Goal: Task Accomplishment & Management: Complete application form

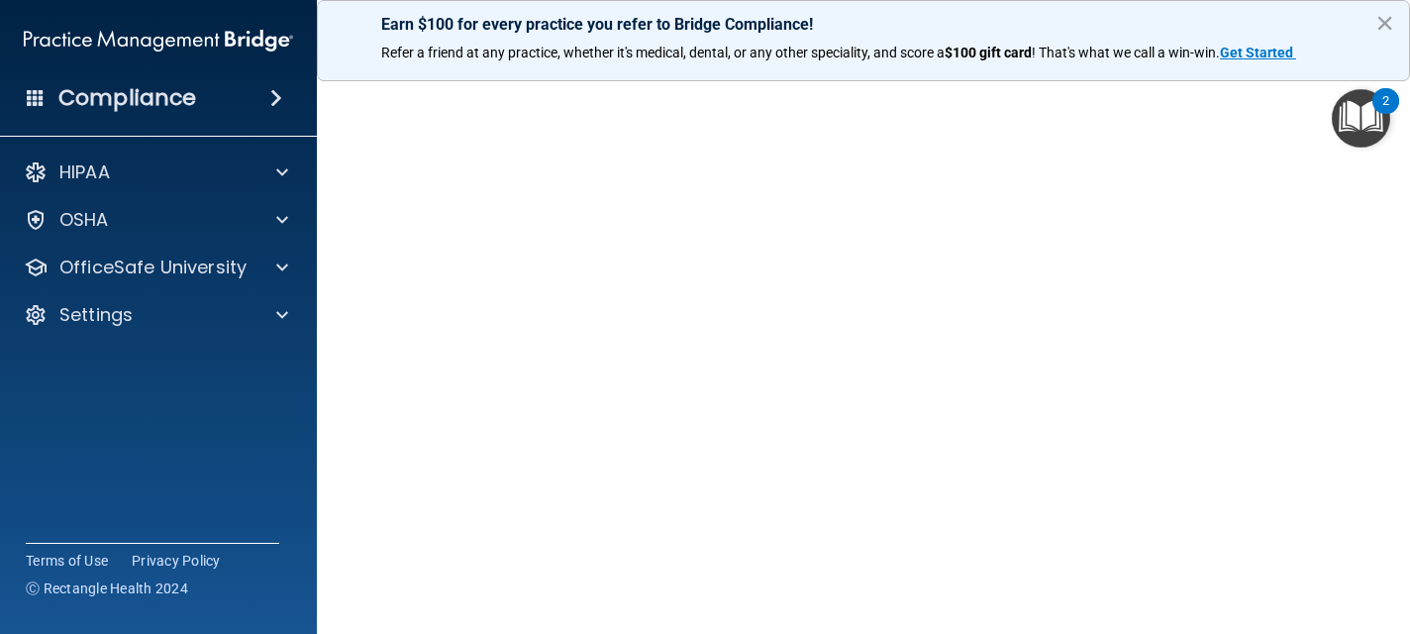
scroll to position [135, 0]
click at [1382, 23] on button "×" at bounding box center [1384, 23] width 19 height 32
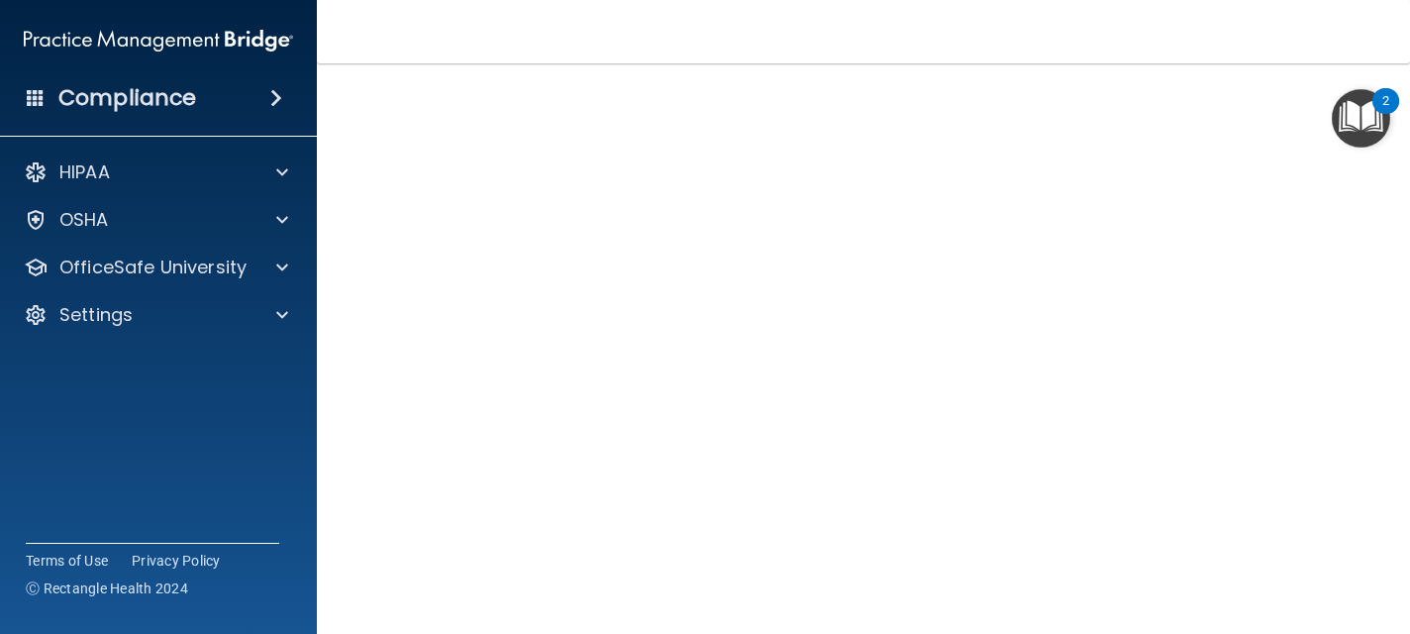
scroll to position [174, 0]
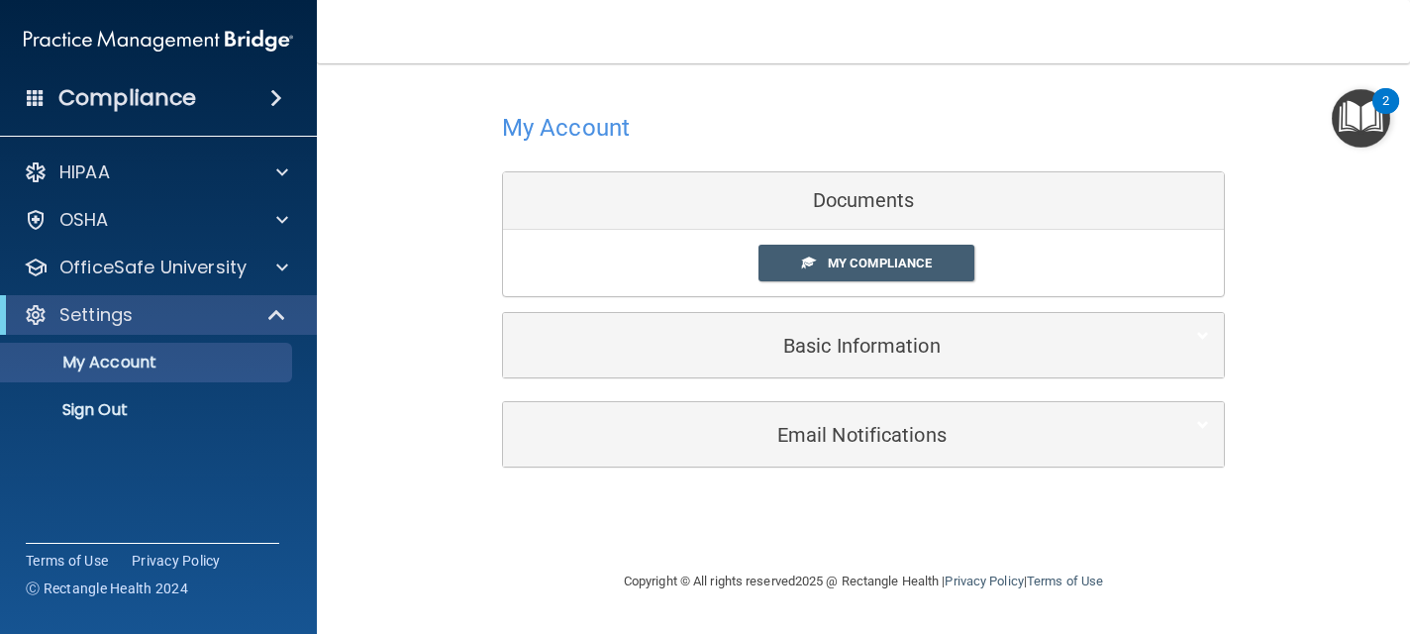
click at [821, 195] on div "Documents" at bounding box center [863, 200] width 721 height 57
click at [837, 265] on span "My Compliance" at bounding box center [880, 262] width 104 height 15
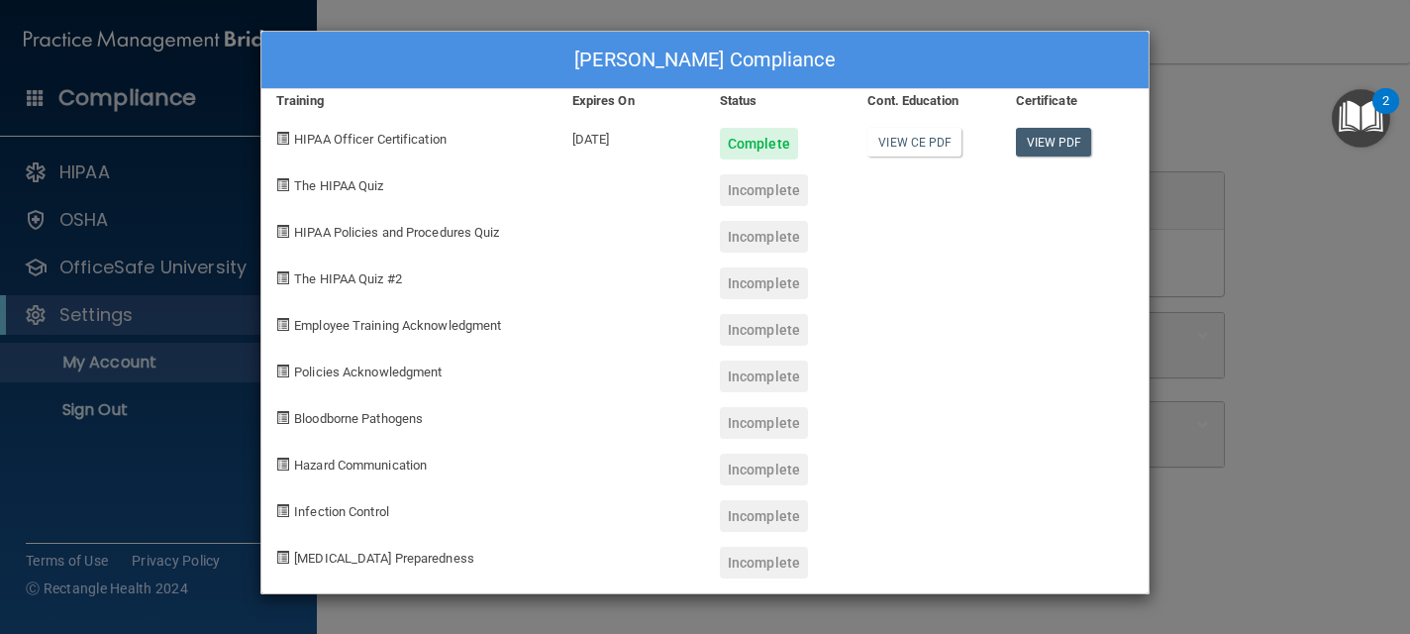
click at [754, 197] on div "Incomplete" at bounding box center [764, 190] width 88 height 32
click at [380, 184] on span "The HIPAA Quiz" at bounding box center [338, 185] width 89 height 15
click at [1298, 230] on div "[PERSON_NAME] Compliance Training Expires On Status Cont. Education Certificate…" at bounding box center [705, 317] width 1410 height 634
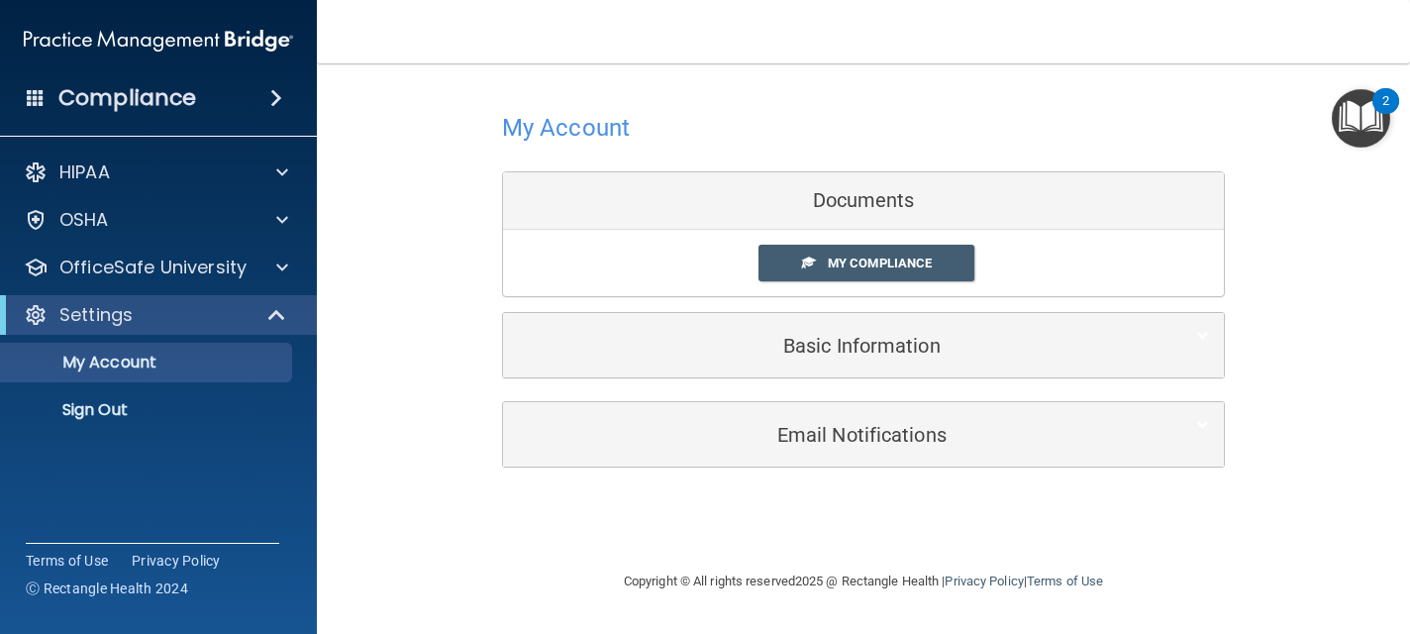
click at [855, 209] on div "Documents" at bounding box center [863, 200] width 721 height 57
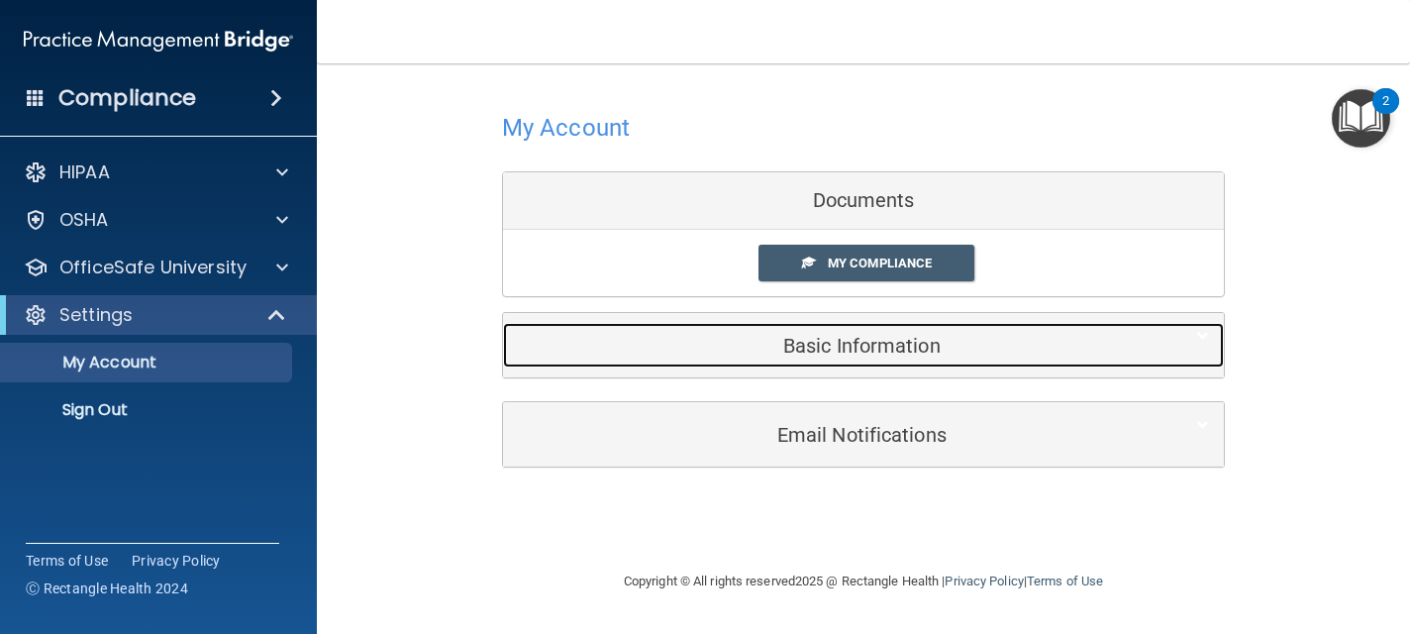
click at [854, 339] on h5 "Basic Information" at bounding box center [833, 346] width 631 height 22
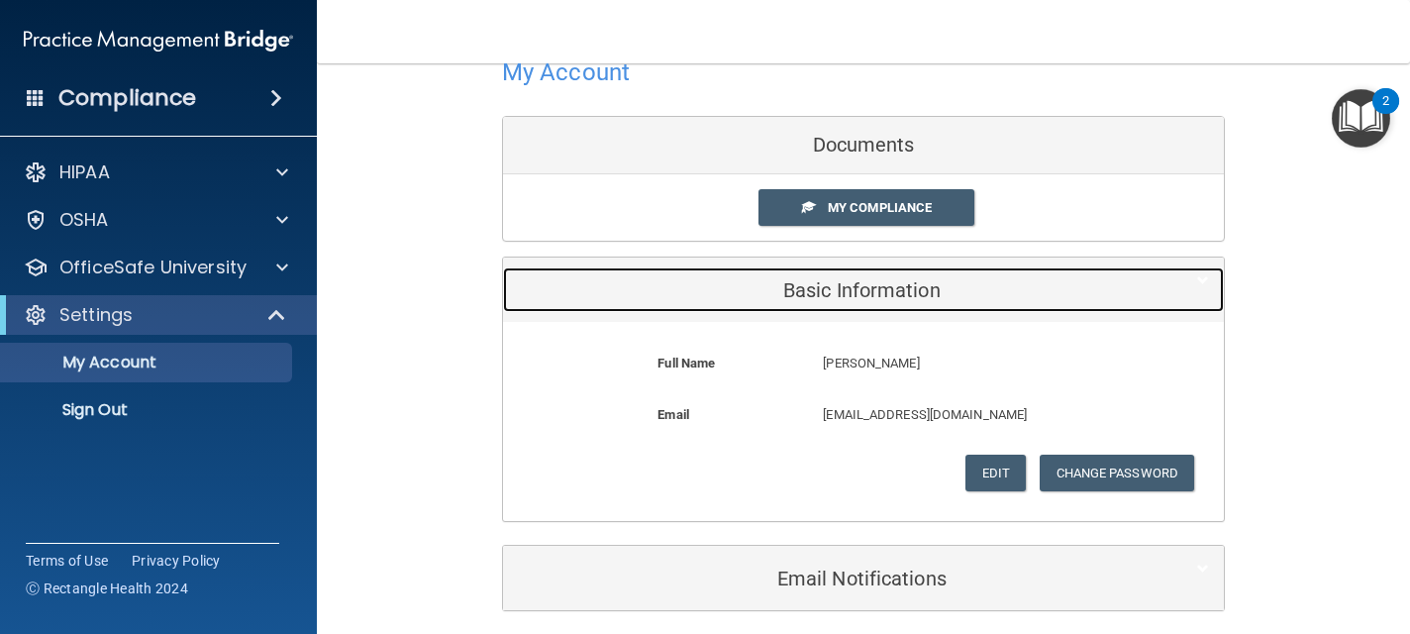
scroll to position [119, 0]
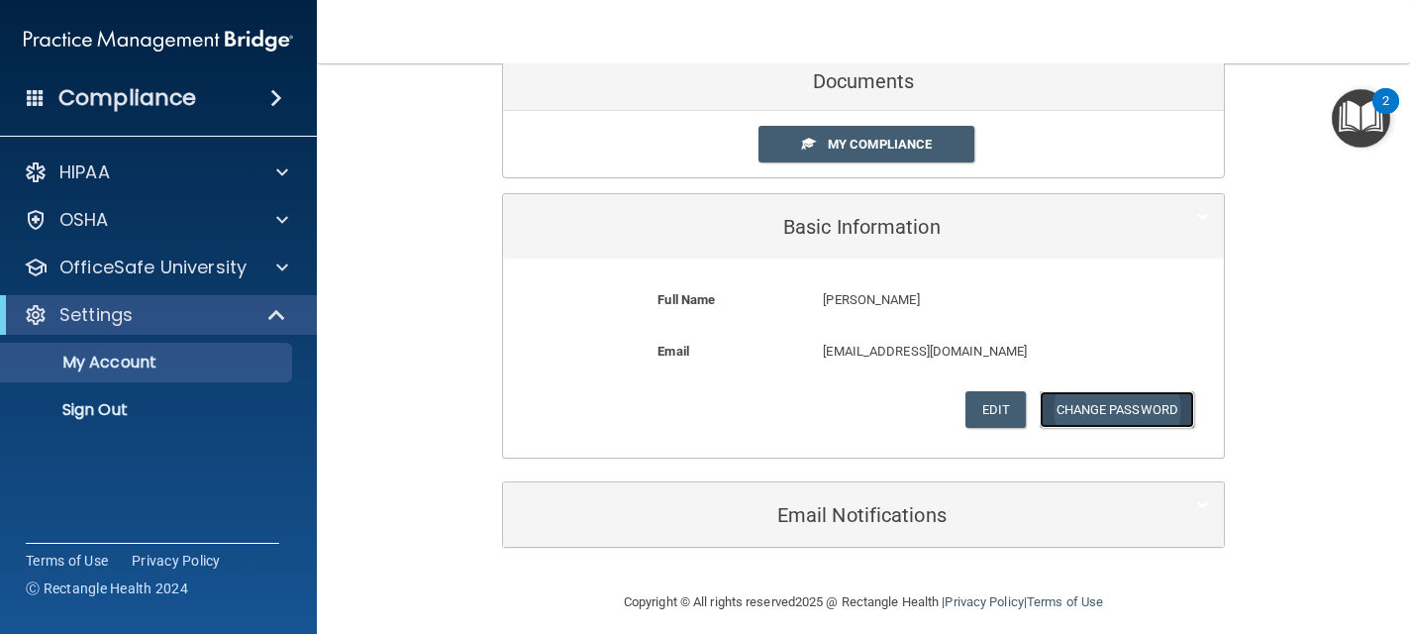
click at [1073, 405] on button "Change Password" at bounding box center [1116, 409] width 155 height 37
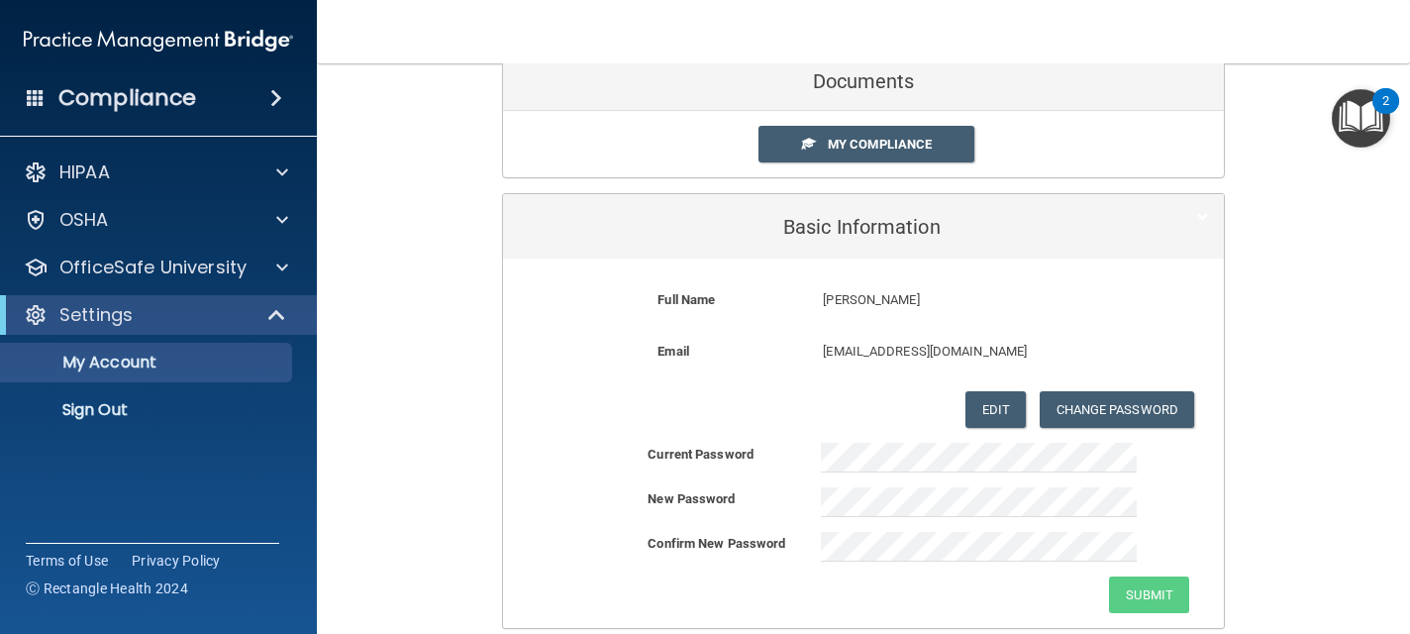
click at [449, 485] on div "My Account Documents My Compliance My Compliance My BAA Basic Information Full …" at bounding box center [863, 352] width 1014 height 776
click at [1291, 512] on div "My Account Documents My Compliance My Compliance My BAA Basic Information Full …" at bounding box center [863, 352] width 1014 height 776
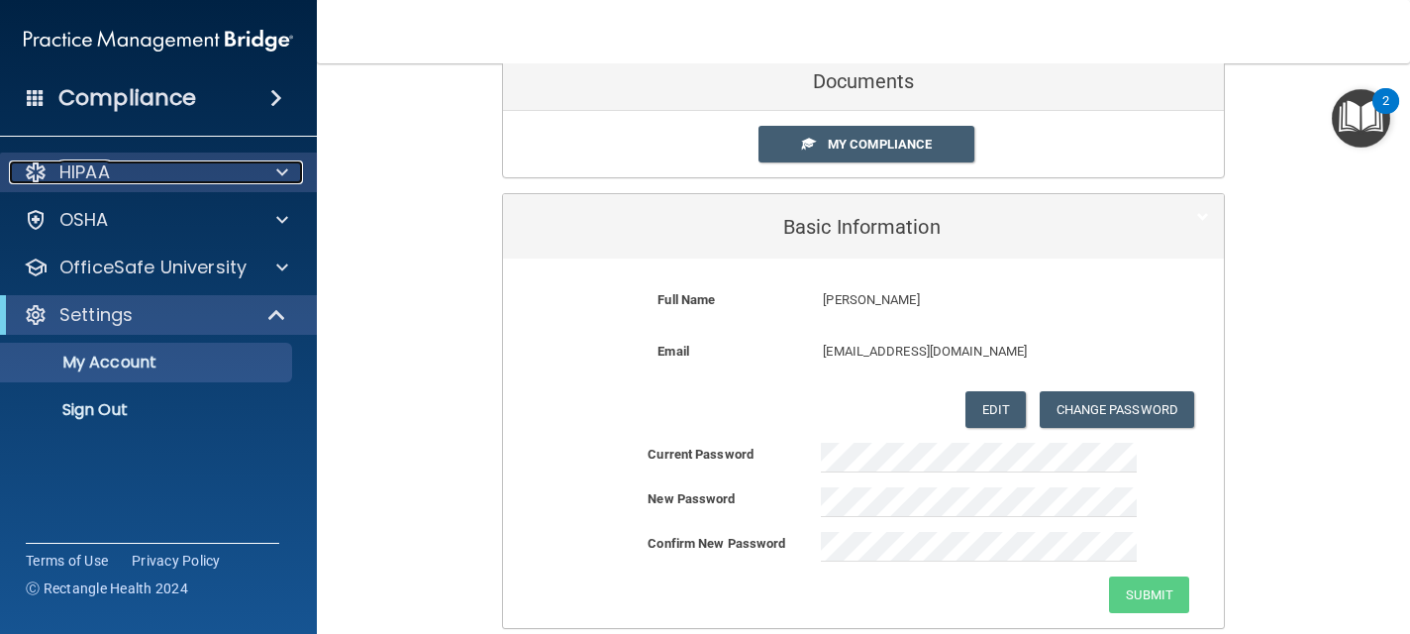
click at [159, 179] on div "HIPAA" at bounding box center [131, 172] width 245 height 24
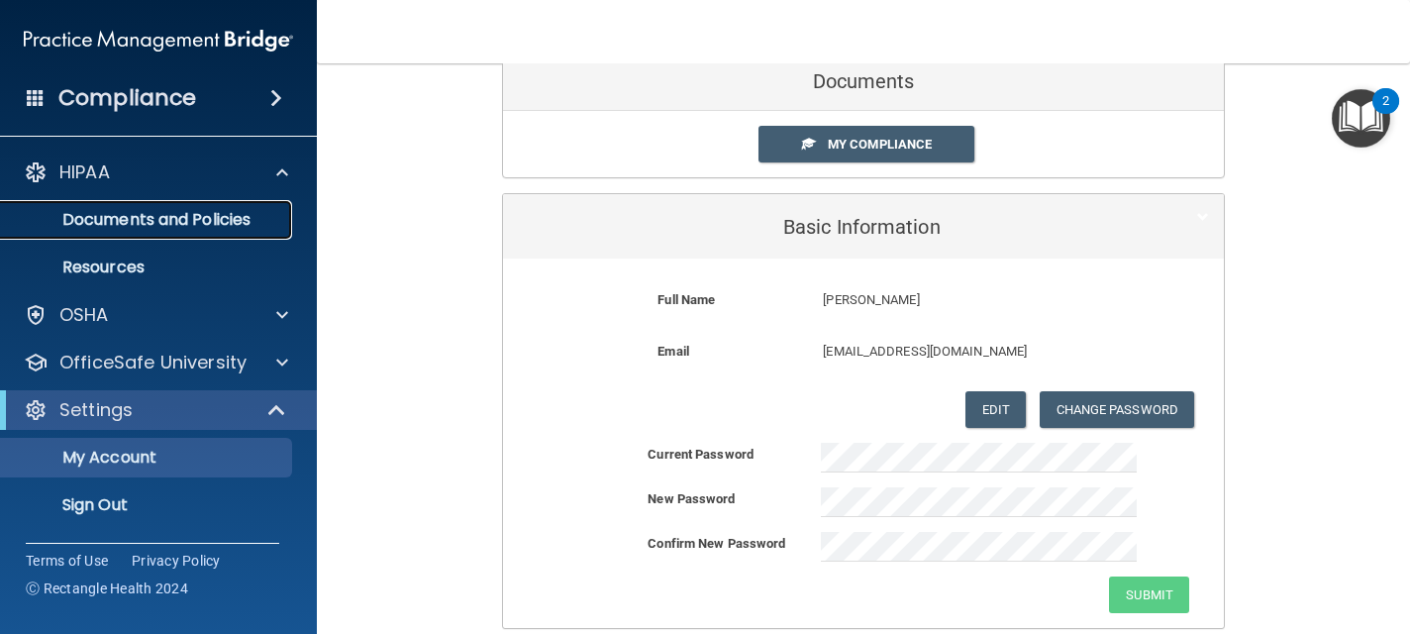
click at [159, 210] on p "Documents and Policies" at bounding box center [148, 220] width 270 height 20
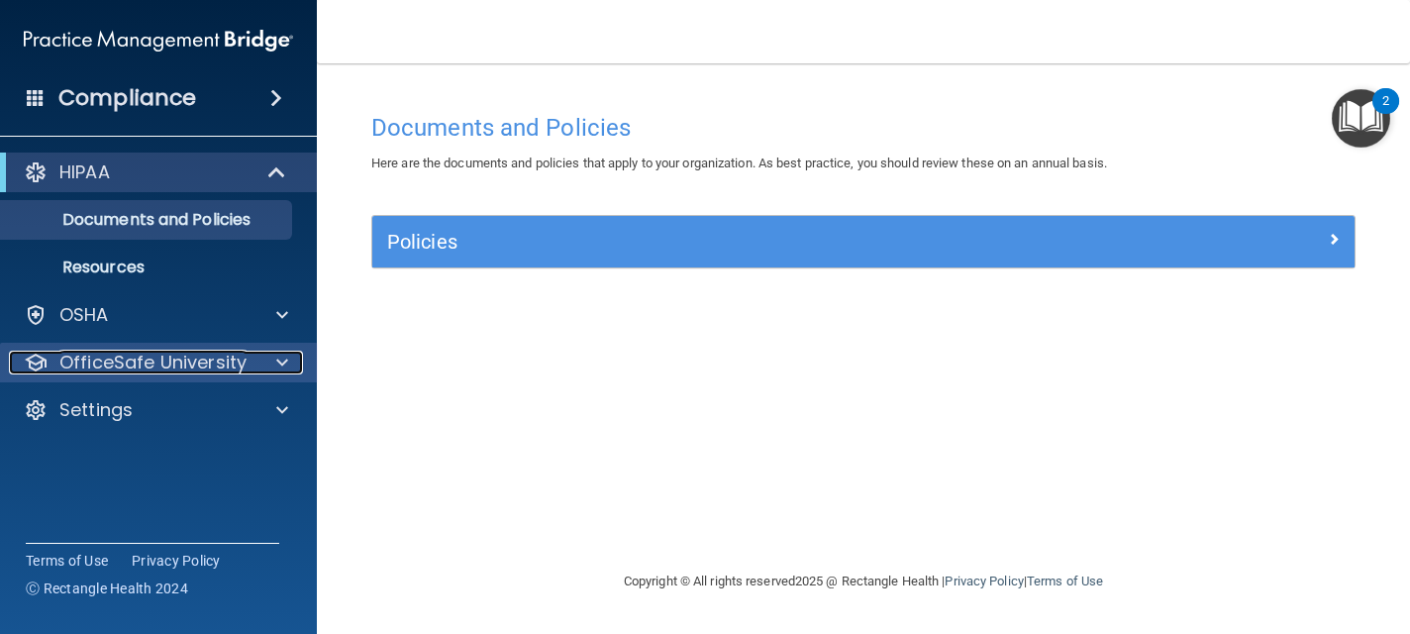
click at [130, 355] on p "OfficeSafe University" at bounding box center [152, 362] width 187 height 24
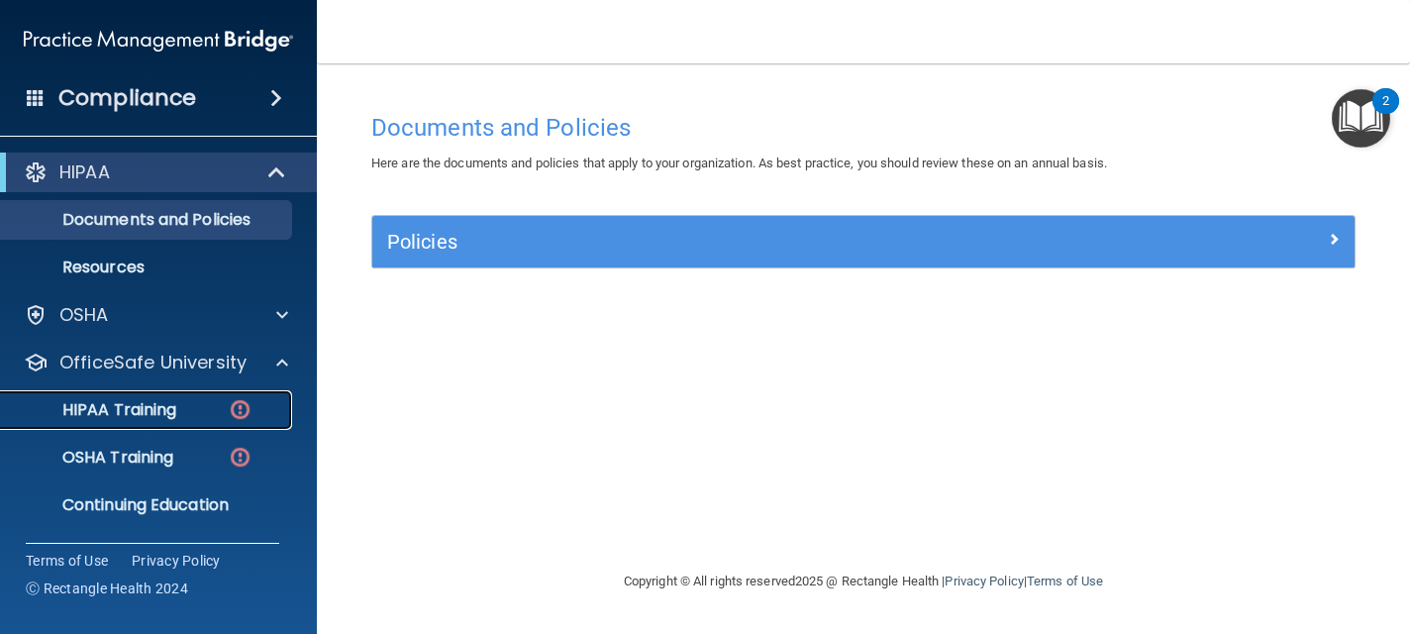
click at [142, 412] on p "HIPAA Training" at bounding box center [94, 410] width 163 height 20
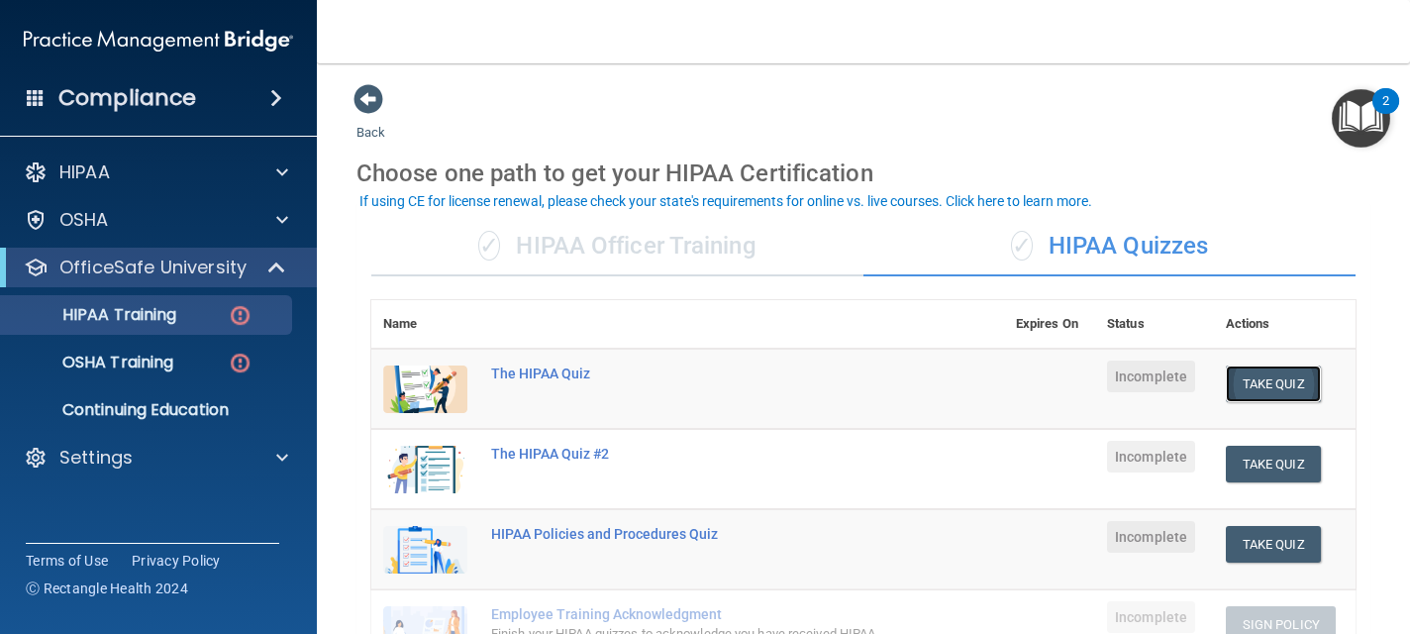
click at [1269, 383] on button "Take Quiz" at bounding box center [1272, 383] width 95 height 37
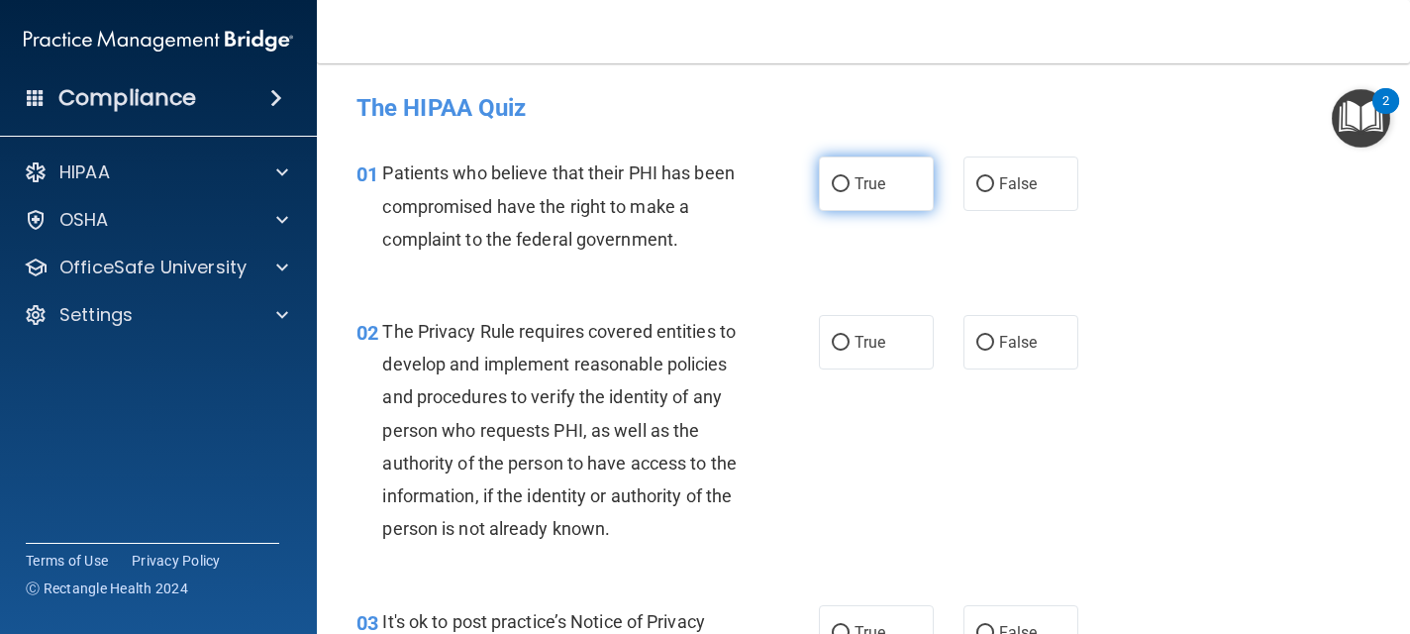
click at [867, 186] on span "True" at bounding box center [869, 183] width 31 height 19
click at [849, 186] on input "True" at bounding box center [841, 184] width 18 height 15
radio input "true"
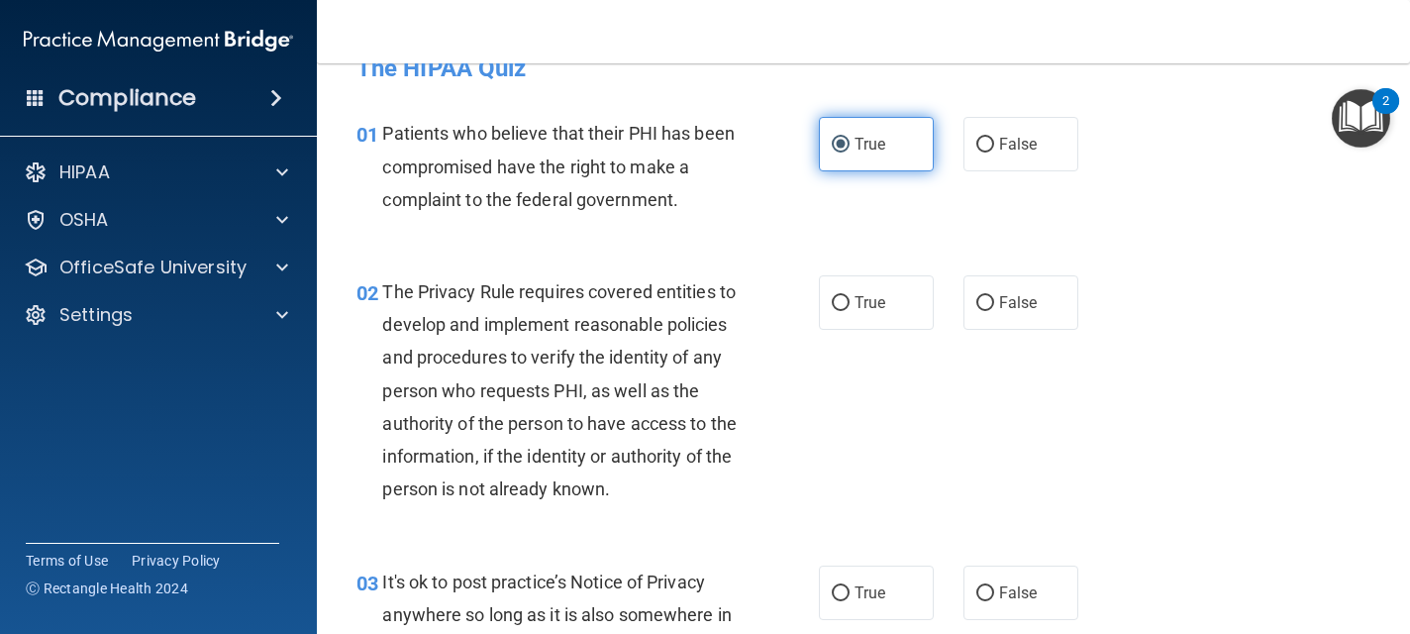
scroll to position [79, 0]
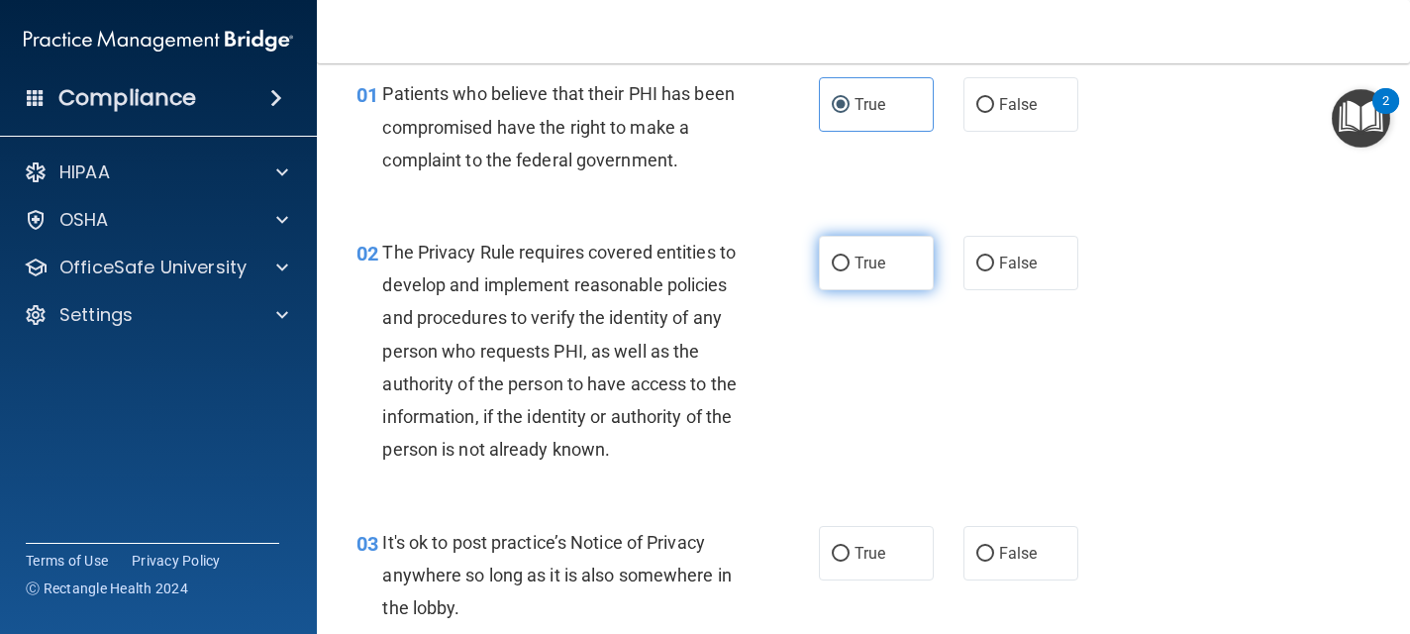
click at [860, 259] on span "True" at bounding box center [869, 262] width 31 height 19
click at [849, 259] on input "True" at bounding box center [841, 263] width 18 height 15
radio input "true"
click at [854, 558] on span "True" at bounding box center [869, 552] width 31 height 19
click at [849, 558] on input "True" at bounding box center [841, 553] width 18 height 15
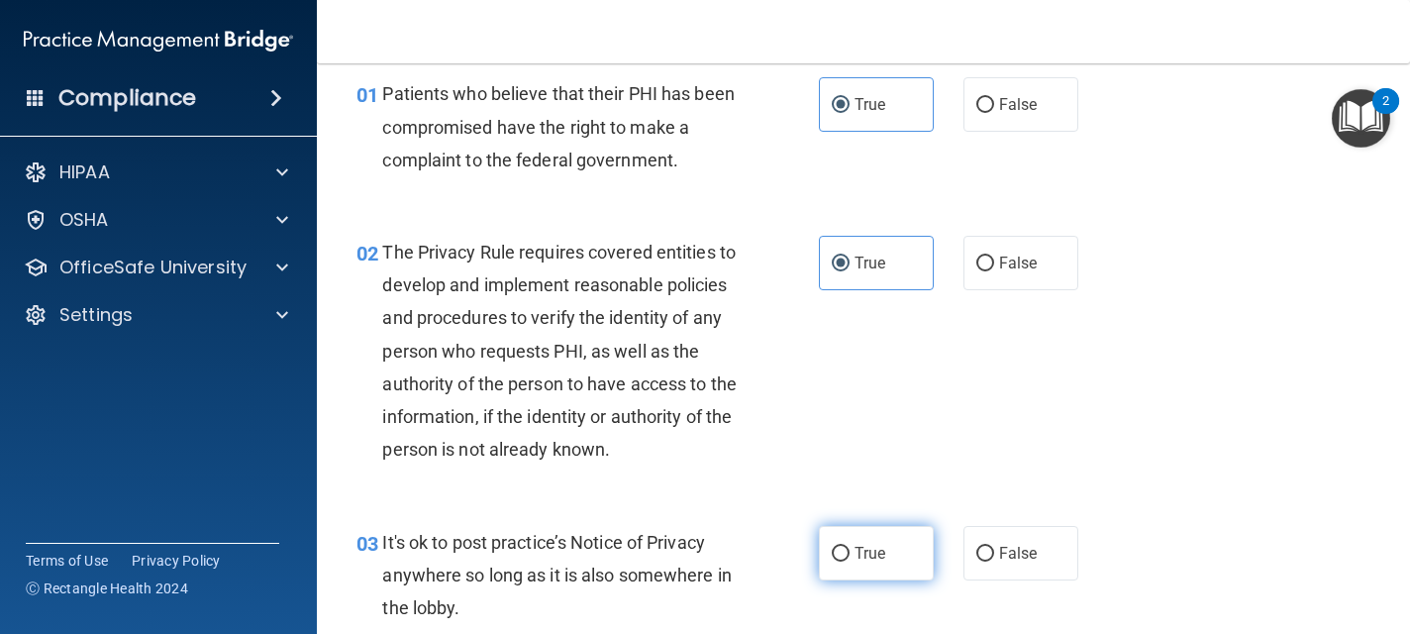
radio input "true"
click at [985, 562] on label "False" at bounding box center [1020, 553] width 115 height 54
click at [985, 561] on input "False" at bounding box center [985, 553] width 18 height 15
radio input "true"
radio input "false"
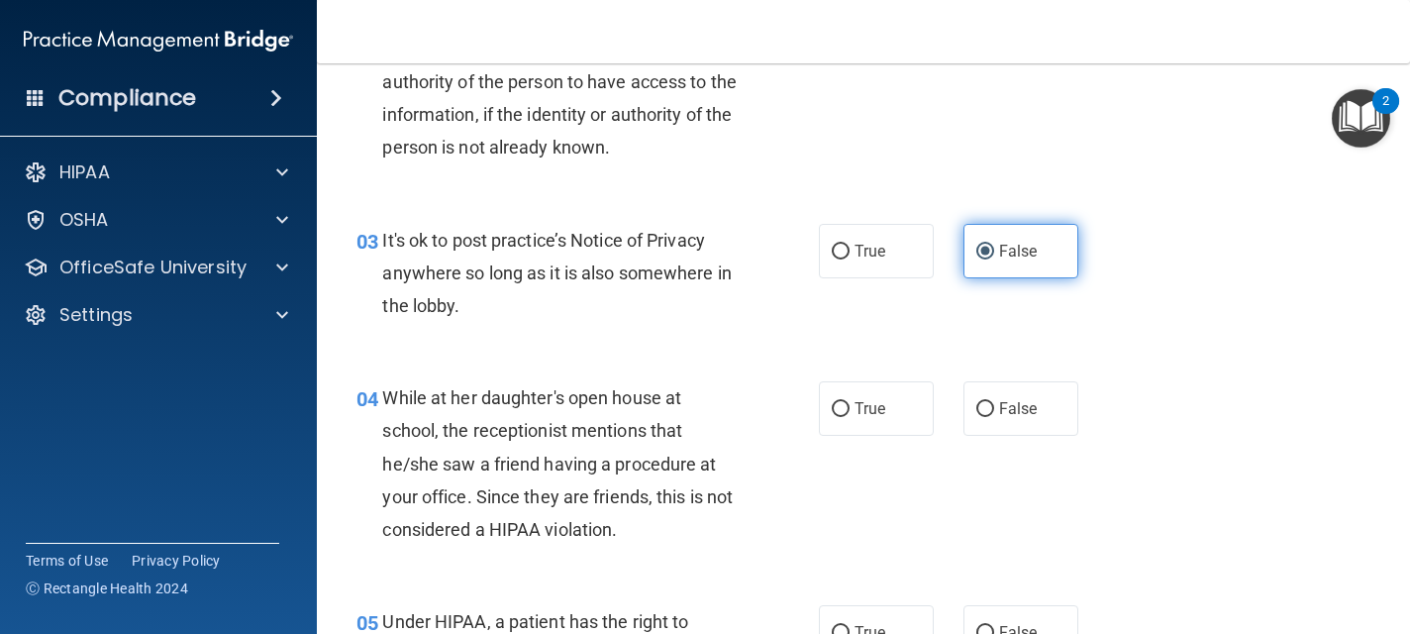
scroll to position [396, 0]
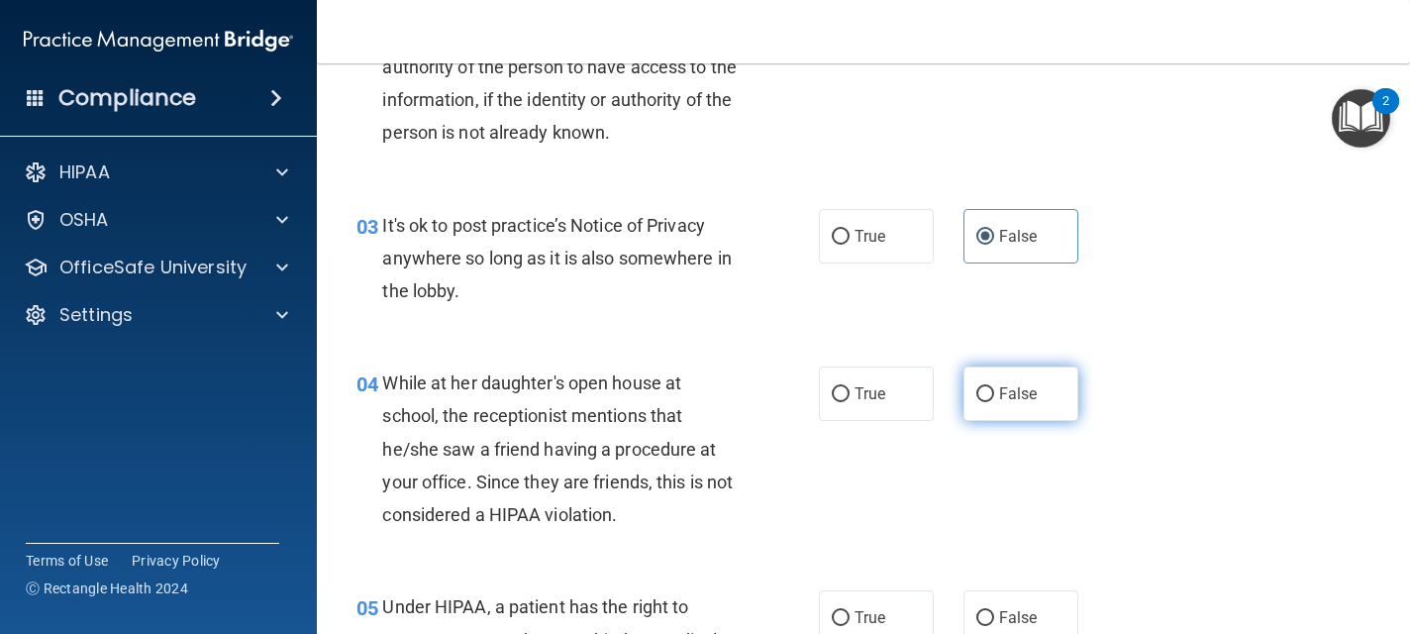
click at [989, 394] on input "False" at bounding box center [985, 394] width 18 height 15
radio input "true"
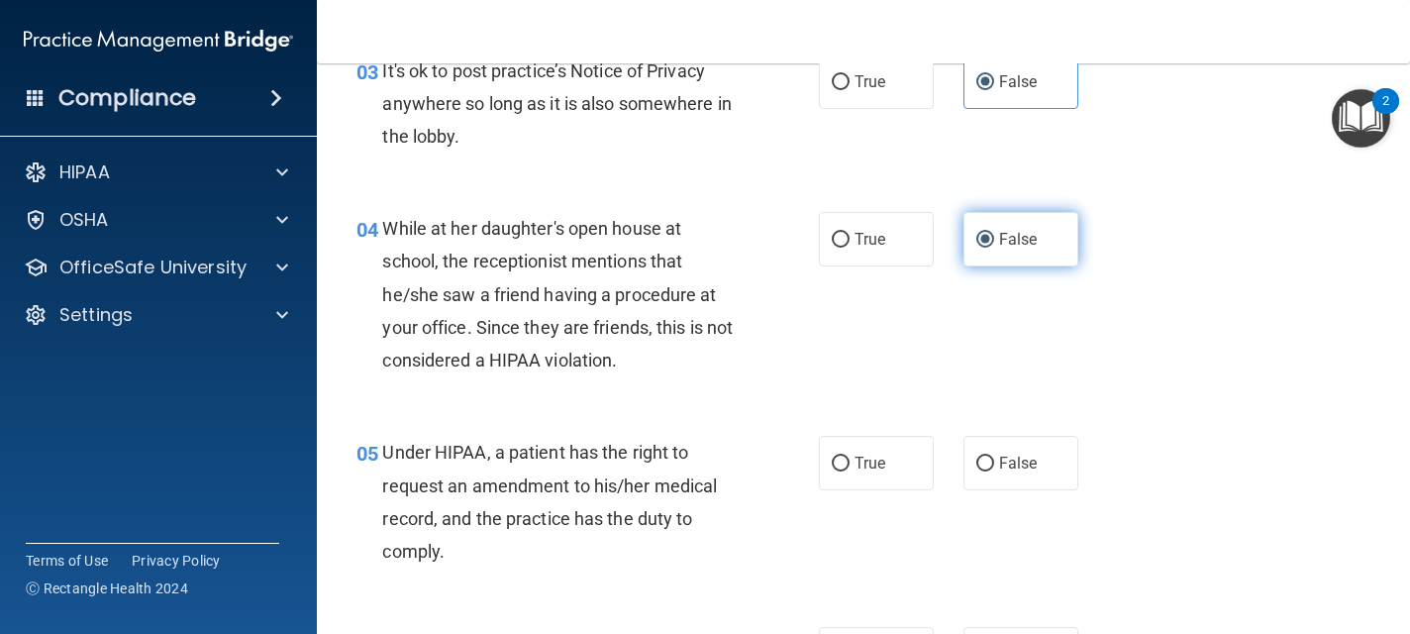
scroll to position [554, 0]
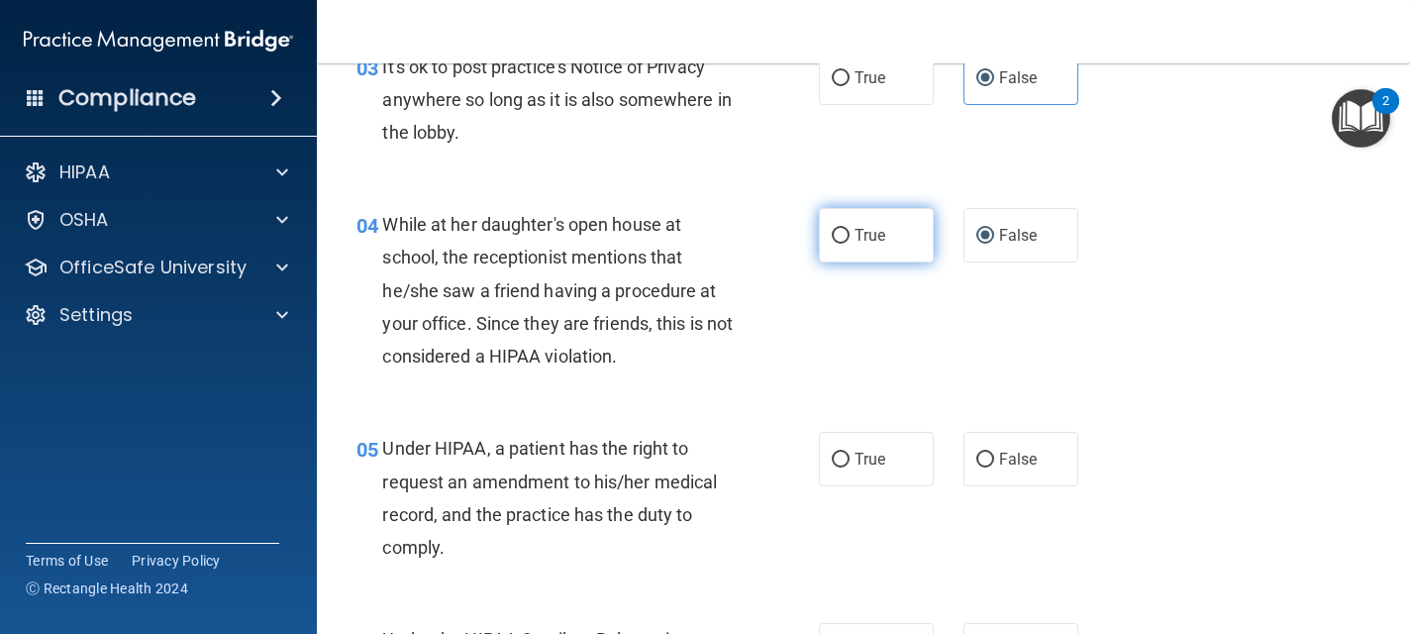
click at [857, 233] on span "True" at bounding box center [869, 235] width 31 height 19
click at [849, 233] on input "True" at bounding box center [841, 236] width 18 height 15
radio input "true"
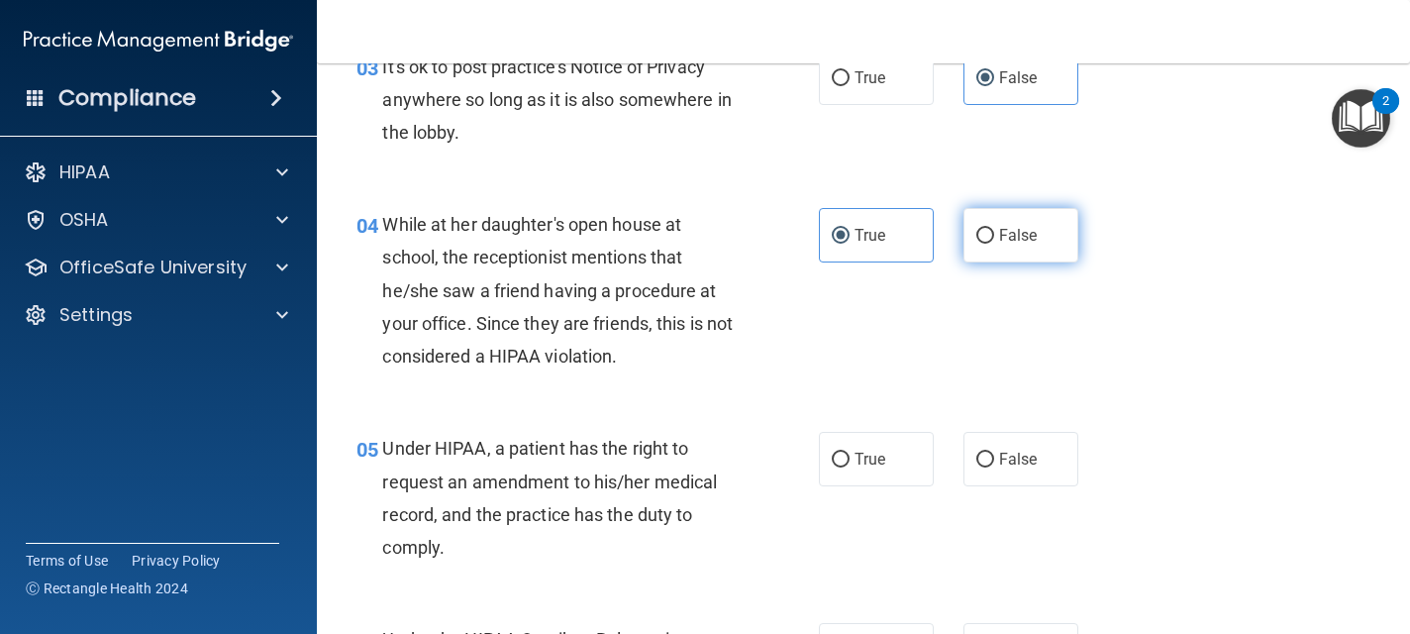
click at [989, 234] on input "False" at bounding box center [985, 236] width 18 height 15
radio input "true"
radio input "false"
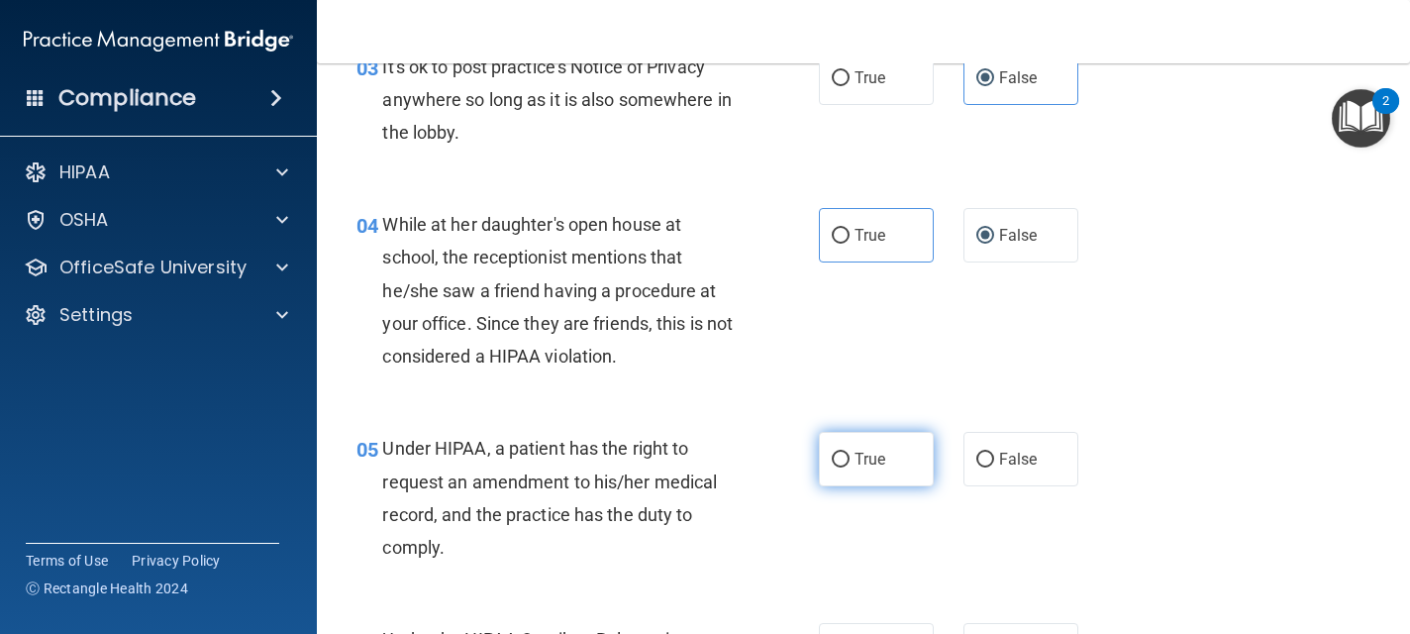
click at [863, 466] on span "True" at bounding box center [869, 458] width 31 height 19
click at [849, 466] on input "True" at bounding box center [841, 459] width 18 height 15
radio input "true"
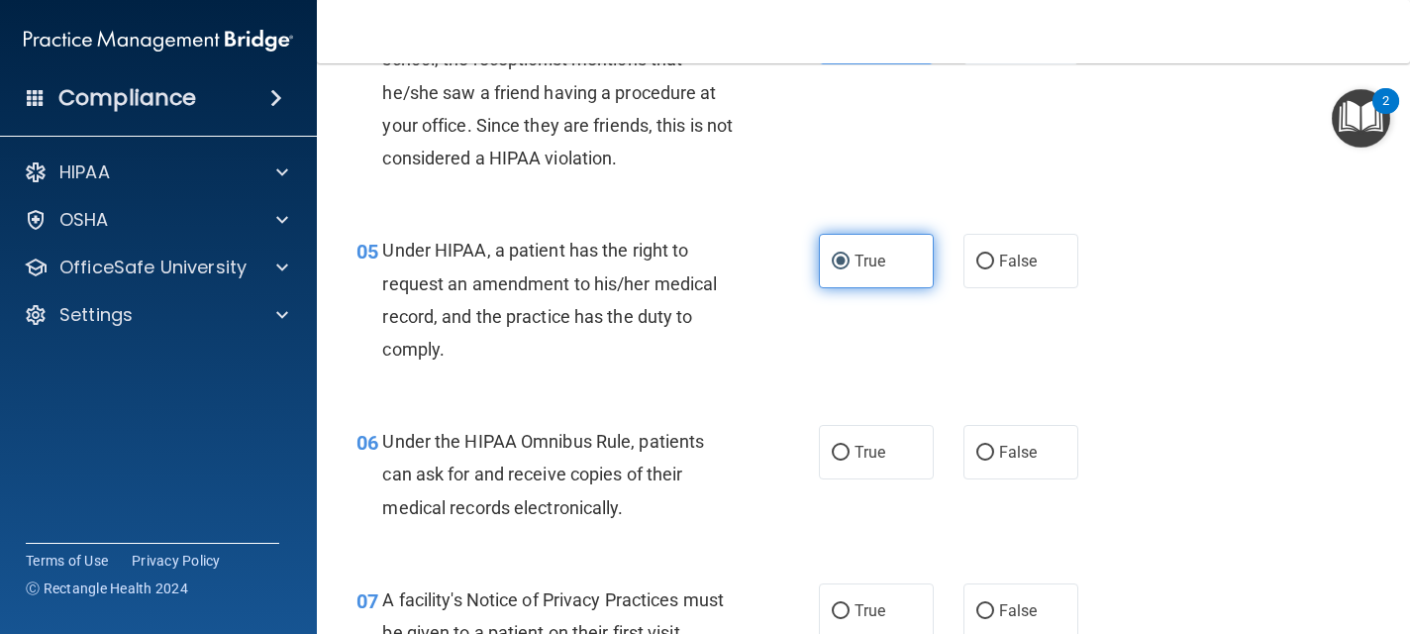
scroll to position [792, 0]
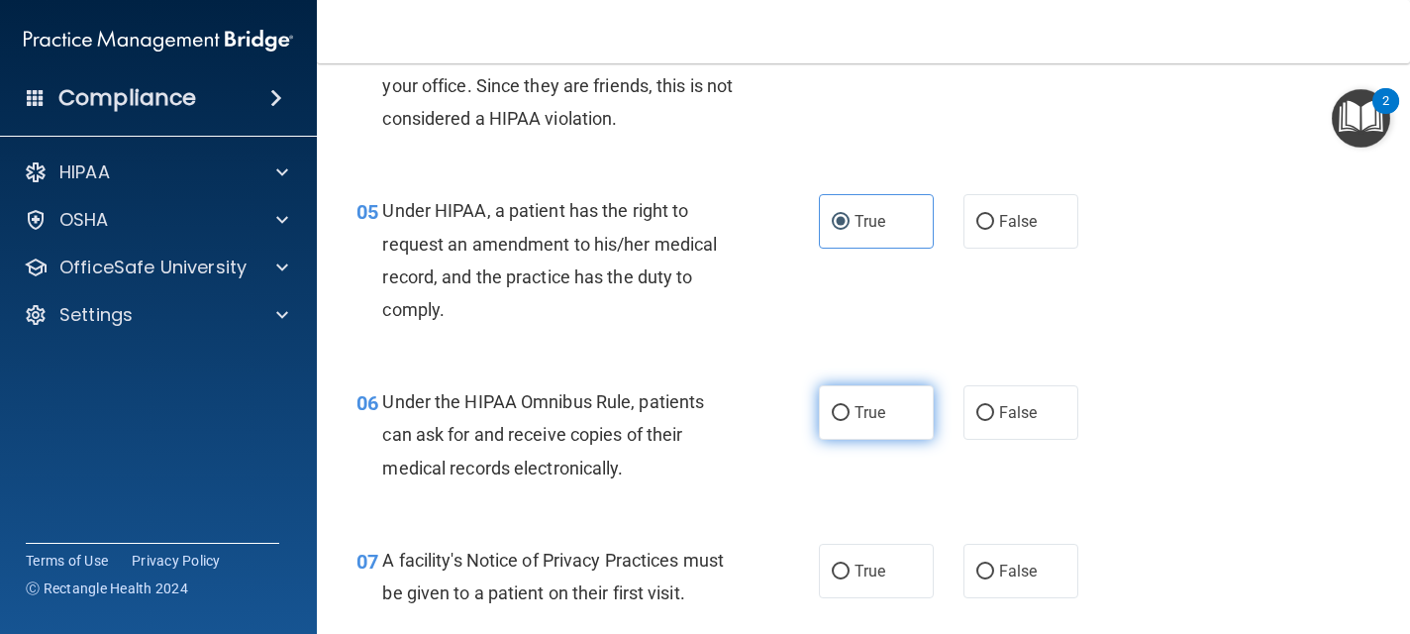
click at [872, 410] on span "True" at bounding box center [869, 412] width 31 height 19
click at [849, 410] on input "True" at bounding box center [841, 413] width 18 height 15
radio input "true"
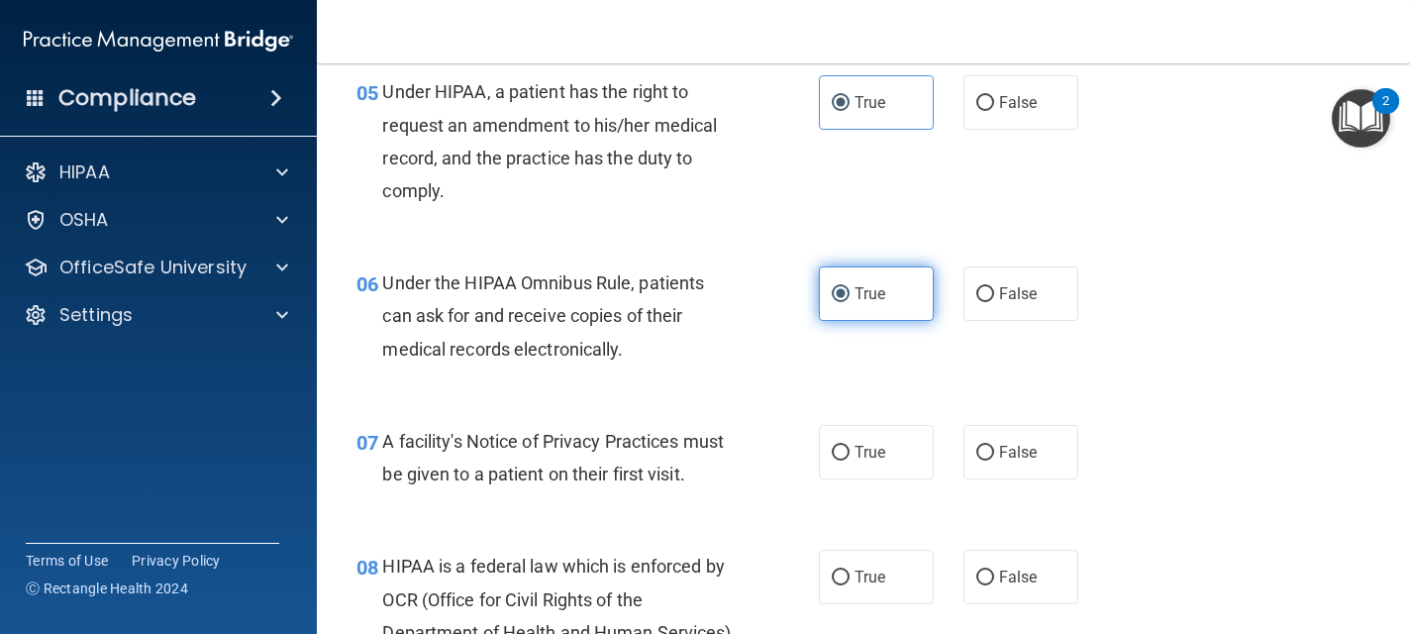
scroll to position [950, 0]
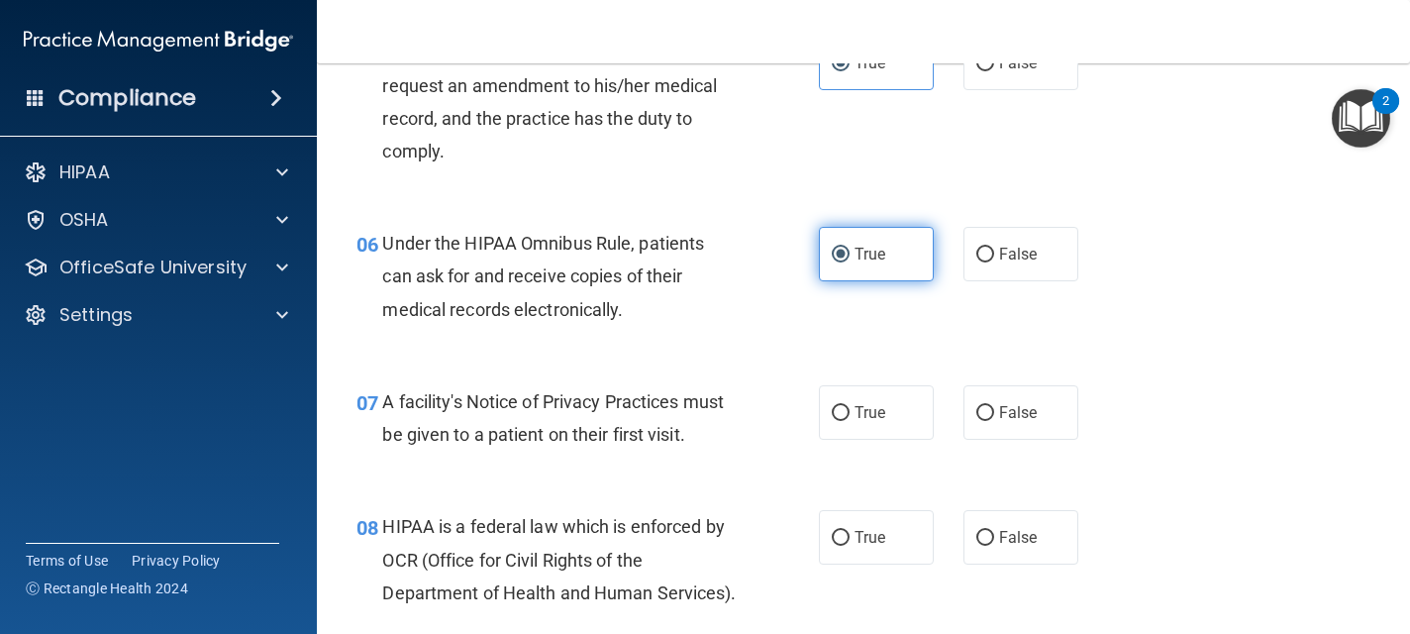
click at [872, 410] on span "True" at bounding box center [869, 412] width 31 height 19
click at [849, 410] on input "True" at bounding box center [841, 413] width 18 height 15
radio input "true"
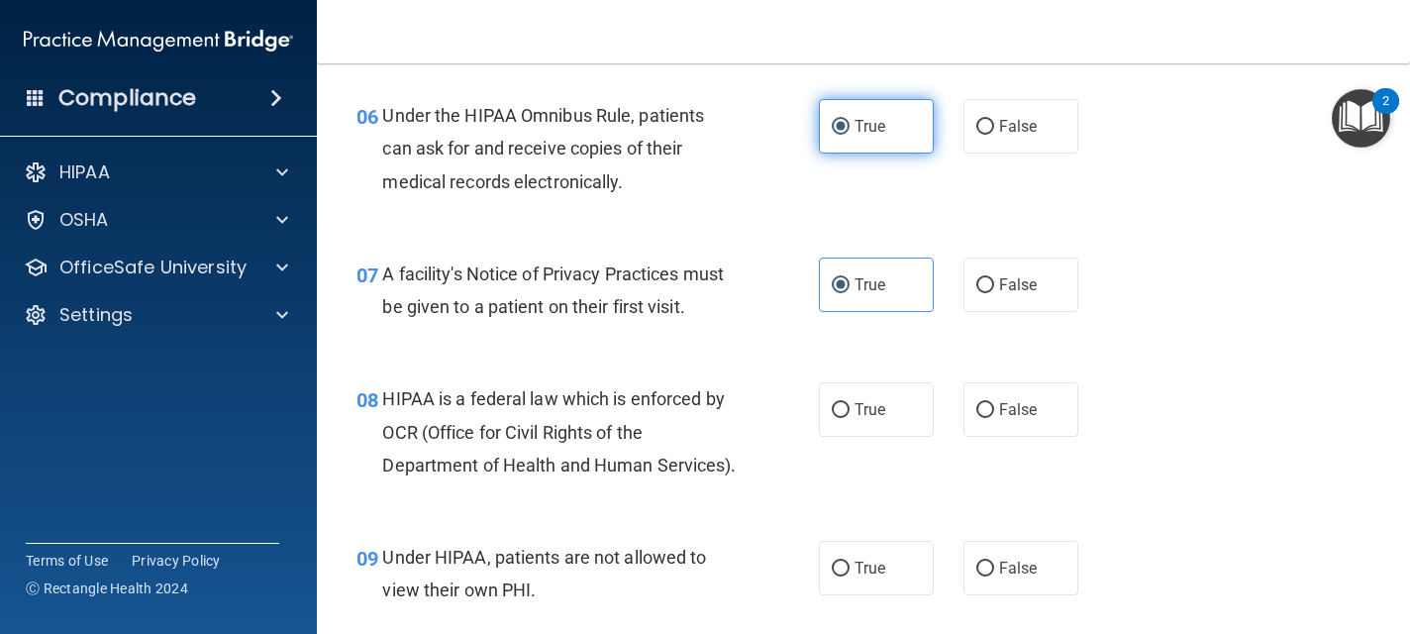
scroll to position [1109, 0]
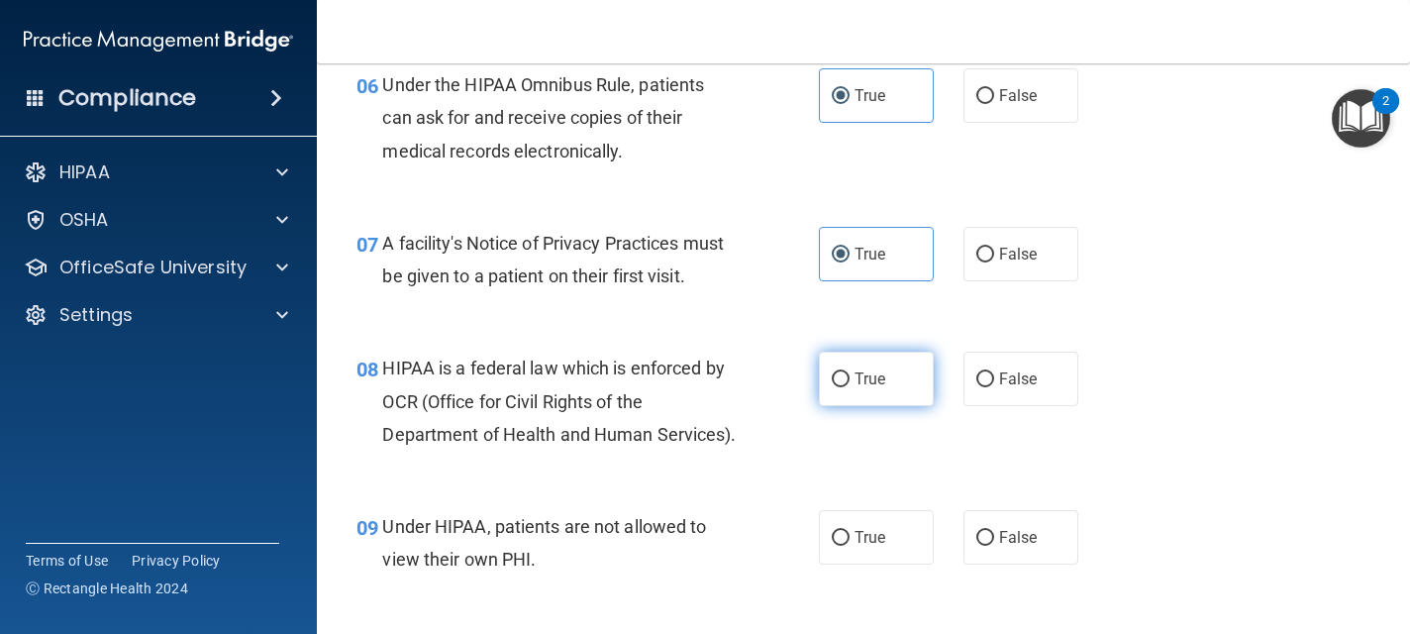
click at [868, 387] on span "True" at bounding box center [869, 378] width 31 height 19
click at [849, 387] on input "True" at bounding box center [841, 379] width 18 height 15
radio input "true"
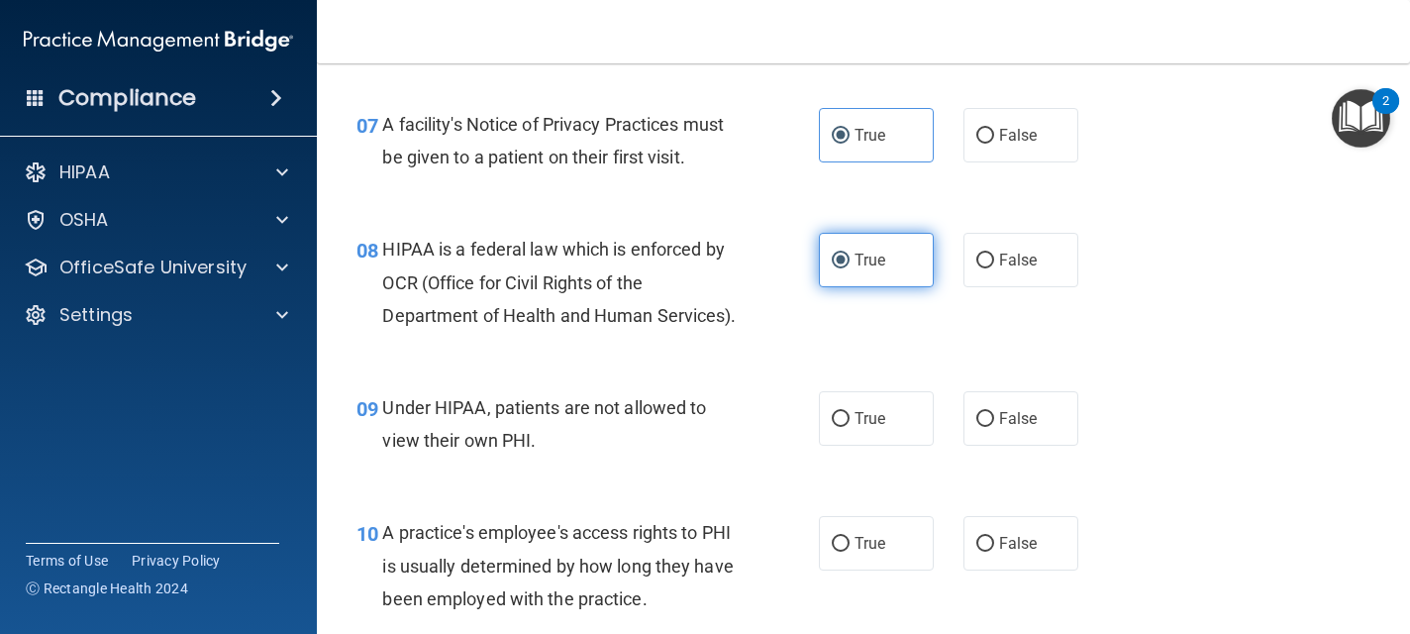
scroll to position [1267, 0]
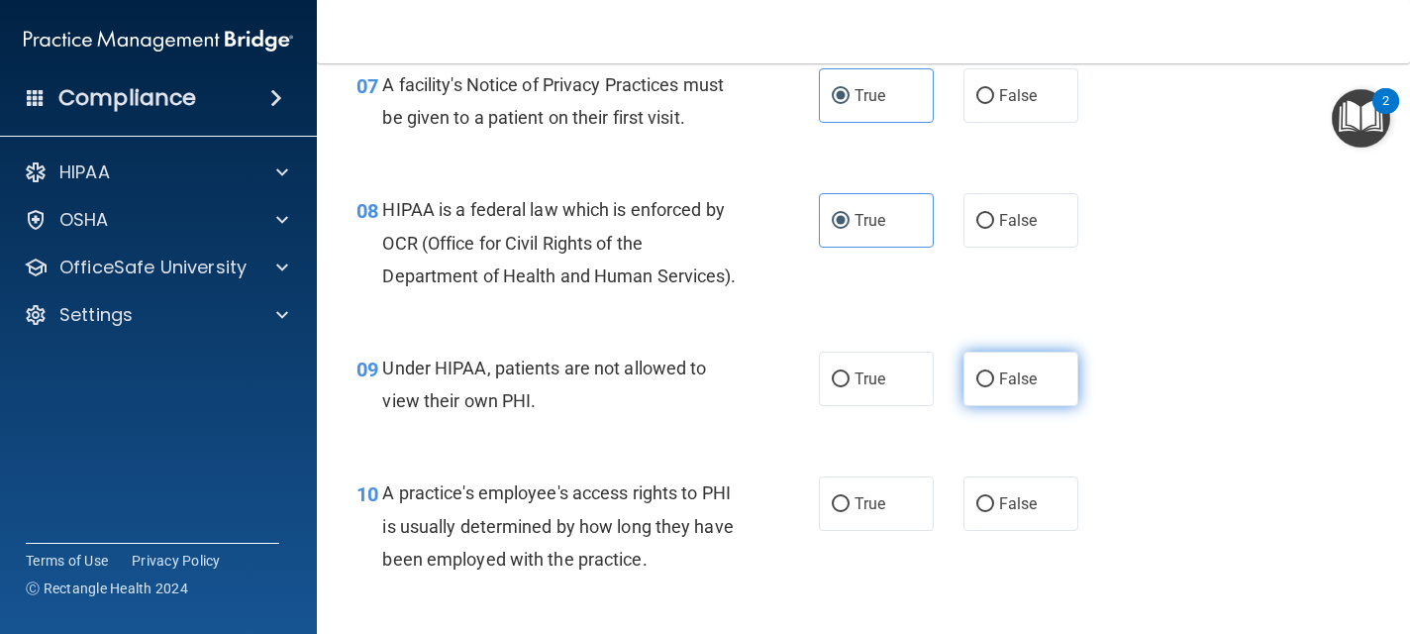
click at [994, 384] on label "False" at bounding box center [1020, 378] width 115 height 54
click at [994, 384] on input "False" at bounding box center [985, 379] width 18 height 15
radio input "true"
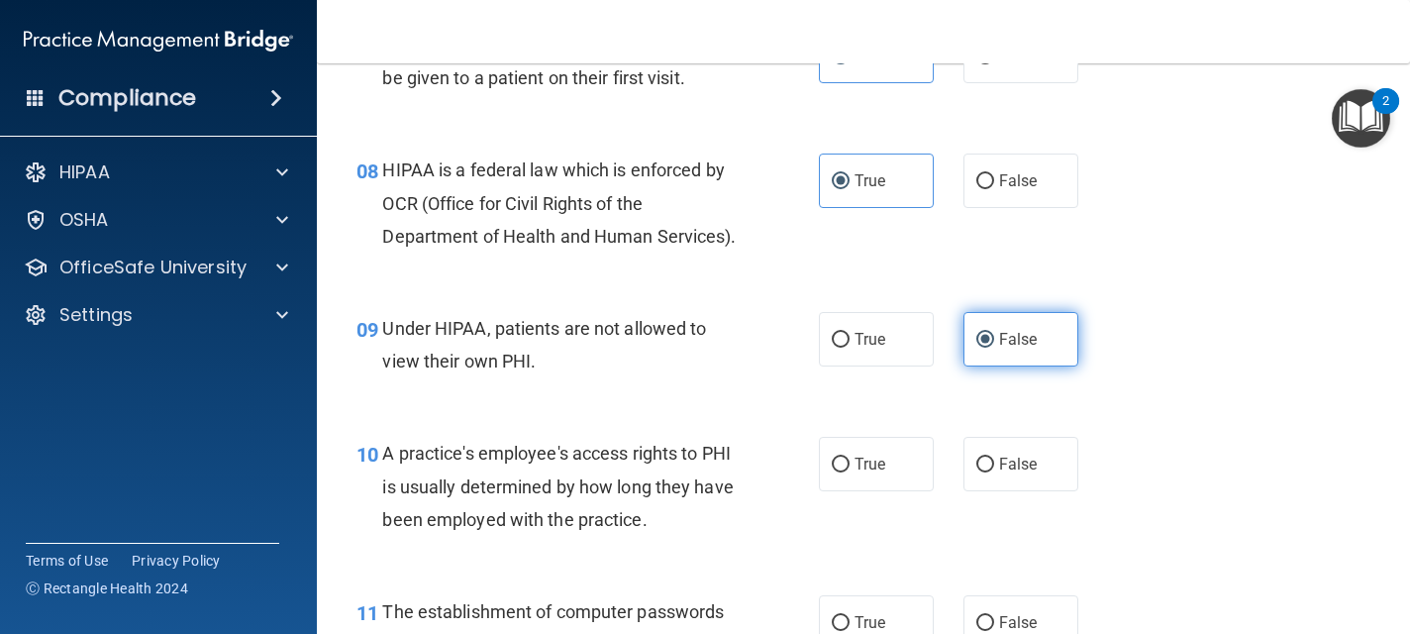
scroll to position [1346, 0]
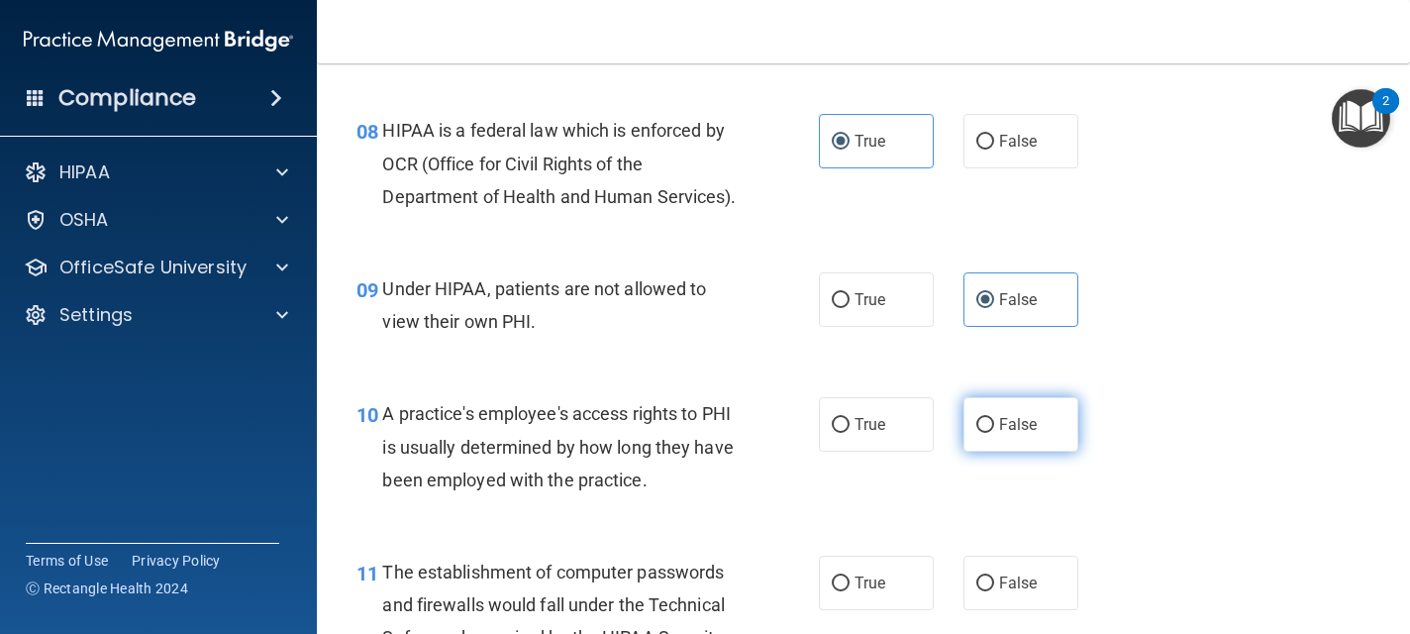
click at [990, 426] on input "False" at bounding box center [985, 425] width 18 height 15
radio input "true"
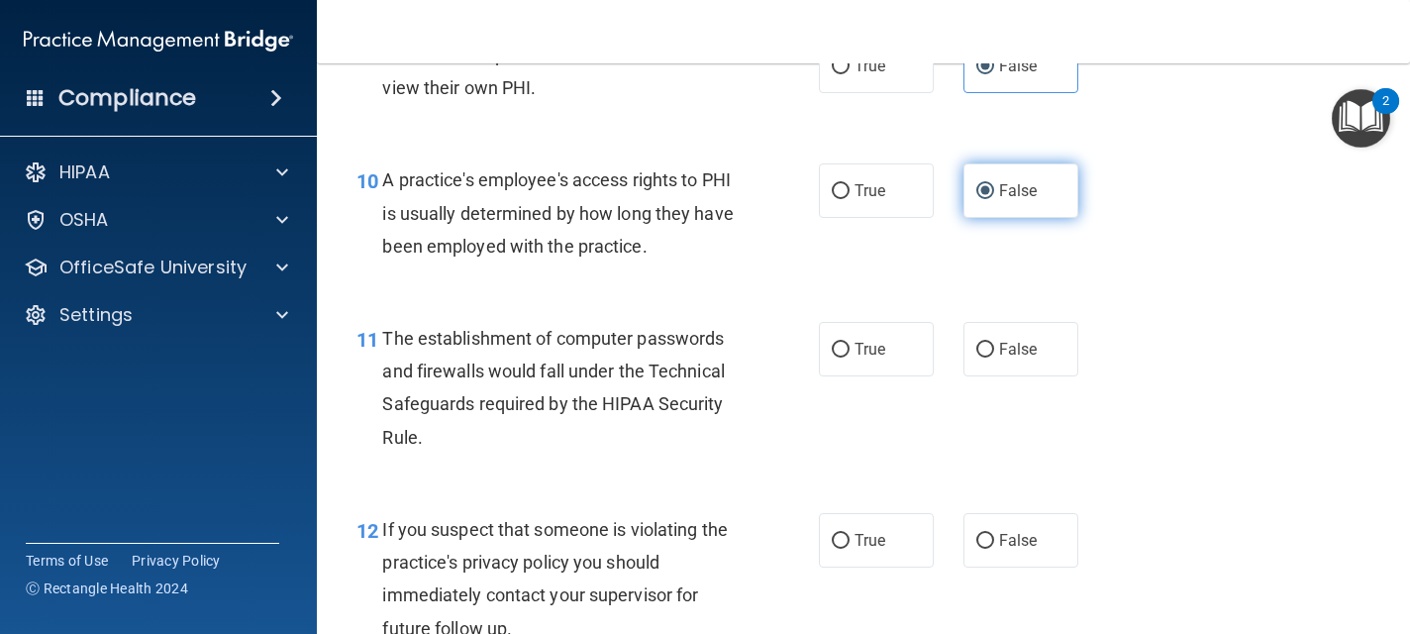
scroll to position [1584, 0]
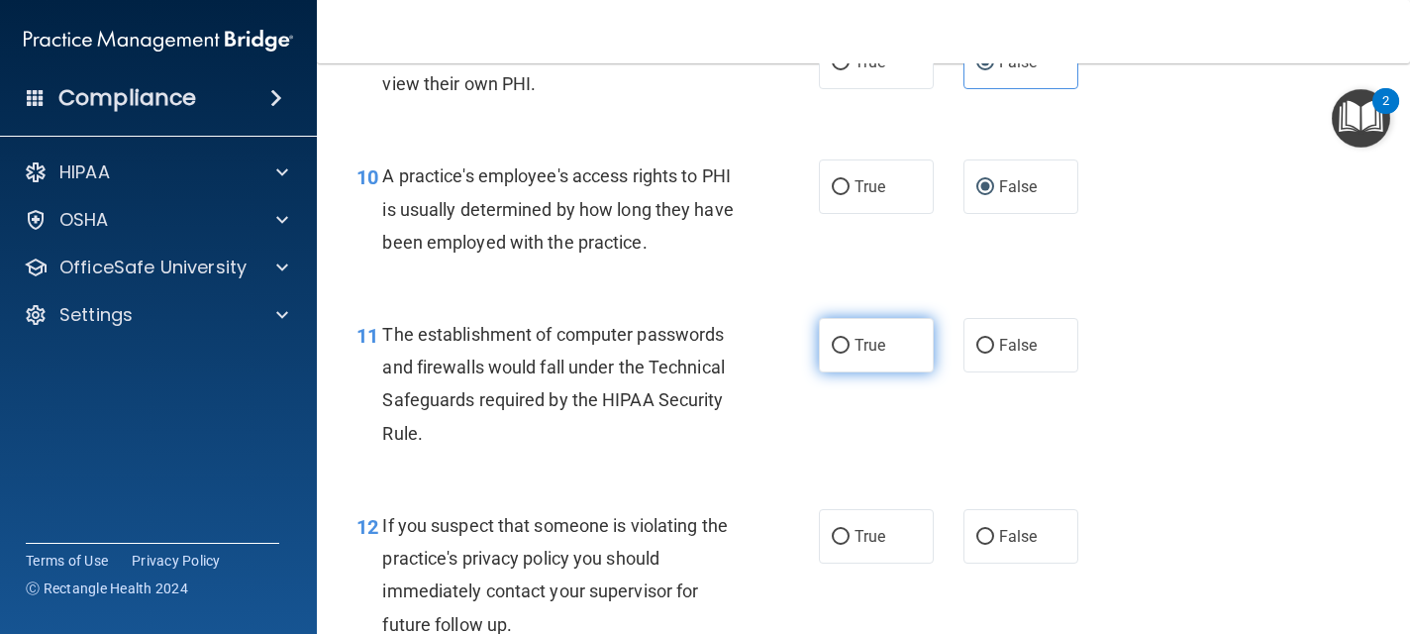
click at [872, 339] on span "True" at bounding box center [869, 345] width 31 height 19
click at [849, 339] on input "True" at bounding box center [841, 346] width 18 height 15
radio input "true"
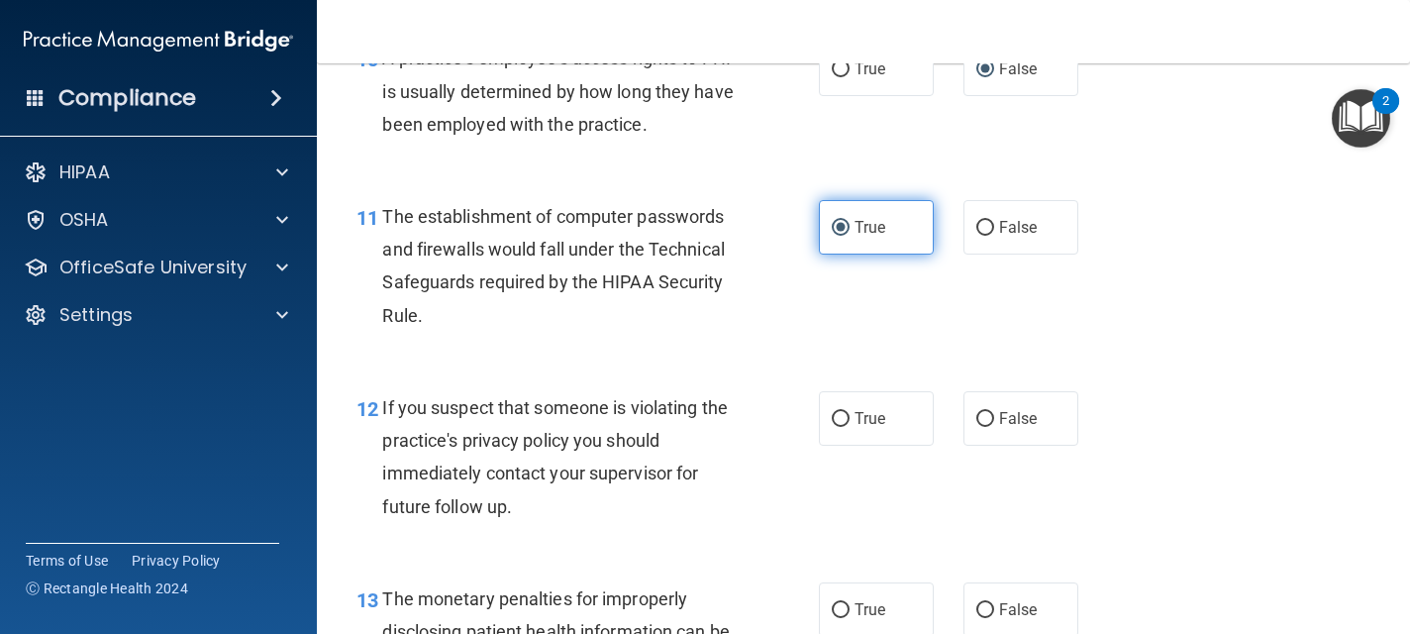
scroll to position [1703, 0]
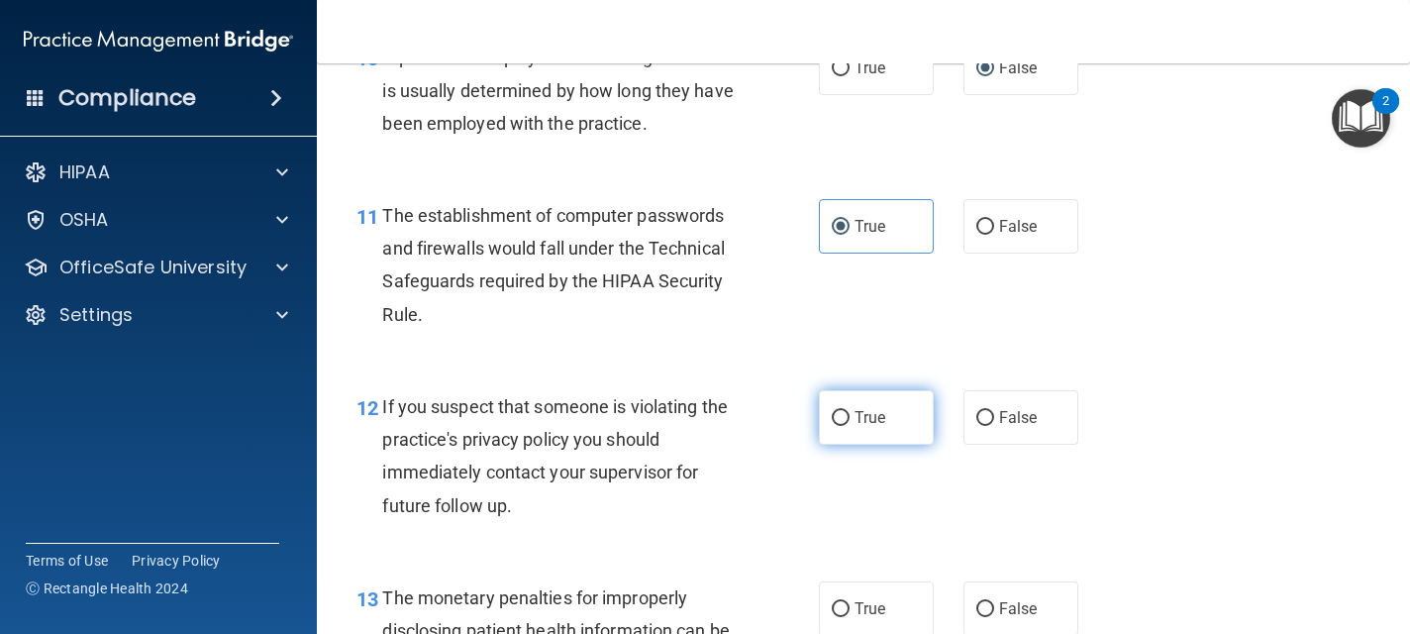
click at [830, 429] on label "True" at bounding box center [876, 417] width 115 height 54
click at [832, 426] on input "True" at bounding box center [841, 418] width 18 height 15
radio input "true"
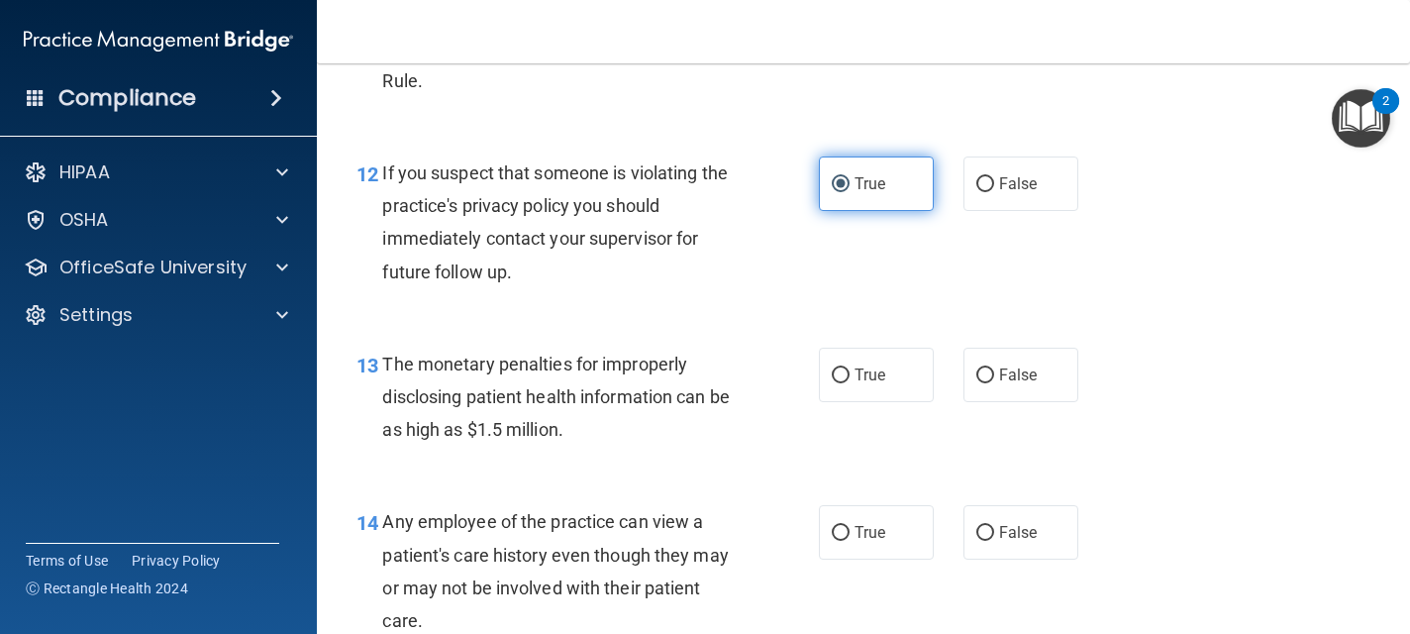
scroll to position [1940, 0]
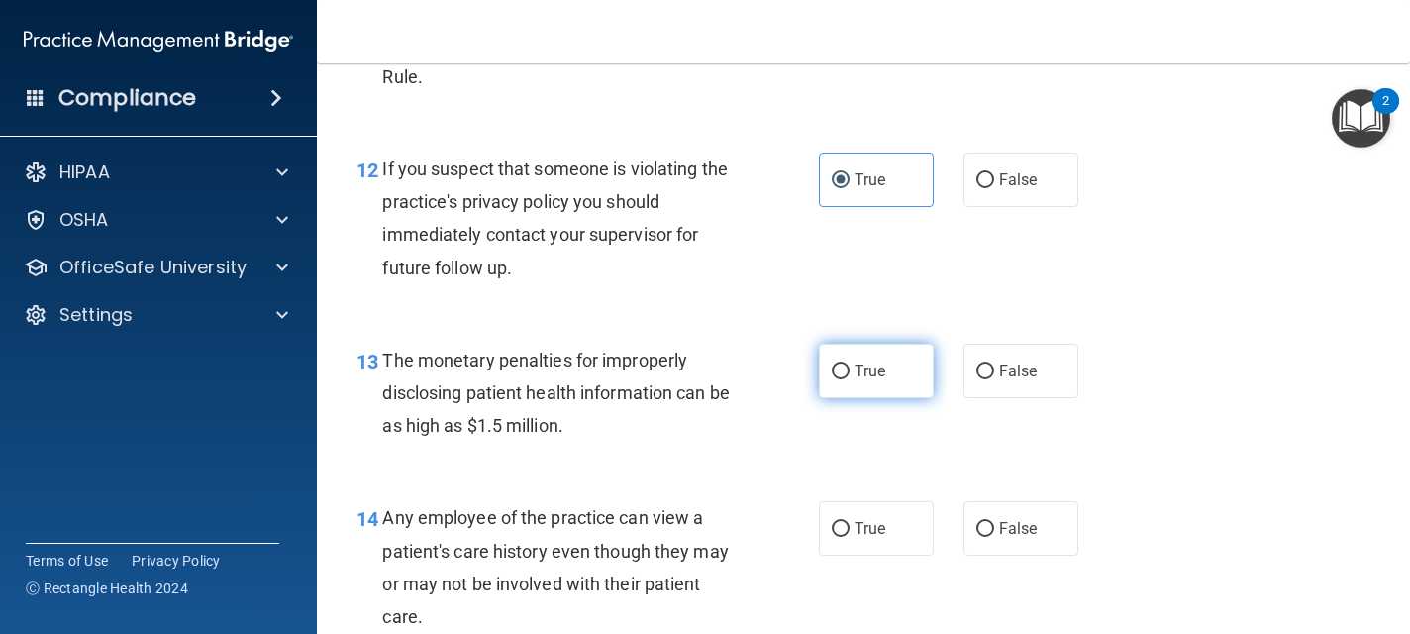
click at [879, 378] on span "True" at bounding box center [869, 370] width 31 height 19
click at [849, 378] on input "True" at bounding box center [841, 371] width 18 height 15
radio input "true"
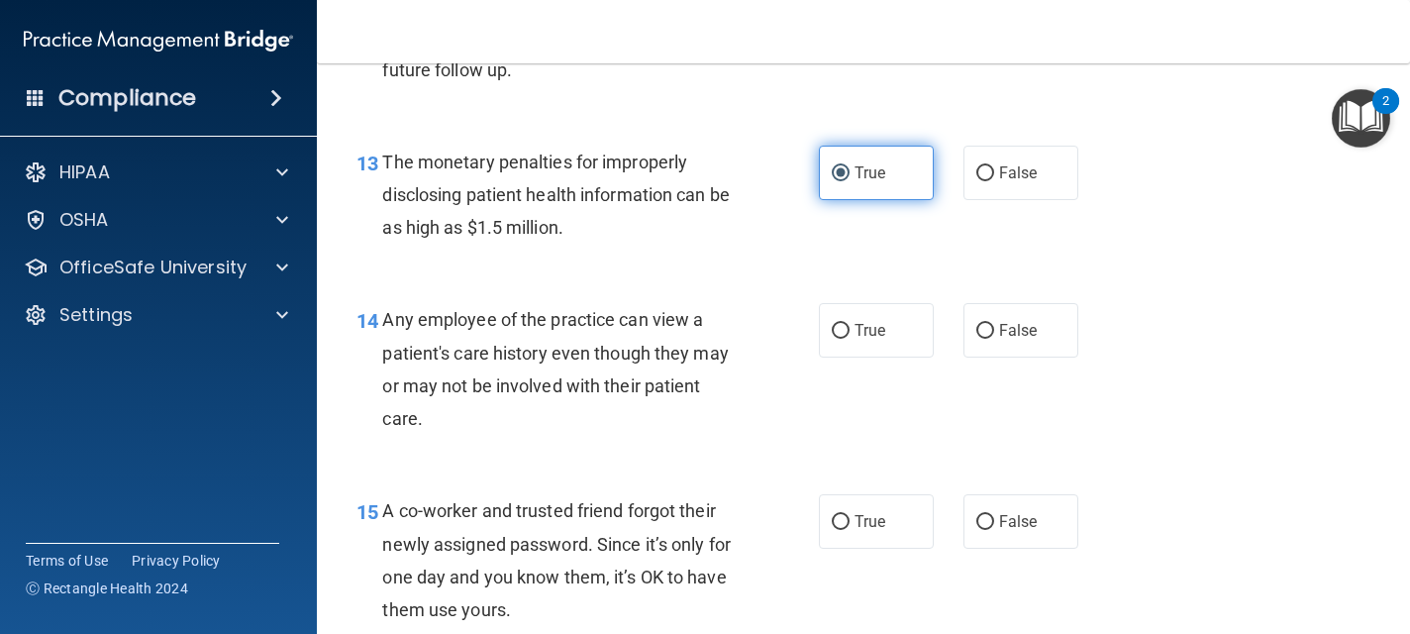
scroll to position [2178, 0]
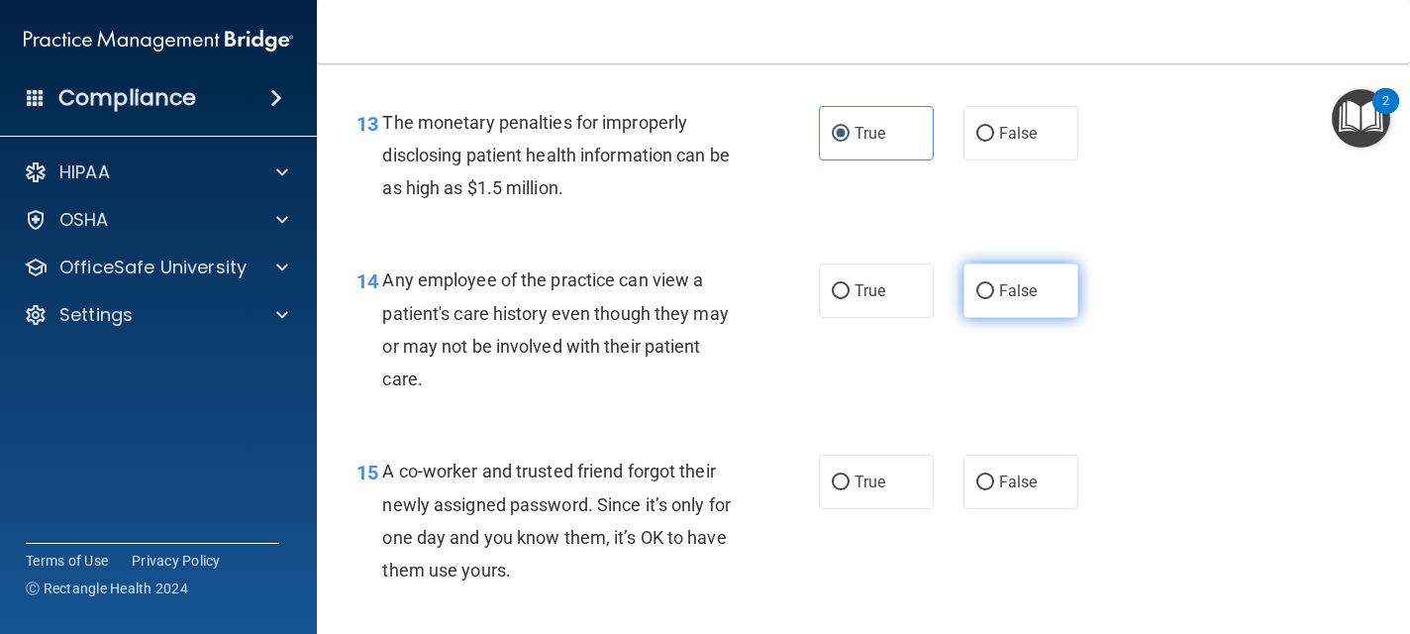
click at [1024, 290] on span "False" at bounding box center [1018, 290] width 39 height 19
click at [994, 290] on input "False" at bounding box center [985, 291] width 18 height 15
radio input "true"
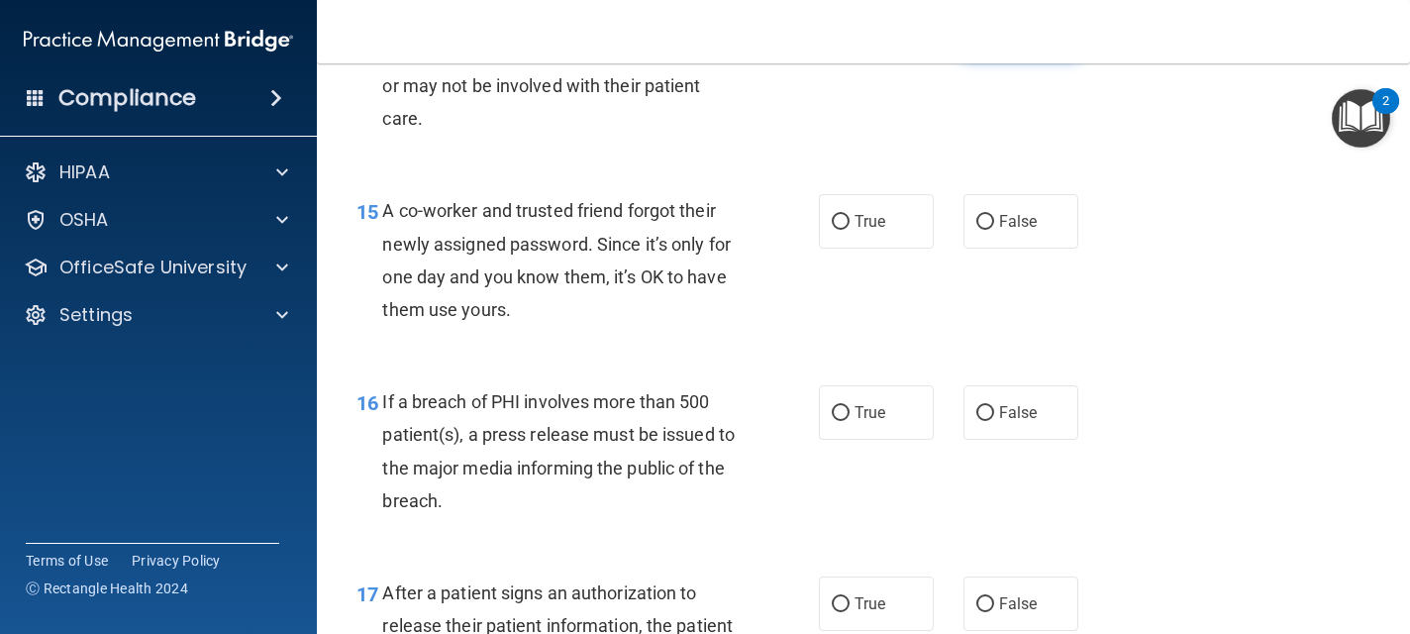
scroll to position [2455, 0]
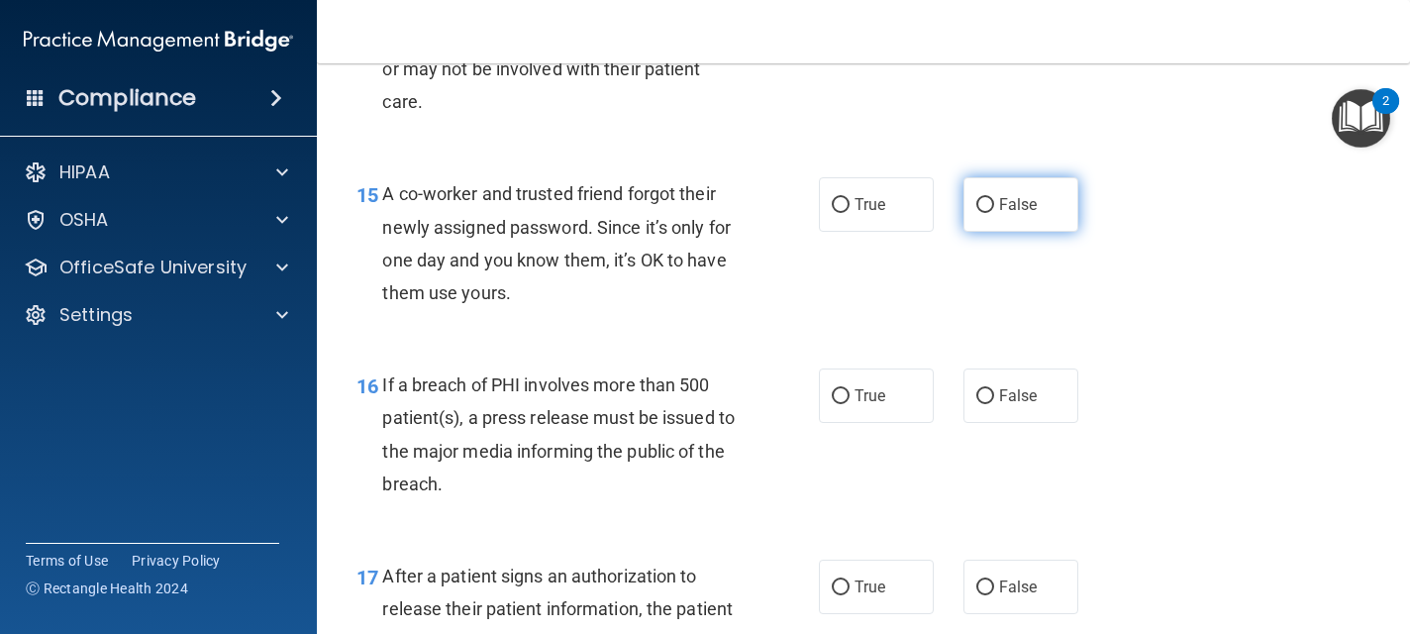
click at [1030, 199] on span "False" at bounding box center [1018, 204] width 39 height 19
click at [994, 199] on input "False" at bounding box center [985, 205] width 18 height 15
radio input "true"
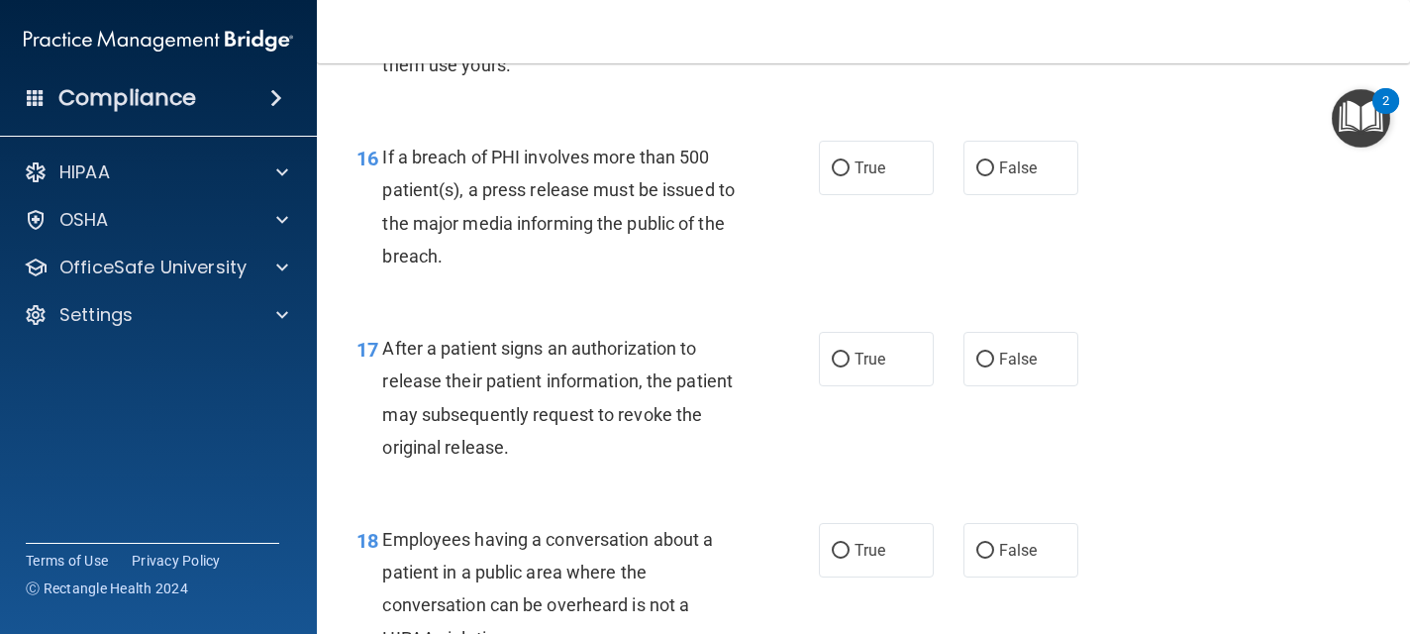
scroll to position [2692, 0]
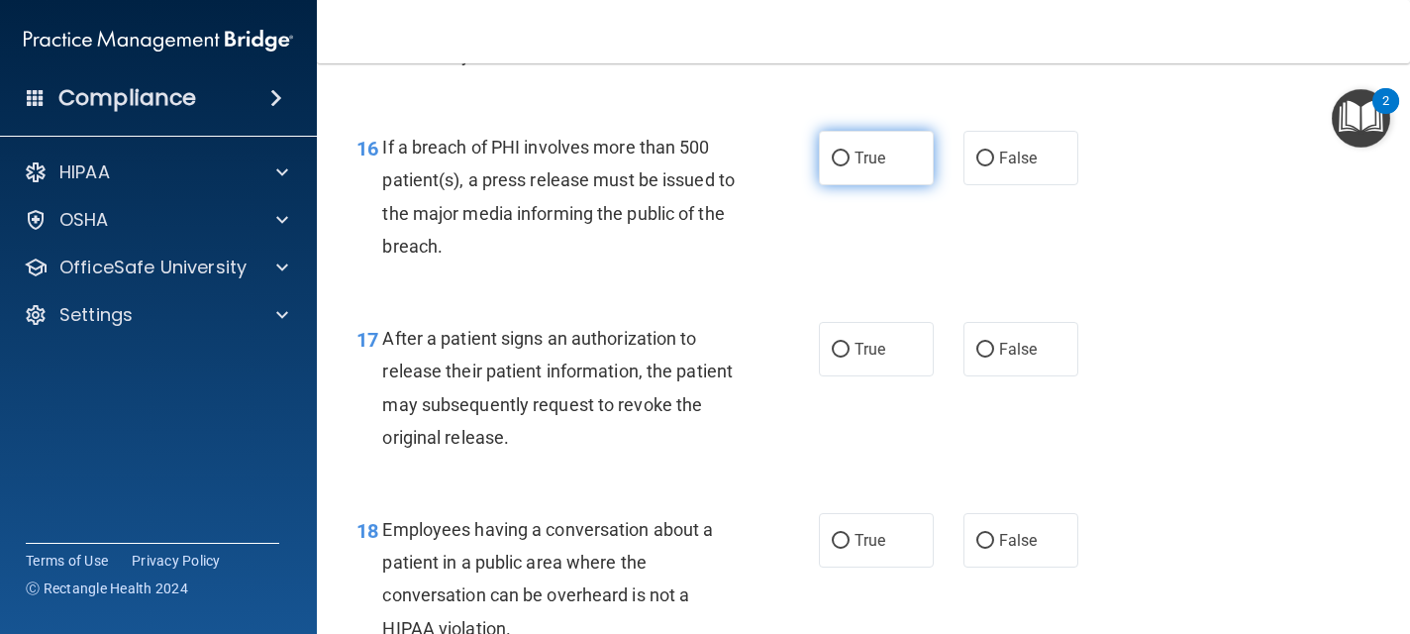
click at [918, 147] on label "True" at bounding box center [876, 158] width 115 height 54
click at [849, 151] on input "True" at bounding box center [841, 158] width 18 height 15
radio input "true"
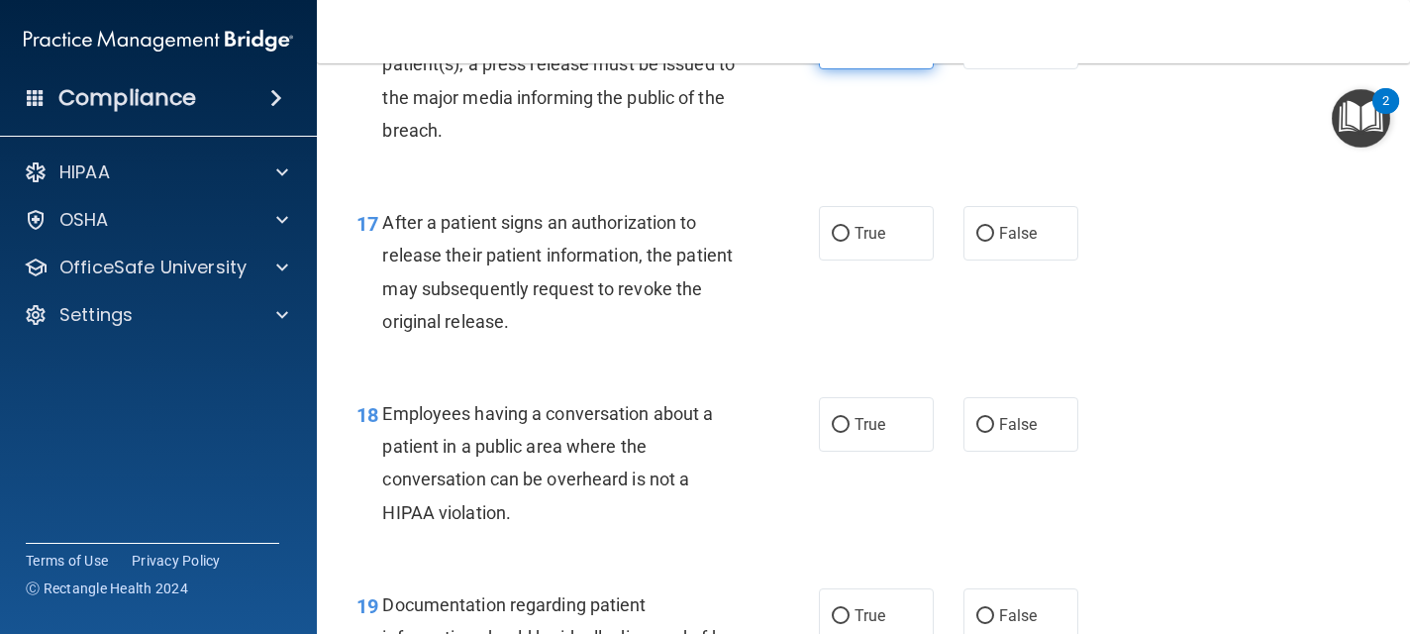
scroll to position [2811, 0]
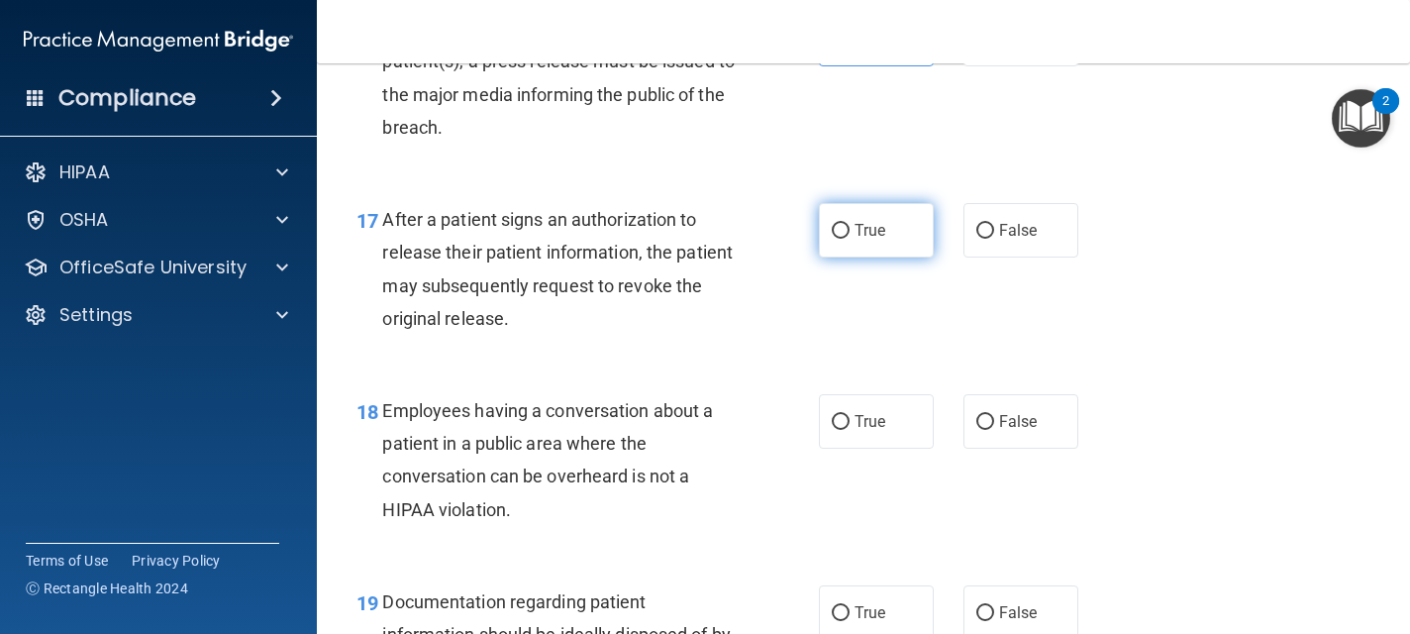
click at [852, 235] on label "True" at bounding box center [876, 230] width 115 height 54
click at [849, 235] on input "True" at bounding box center [841, 231] width 18 height 15
radio input "true"
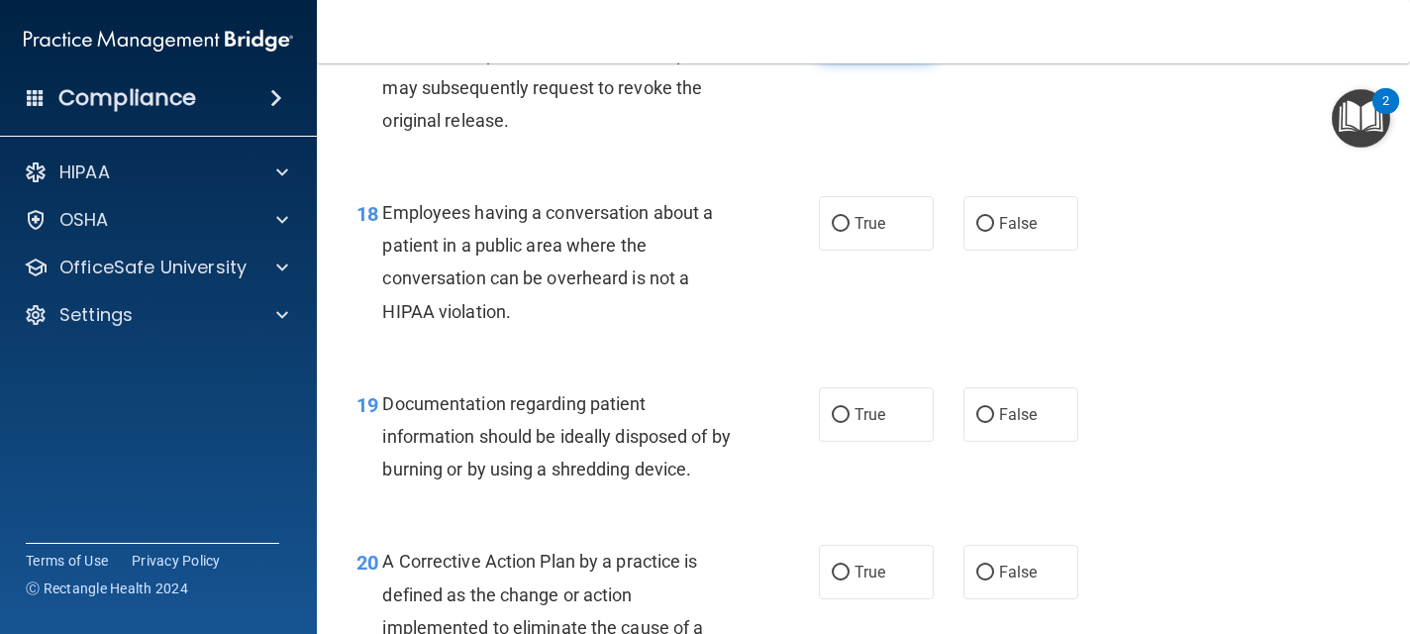
scroll to position [3049, 0]
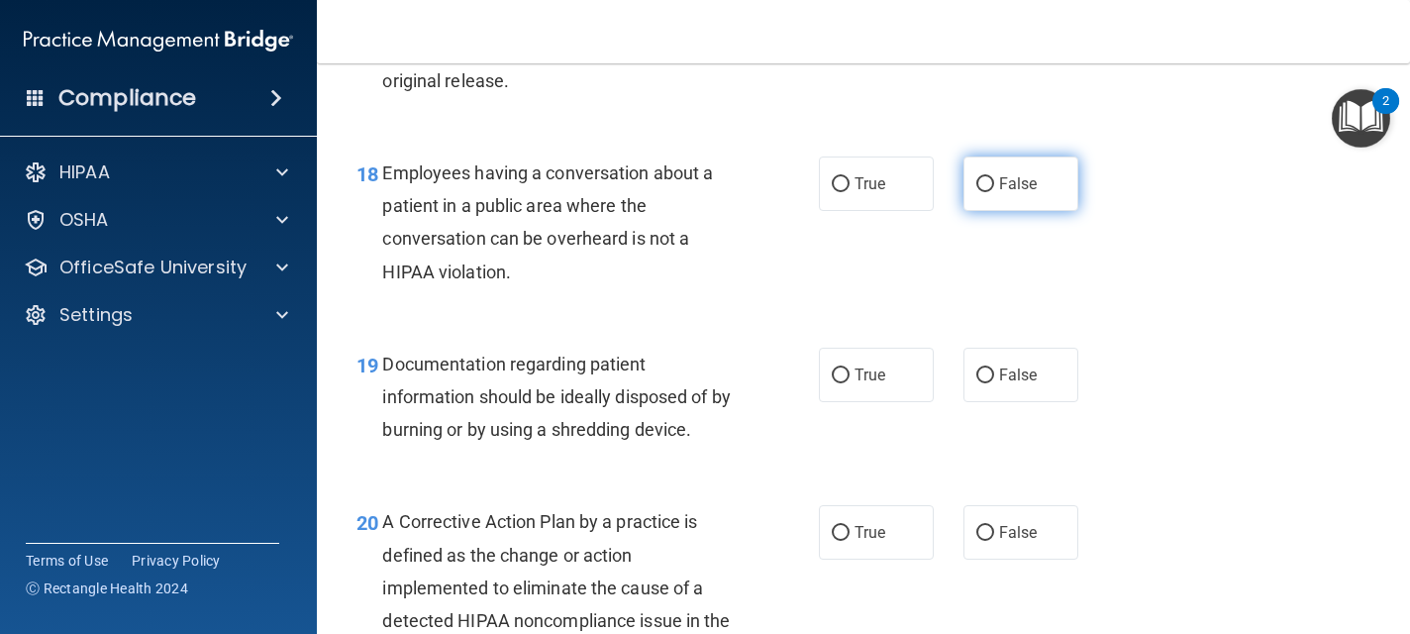
click at [1027, 180] on span "False" at bounding box center [1018, 183] width 39 height 19
click at [994, 180] on input "False" at bounding box center [985, 184] width 18 height 15
radio input "true"
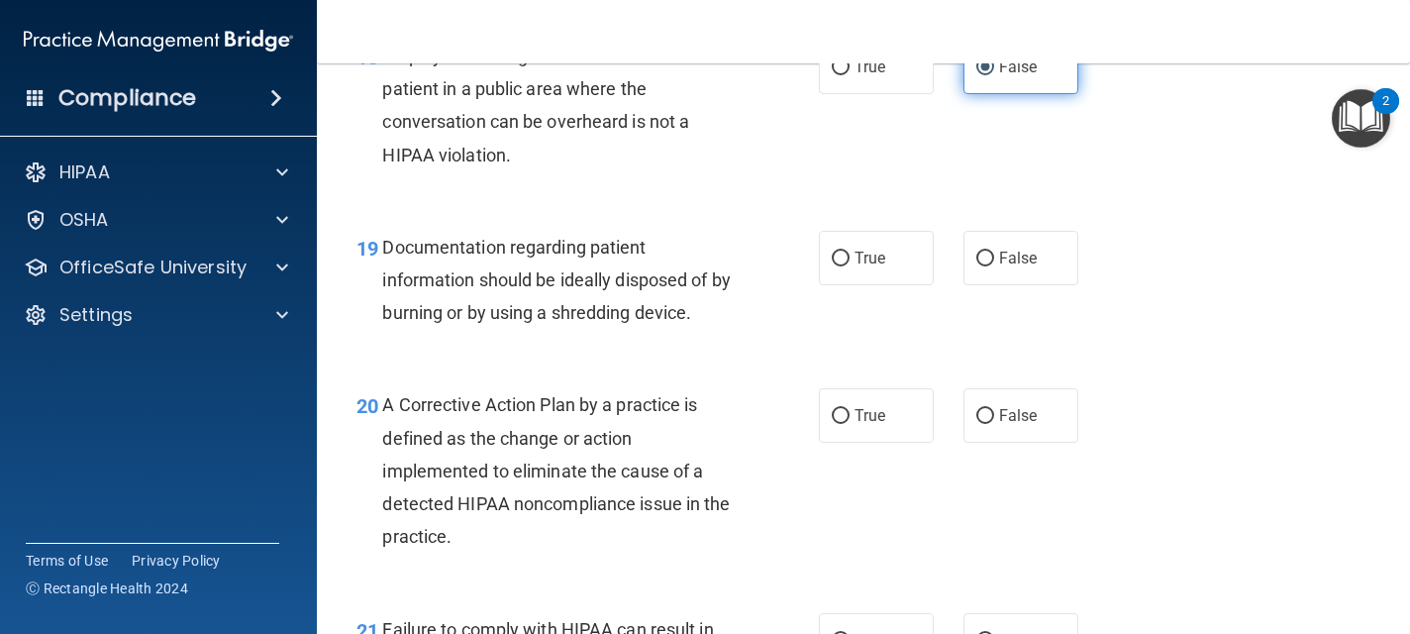
scroll to position [3168, 0]
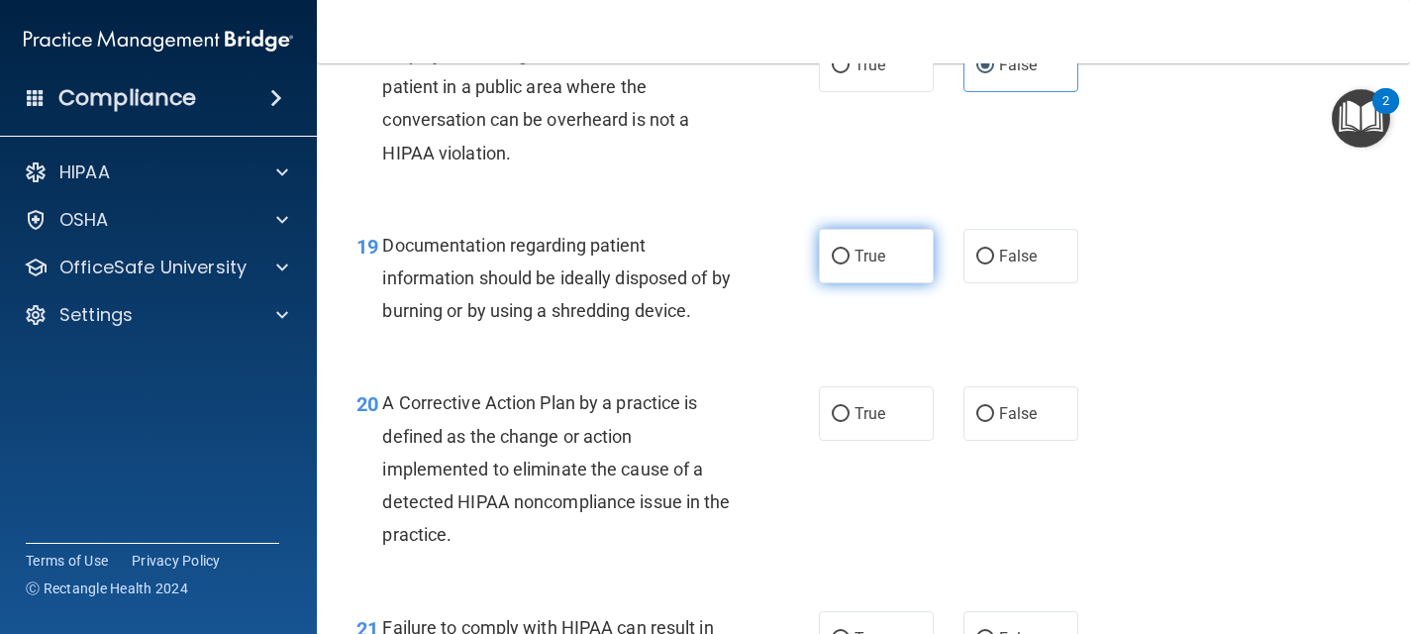
click at [899, 262] on label "True" at bounding box center [876, 256] width 115 height 54
click at [849, 262] on input "True" at bounding box center [841, 256] width 18 height 15
radio input "true"
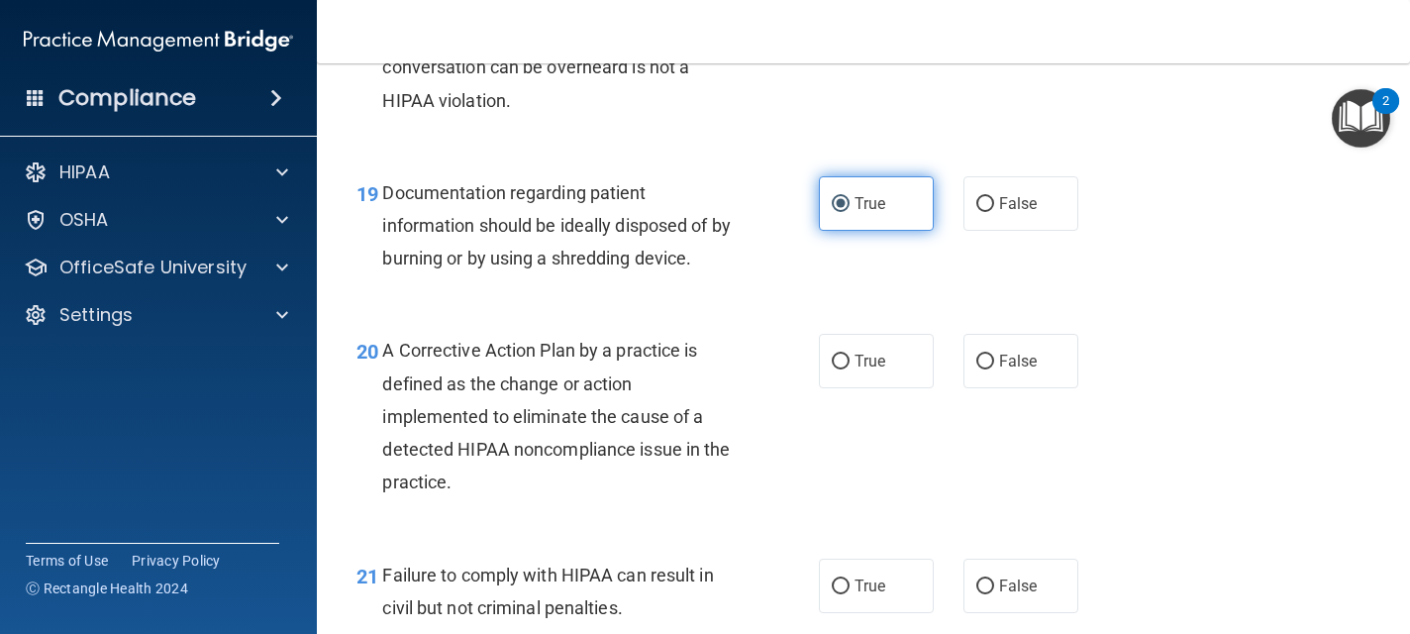
scroll to position [3247, 0]
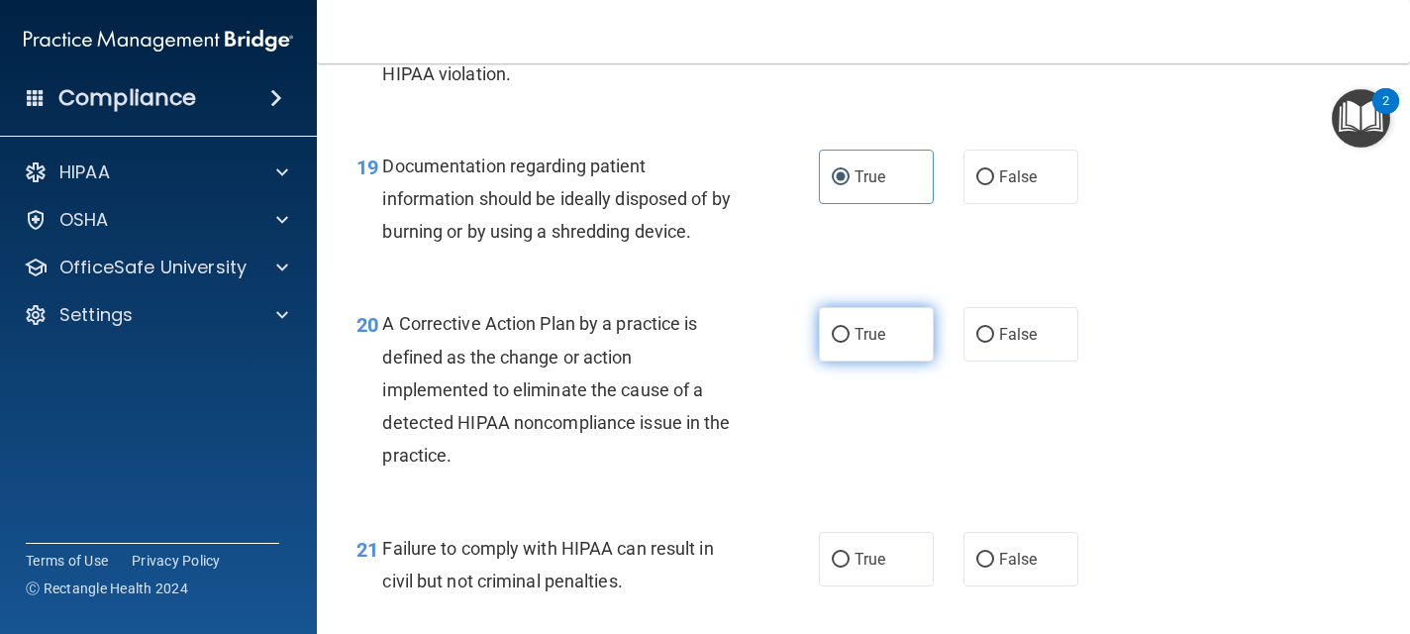
click at [904, 325] on label "True" at bounding box center [876, 334] width 115 height 54
click at [849, 328] on input "True" at bounding box center [841, 335] width 18 height 15
radio input "true"
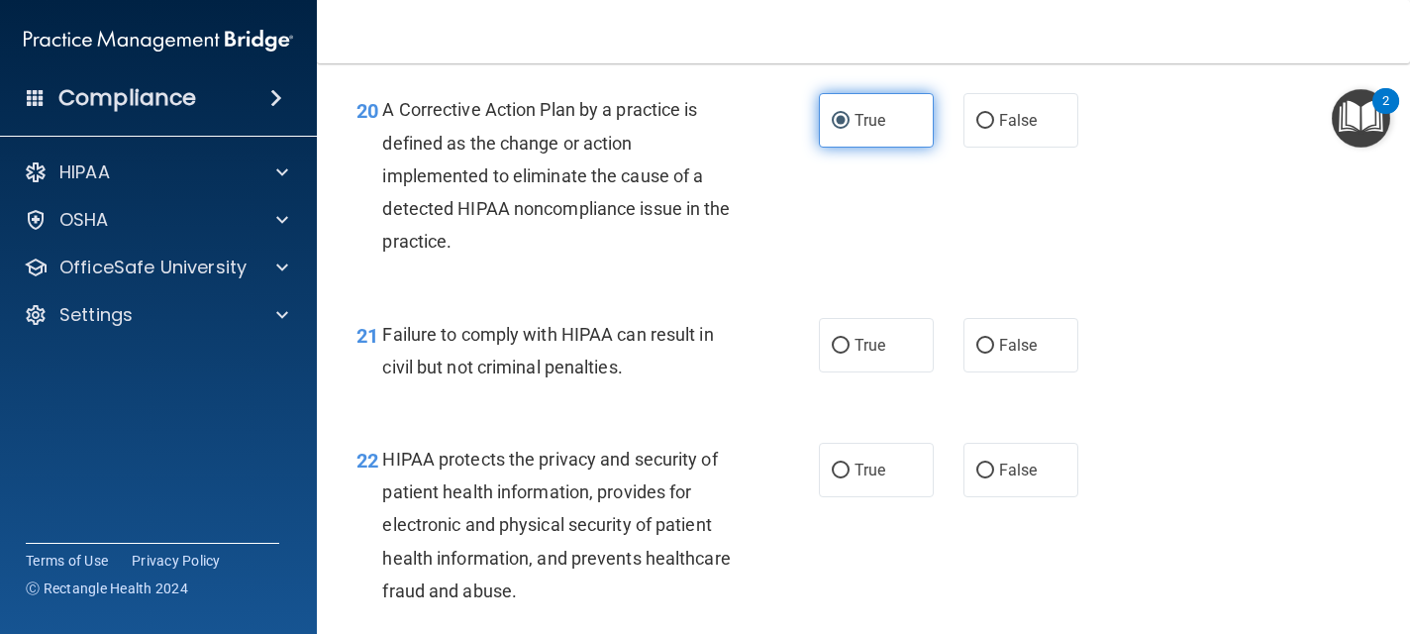
scroll to position [3484, 0]
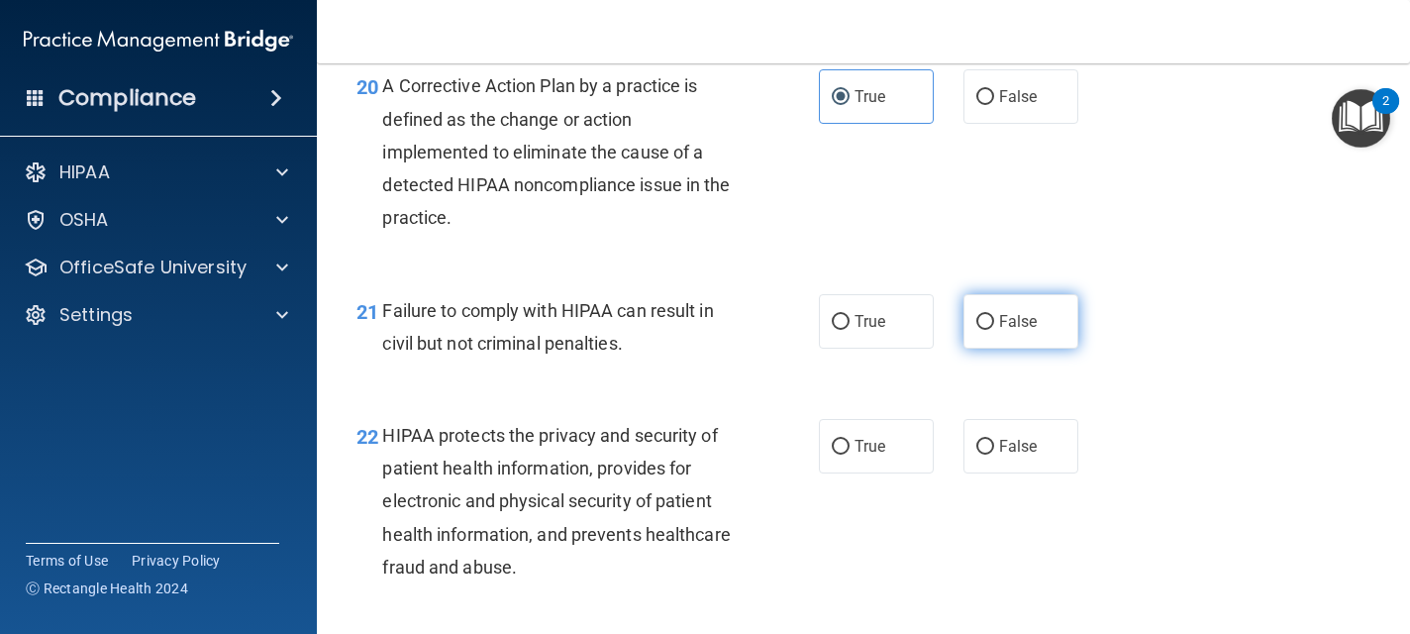
click at [1018, 317] on span "False" at bounding box center [1018, 321] width 39 height 19
click at [994, 317] on input "False" at bounding box center [985, 322] width 18 height 15
radio input "true"
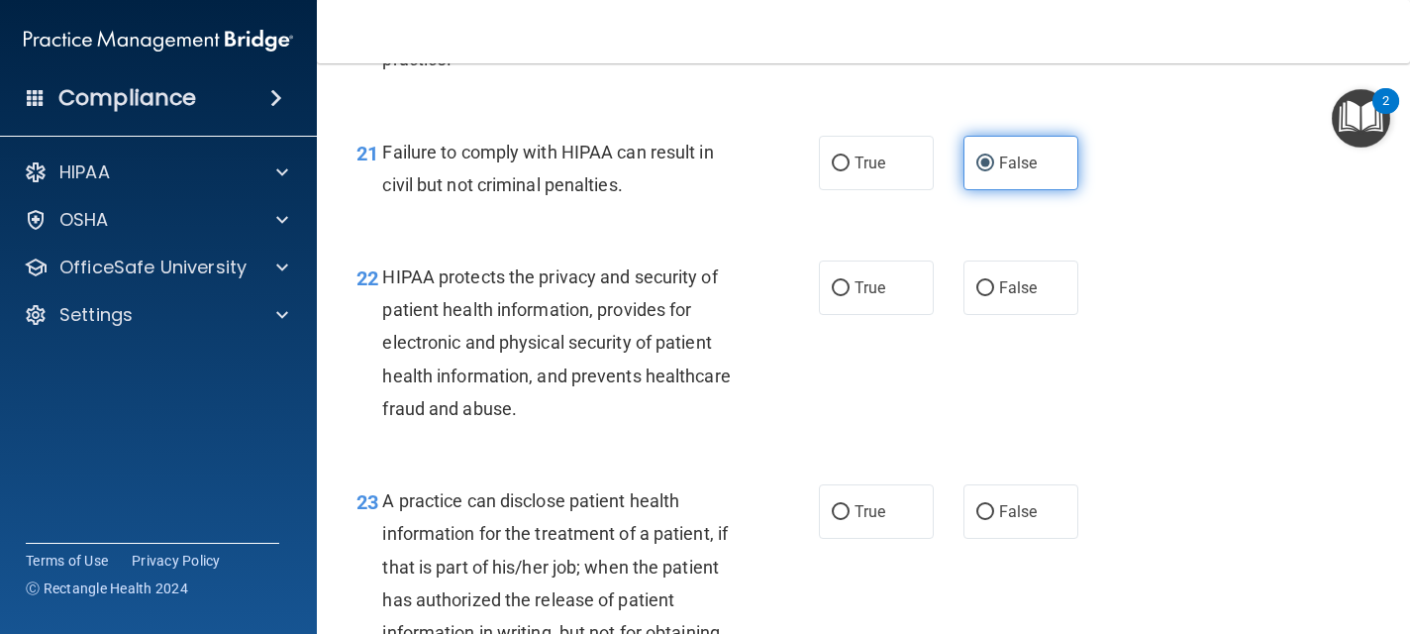
scroll to position [3682, 0]
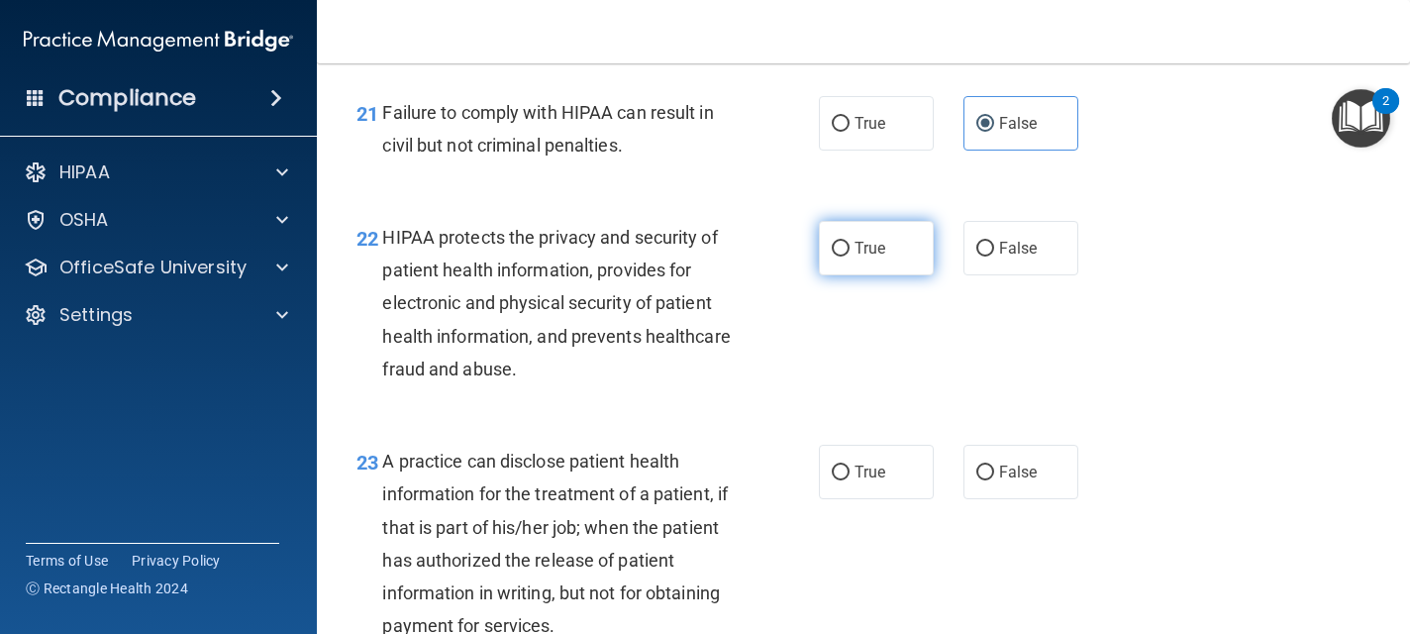
click at [891, 236] on label "True" at bounding box center [876, 248] width 115 height 54
click at [849, 242] on input "True" at bounding box center [841, 249] width 18 height 15
radio input "true"
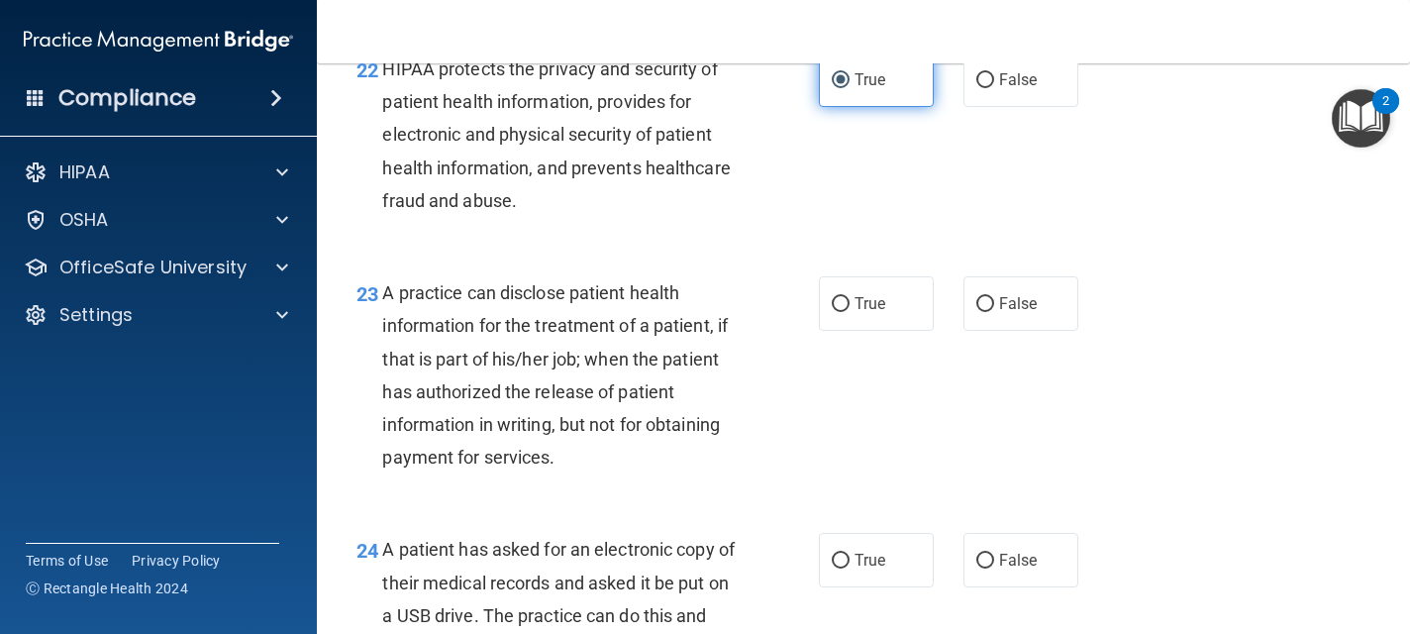
scroll to position [3880, 0]
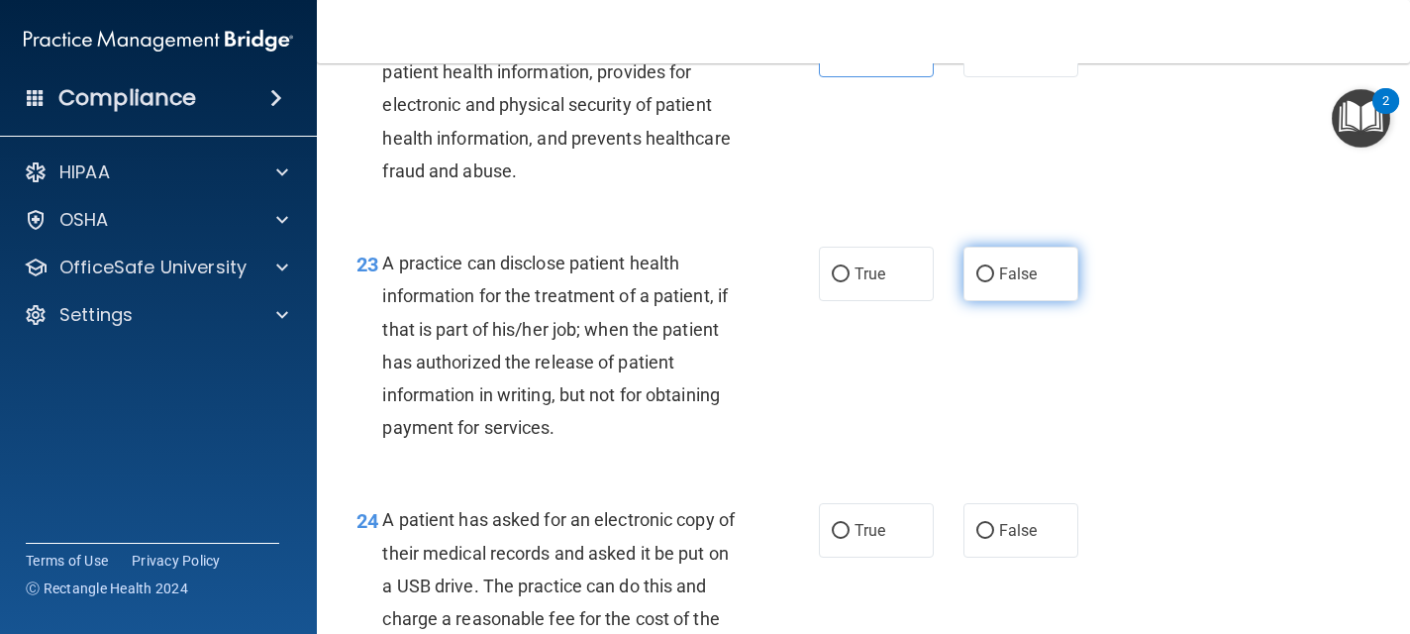
click at [983, 279] on input "False" at bounding box center [985, 274] width 18 height 15
radio input "true"
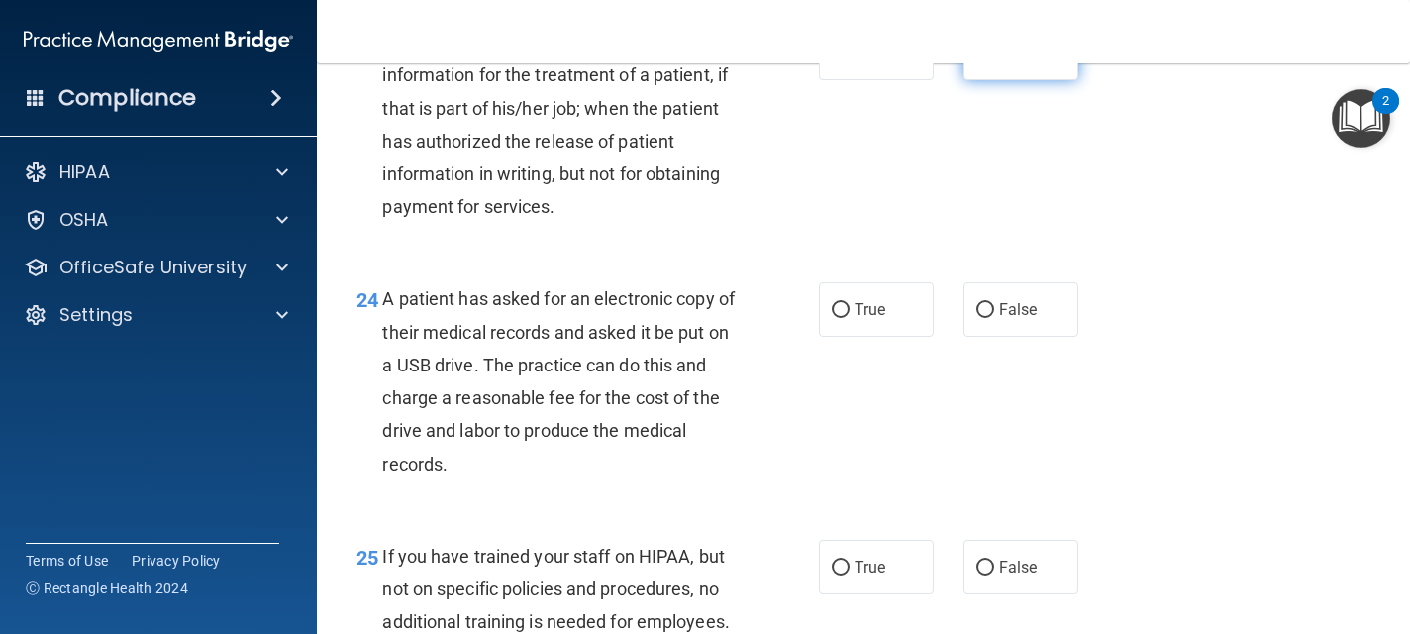
scroll to position [4118, 0]
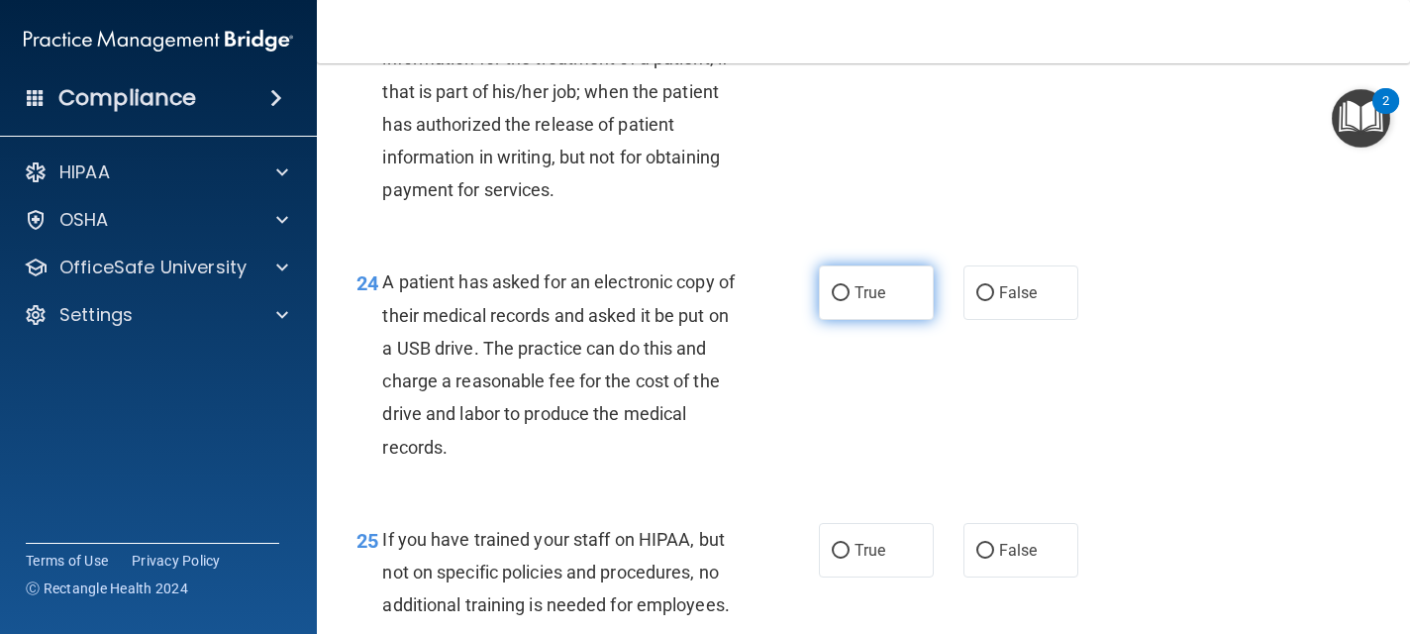
click at [866, 300] on span "True" at bounding box center [869, 292] width 31 height 19
click at [849, 300] on input "True" at bounding box center [841, 293] width 18 height 15
radio input "true"
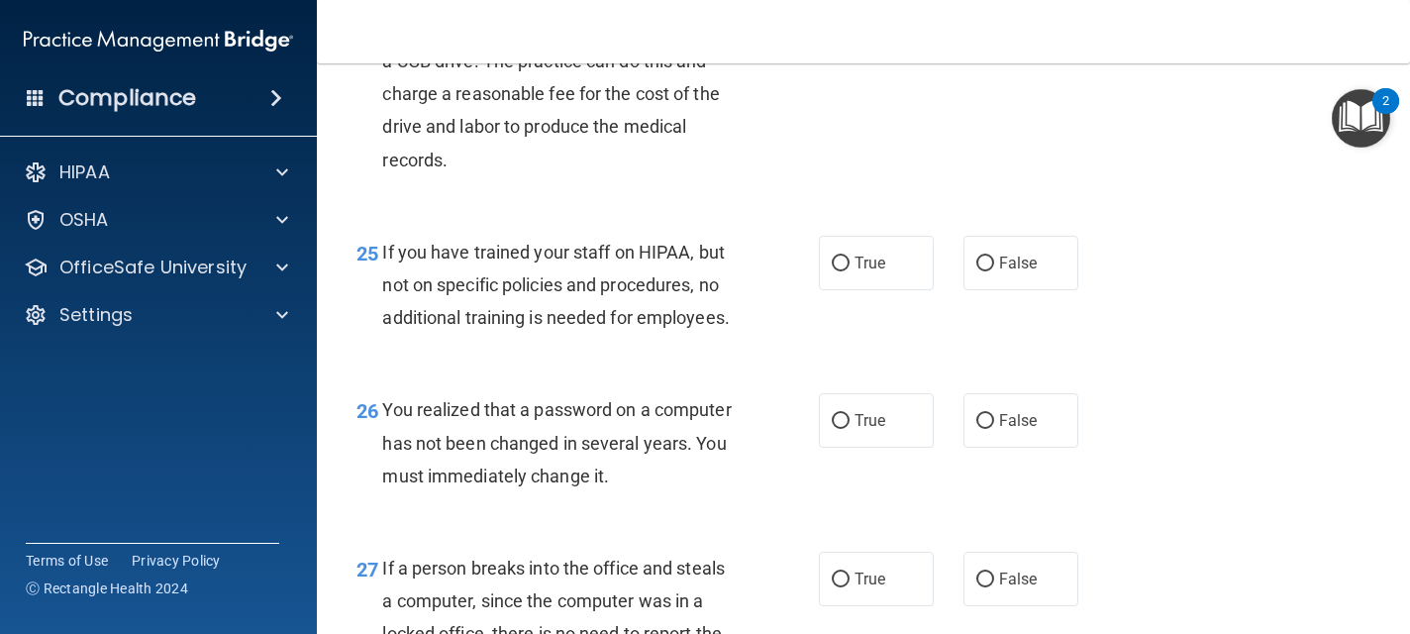
scroll to position [4435, 0]
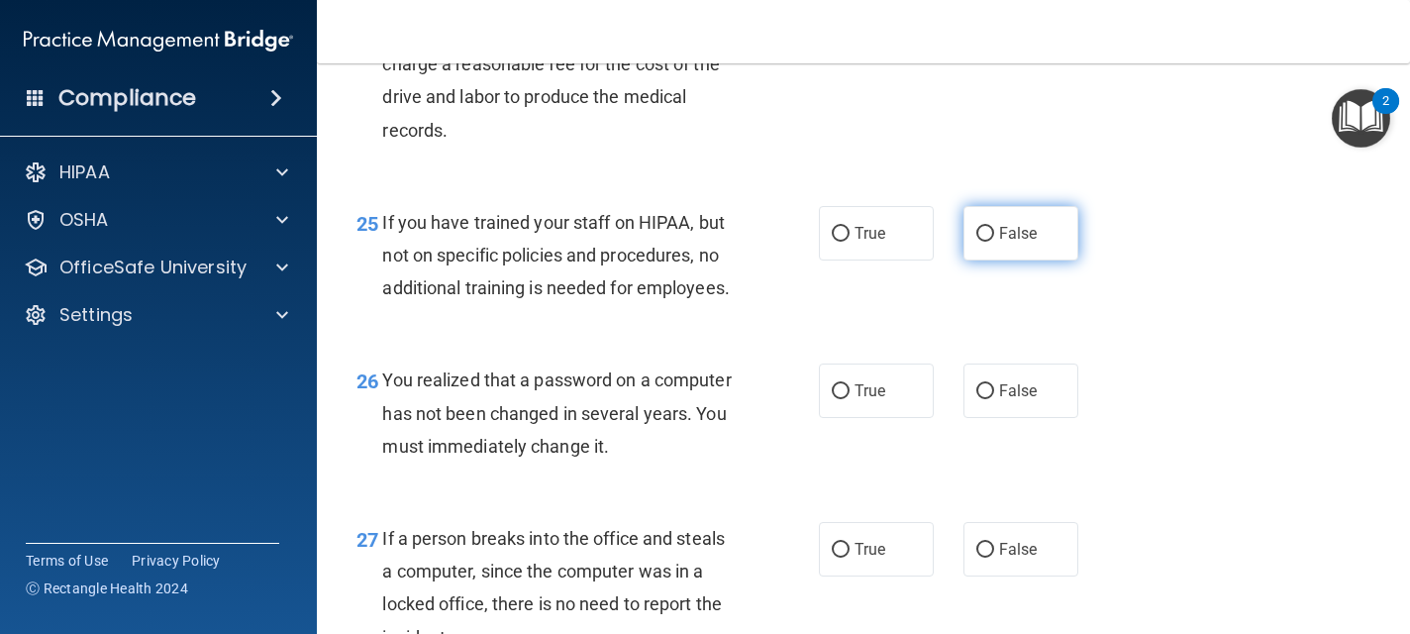
click at [1014, 237] on span "False" at bounding box center [1018, 233] width 39 height 19
click at [994, 237] on input "False" at bounding box center [985, 234] width 18 height 15
radio input "true"
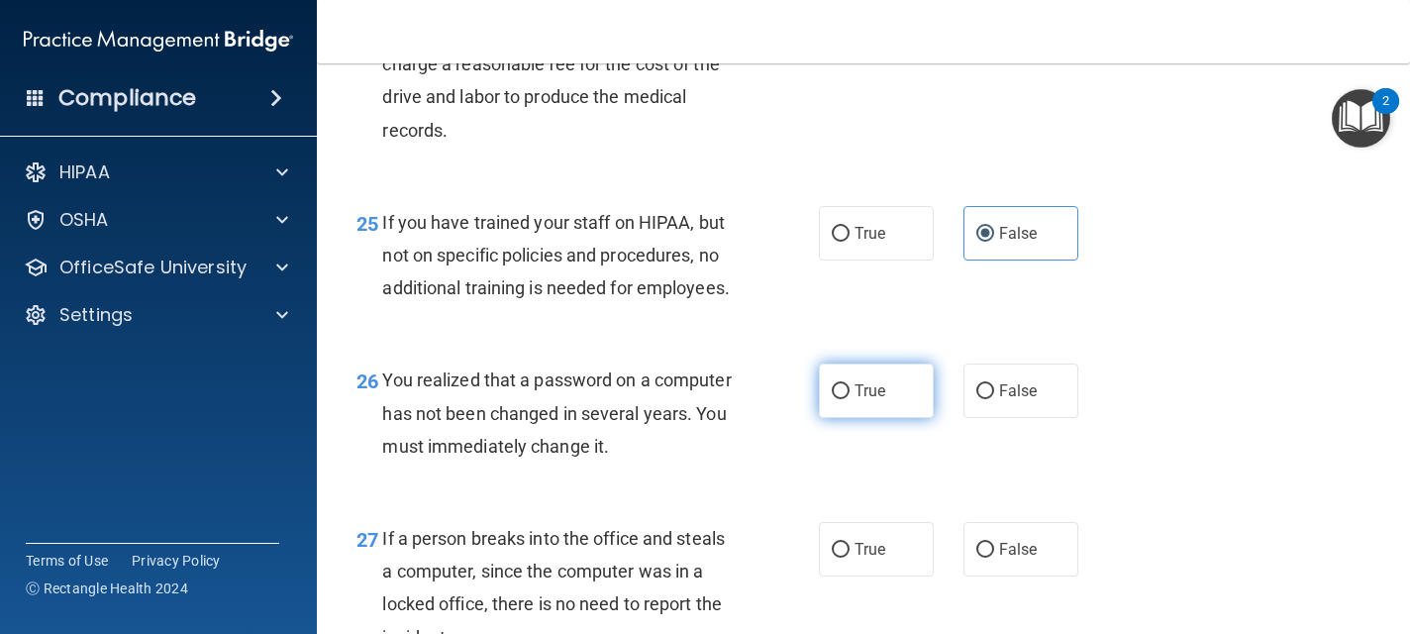
click at [917, 384] on label "True" at bounding box center [876, 390] width 115 height 54
click at [849, 384] on input "True" at bounding box center [841, 391] width 18 height 15
radio input "true"
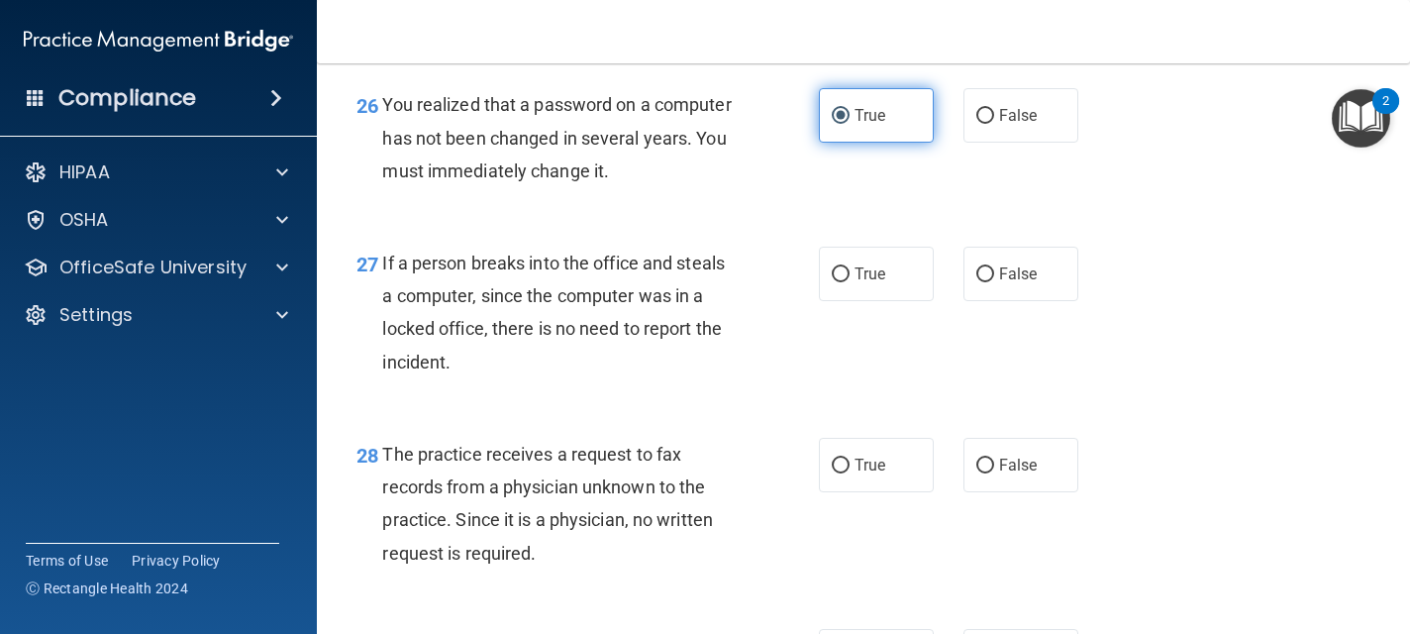
scroll to position [4712, 0]
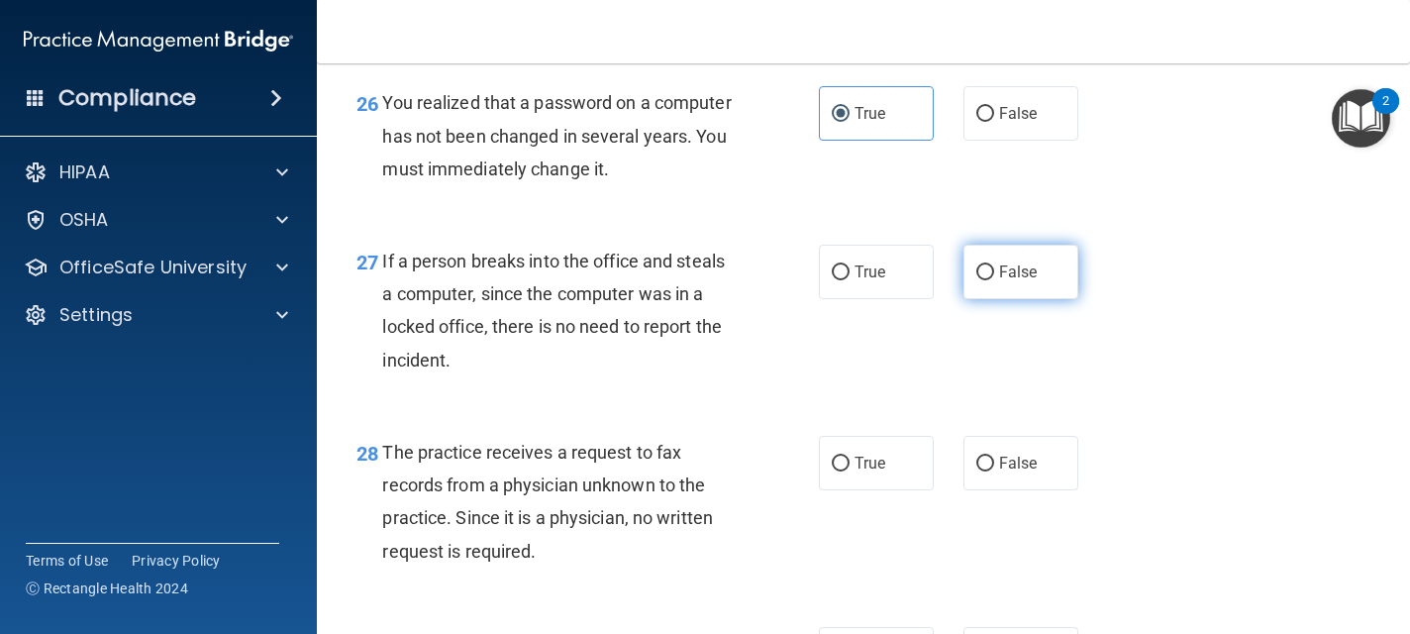
click at [1020, 295] on label "False" at bounding box center [1020, 272] width 115 height 54
click at [994, 280] on input "False" at bounding box center [985, 272] width 18 height 15
radio input "true"
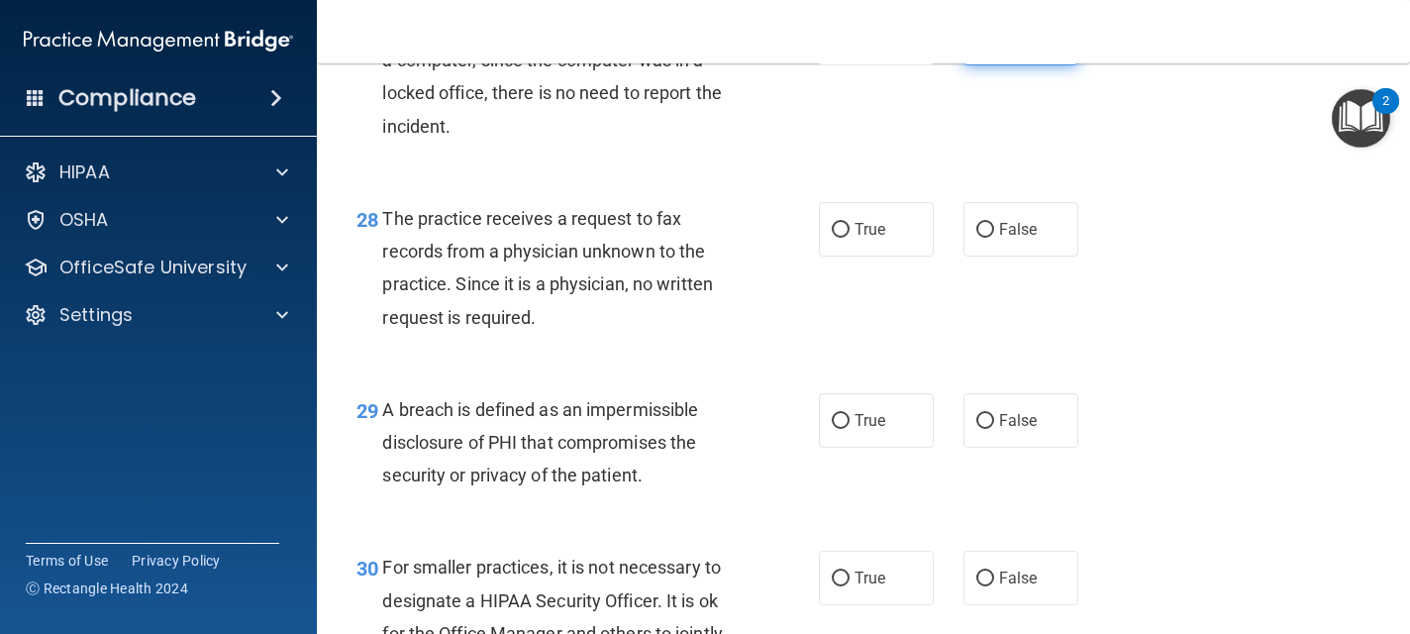
scroll to position [4949, 0]
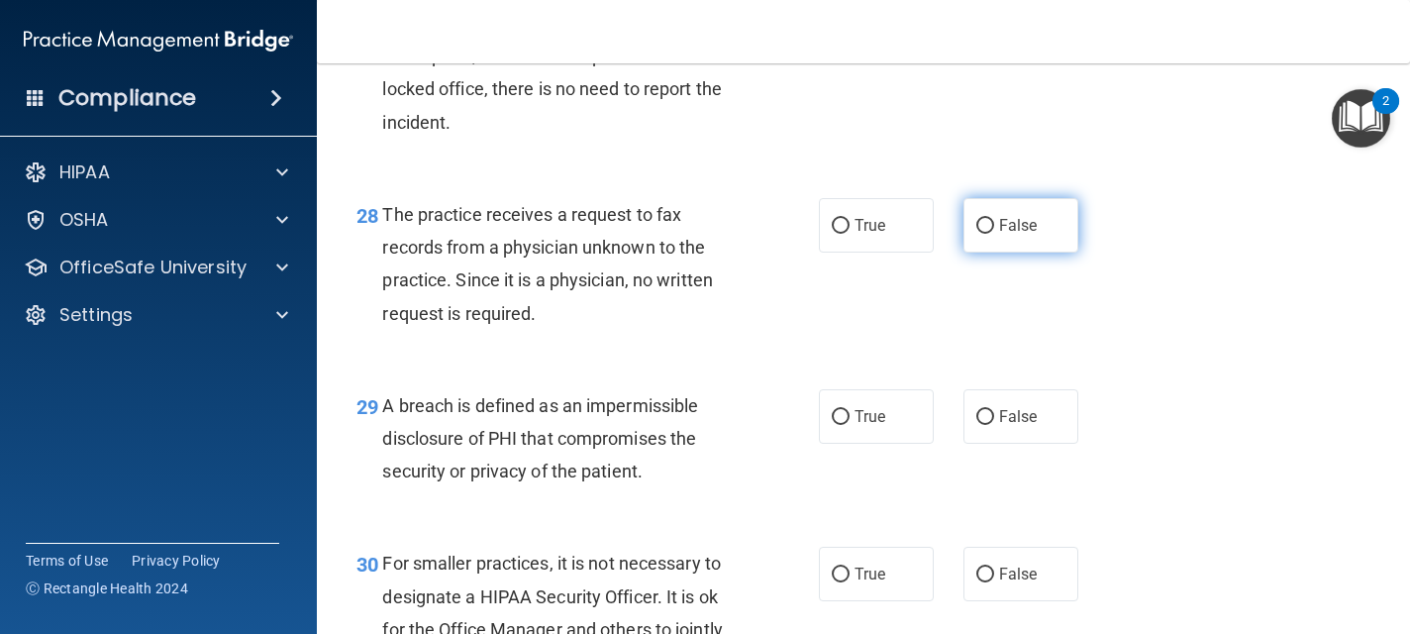
click at [1029, 234] on span "False" at bounding box center [1018, 225] width 39 height 19
click at [994, 234] on input "False" at bounding box center [985, 226] width 18 height 15
radio input "true"
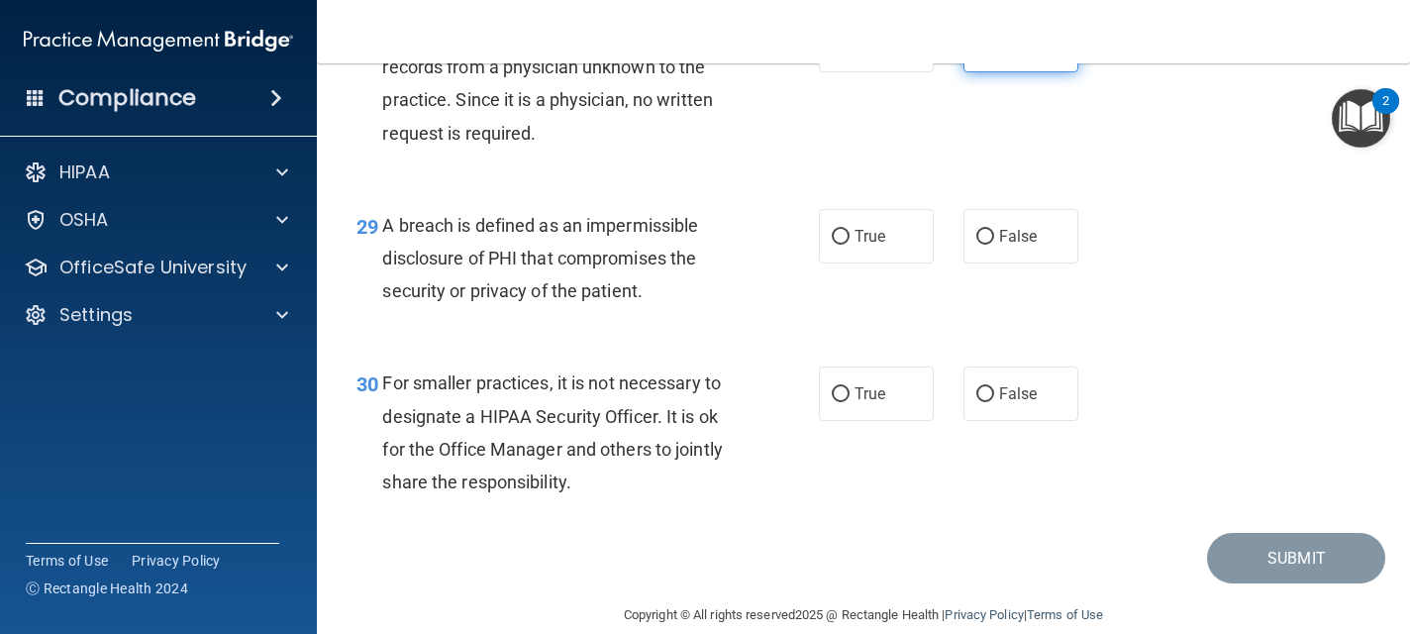
scroll to position [5147, 0]
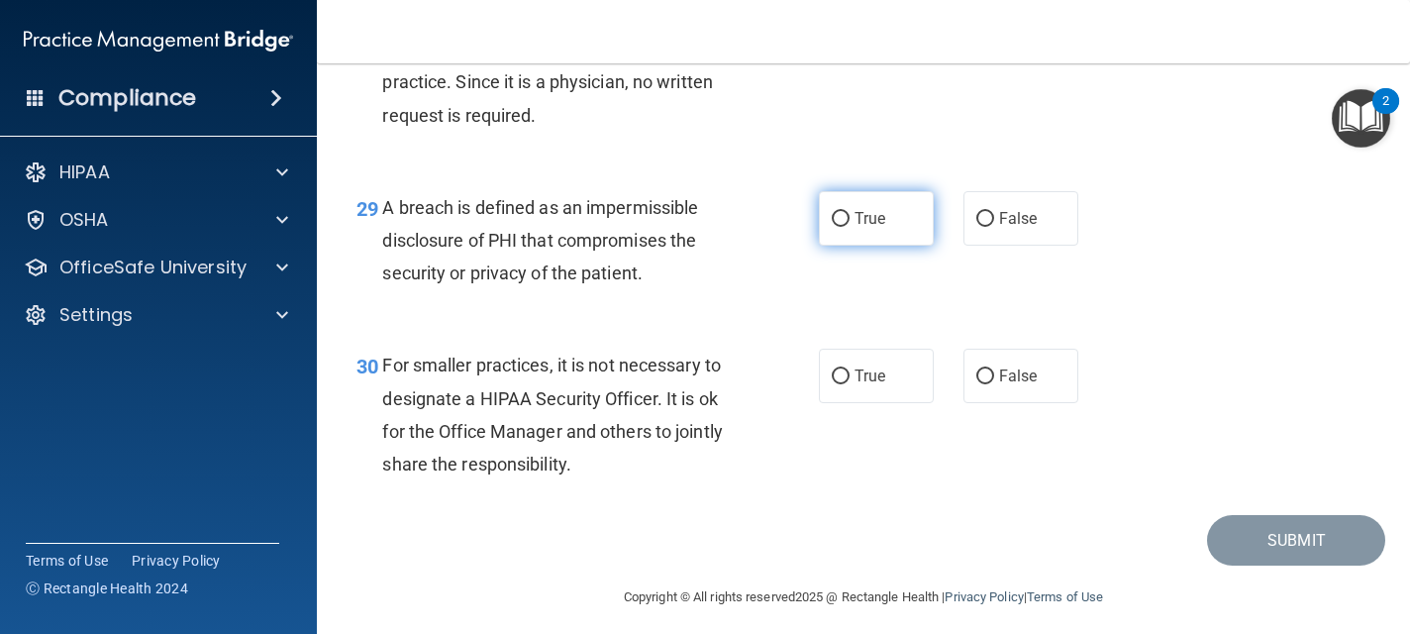
click at [856, 241] on label "True" at bounding box center [876, 218] width 115 height 54
click at [849, 227] on input "True" at bounding box center [841, 219] width 18 height 15
radio input "true"
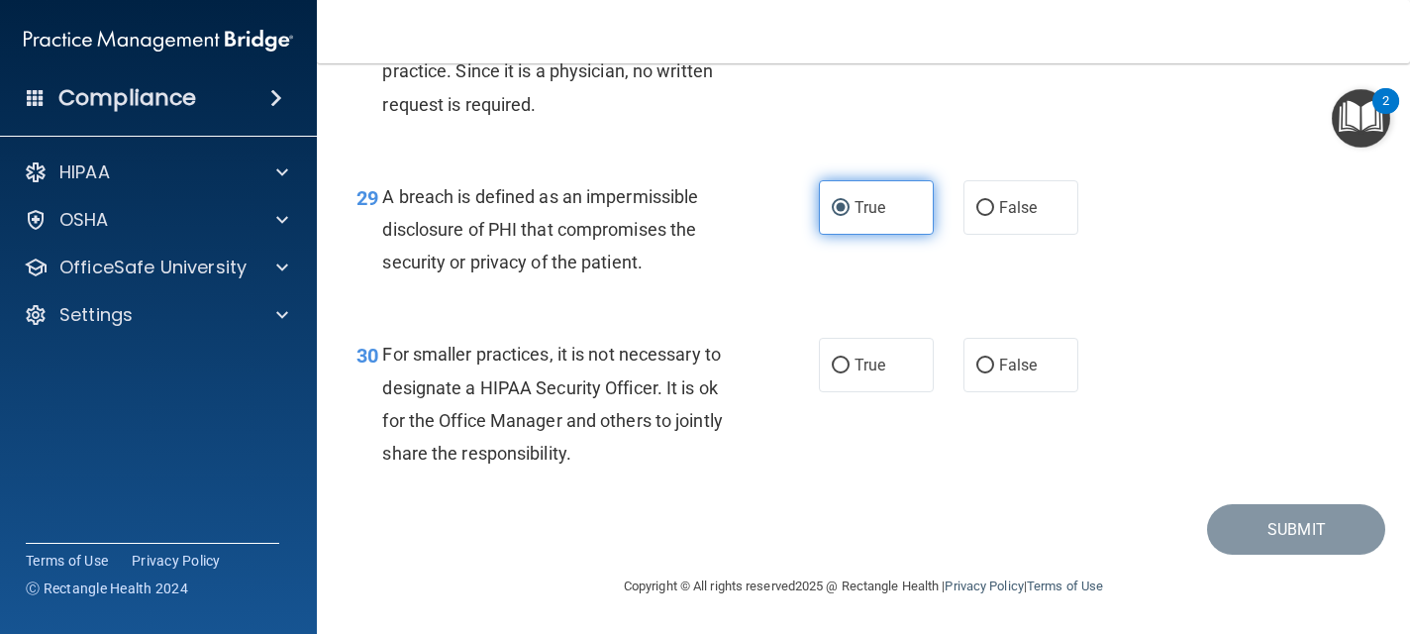
scroll to position [5159, 0]
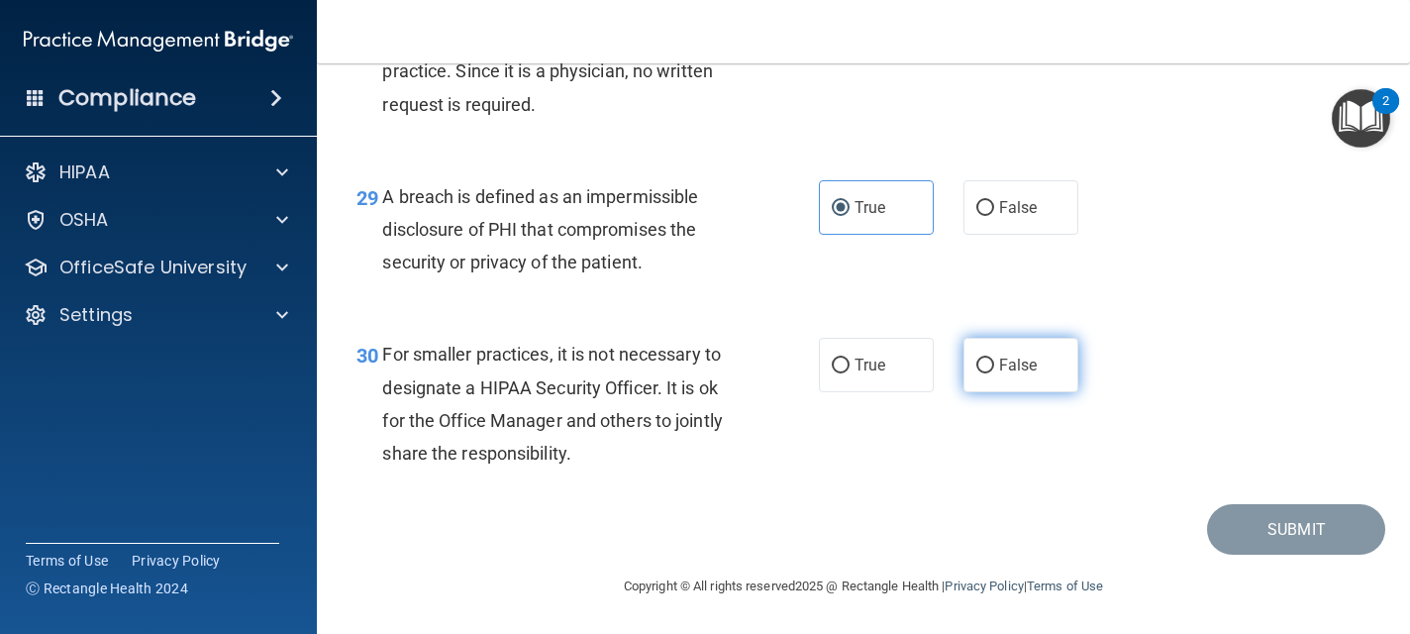
click at [989, 359] on input "False" at bounding box center [985, 365] width 18 height 15
radio input "true"
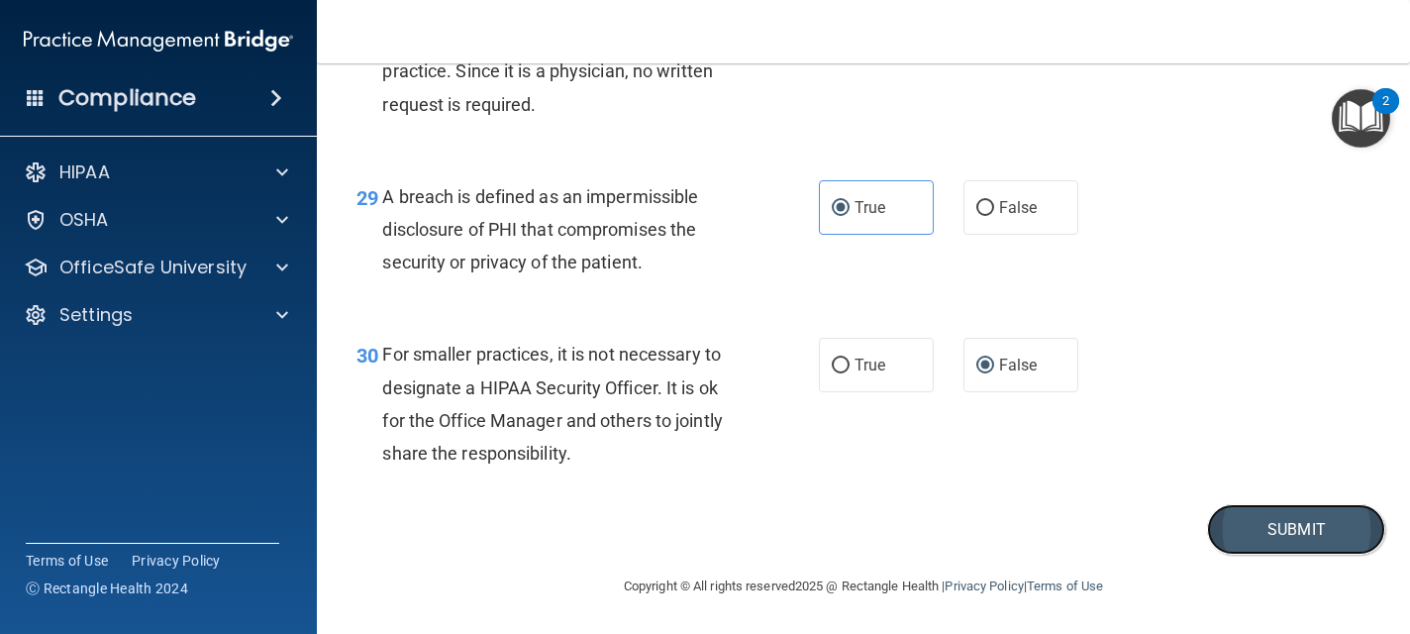
click at [1255, 527] on button "Submit" at bounding box center [1296, 529] width 178 height 50
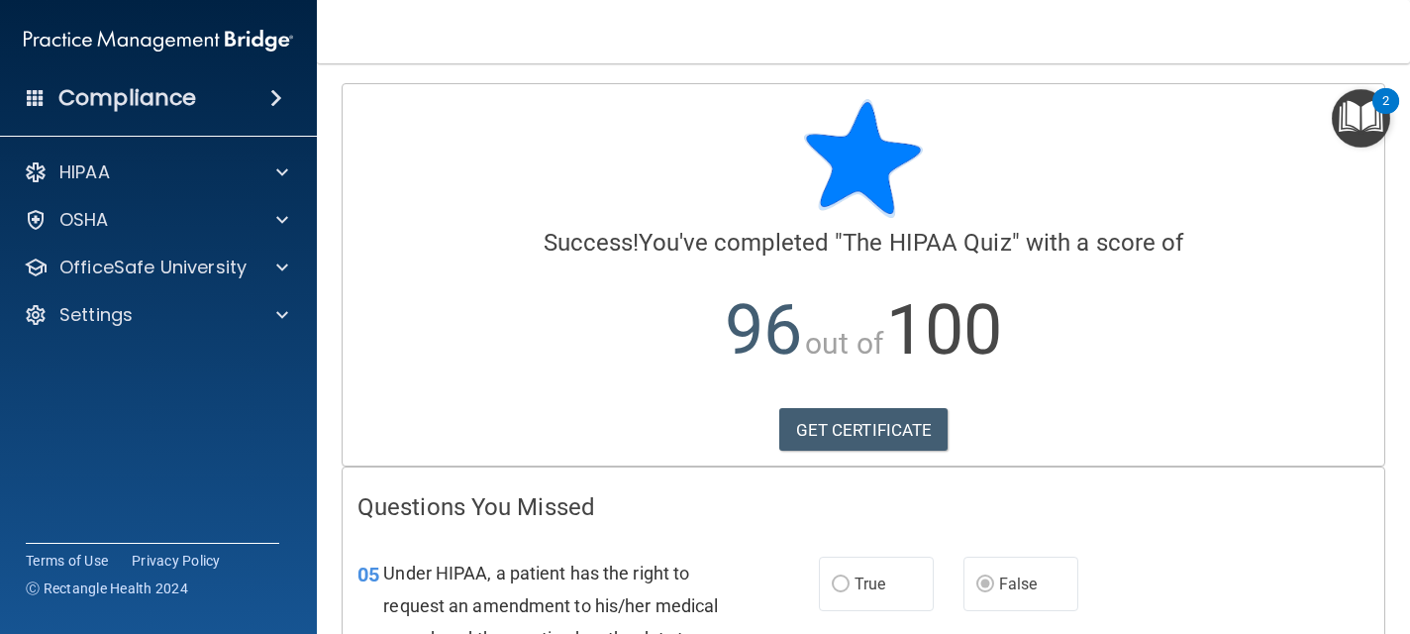
click at [1315, 513] on h4 "Questions You Missed" at bounding box center [863, 507] width 1012 height 26
click at [1261, 383] on p "96 out of 100" at bounding box center [863, 330] width 1012 height 128
click at [1255, 381] on p "96 out of 100" at bounding box center [863, 330] width 1012 height 128
drag, startPoint x: 1255, startPoint y: 381, endPoint x: 1265, endPoint y: 440, distance: 60.2
click at [1265, 395] on div "Success! You've completed " The HIPAA Quiz " with a score of 96 out of 100 GET …" at bounding box center [863, 247] width 1012 height 296
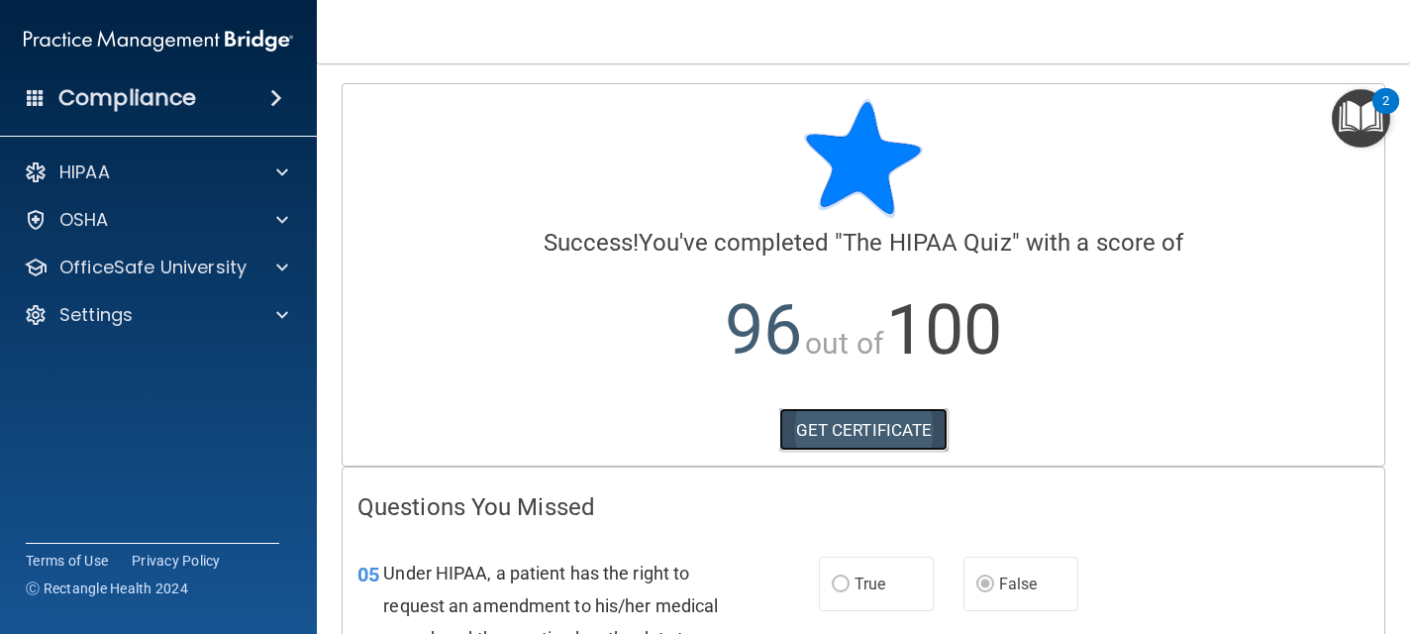
click at [862, 438] on link "GET CERTIFICATE" at bounding box center [863, 430] width 169 height 44
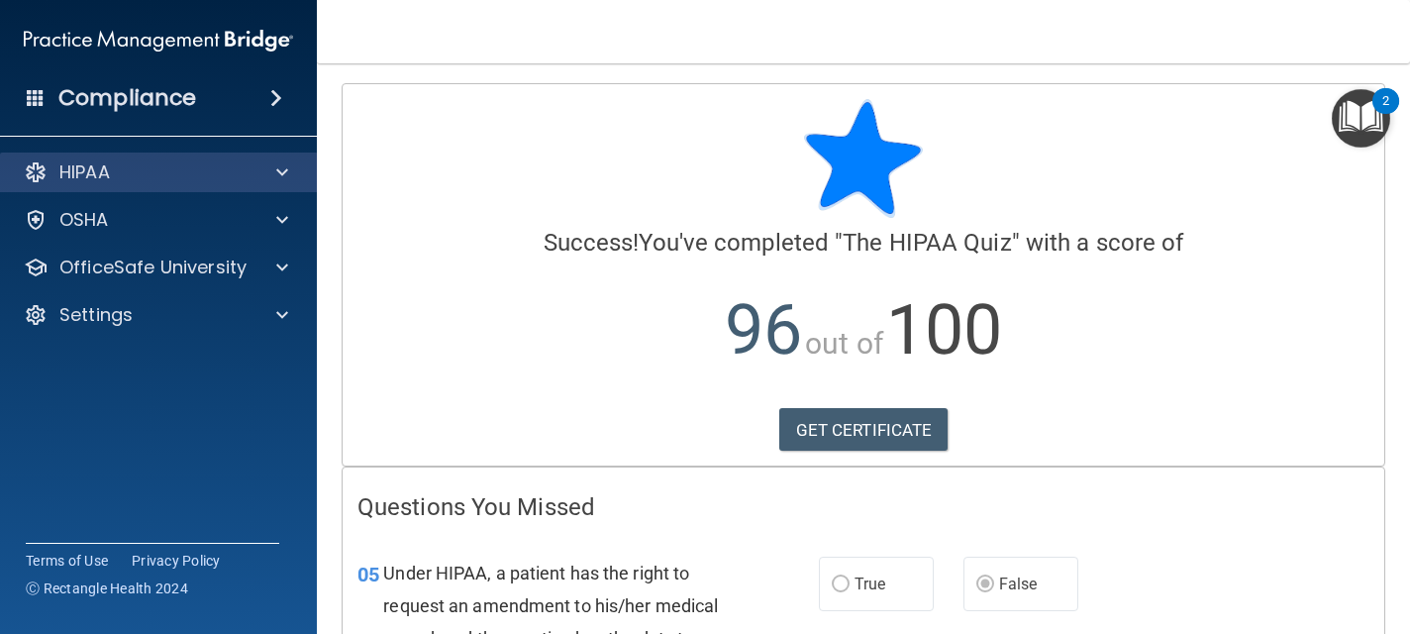
click at [175, 191] on div "HIPAA" at bounding box center [159, 172] width 318 height 40
click at [110, 166] on p "HIPAA" at bounding box center [84, 172] width 50 height 24
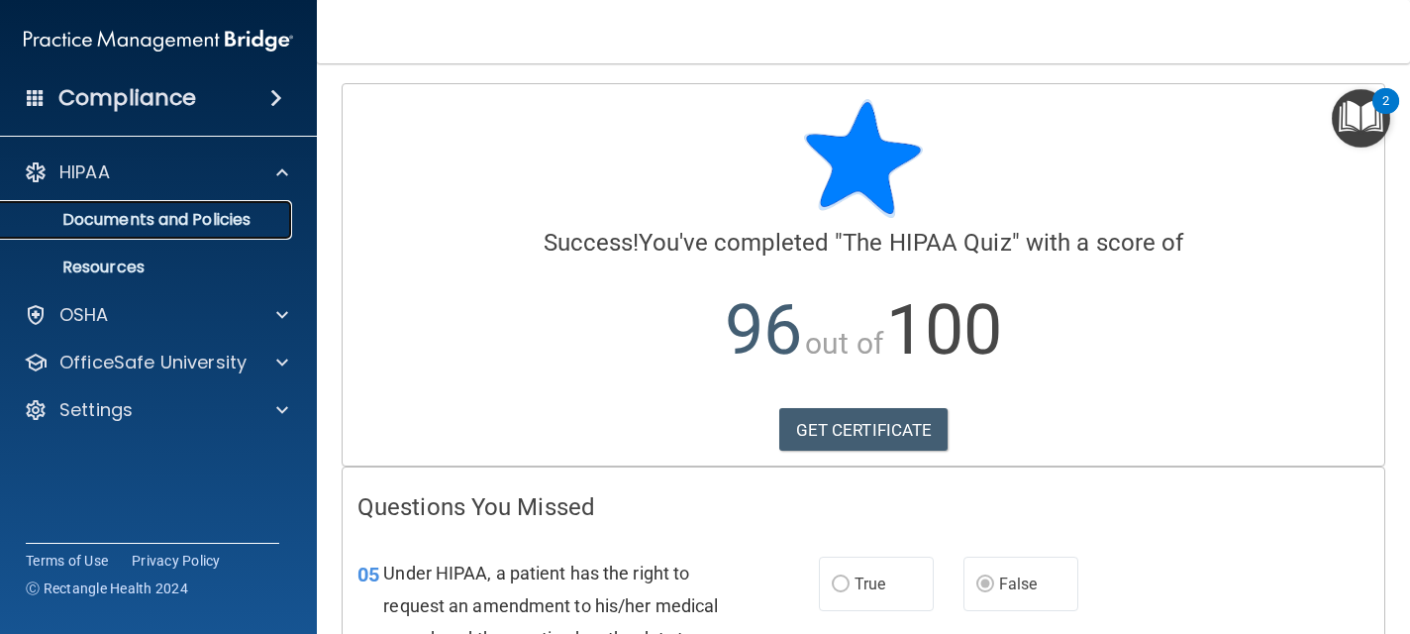
click at [131, 216] on p "Documents and Policies" at bounding box center [148, 220] width 270 height 20
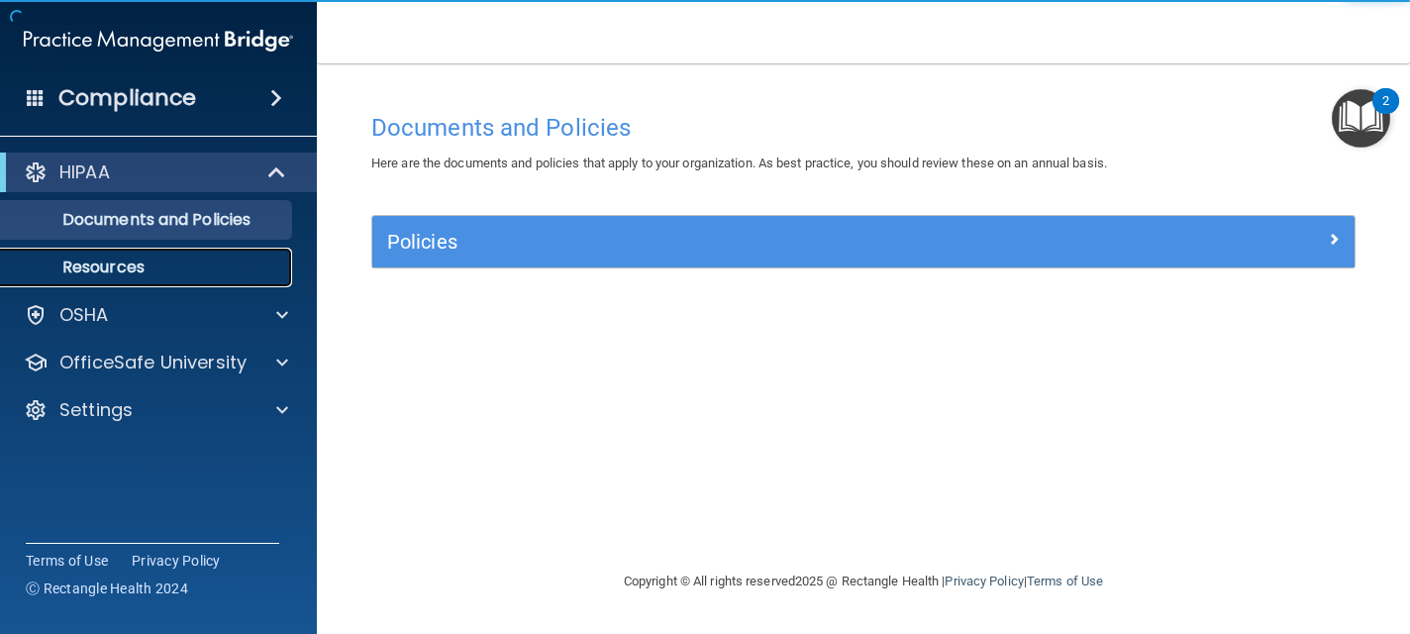
click at [96, 273] on p "Resources" at bounding box center [148, 267] width 270 height 20
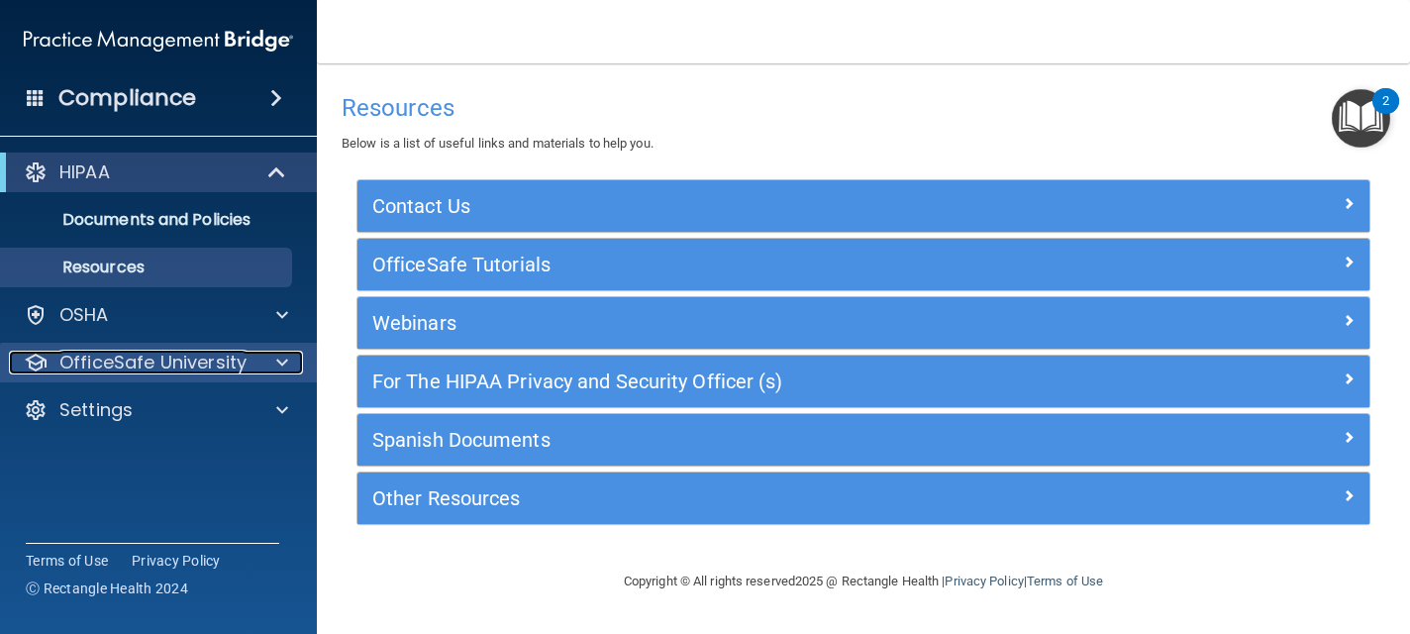
click at [99, 356] on p "OfficeSafe University" at bounding box center [152, 362] width 187 height 24
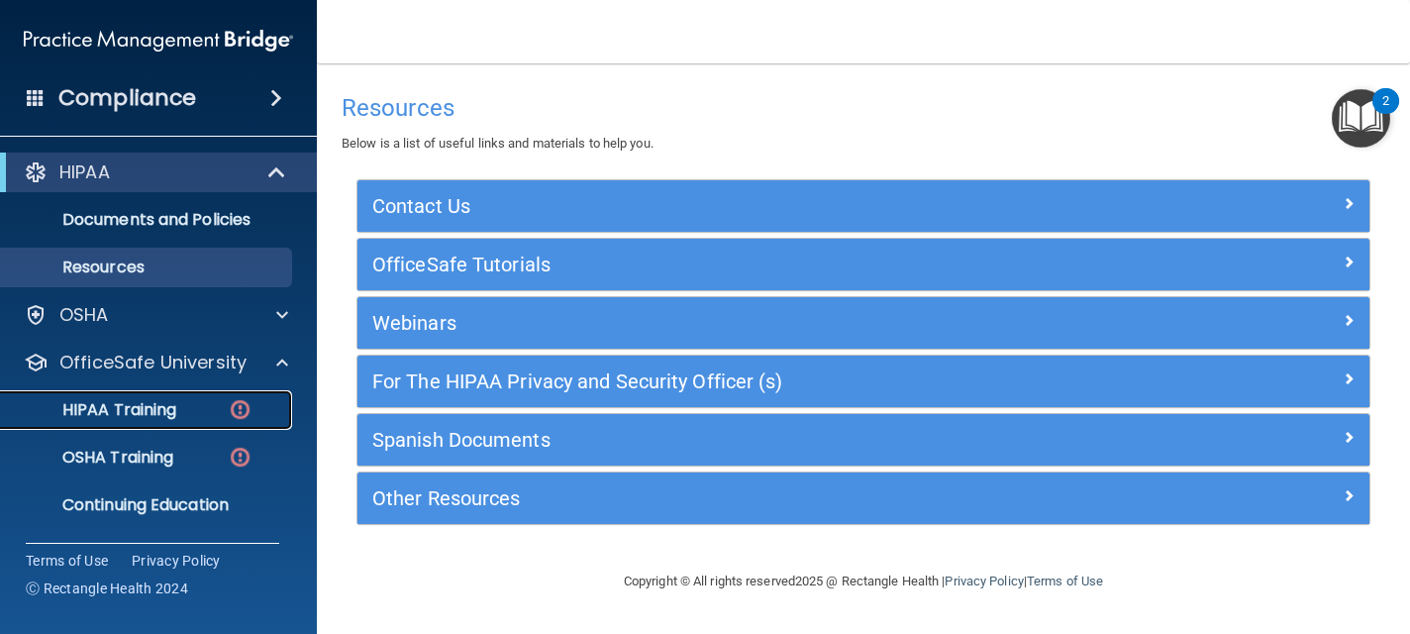
click at [118, 405] on p "HIPAA Training" at bounding box center [94, 410] width 163 height 20
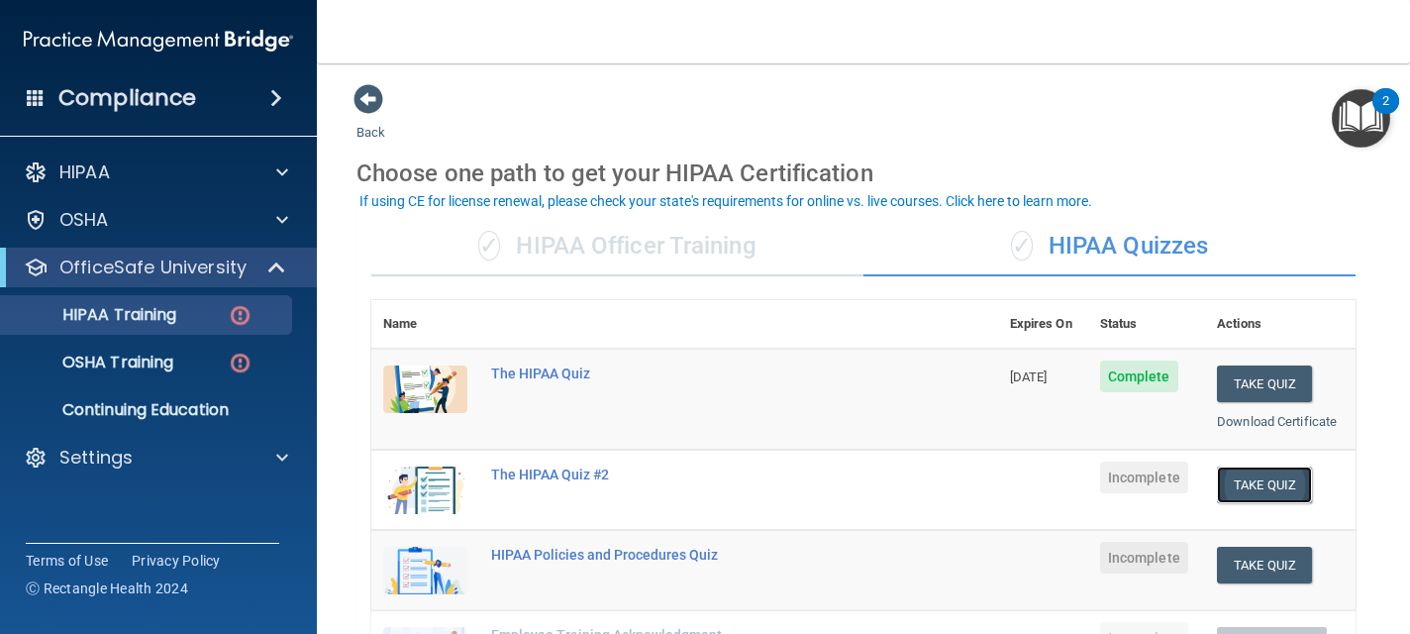
click at [1266, 485] on button "Take Quiz" at bounding box center [1264, 484] width 95 height 37
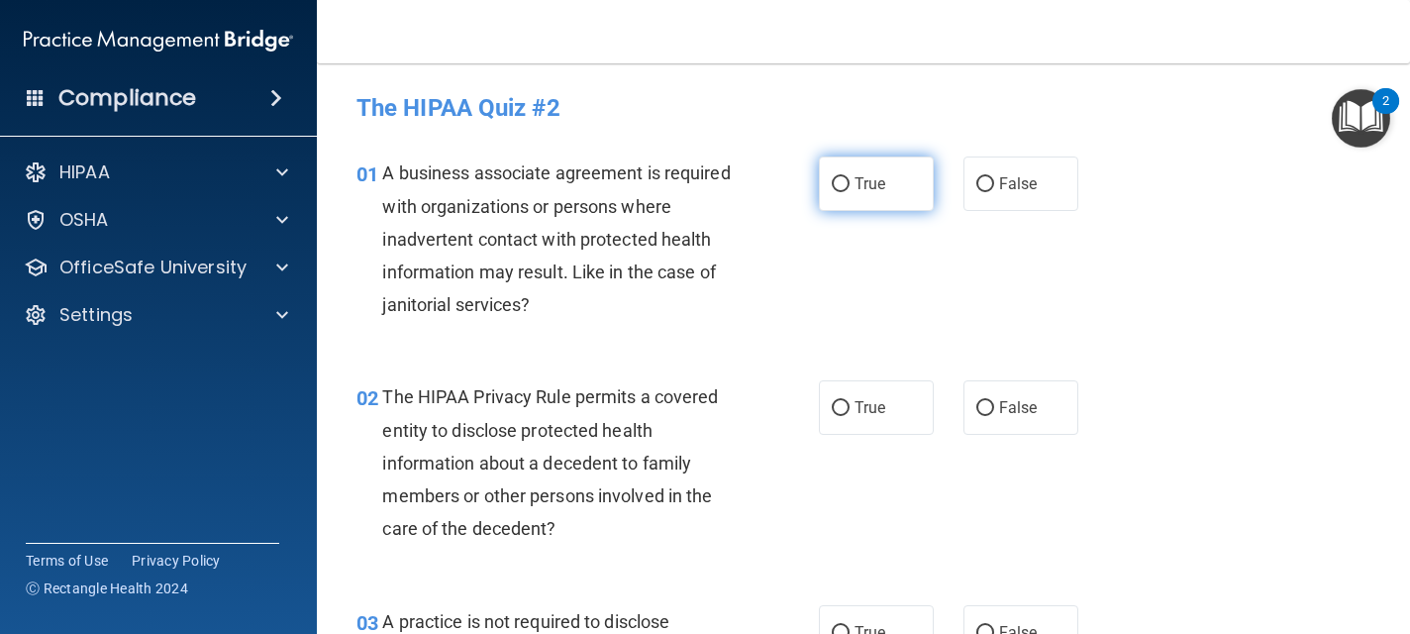
click at [854, 187] on span "True" at bounding box center [869, 183] width 31 height 19
click at [849, 187] on input "True" at bounding box center [841, 184] width 18 height 15
radio input "true"
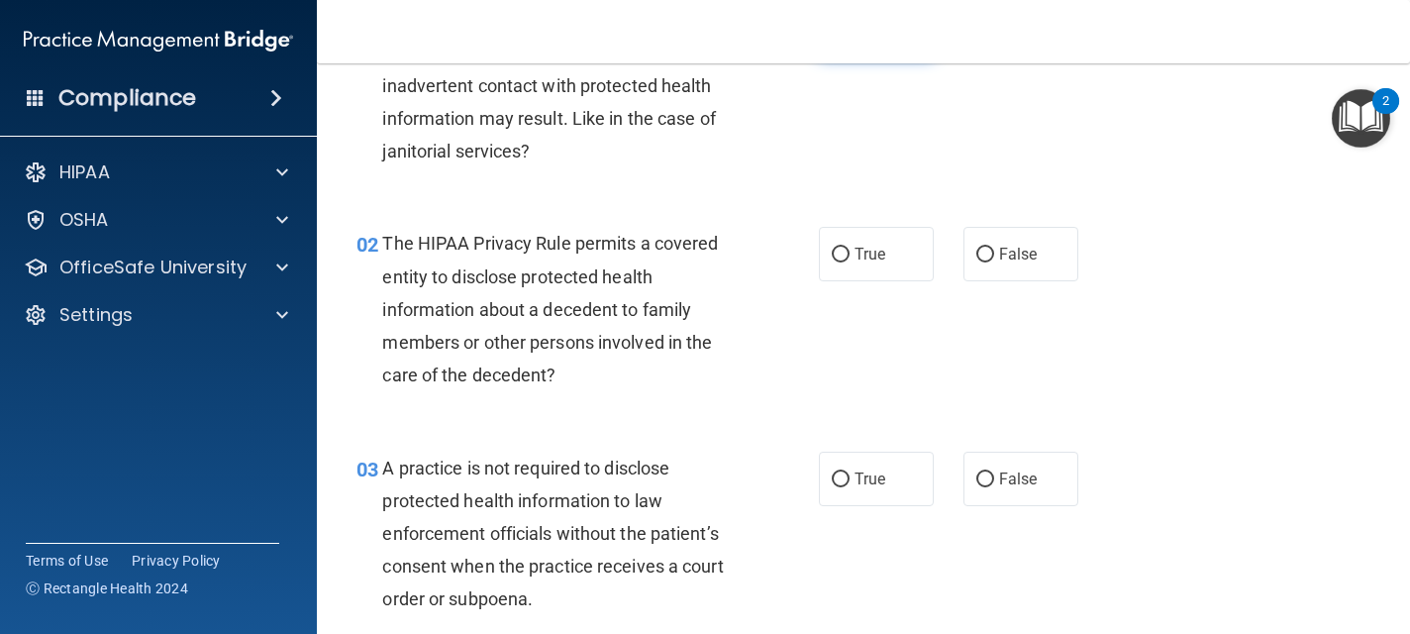
scroll to position [158, 0]
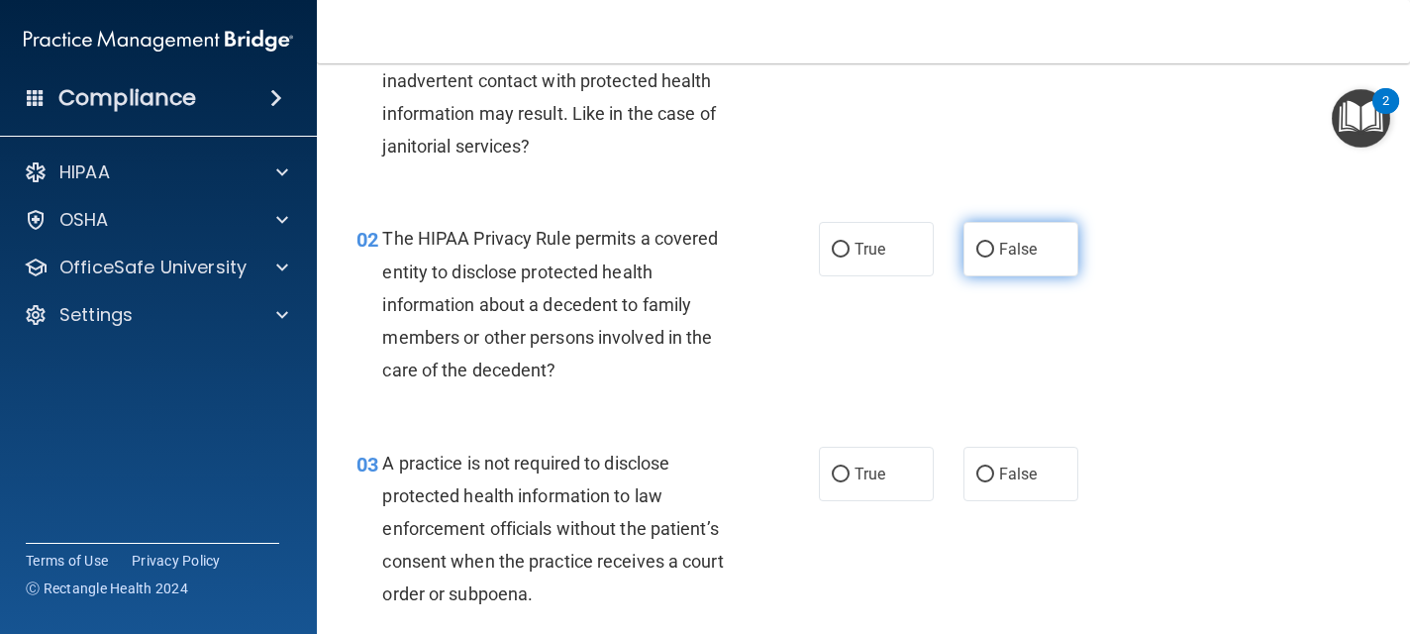
click at [975, 252] on label "False" at bounding box center [1020, 249] width 115 height 54
click at [976, 252] on input "False" at bounding box center [985, 250] width 18 height 15
radio input "true"
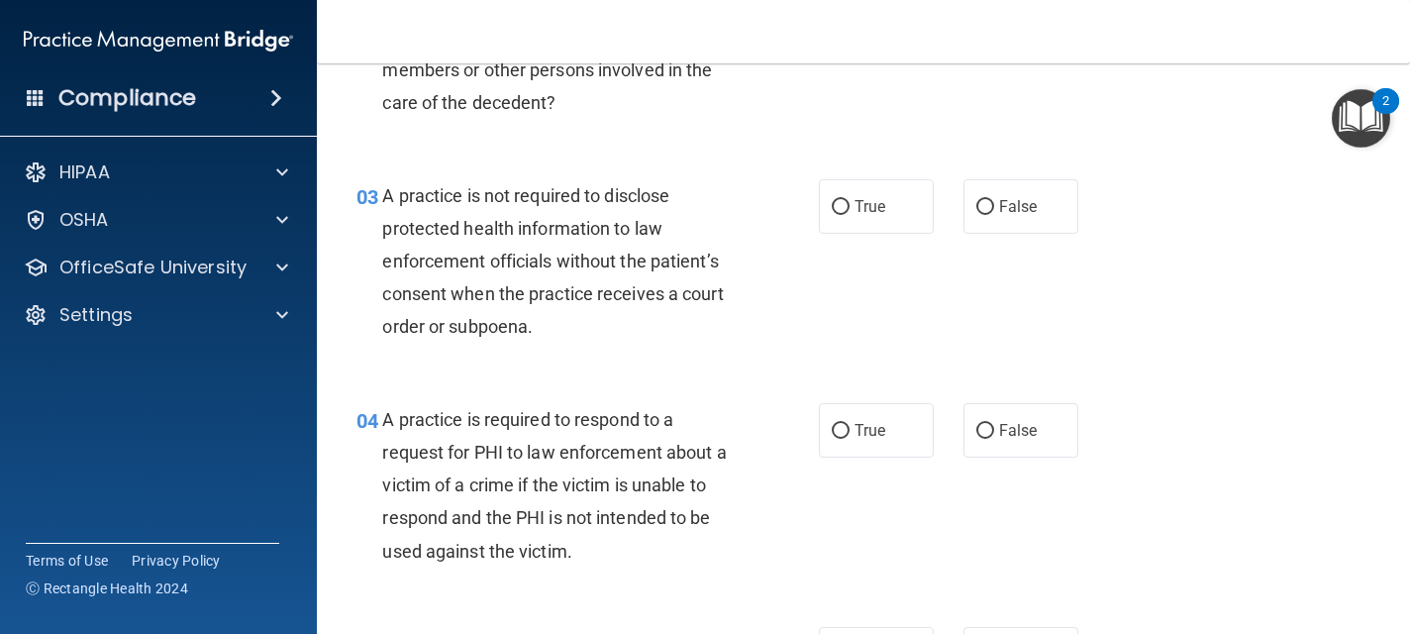
scroll to position [436, 0]
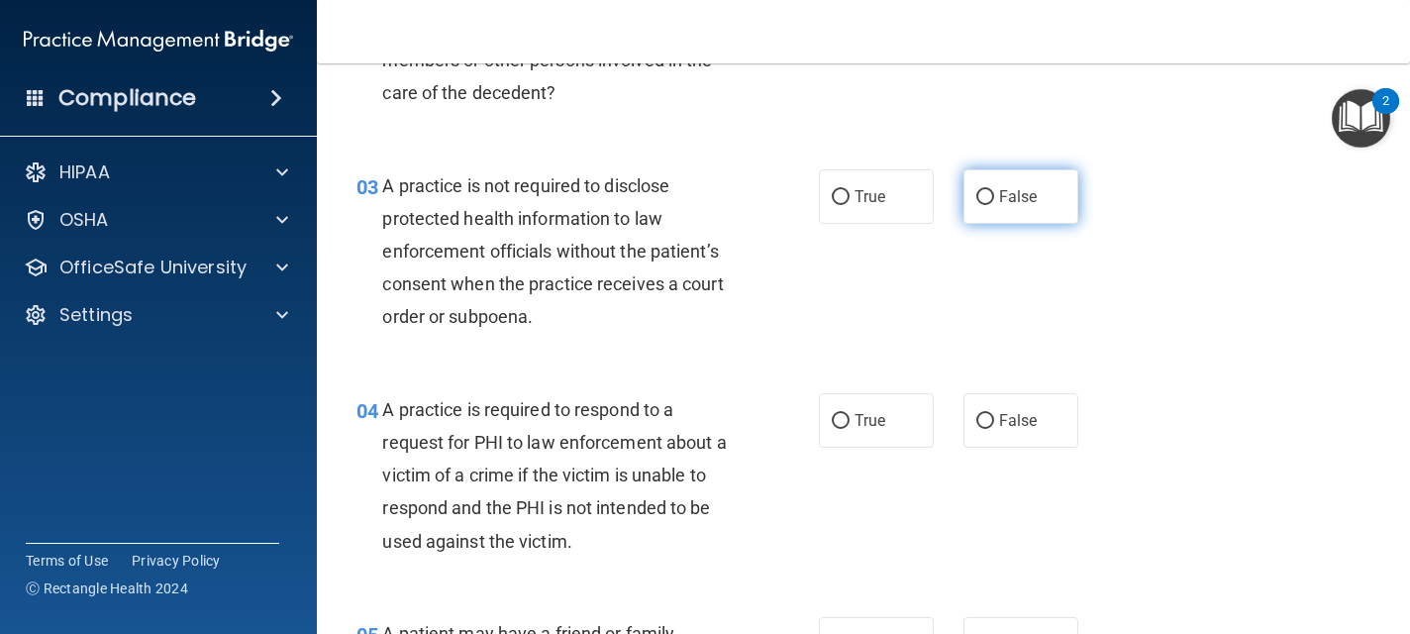
click at [985, 199] on input "False" at bounding box center [985, 197] width 18 height 15
radio input "true"
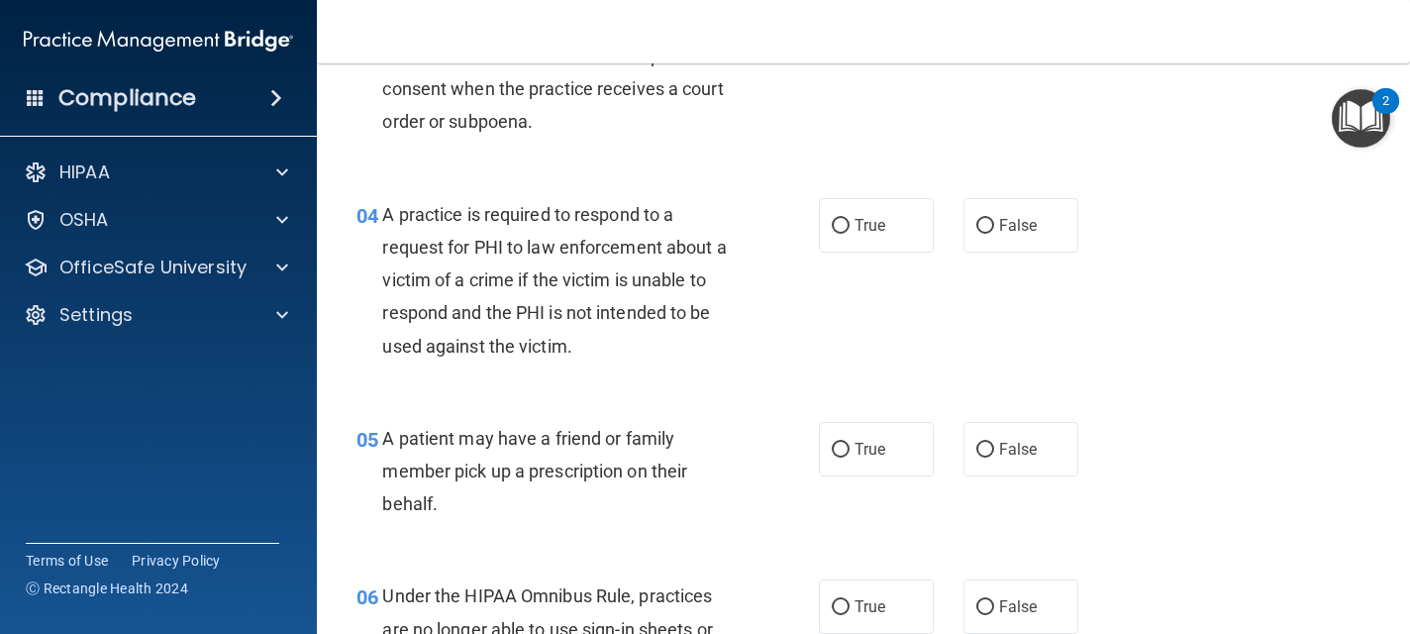
scroll to position [634, 0]
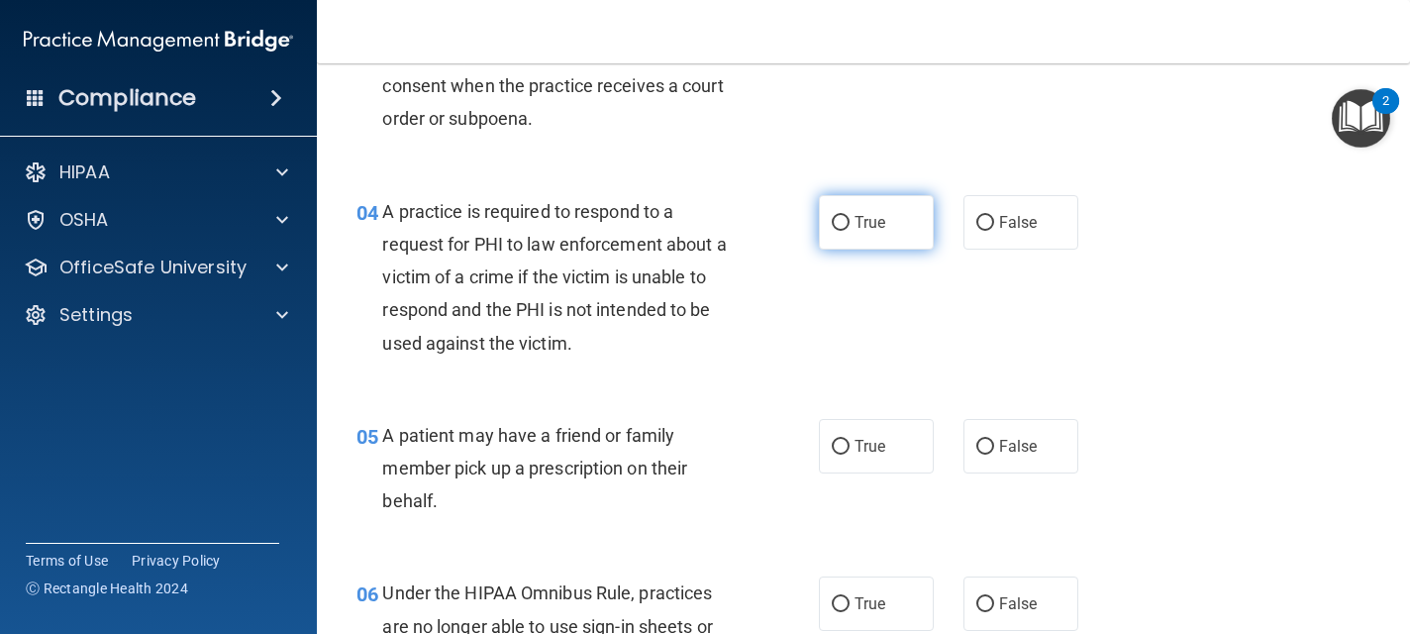
click at [866, 211] on label "True" at bounding box center [876, 222] width 115 height 54
click at [849, 216] on input "True" at bounding box center [841, 223] width 18 height 15
radio input "true"
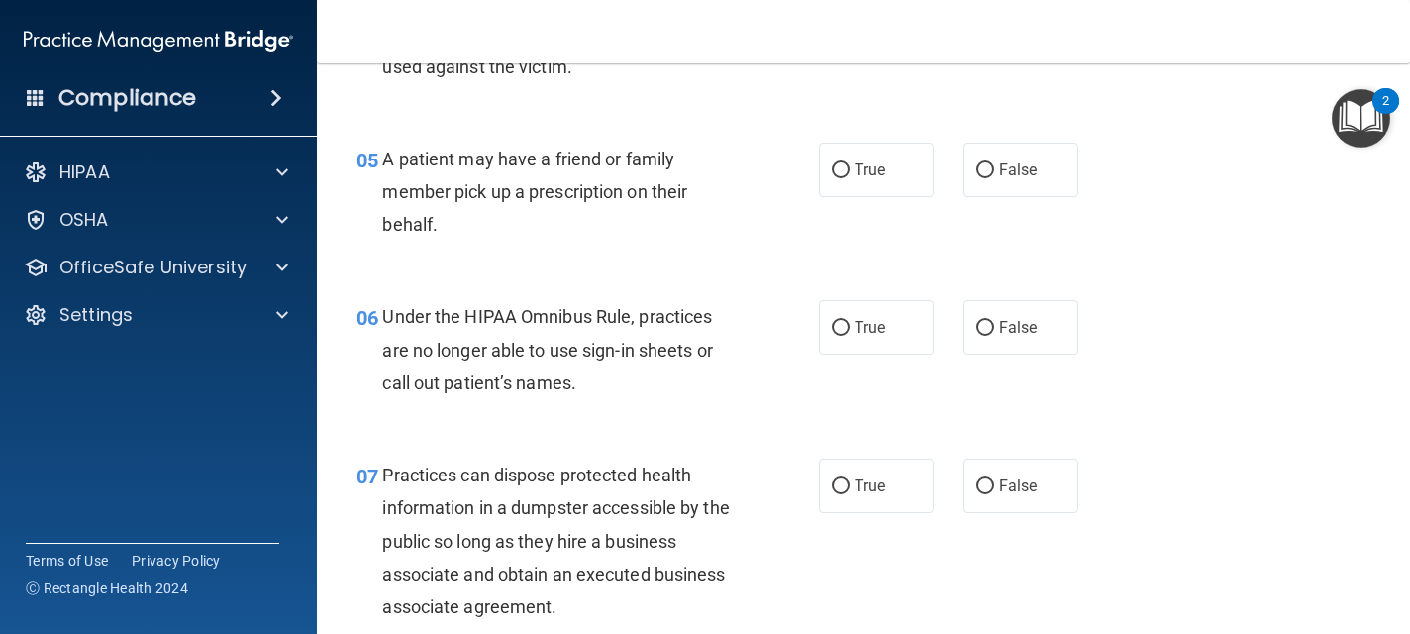
scroll to position [911, 0]
click at [866, 174] on span "True" at bounding box center [869, 168] width 31 height 19
click at [849, 174] on input "True" at bounding box center [841, 169] width 18 height 15
radio input "true"
click at [904, 326] on label "True" at bounding box center [876, 326] width 115 height 54
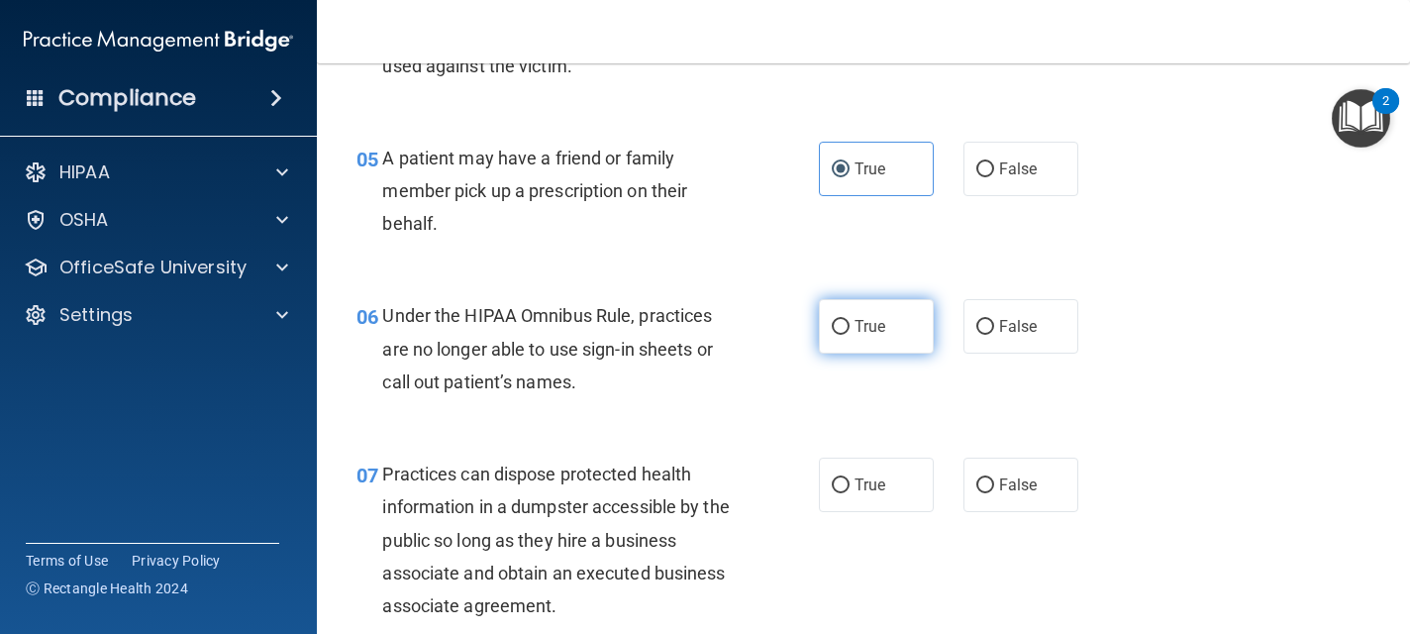
click at [849, 326] on input "True" at bounding box center [841, 327] width 18 height 15
radio input "true"
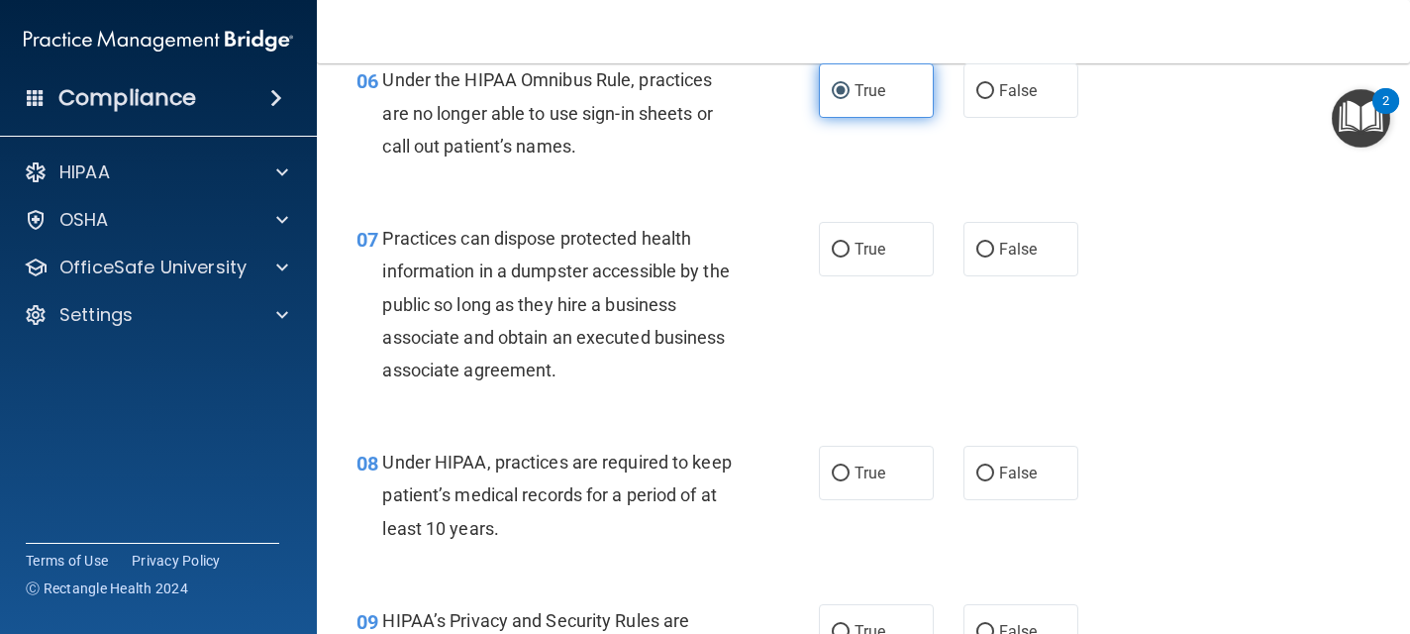
scroll to position [1148, 0]
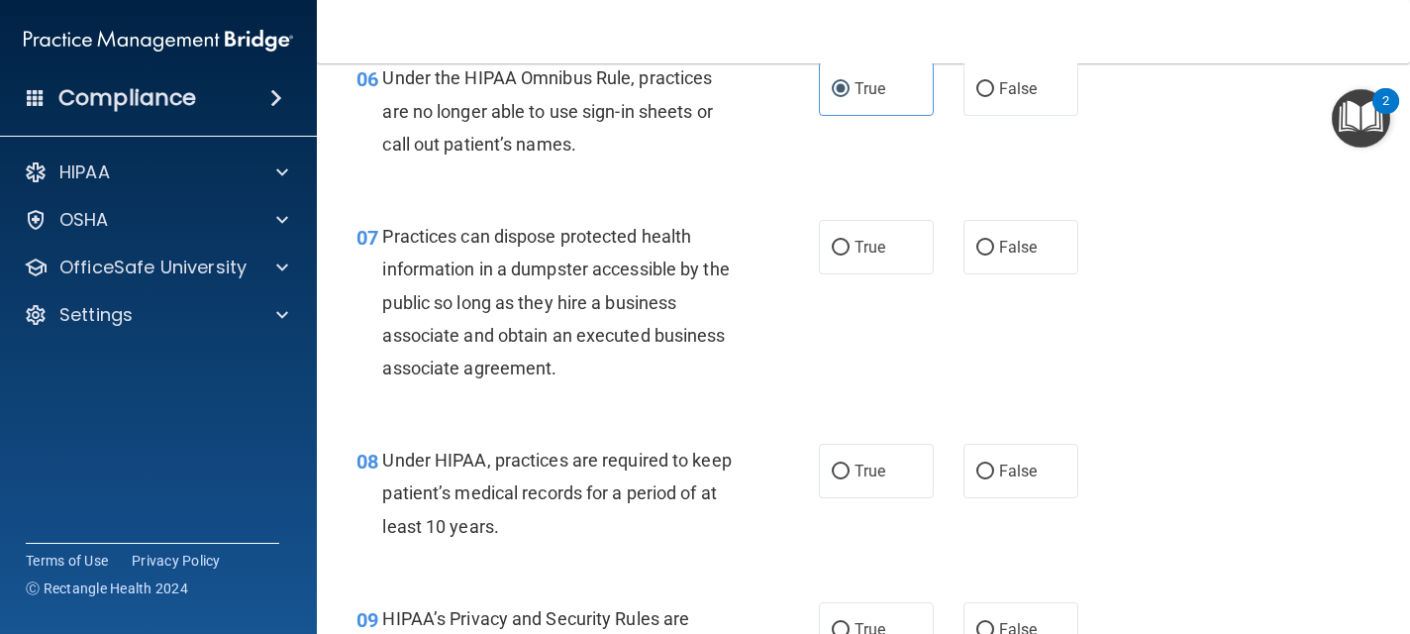
click at [997, 274] on div "07 Practices can dispose protected health information in a dumpster accessible …" at bounding box center [863, 307] width 1043 height 224
click at [1005, 241] on span "False" at bounding box center [1018, 247] width 39 height 19
click at [994, 241] on input "False" at bounding box center [985, 248] width 18 height 15
radio input "true"
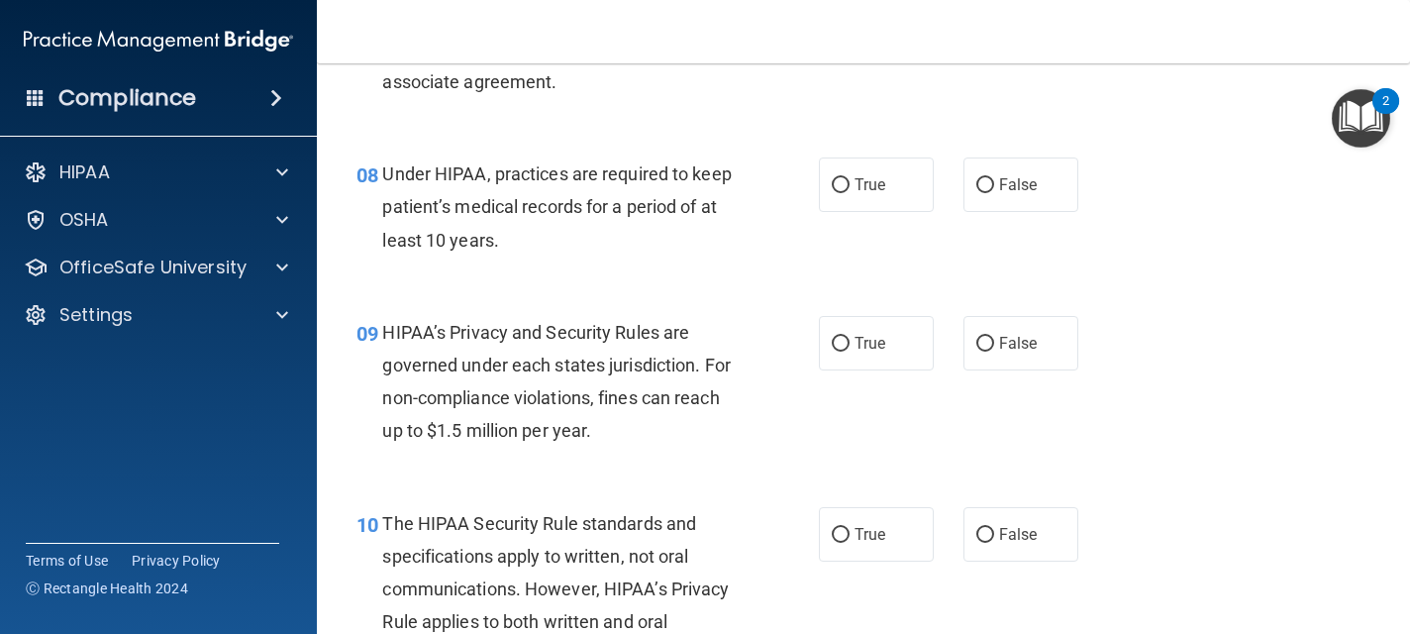
scroll to position [1465, 0]
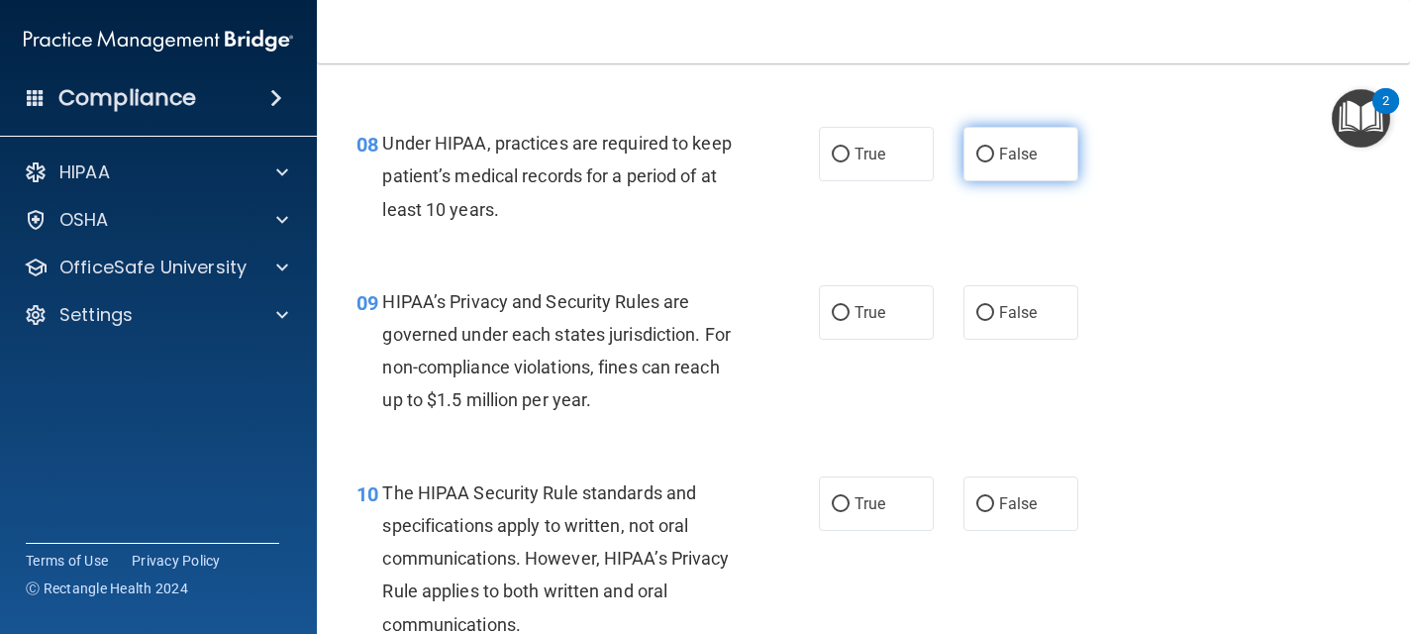
click at [1020, 163] on label "False" at bounding box center [1020, 154] width 115 height 54
click at [994, 162] on input "False" at bounding box center [985, 154] width 18 height 15
radio input "true"
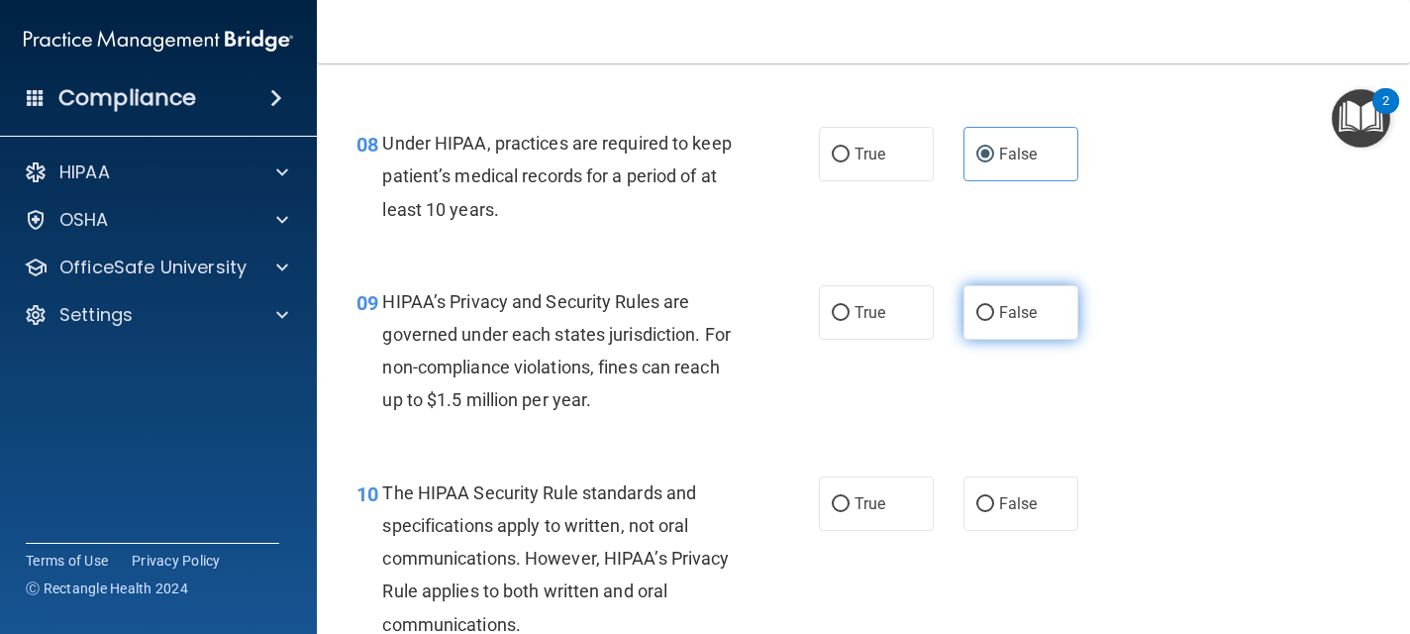
click at [1000, 311] on span "False" at bounding box center [1018, 312] width 39 height 19
click at [994, 311] on input "False" at bounding box center [985, 313] width 18 height 15
radio input "true"
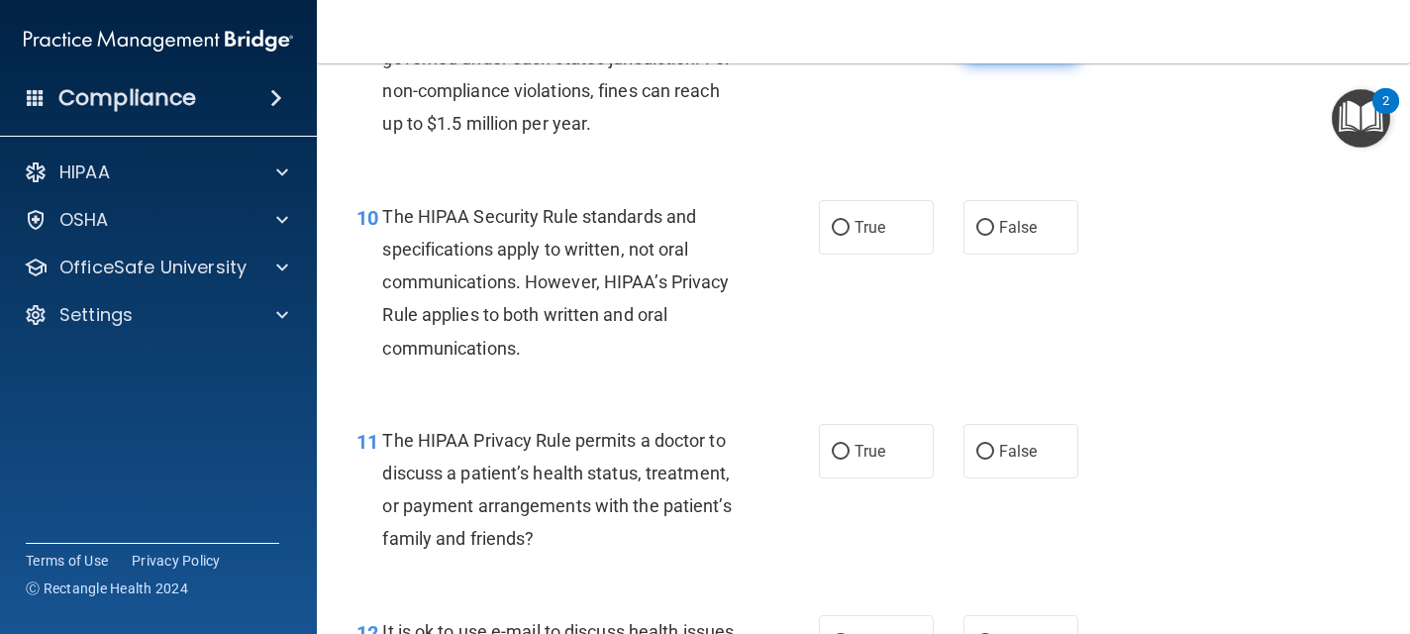
scroll to position [1742, 0]
click at [907, 245] on label "True" at bounding box center [876, 226] width 115 height 54
click at [849, 235] on input "True" at bounding box center [841, 227] width 18 height 15
radio input "true"
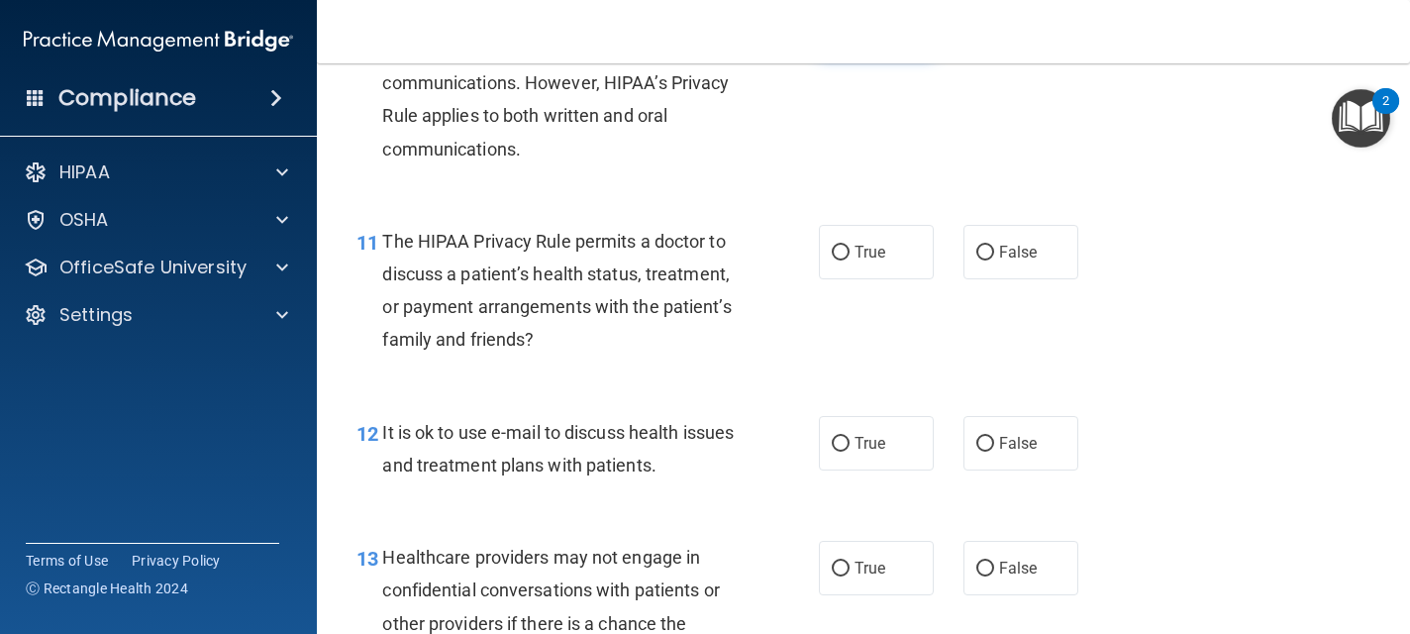
scroll to position [1980, 0]
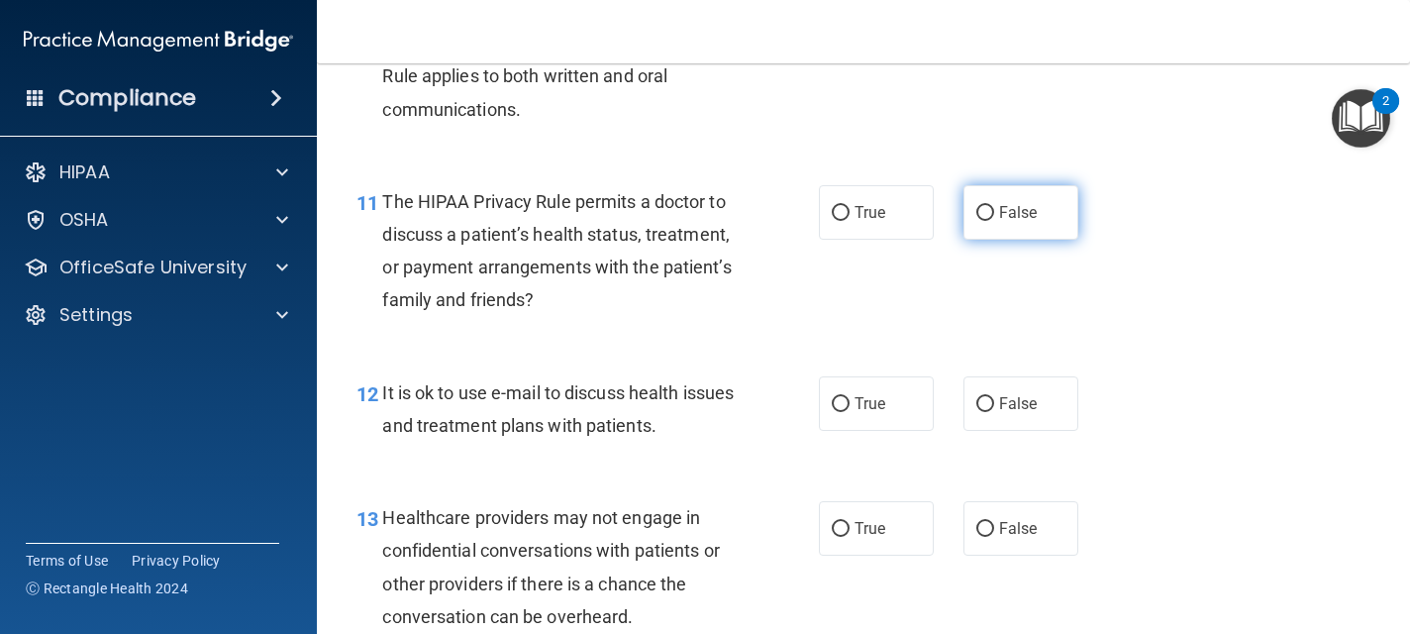
click at [1010, 212] on span "False" at bounding box center [1018, 212] width 39 height 19
click at [994, 212] on input "False" at bounding box center [985, 213] width 18 height 15
radio input "true"
click at [995, 401] on label "False" at bounding box center [1020, 403] width 115 height 54
click at [994, 401] on input "False" at bounding box center [985, 404] width 18 height 15
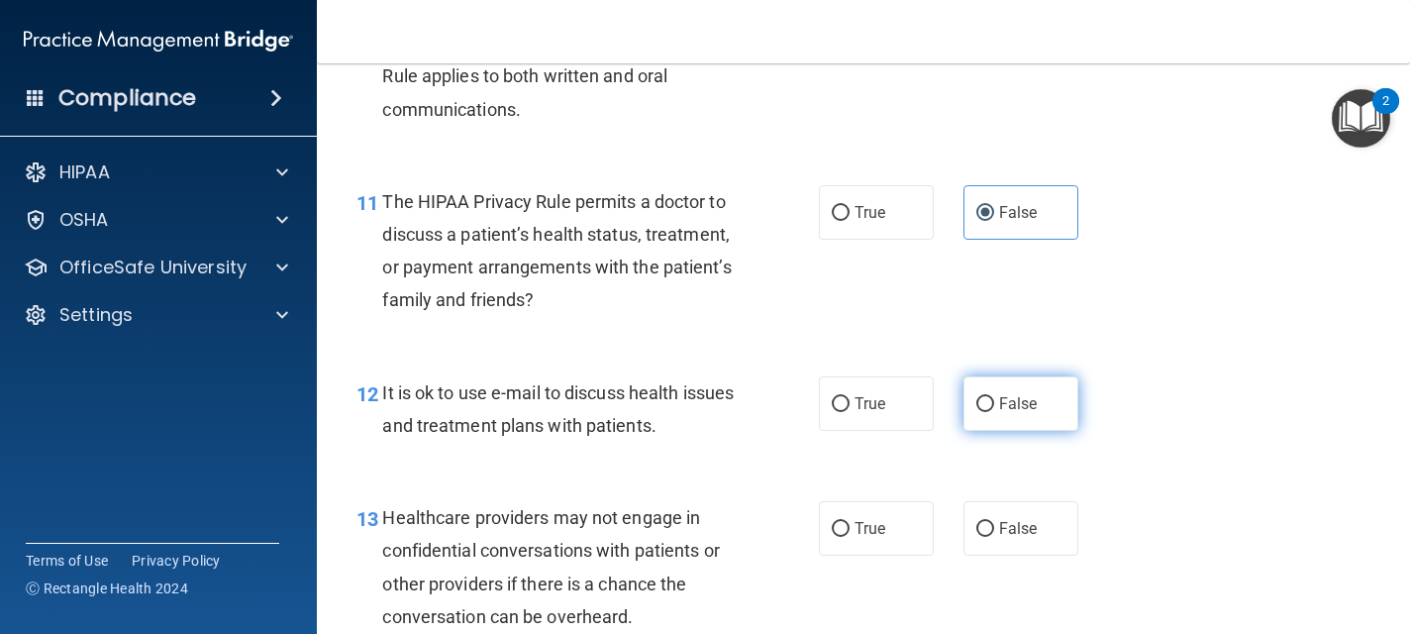
radio input "true"
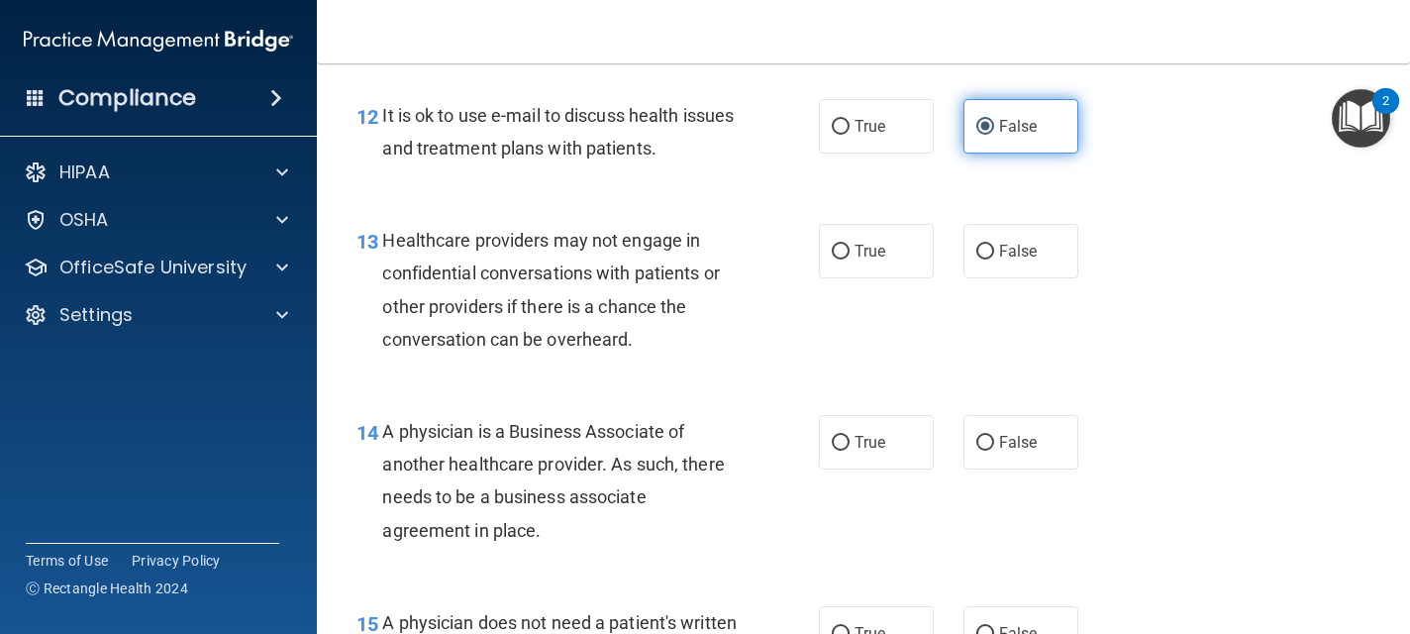
scroll to position [2297, 0]
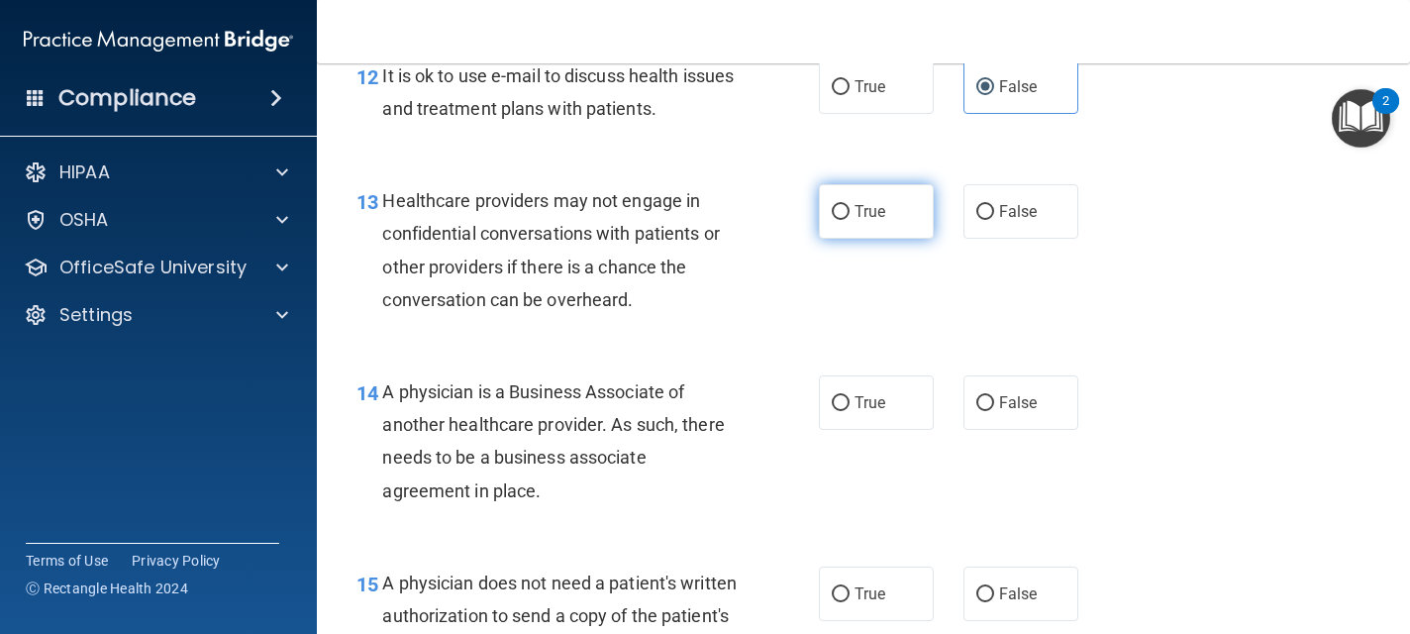
click at [878, 226] on label "True" at bounding box center [876, 211] width 115 height 54
click at [849, 220] on input "True" at bounding box center [841, 212] width 18 height 15
radio input "true"
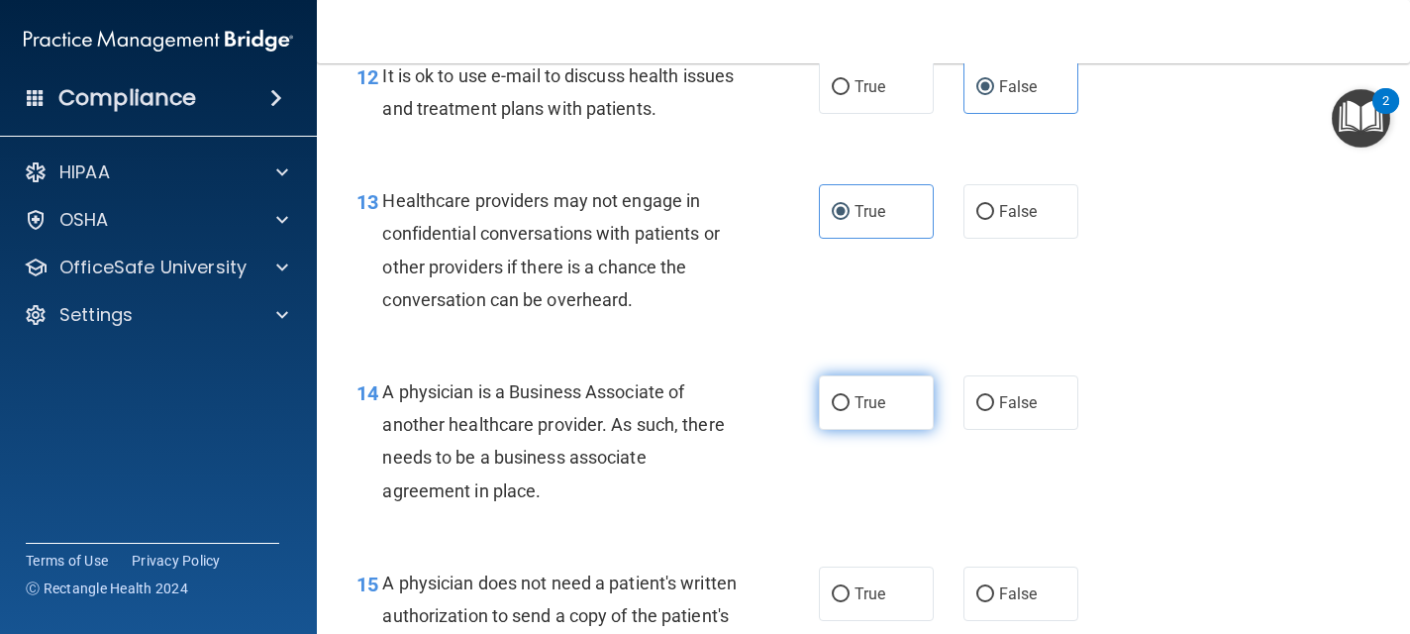
click at [883, 393] on span "True" at bounding box center [869, 402] width 31 height 19
click at [849, 396] on input "True" at bounding box center [841, 403] width 18 height 15
radio input "true"
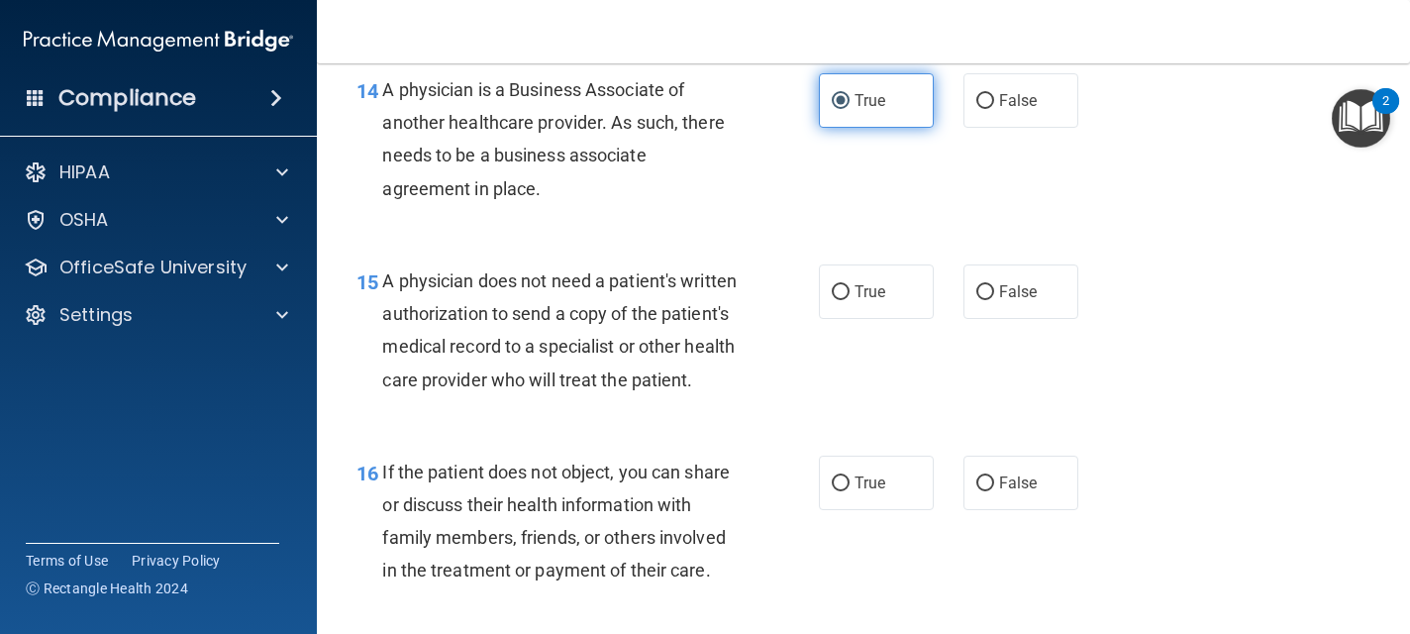
scroll to position [2613, 0]
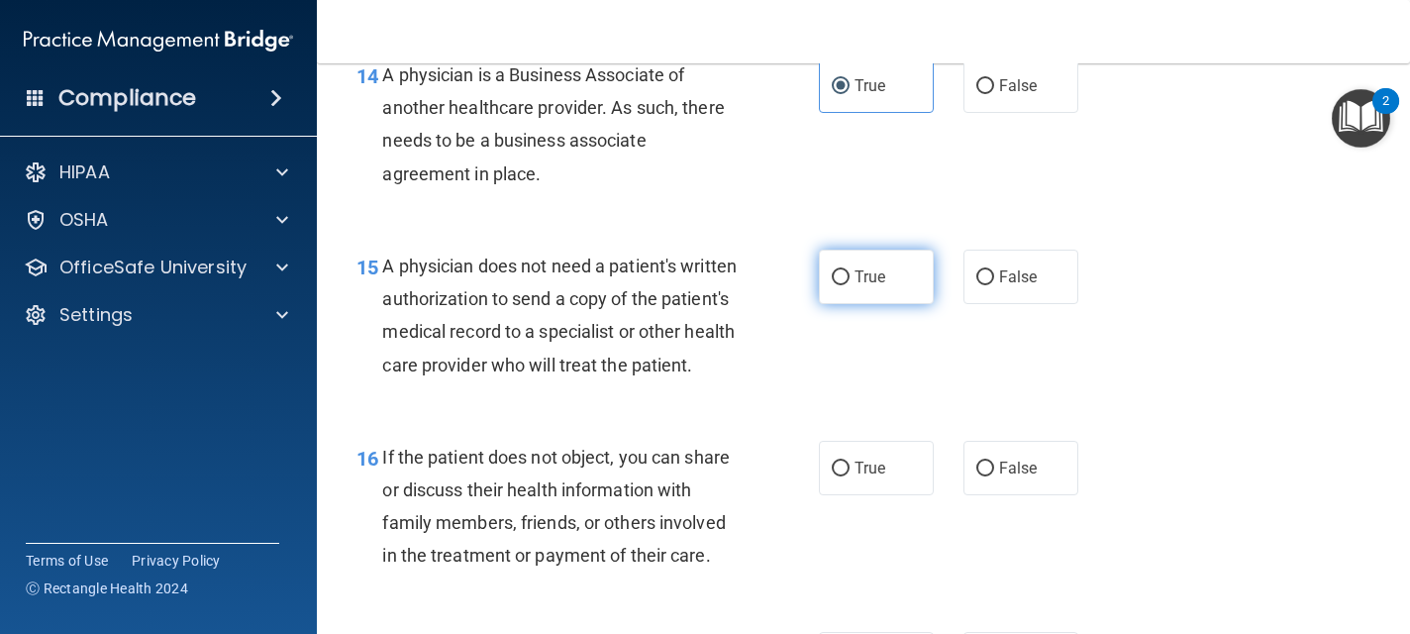
click at [881, 279] on span "True" at bounding box center [869, 276] width 31 height 19
click at [849, 279] on input "True" at bounding box center [841, 277] width 18 height 15
radio input "true"
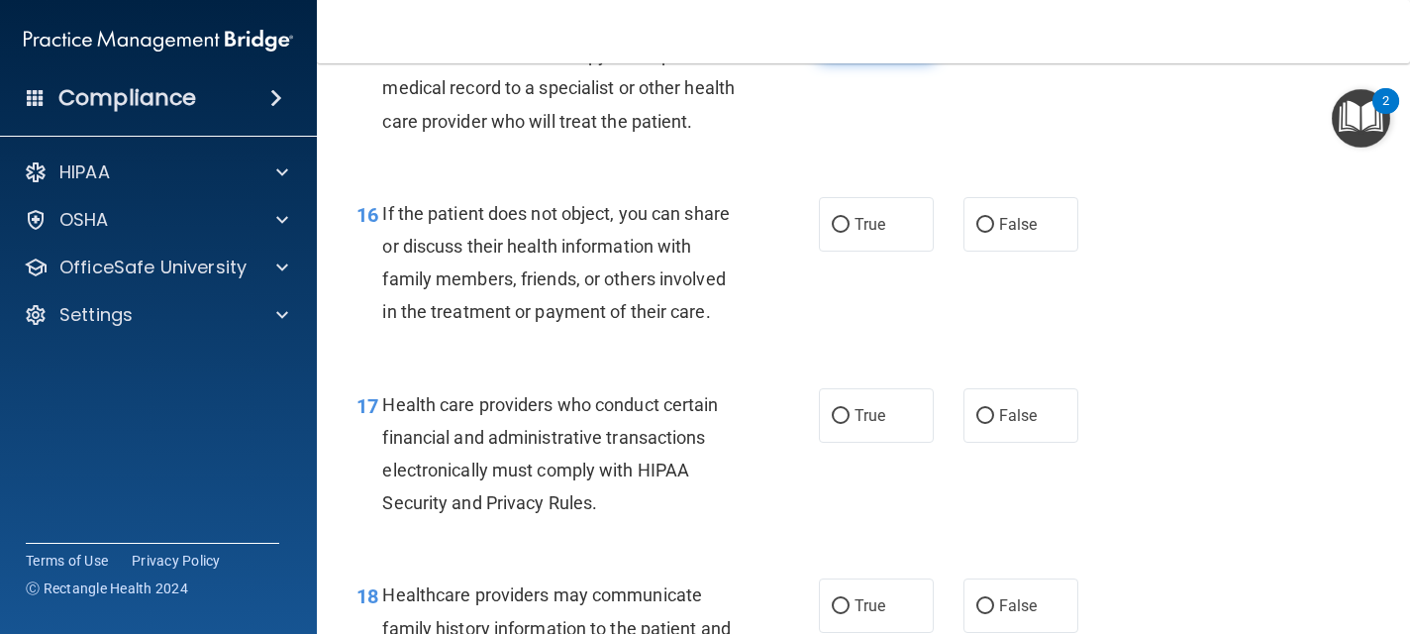
scroll to position [2890, 0]
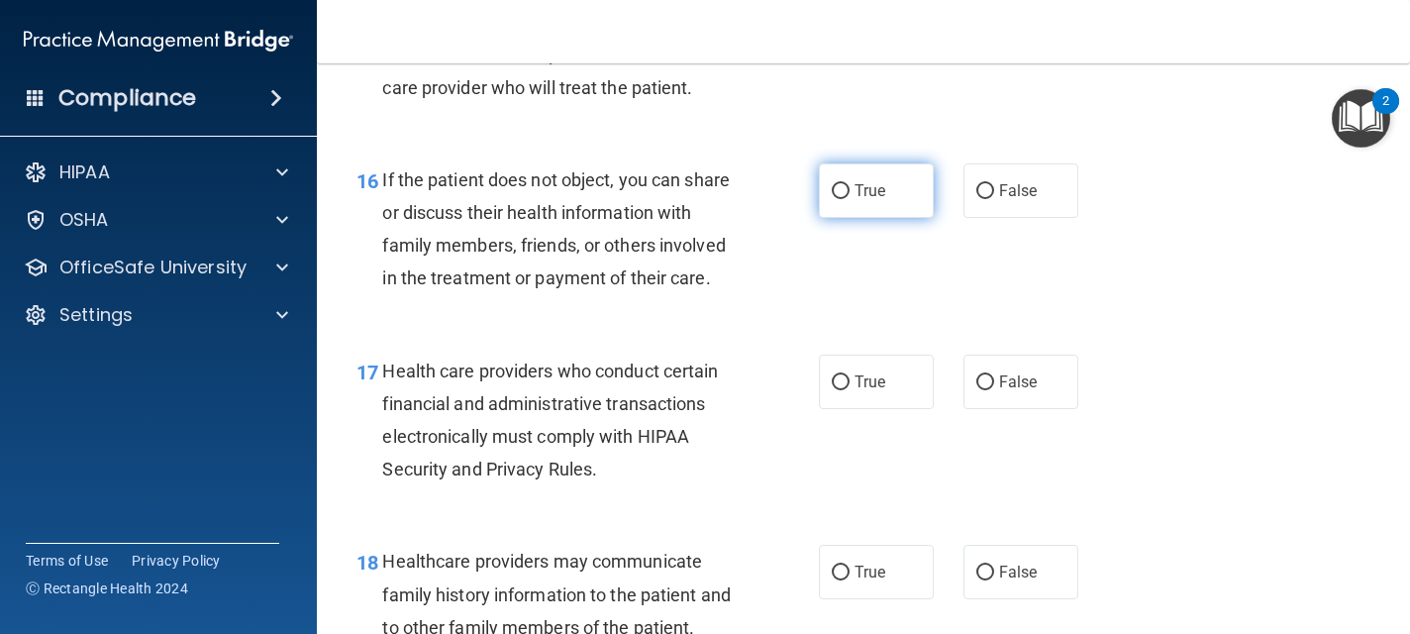
click at [907, 212] on label "True" at bounding box center [876, 190] width 115 height 54
click at [849, 199] on input "True" at bounding box center [841, 191] width 18 height 15
radio input "true"
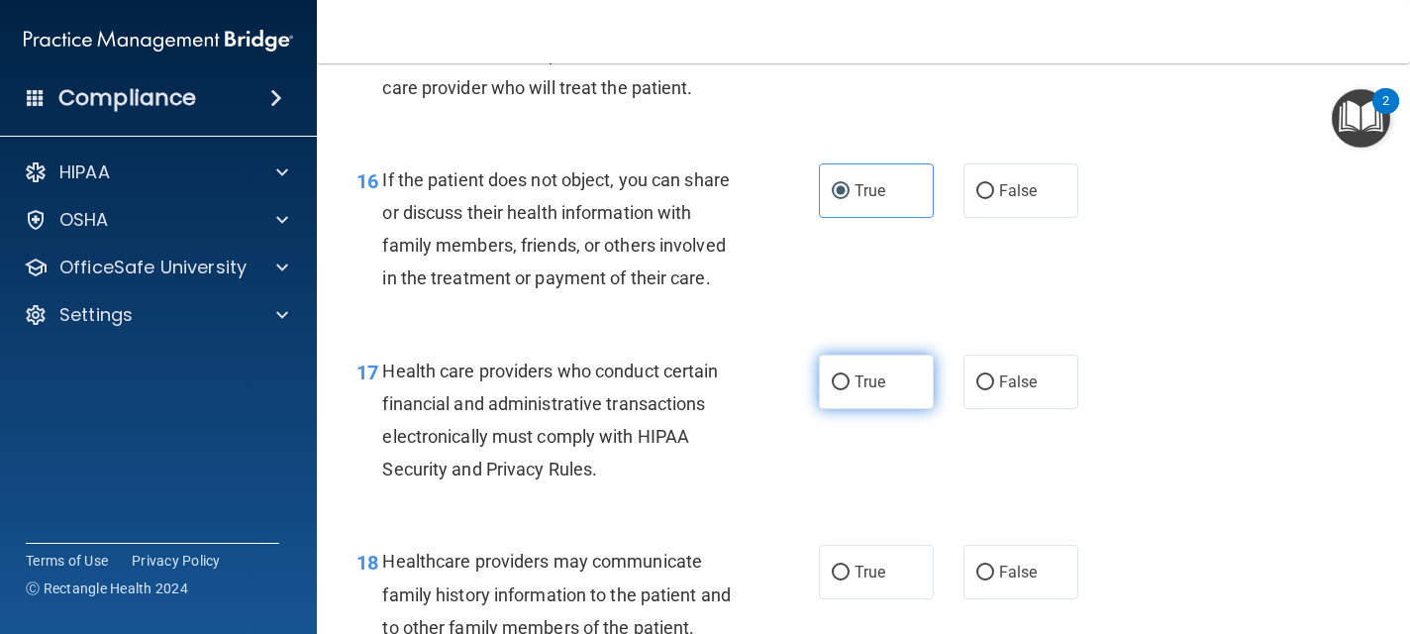
click at [847, 409] on label "True" at bounding box center [876, 381] width 115 height 54
click at [847, 390] on input "True" at bounding box center [841, 382] width 18 height 15
radio input "true"
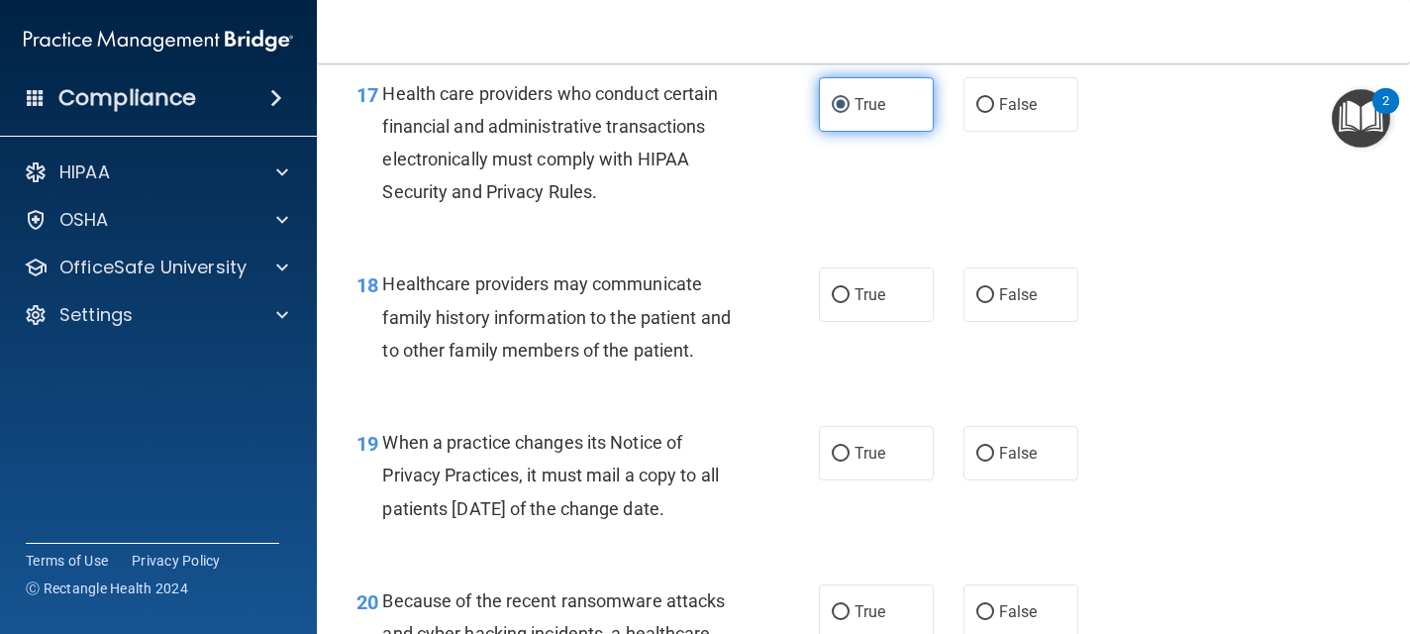
scroll to position [3207, 0]
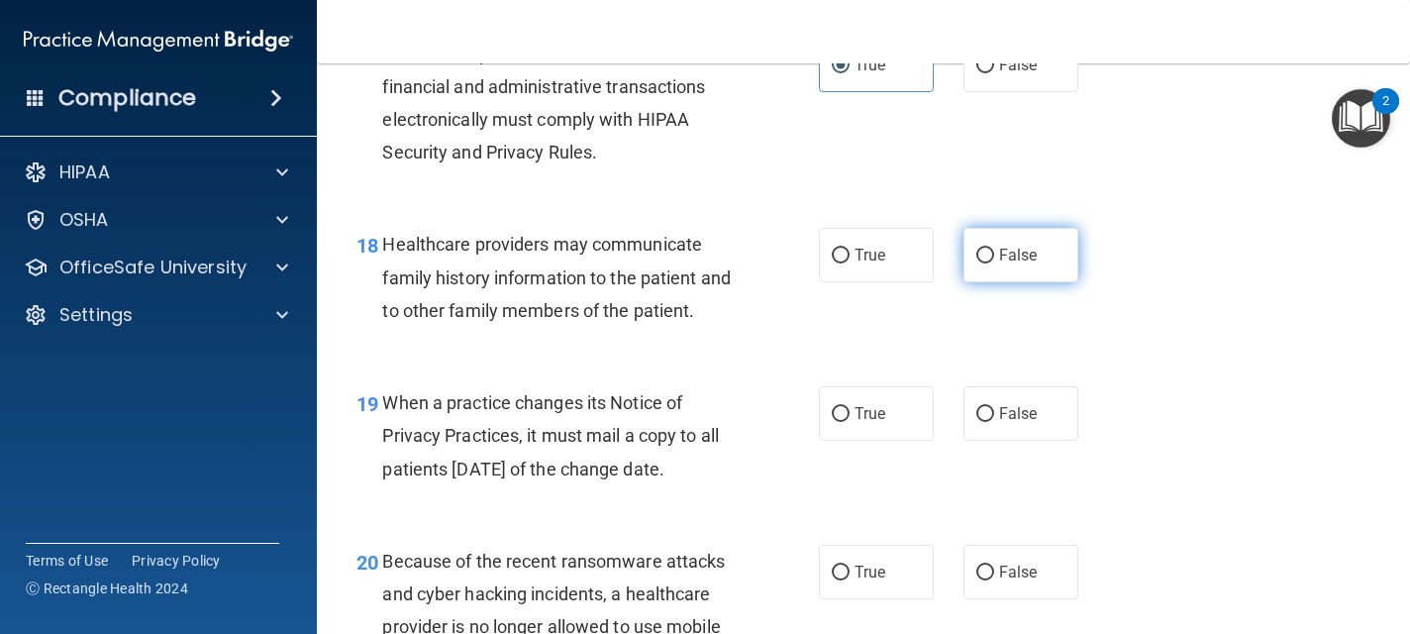
click at [1007, 264] on span "False" at bounding box center [1018, 254] width 39 height 19
click at [994, 263] on input "False" at bounding box center [985, 255] width 18 height 15
radio input "true"
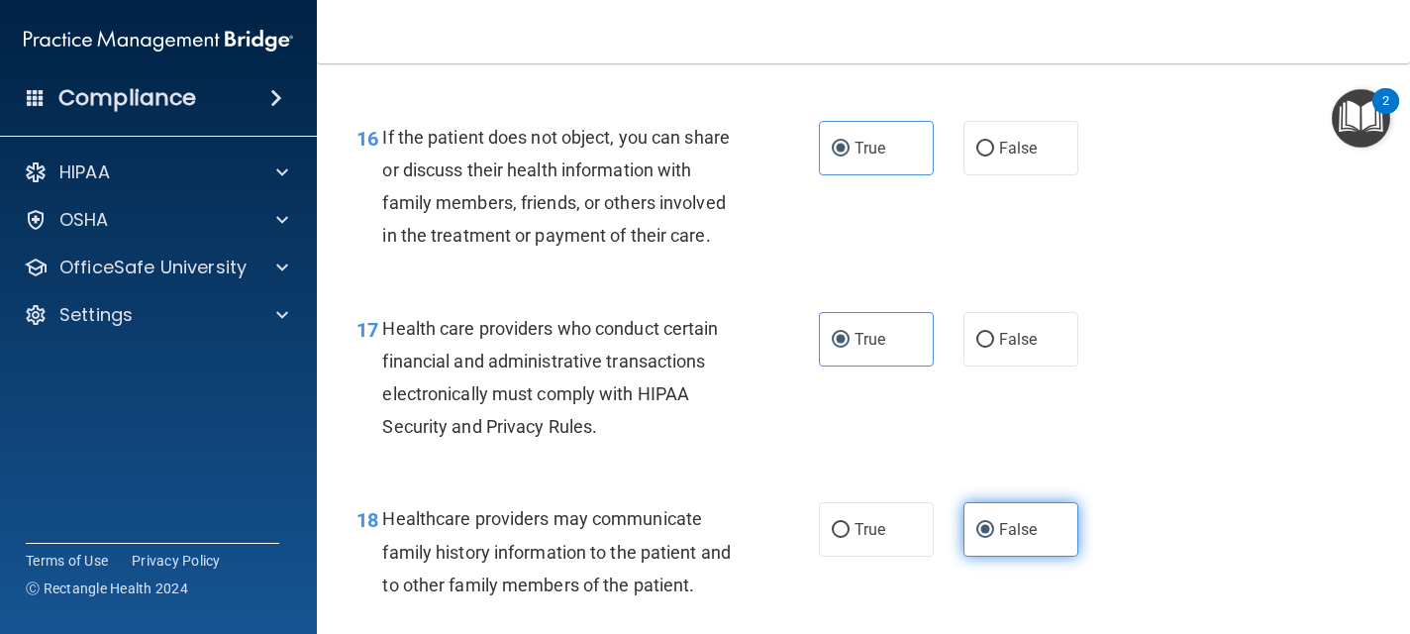
scroll to position [2930, 0]
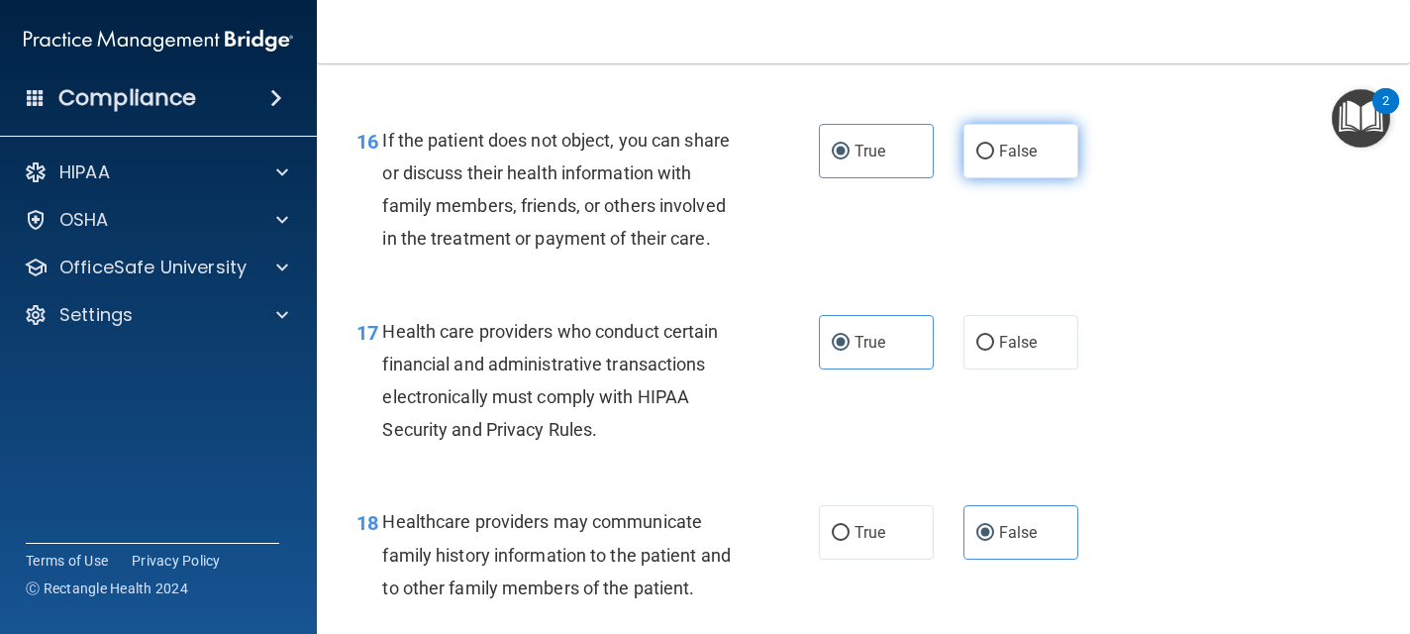
click at [1013, 178] on label "False" at bounding box center [1020, 151] width 115 height 54
click at [994, 159] on input "False" at bounding box center [985, 152] width 18 height 15
radio input "true"
radio input "false"
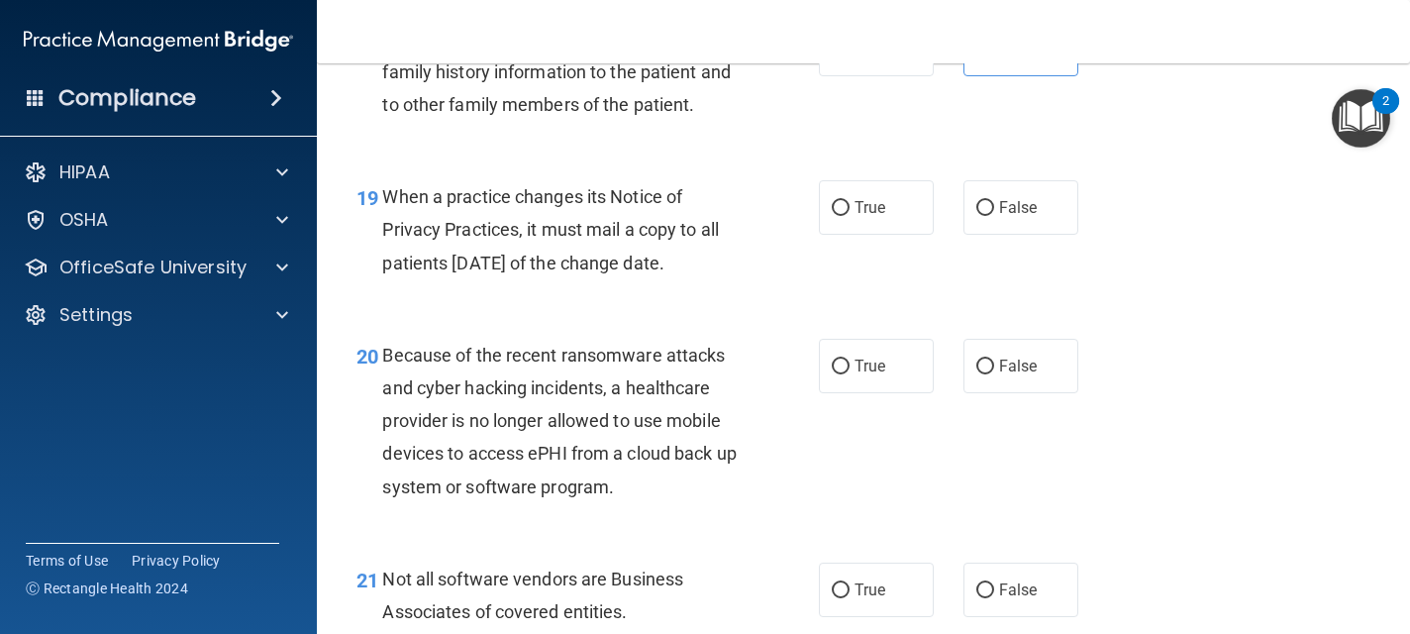
scroll to position [3445, 0]
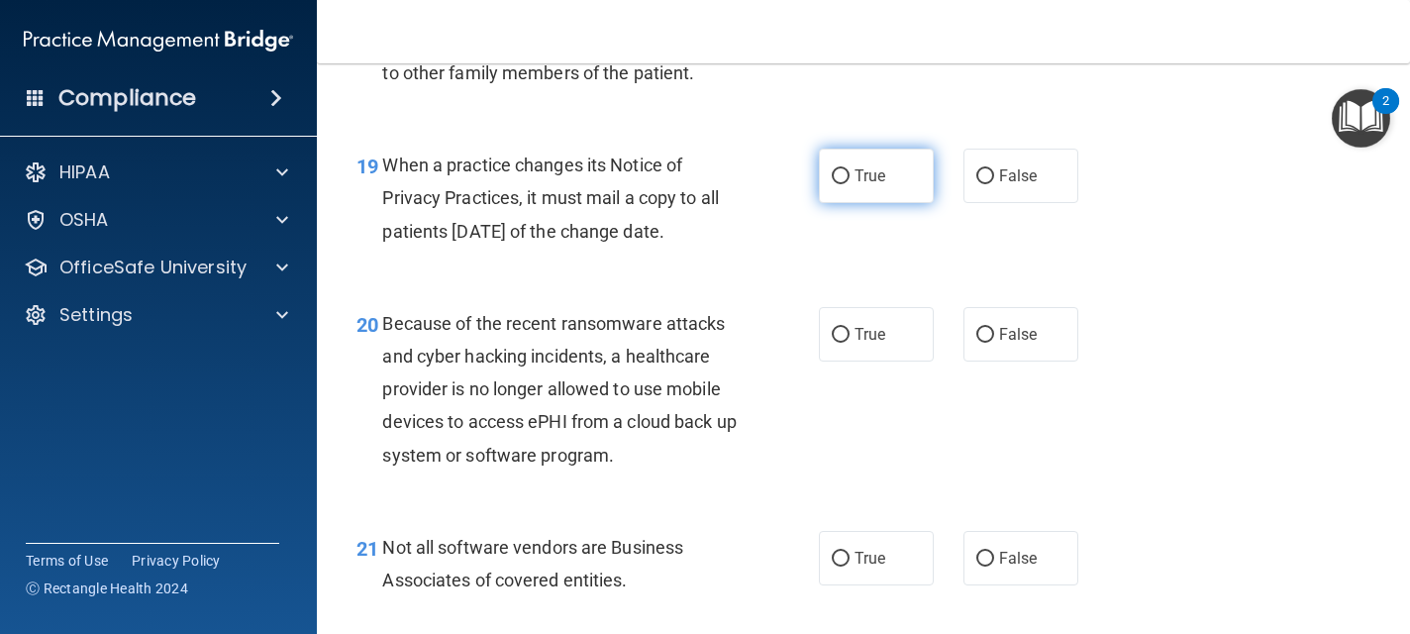
click at [870, 185] on span "True" at bounding box center [869, 175] width 31 height 19
click at [849, 184] on input "True" at bounding box center [841, 176] width 18 height 15
radio input "true"
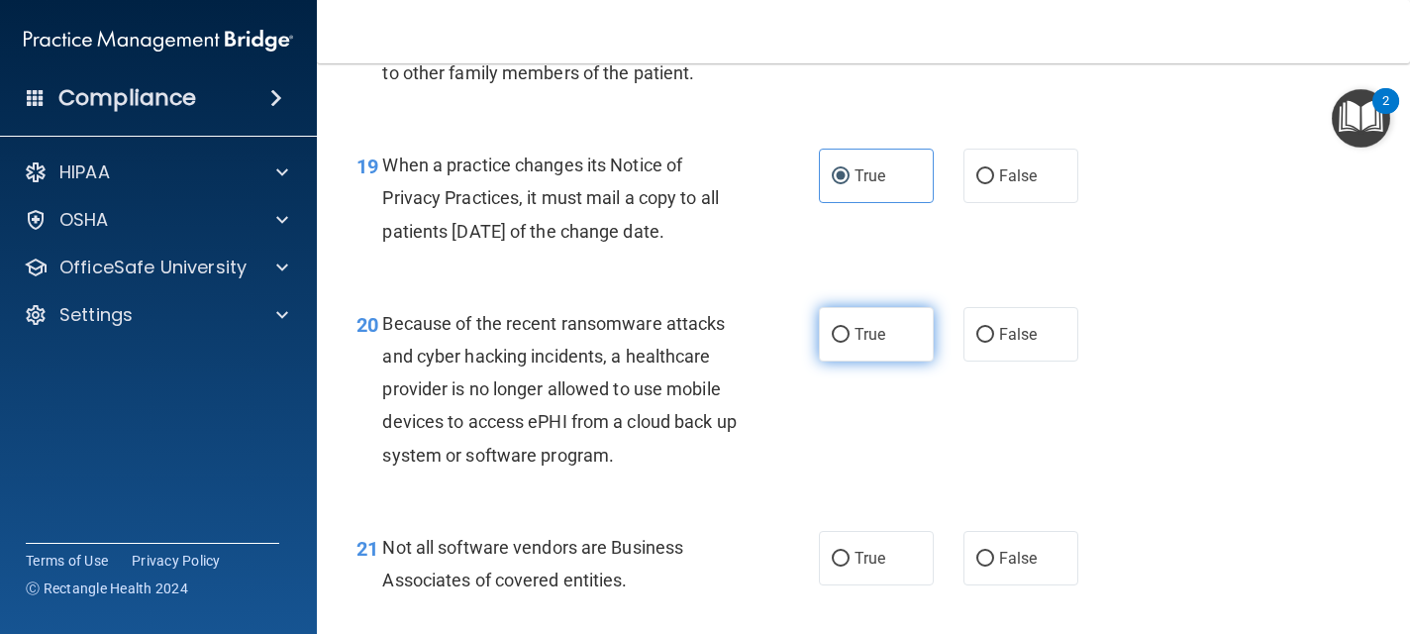
click at [872, 355] on label "True" at bounding box center [876, 334] width 115 height 54
click at [849, 343] on input "True" at bounding box center [841, 335] width 18 height 15
radio input "true"
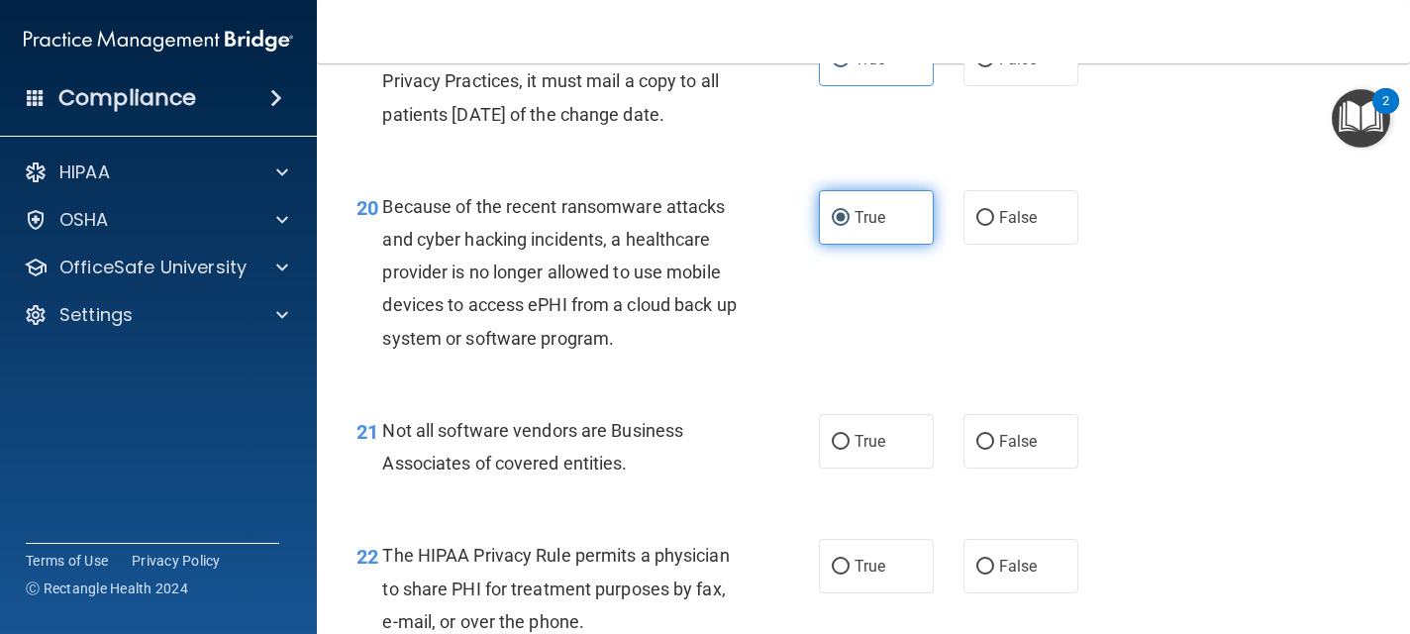
scroll to position [3564, 0]
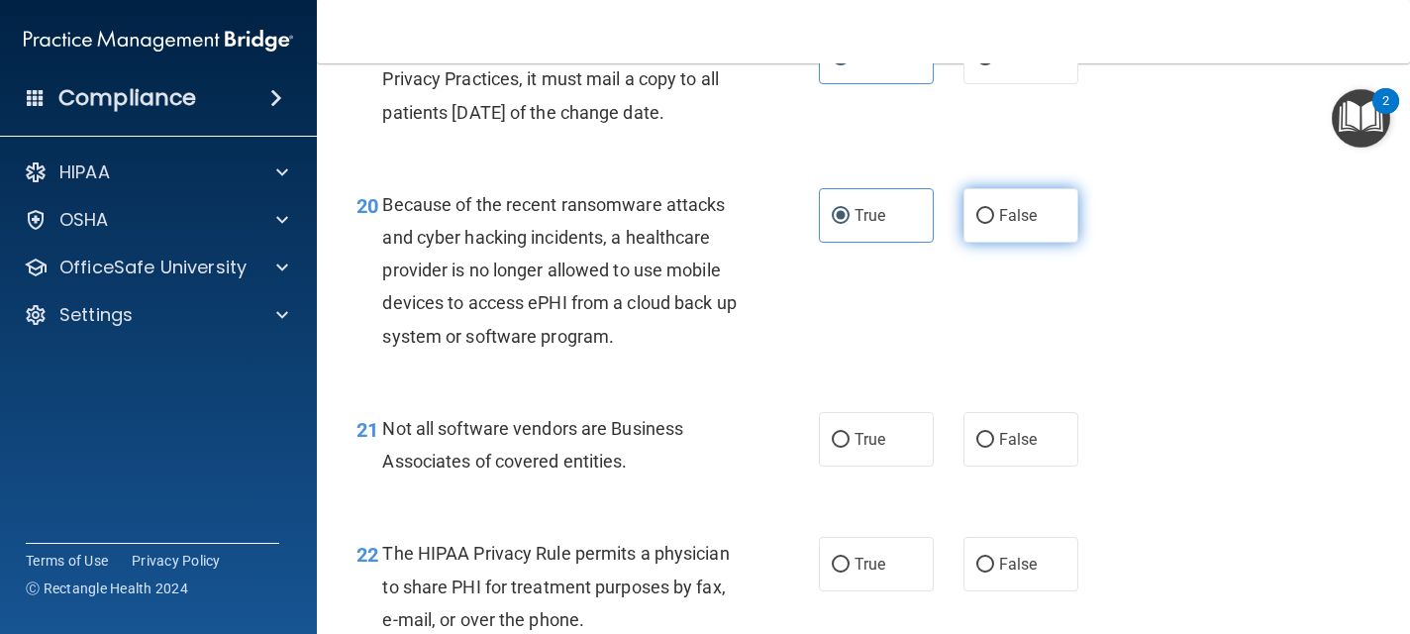
click at [1041, 236] on label "False" at bounding box center [1020, 215] width 115 height 54
click at [994, 224] on input "False" at bounding box center [985, 216] width 18 height 15
radio input "true"
radio input "false"
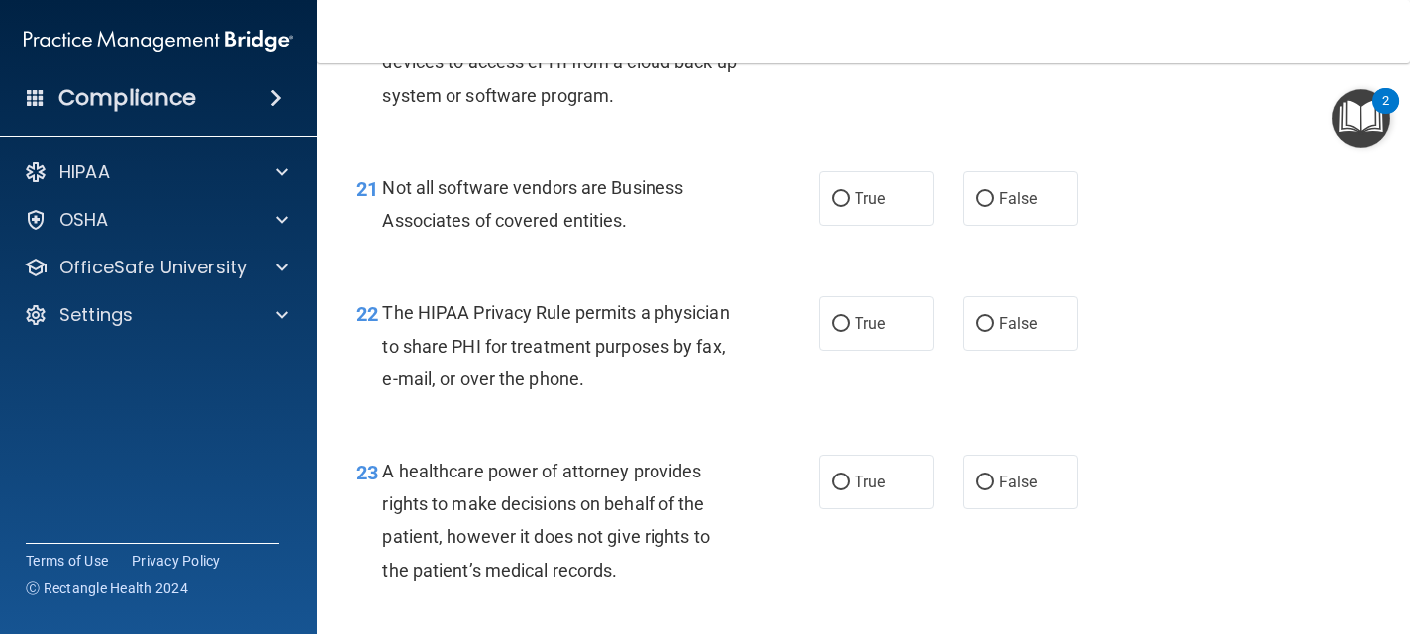
scroll to position [3841, 0]
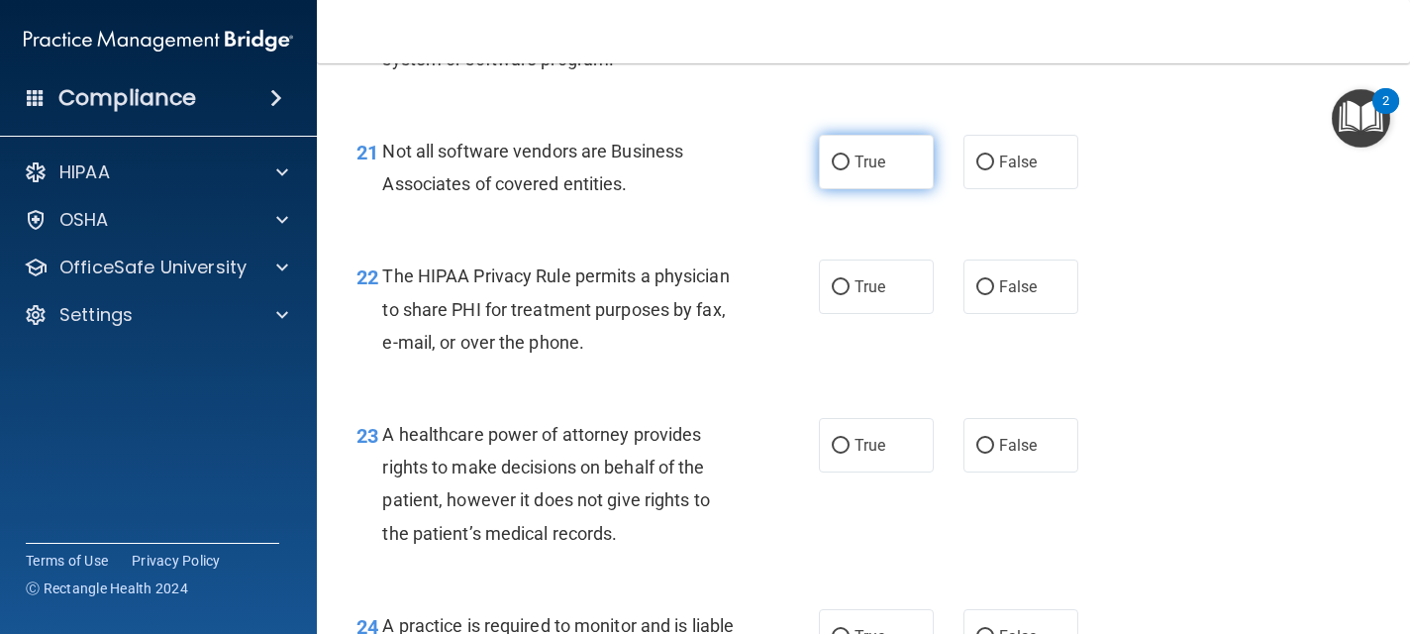
click at [883, 171] on span "True" at bounding box center [869, 161] width 31 height 19
click at [849, 170] on input "True" at bounding box center [841, 162] width 18 height 15
radio input "true"
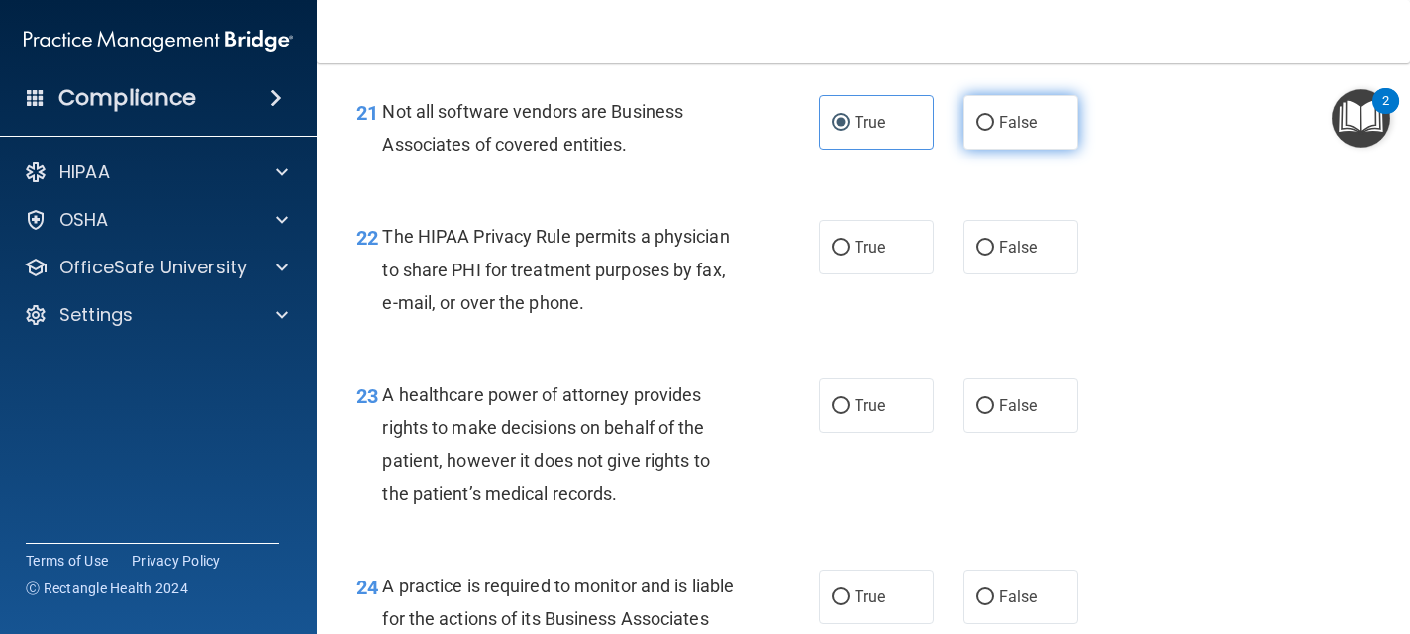
click at [998, 149] on label "False" at bounding box center [1020, 122] width 115 height 54
click at [994, 131] on input "False" at bounding box center [985, 123] width 18 height 15
radio input "true"
radio input "false"
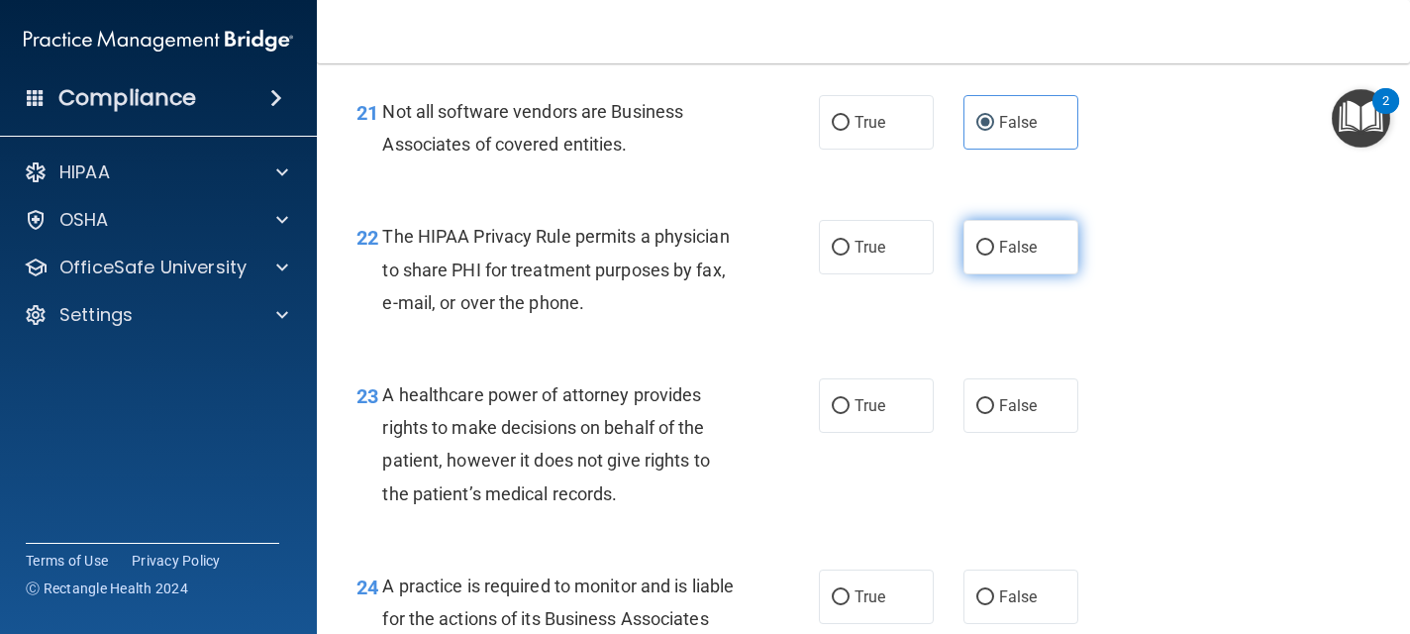
click at [998, 274] on label "False" at bounding box center [1020, 247] width 115 height 54
click at [994, 255] on input "False" at bounding box center [985, 248] width 18 height 15
radio input "true"
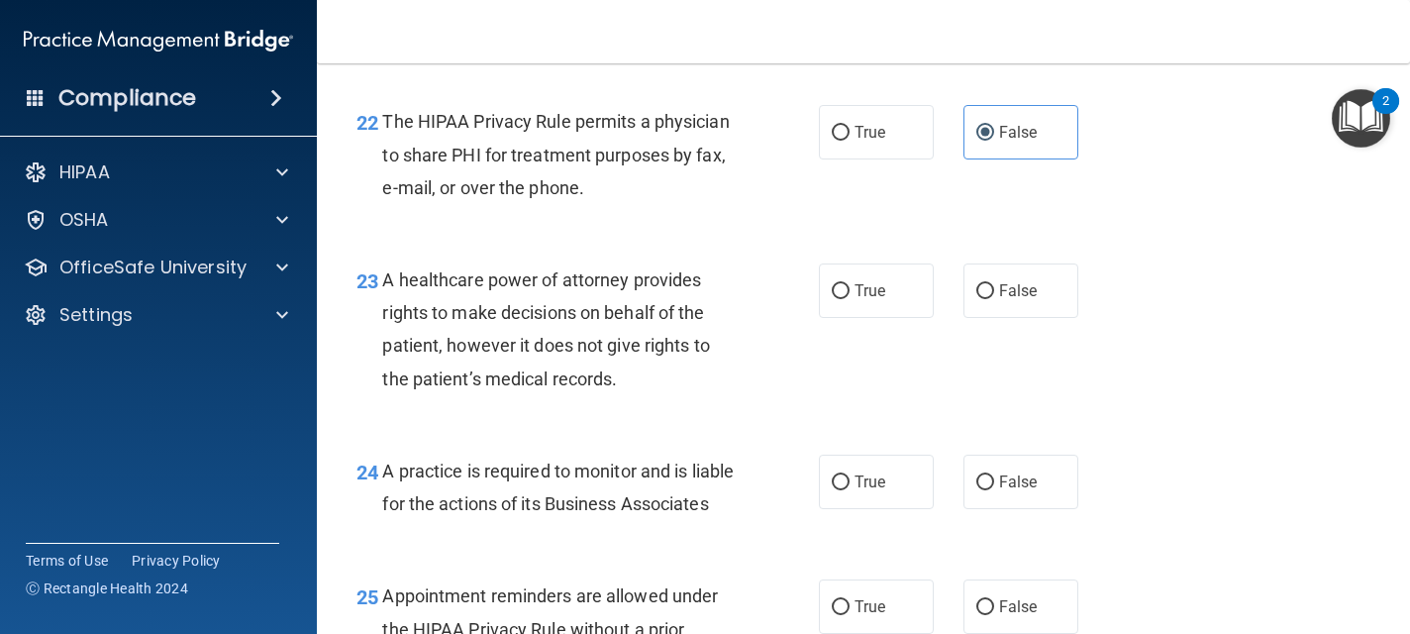
scroll to position [3999, 0]
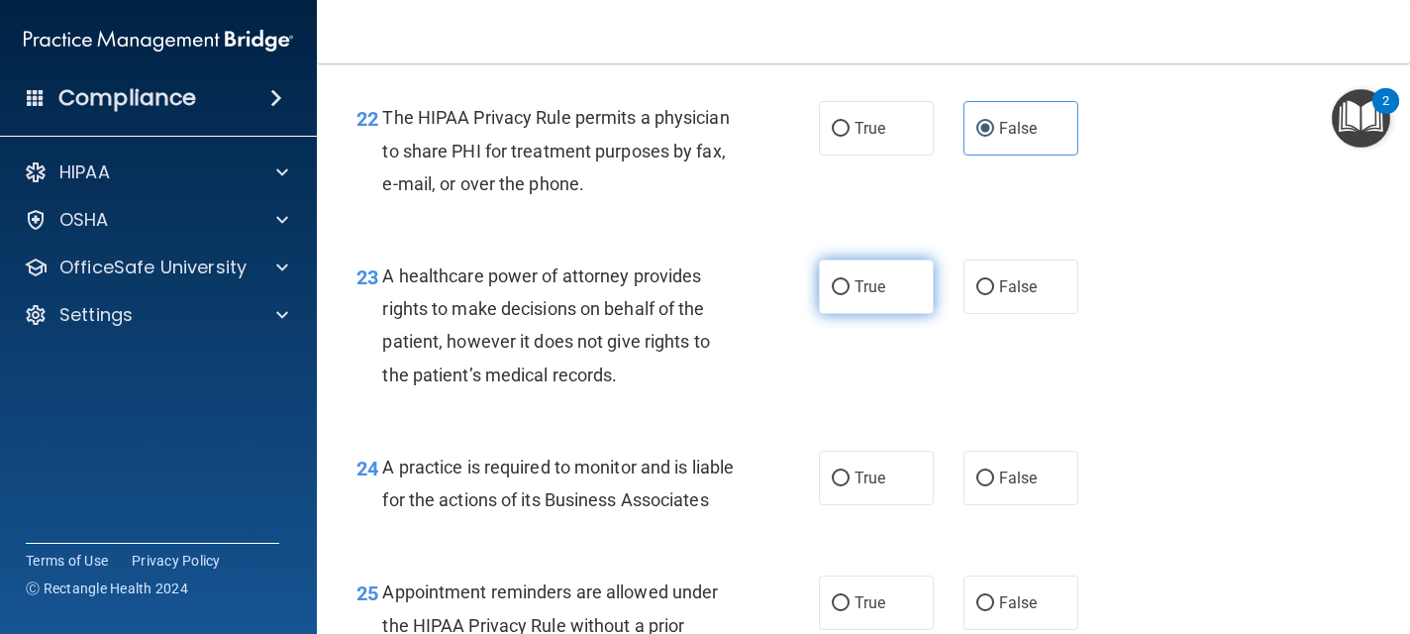
click at [884, 296] on span "True" at bounding box center [869, 286] width 31 height 19
click at [849, 295] on input "True" at bounding box center [841, 287] width 18 height 15
radio input "true"
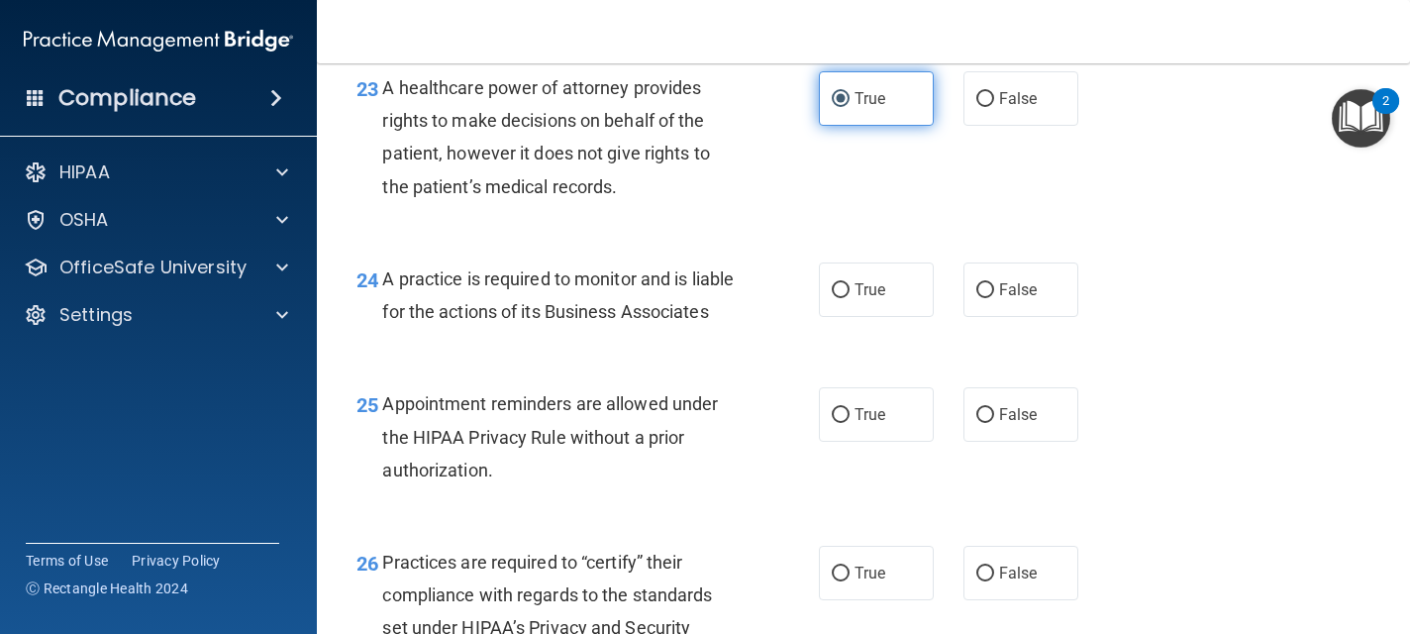
scroll to position [4197, 0]
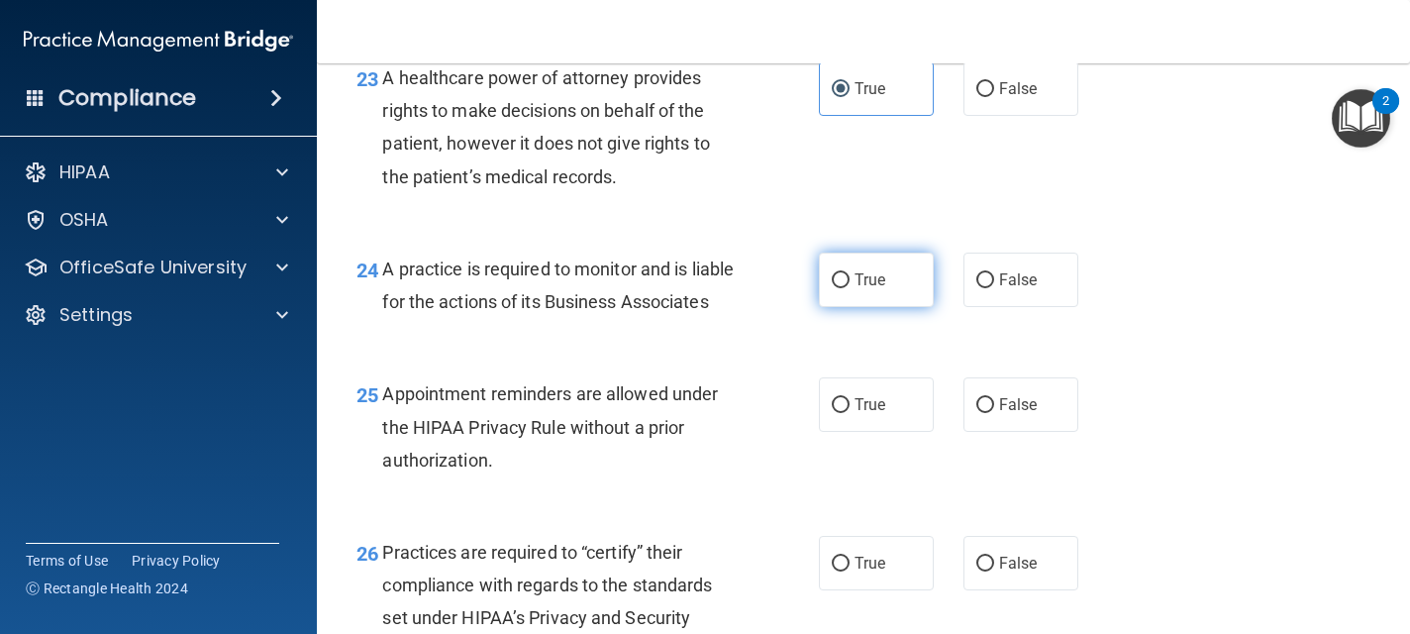
click at [865, 289] on span "True" at bounding box center [869, 279] width 31 height 19
click at [849, 288] on input "True" at bounding box center [841, 280] width 18 height 15
radio input "true"
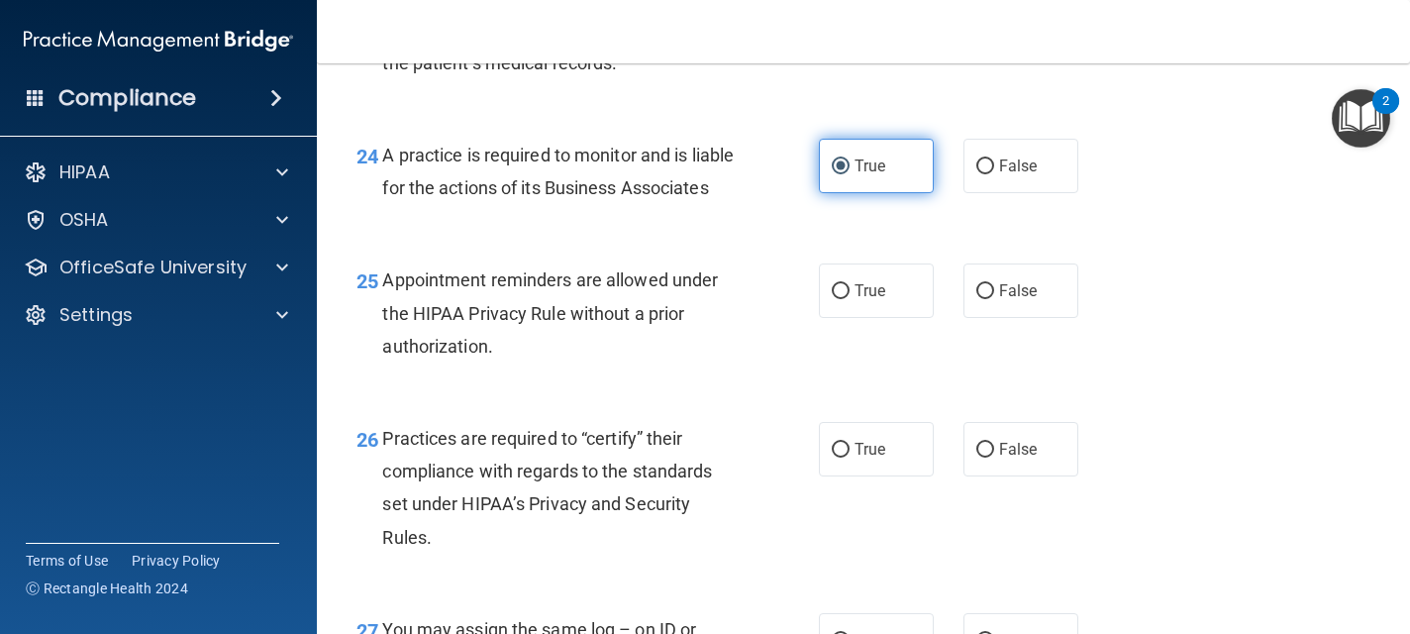
scroll to position [4316, 0]
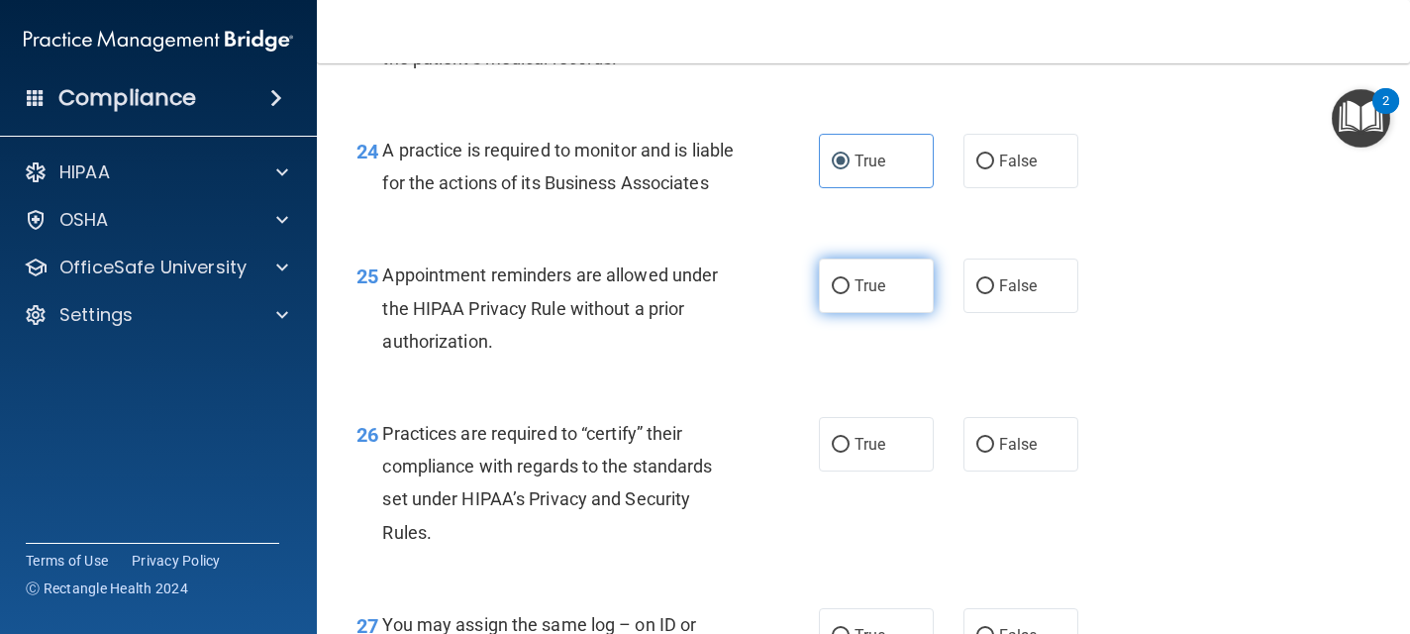
click at [855, 313] on label "True" at bounding box center [876, 285] width 115 height 54
click at [849, 294] on input "True" at bounding box center [841, 286] width 18 height 15
radio input "true"
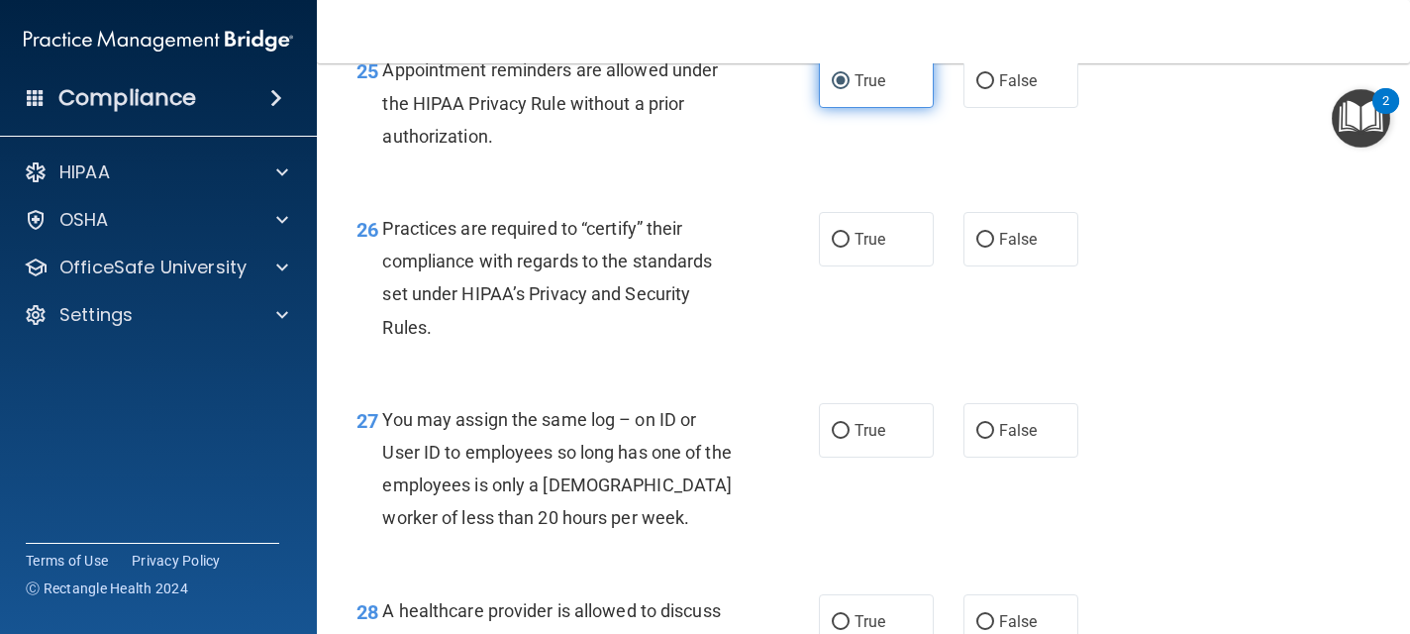
scroll to position [4553, 0]
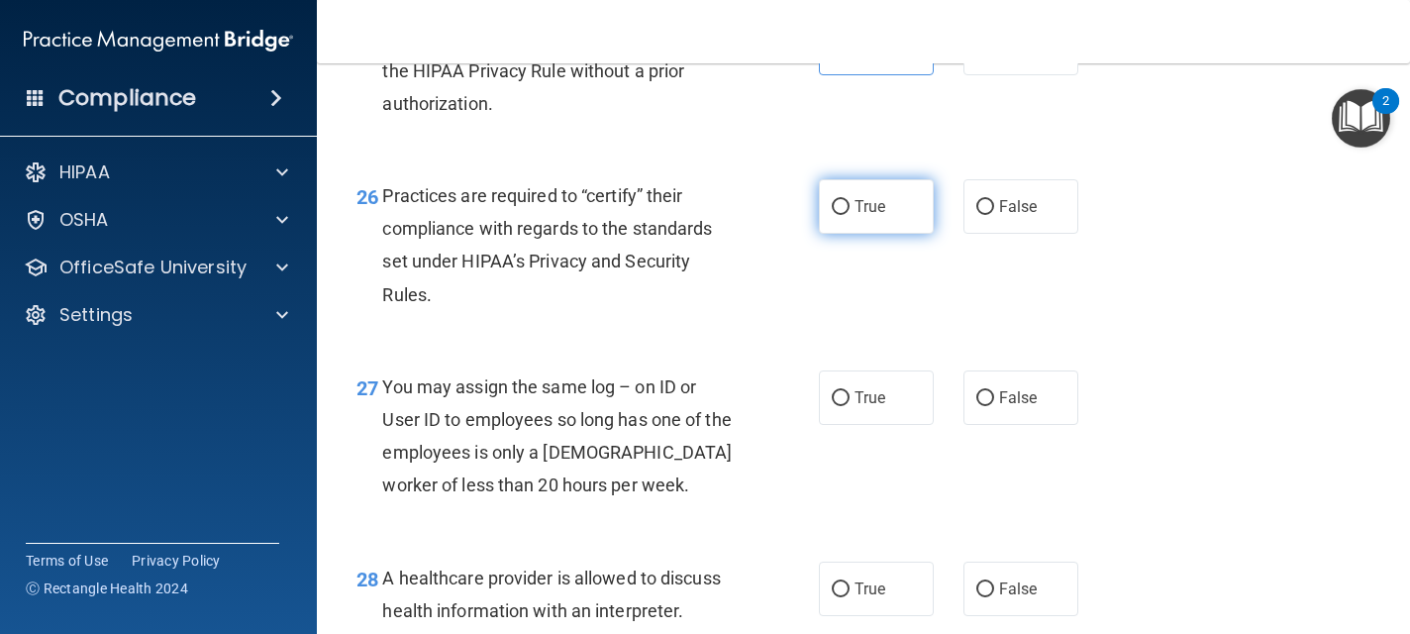
click at [895, 234] on label "True" at bounding box center [876, 206] width 115 height 54
click at [849, 215] on input "True" at bounding box center [841, 207] width 18 height 15
radio input "true"
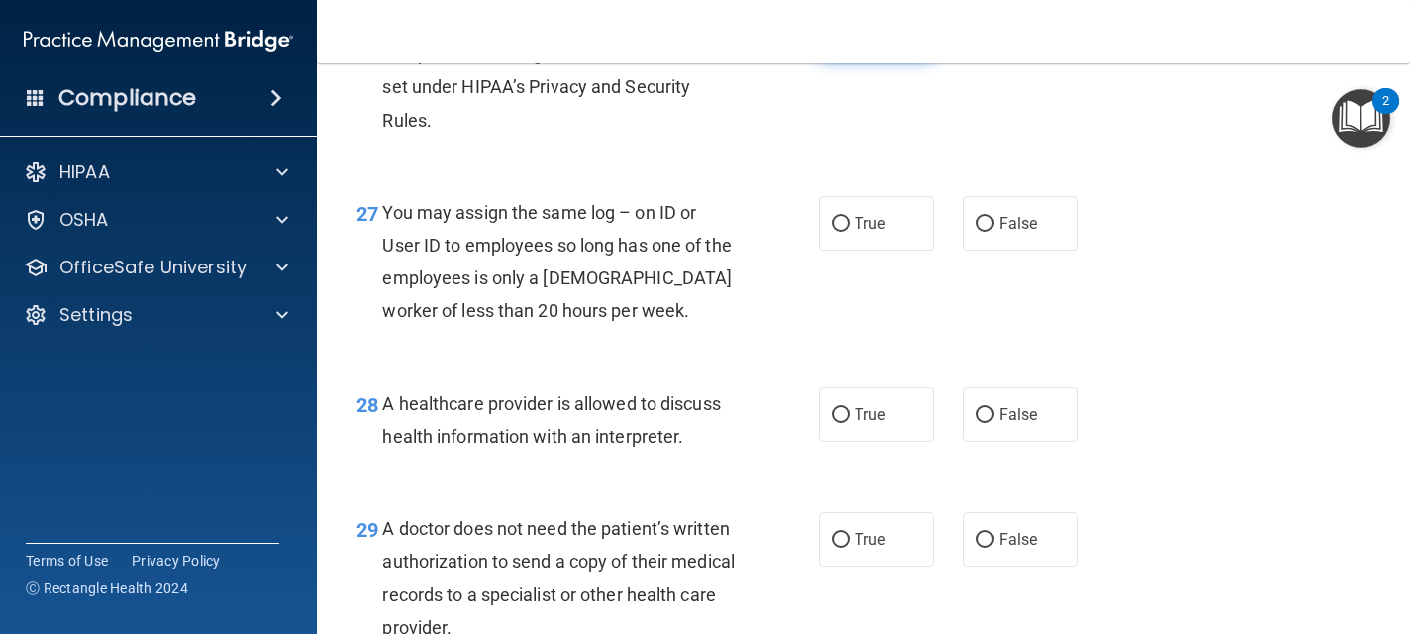
scroll to position [4751, 0]
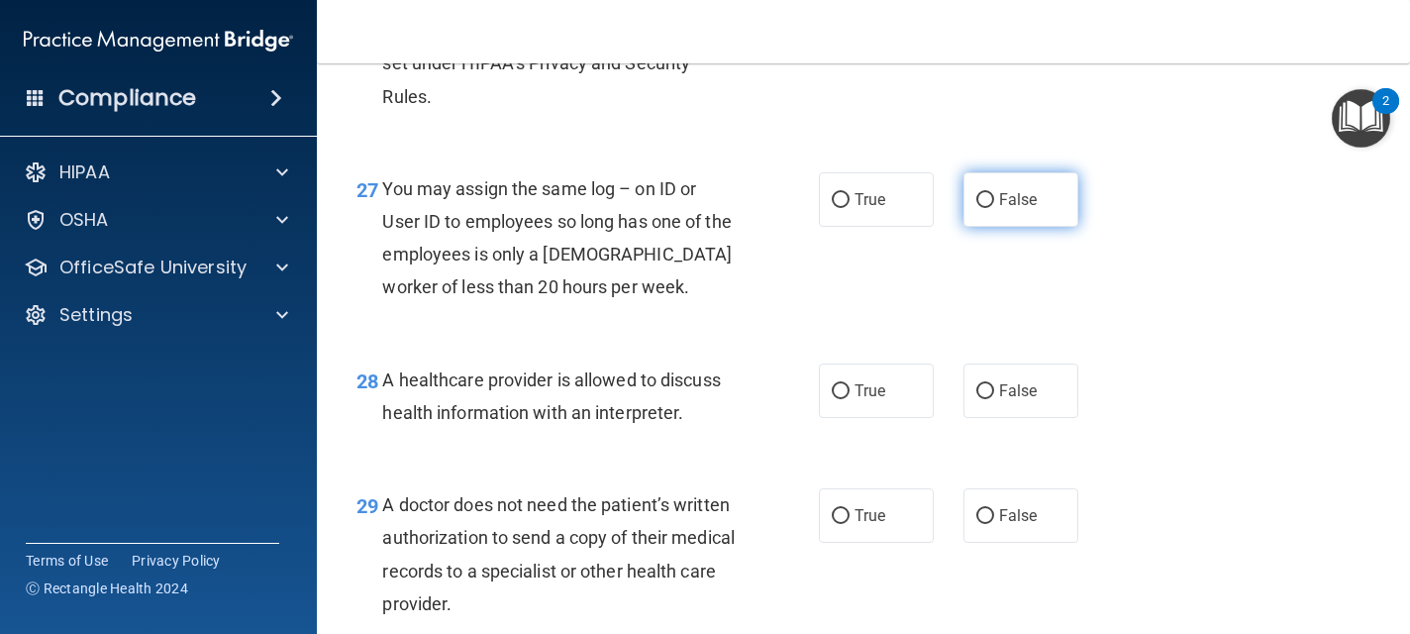
click at [1003, 209] on span "False" at bounding box center [1018, 199] width 39 height 19
click at [994, 208] on input "False" at bounding box center [985, 200] width 18 height 15
radio input "true"
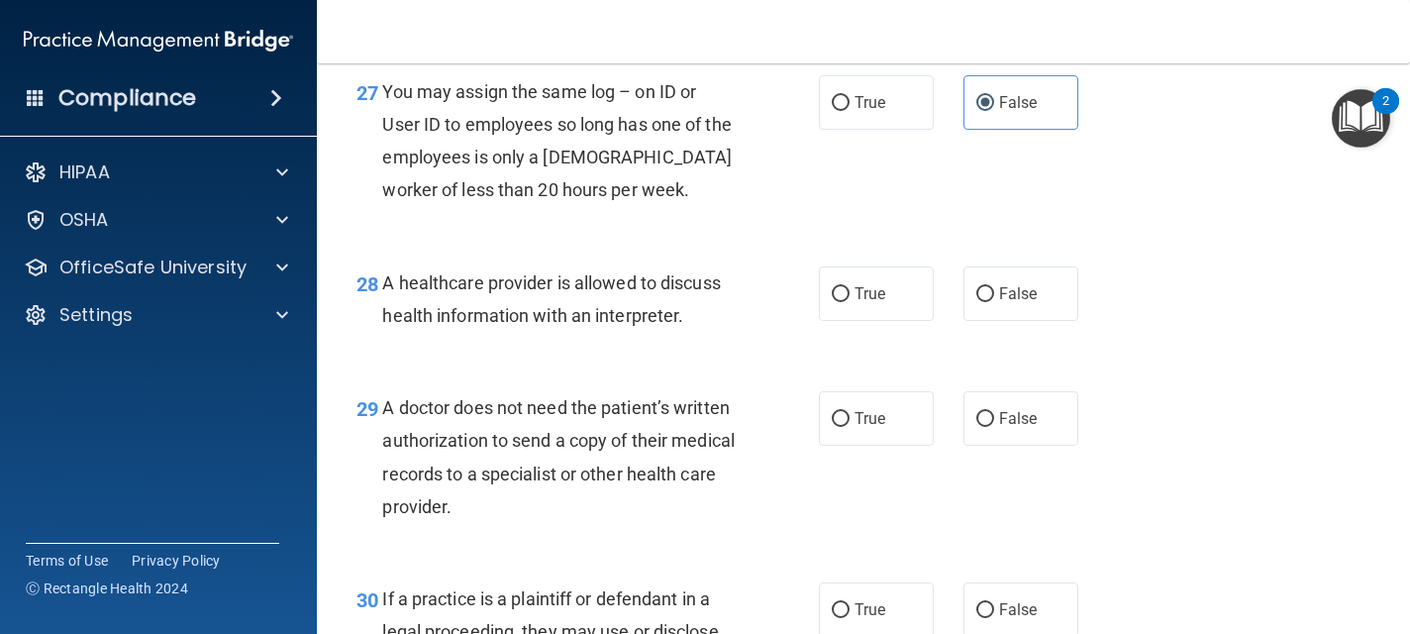
scroll to position [4870, 0]
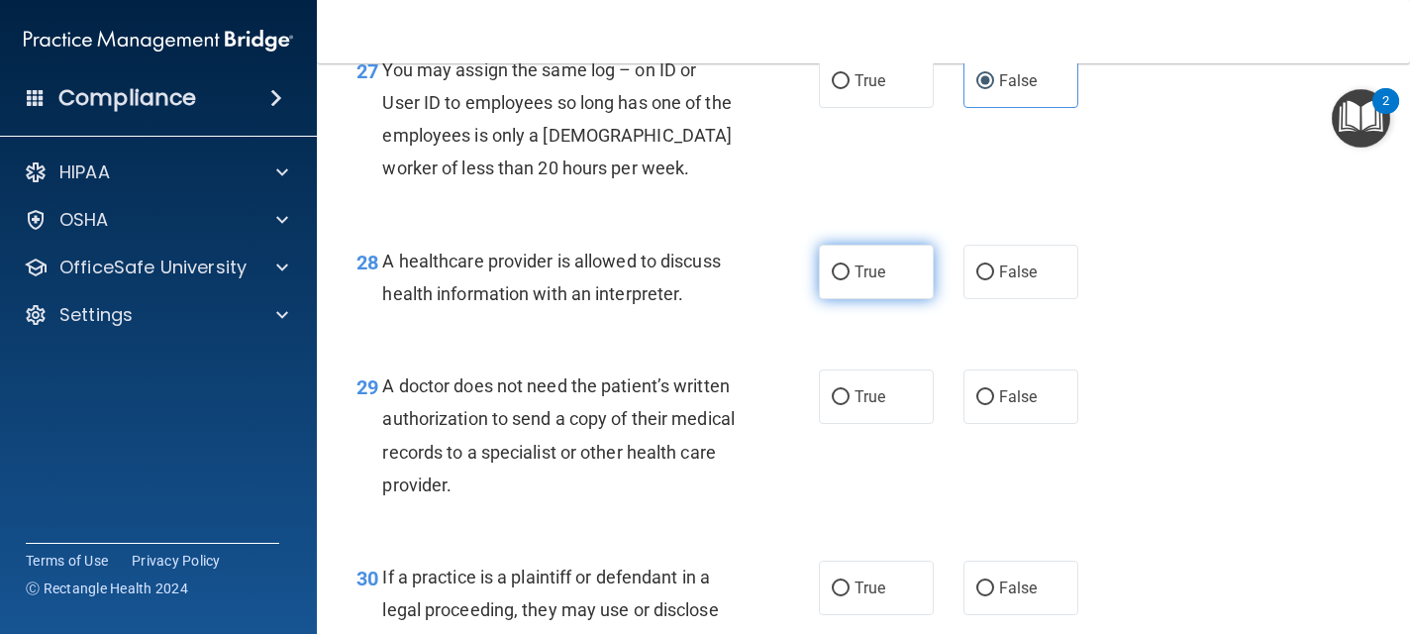
click at [900, 299] on label "True" at bounding box center [876, 272] width 115 height 54
click at [849, 280] on input "True" at bounding box center [841, 272] width 18 height 15
radio input "true"
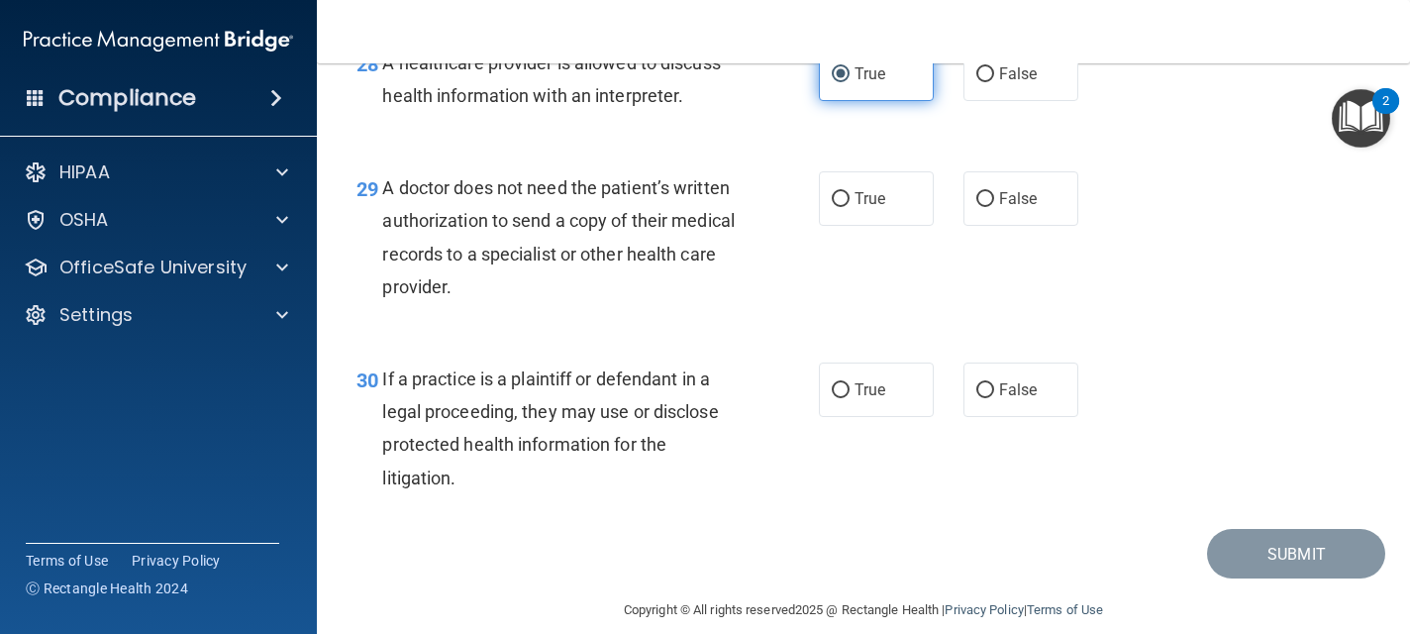
scroll to position [5108, 0]
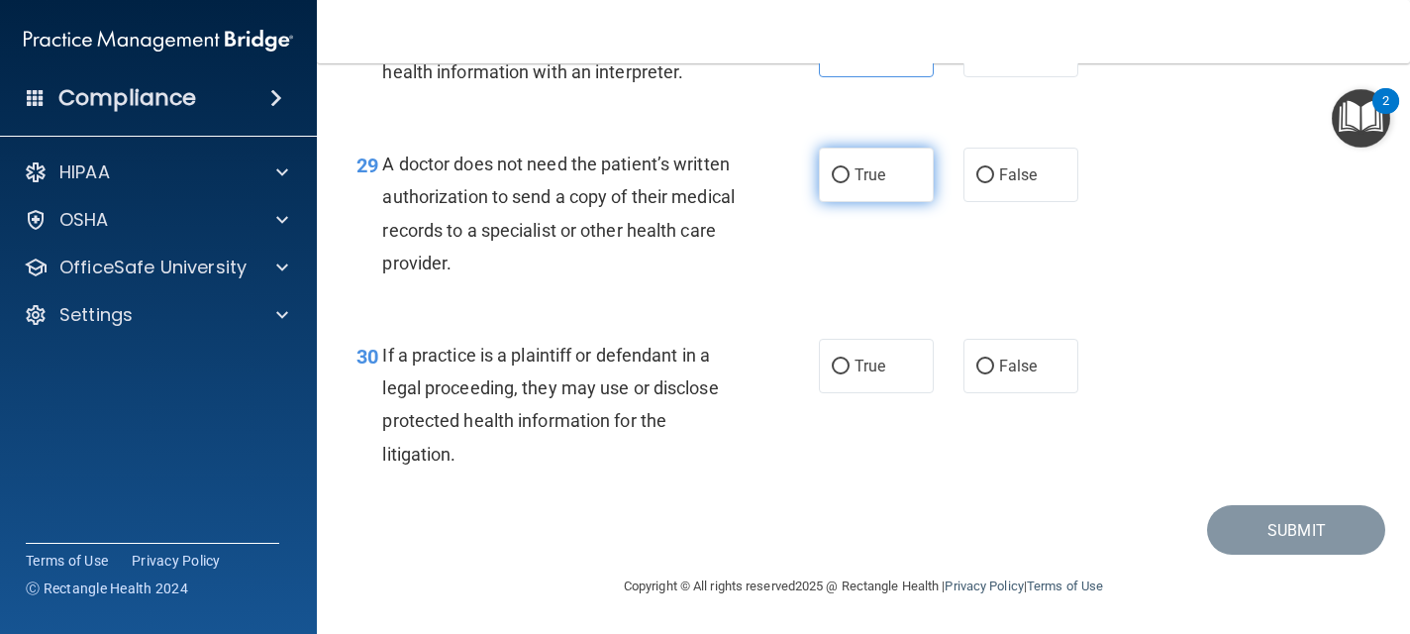
click at [904, 202] on label "True" at bounding box center [876, 174] width 115 height 54
click at [849, 183] on input "True" at bounding box center [841, 175] width 18 height 15
radio input "true"
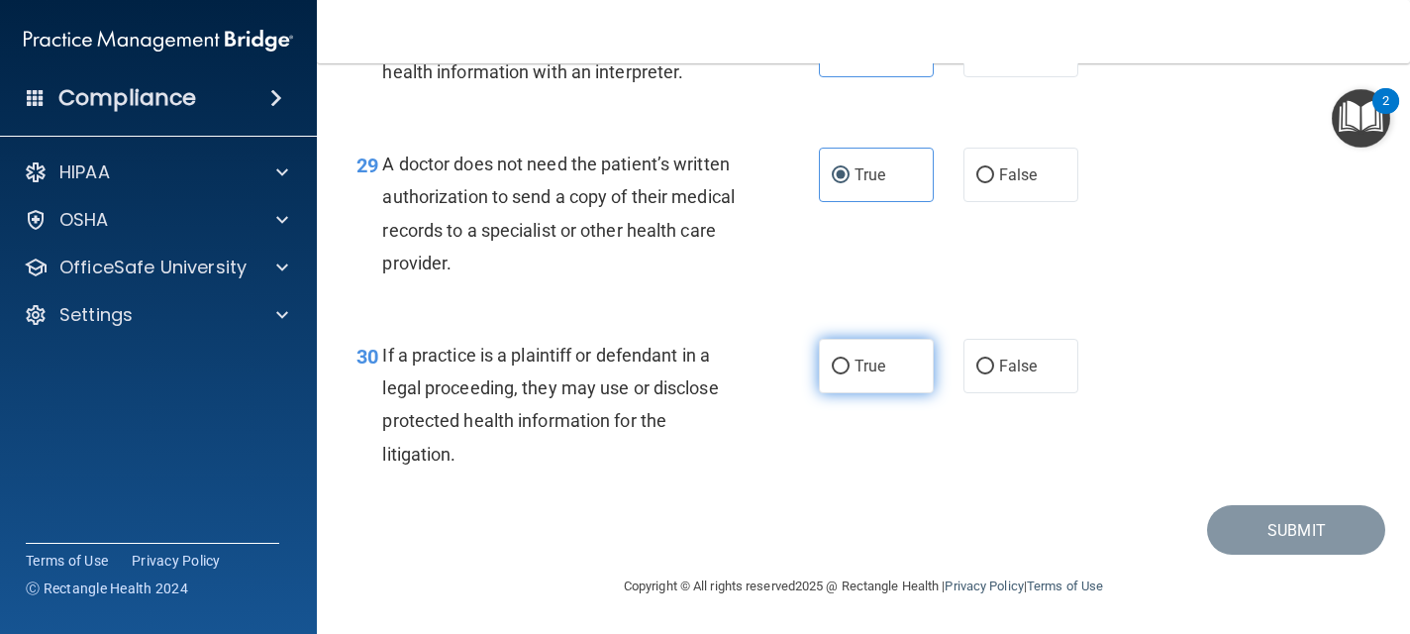
click at [877, 375] on span "True" at bounding box center [869, 365] width 31 height 19
click at [849, 374] on input "True" at bounding box center [841, 366] width 18 height 15
radio input "true"
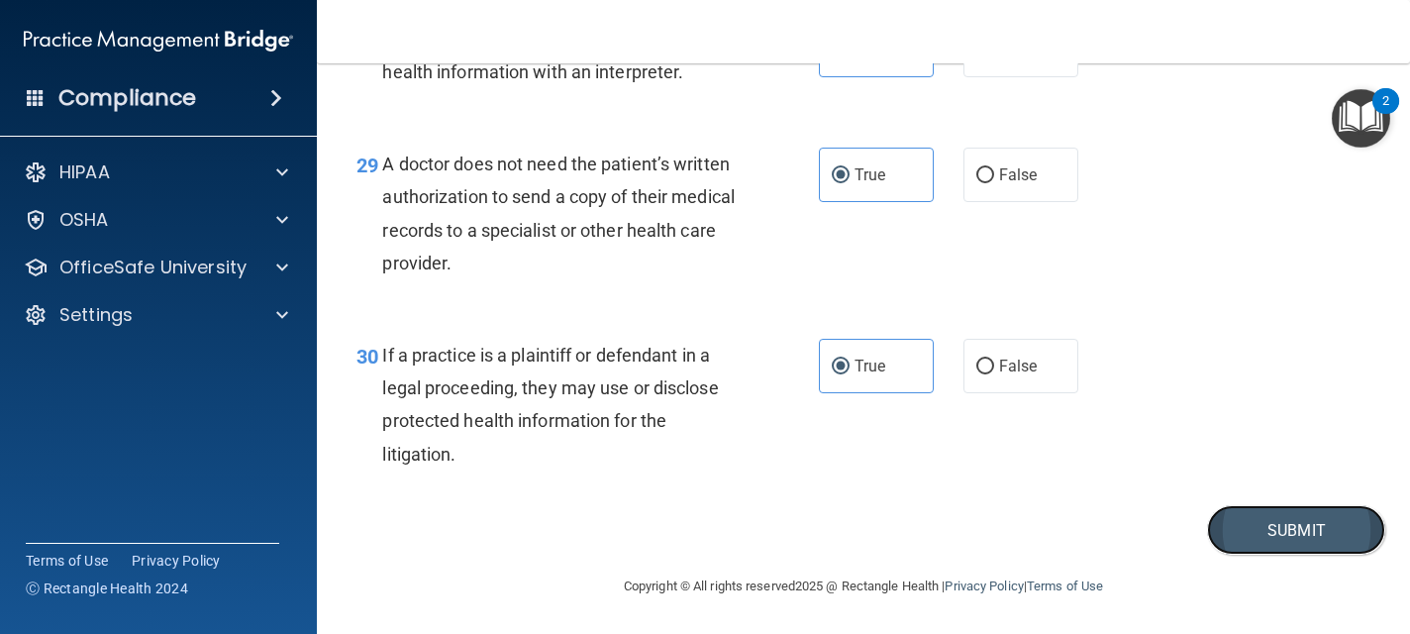
click at [1240, 555] on button "Submit" at bounding box center [1296, 530] width 178 height 50
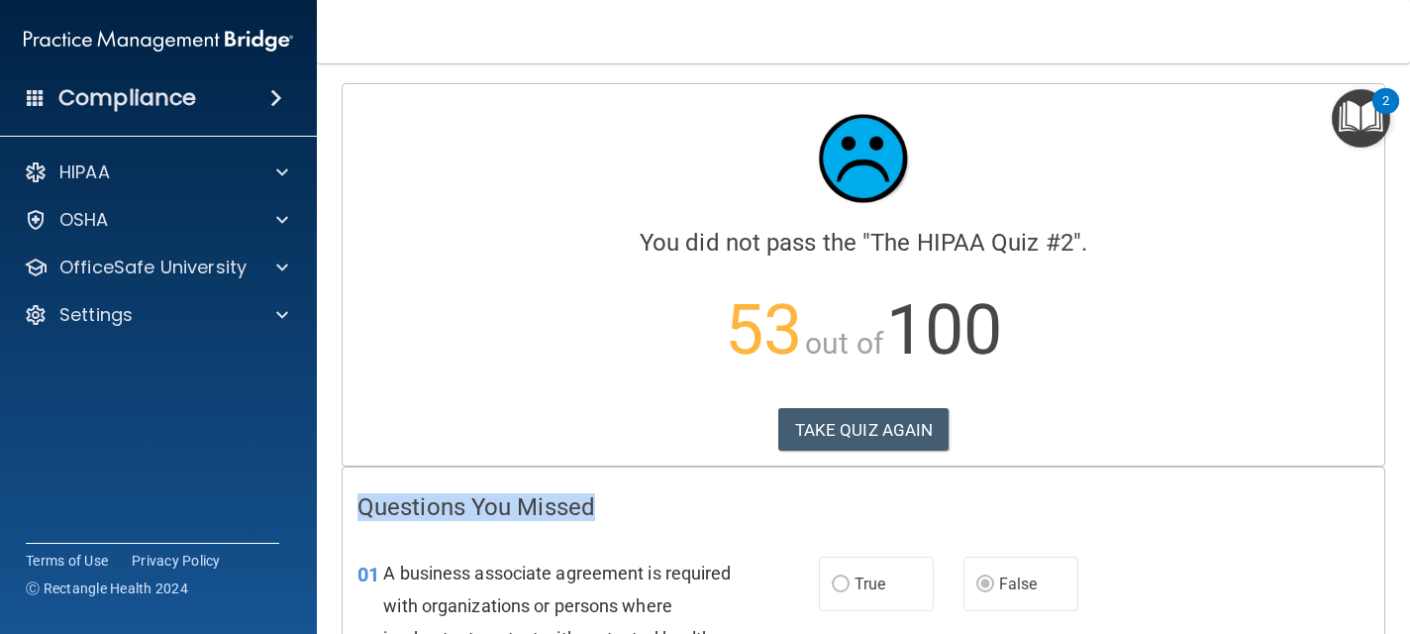
drag, startPoint x: 1309, startPoint y: 344, endPoint x: 1321, endPoint y: 491, distance: 147.0
drag, startPoint x: 1320, startPoint y: 399, endPoint x: 639, endPoint y: 343, distance: 682.3
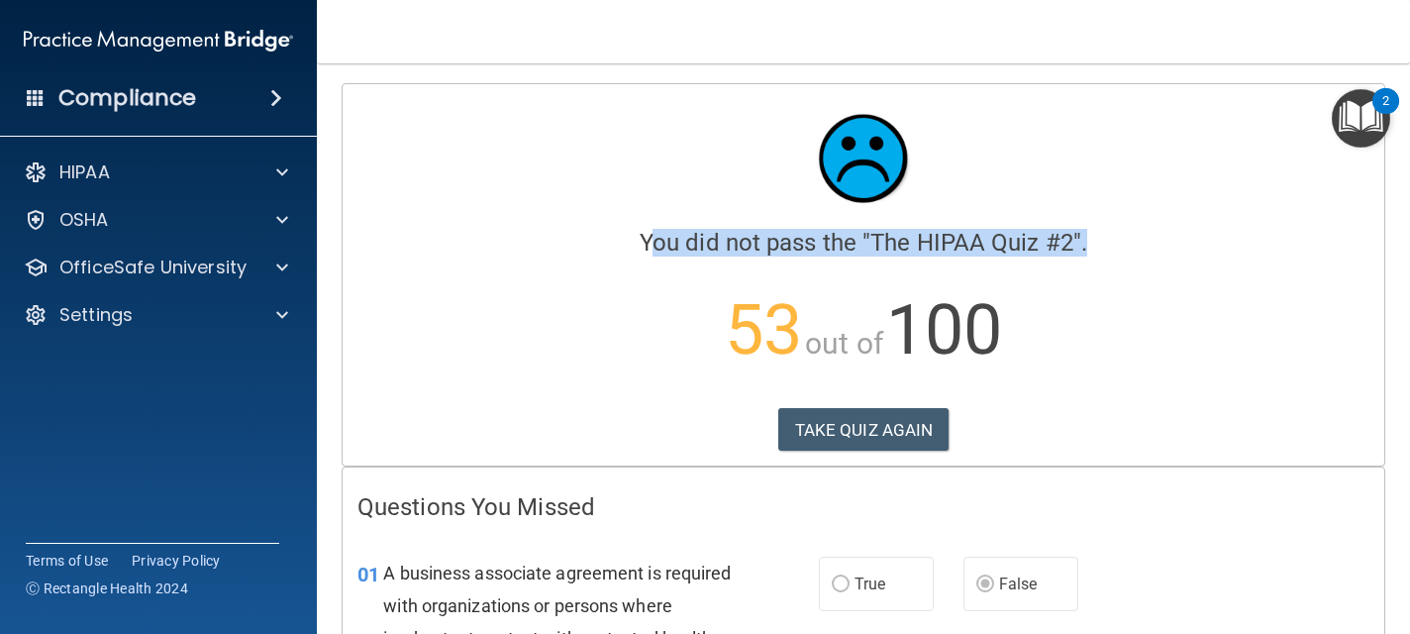
drag, startPoint x: 629, startPoint y: 343, endPoint x: 636, endPoint y: 228, distance: 116.0
click at [636, 226] on div "You did not pass the " The HIPAA Quiz #2 ". 53 out of 100 TAKE QUIZ AGAIN" at bounding box center [863, 247] width 1012 height 296
click at [837, 421] on button "TAKE QUIZ AGAIN" at bounding box center [863, 430] width 171 height 44
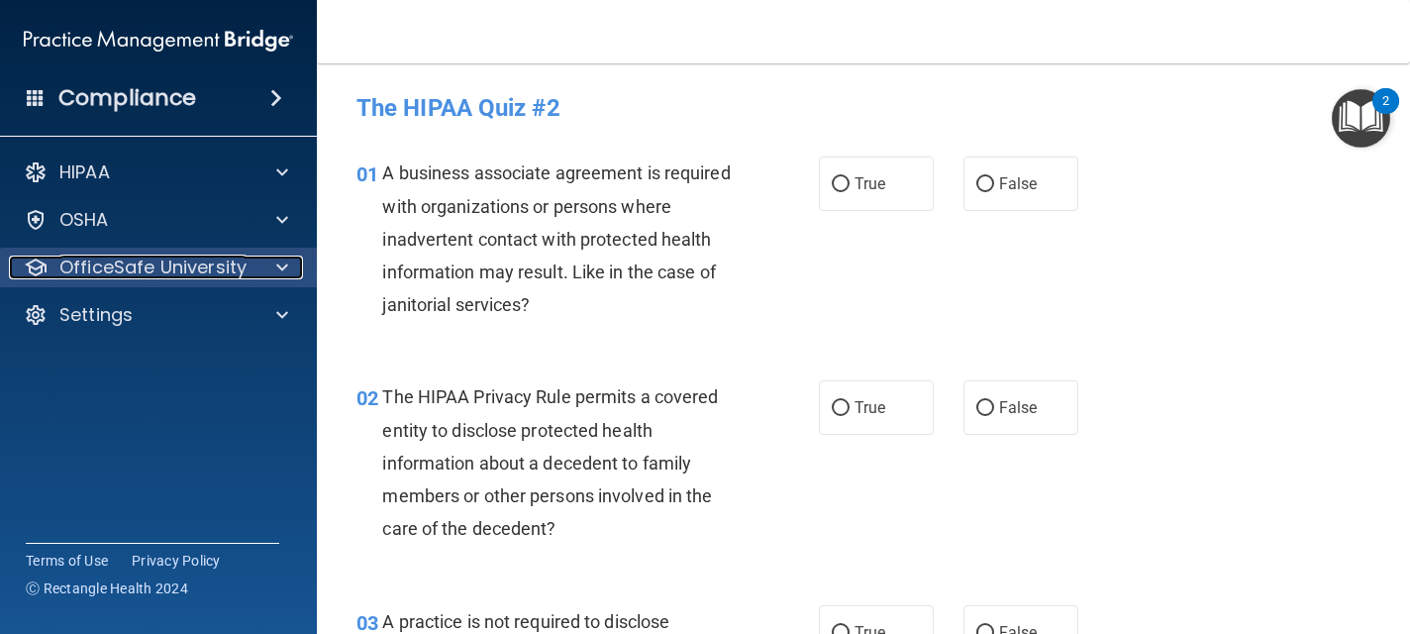
click at [245, 271] on div "OfficeSafe University" at bounding box center [131, 267] width 245 height 24
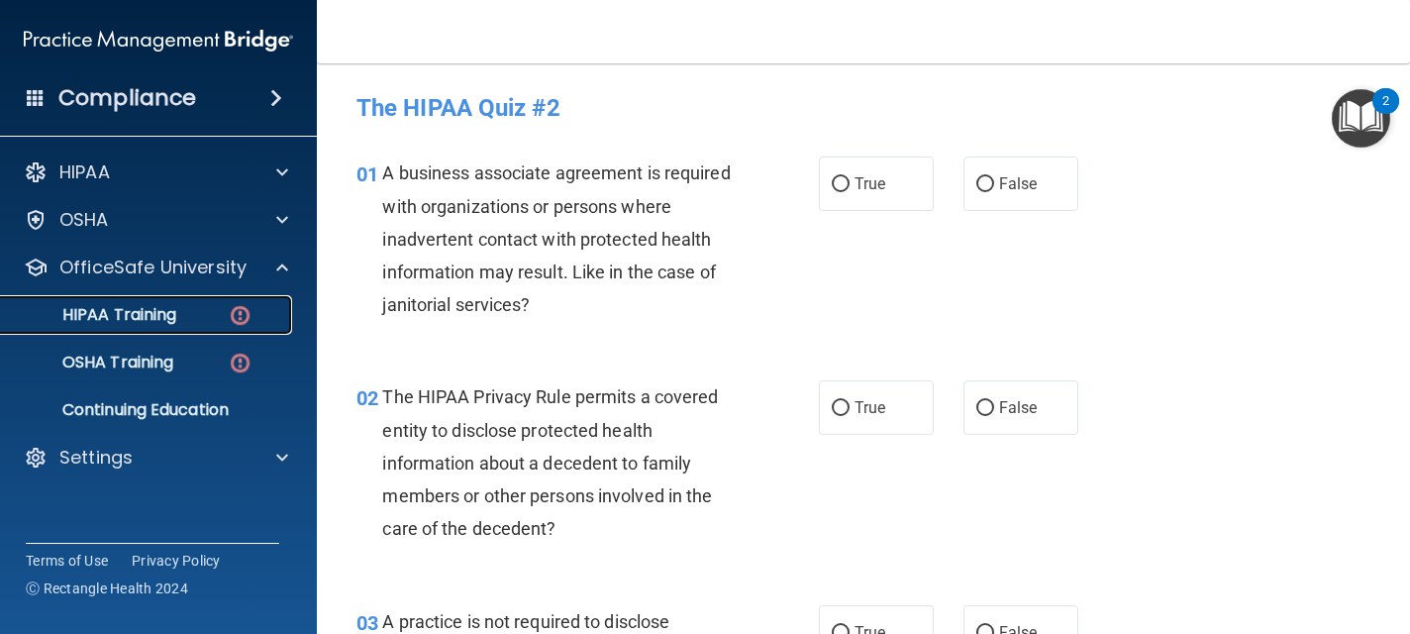
click at [206, 312] on div "HIPAA Training" at bounding box center [148, 315] width 270 height 20
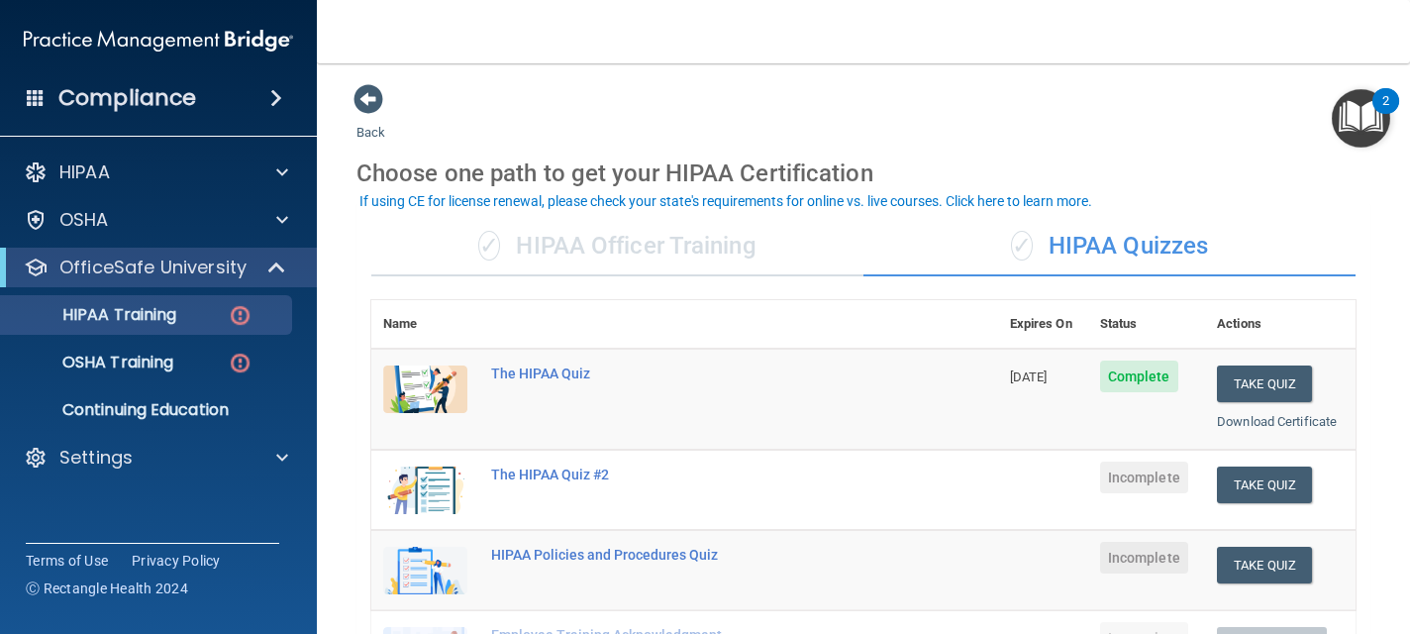
drag, startPoint x: 1340, startPoint y: 247, endPoint x: 1356, endPoint y: 303, distance: 57.7
click at [1336, 223] on div "✓ HIPAA Quizzes" at bounding box center [1109, 246] width 492 height 59
drag, startPoint x: 1336, startPoint y: 223, endPoint x: 1336, endPoint y: 194, distance: 28.7
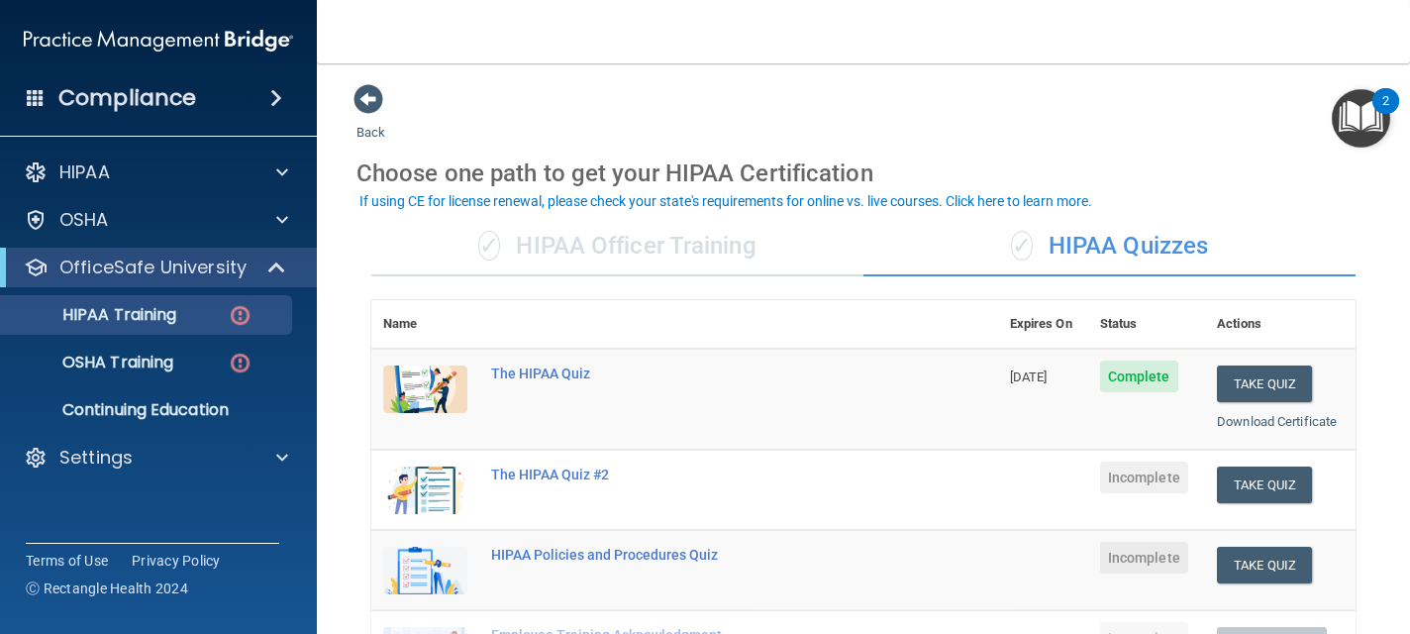
click at [1336, 194] on div "Choose one path to get your HIPAA Certification" at bounding box center [863, 173] width 1014 height 57
click at [200, 417] on p "Continuing Education" at bounding box center [148, 410] width 270 height 20
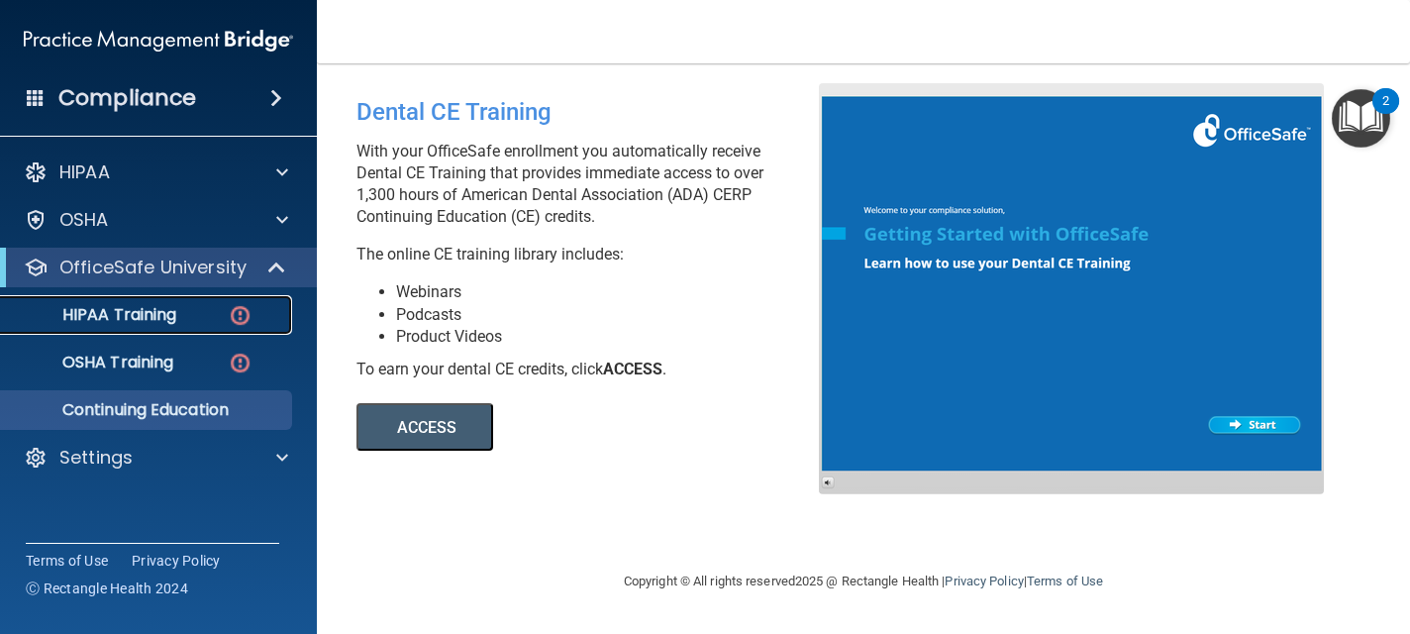
click at [150, 308] on p "HIPAA Training" at bounding box center [94, 315] width 163 height 20
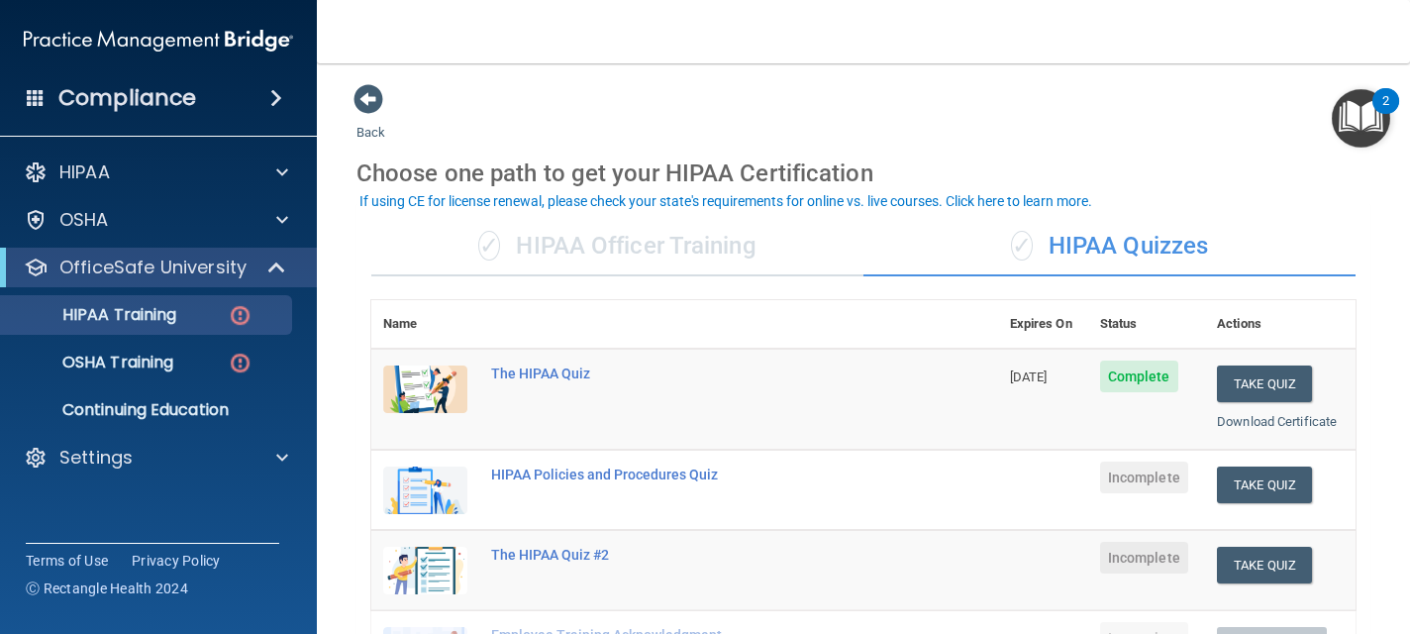
click at [238, 312] on img at bounding box center [240, 315] width 25 height 25
click at [365, 94] on span at bounding box center [368, 99] width 30 height 30
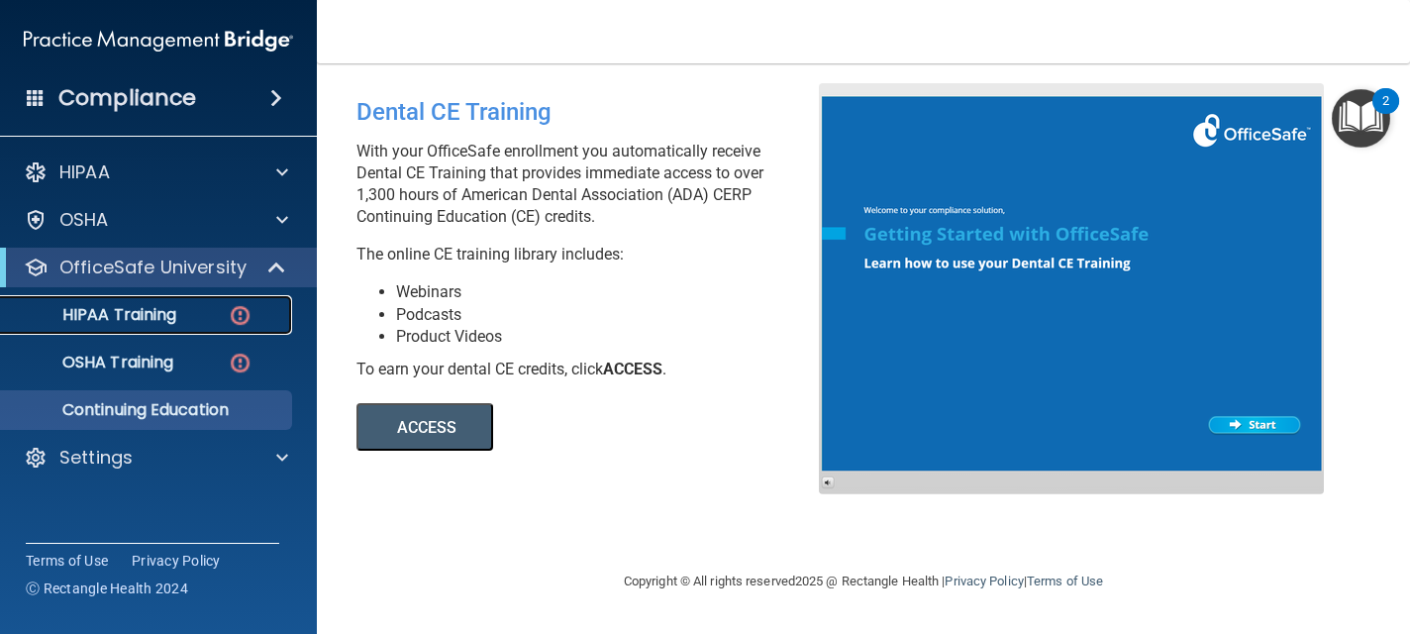
click at [188, 311] on div "HIPAA Training" at bounding box center [148, 315] width 270 height 20
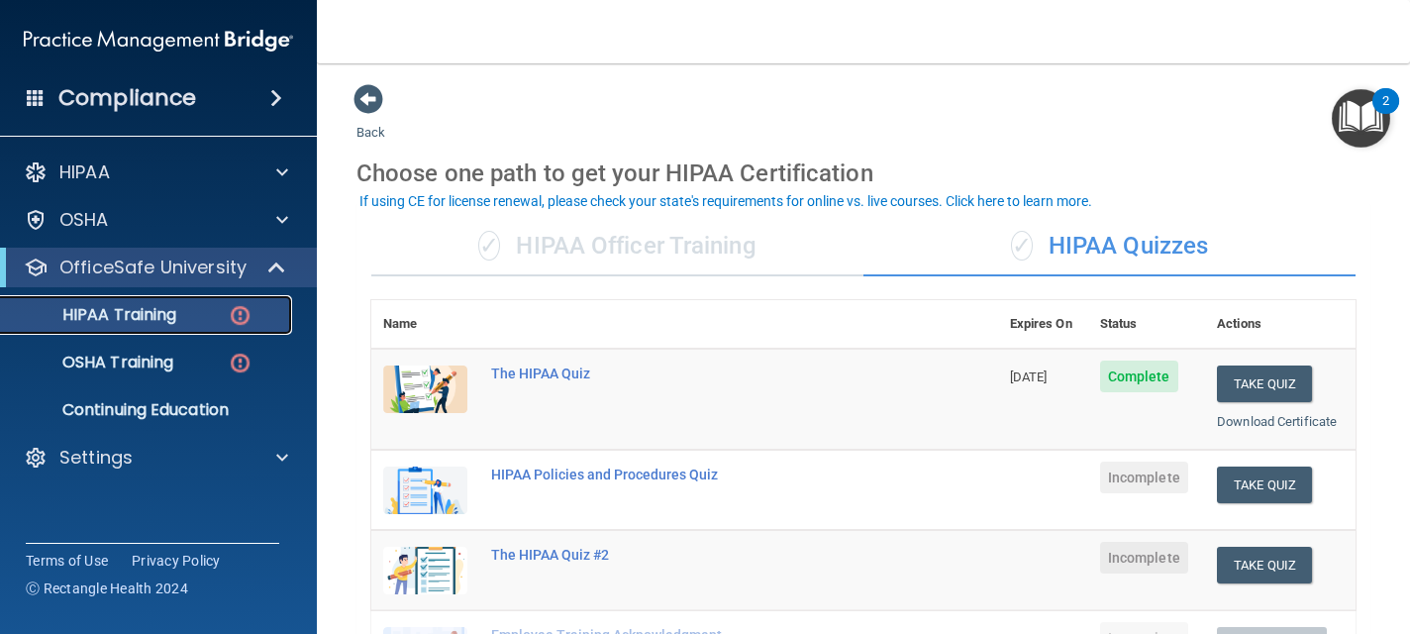
click at [237, 318] on img at bounding box center [240, 315] width 25 height 25
click at [240, 318] on img at bounding box center [240, 315] width 25 height 25
click at [196, 321] on div "HIPAA Training" at bounding box center [148, 315] width 270 height 20
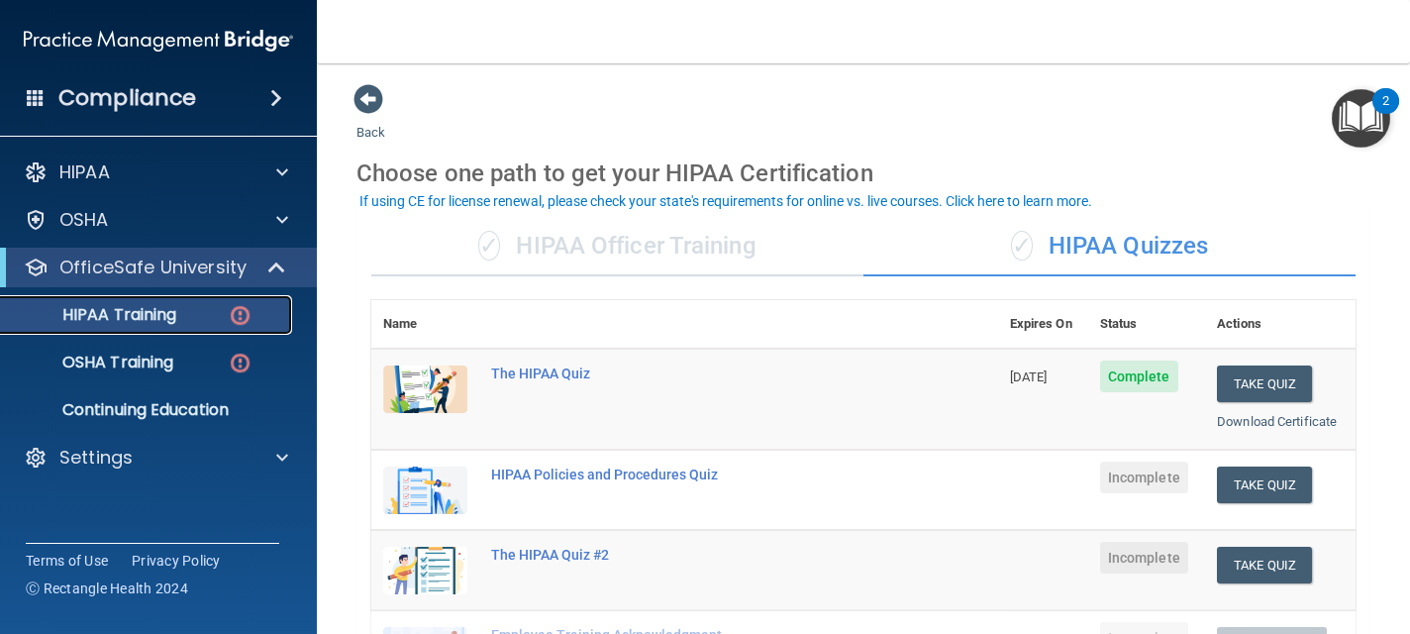
click at [196, 321] on div "HIPAA Training" at bounding box center [148, 315] width 270 height 20
click at [696, 257] on div "✓ HIPAA Officer Training" at bounding box center [617, 246] width 492 height 59
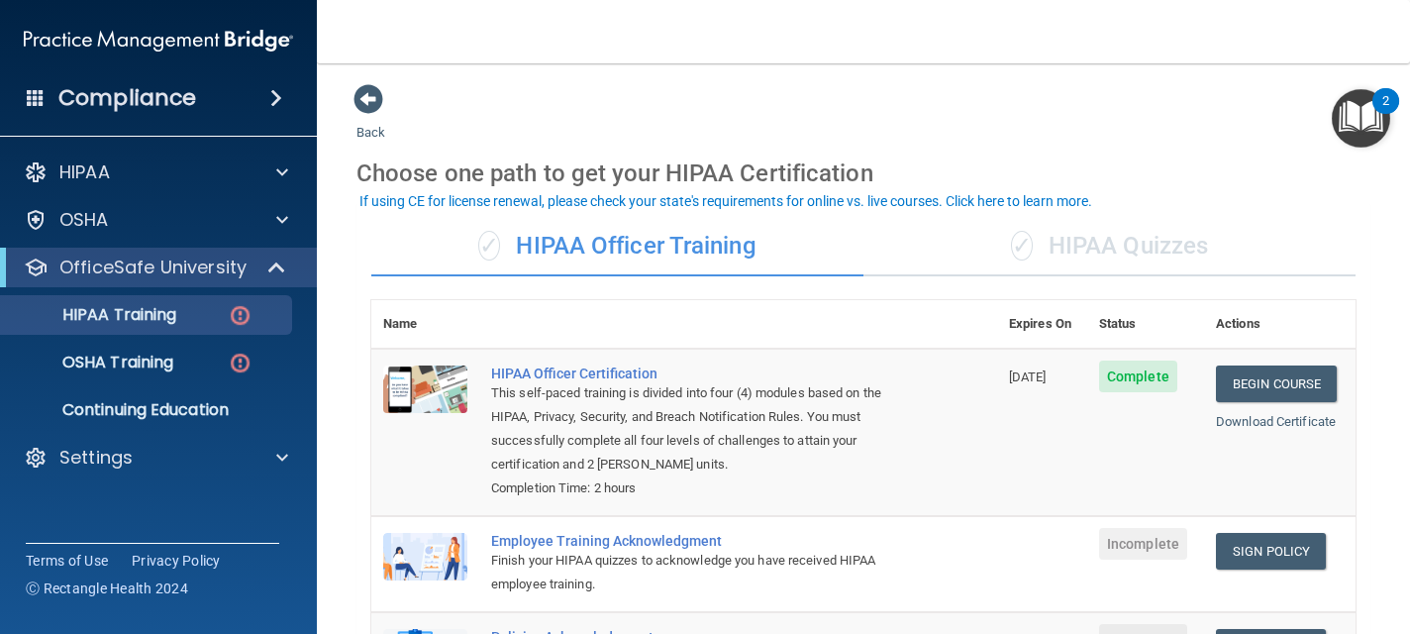
click at [1210, 25] on nav "Toggle navigation [PERSON_NAME] [EMAIL_ADDRESS][DOMAIN_NAME] Manage My Enterpri…" at bounding box center [863, 31] width 1093 height 63
drag, startPoint x: 1203, startPoint y: 99, endPoint x: 1206, endPoint y: 135, distance: 35.8
click at [1260, 548] on link "Sign Policy" at bounding box center [1271, 551] width 110 height 37
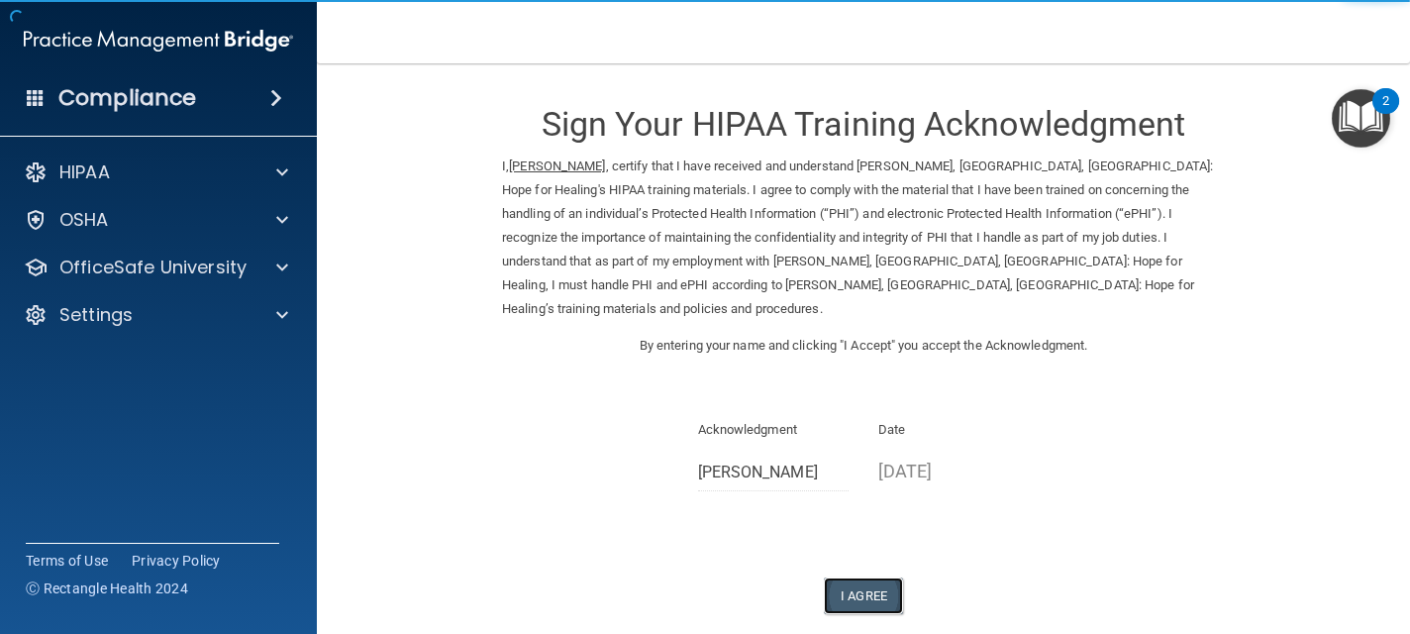
click at [875, 577] on button "I Agree" at bounding box center [863, 595] width 79 height 37
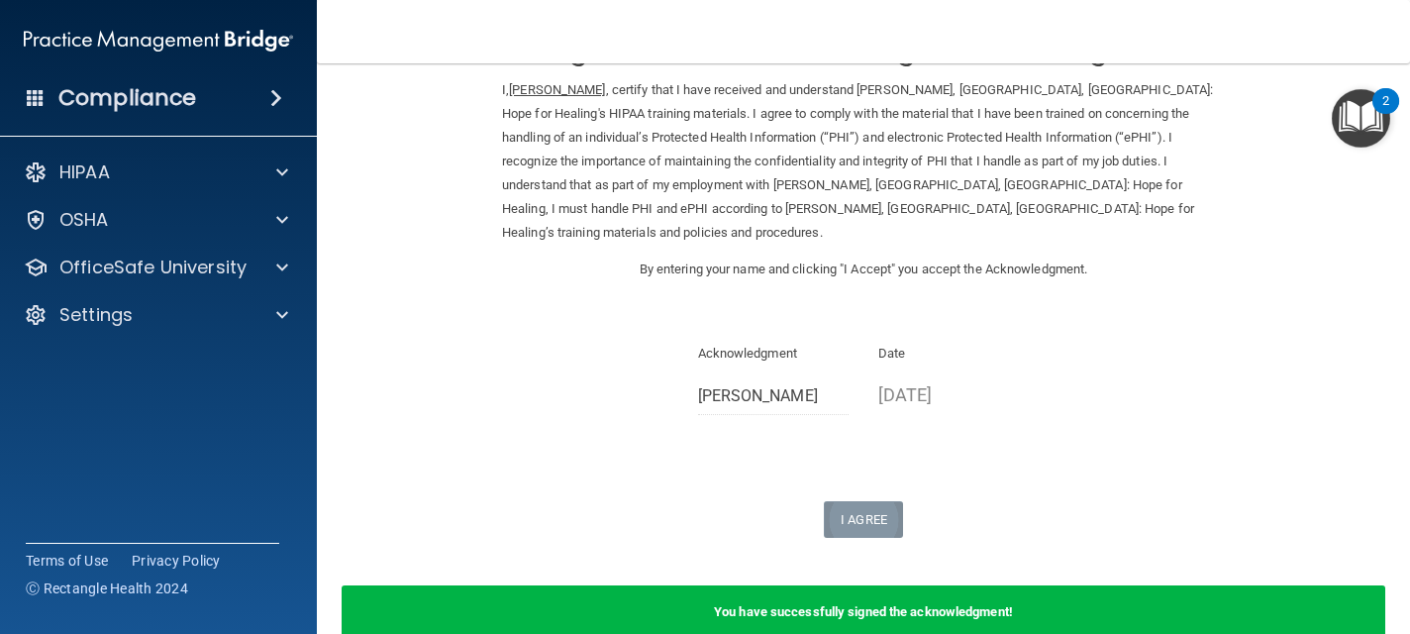
scroll to position [79, 0]
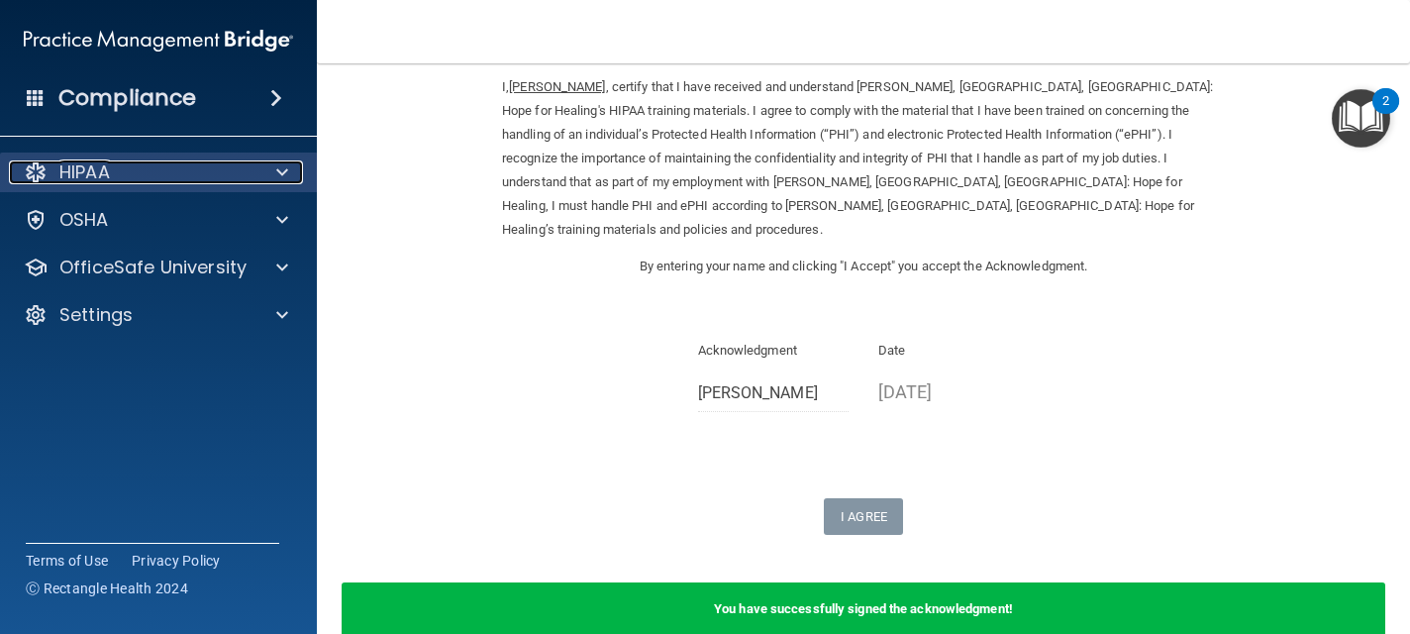
click at [225, 171] on div "HIPAA" at bounding box center [131, 172] width 245 height 24
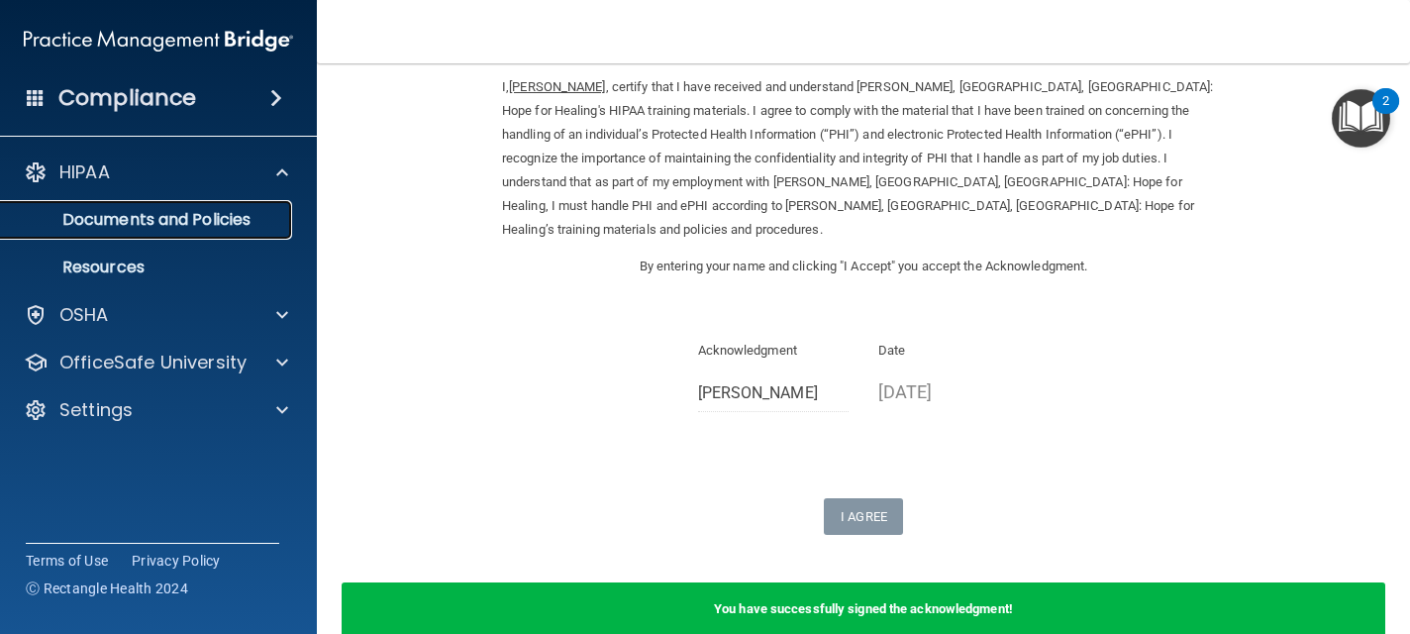
click at [200, 224] on p "Documents and Policies" at bounding box center [148, 220] width 270 height 20
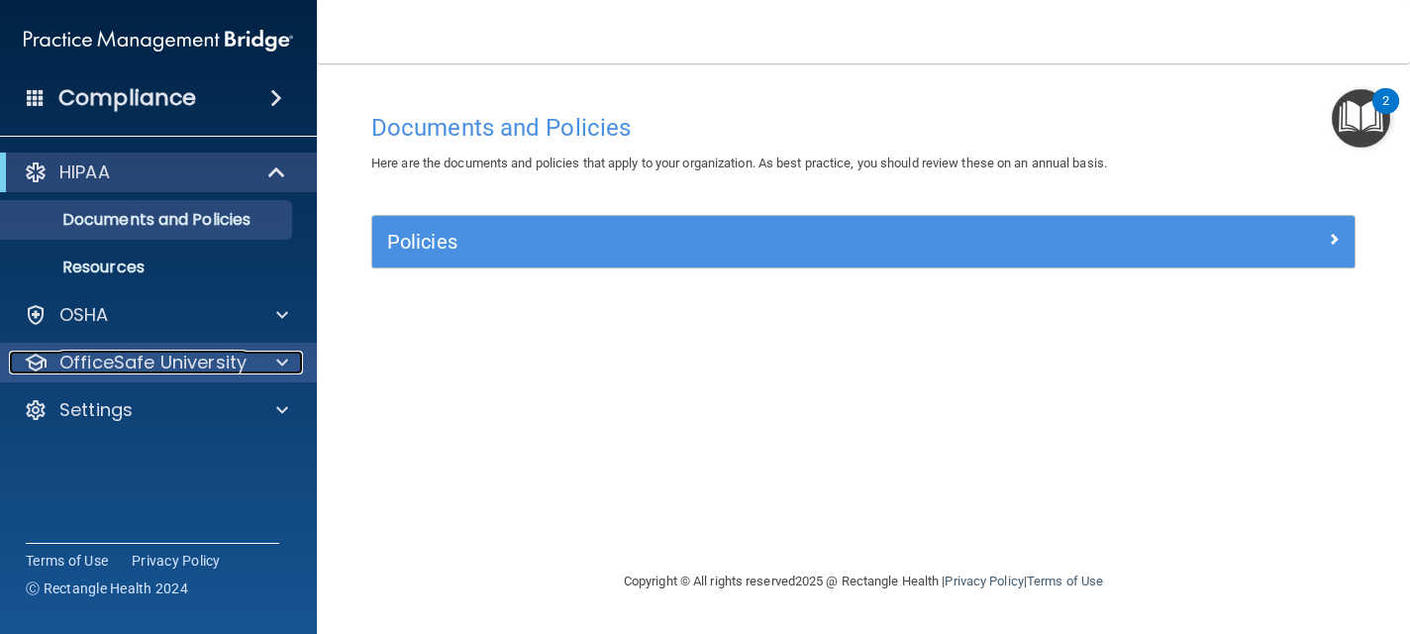
click at [142, 358] on p "OfficeSafe University" at bounding box center [152, 362] width 187 height 24
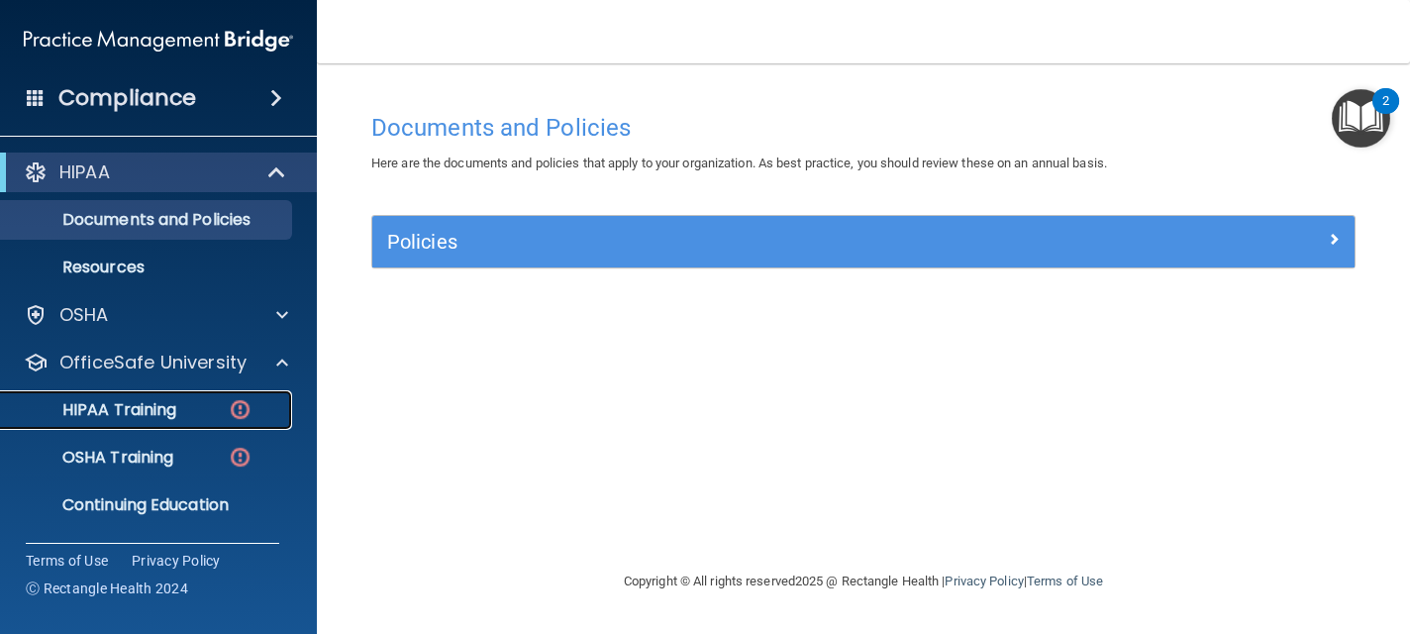
click at [147, 410] on p "HIPAA Training" at bounding box center [94, 410] width 163 height 20
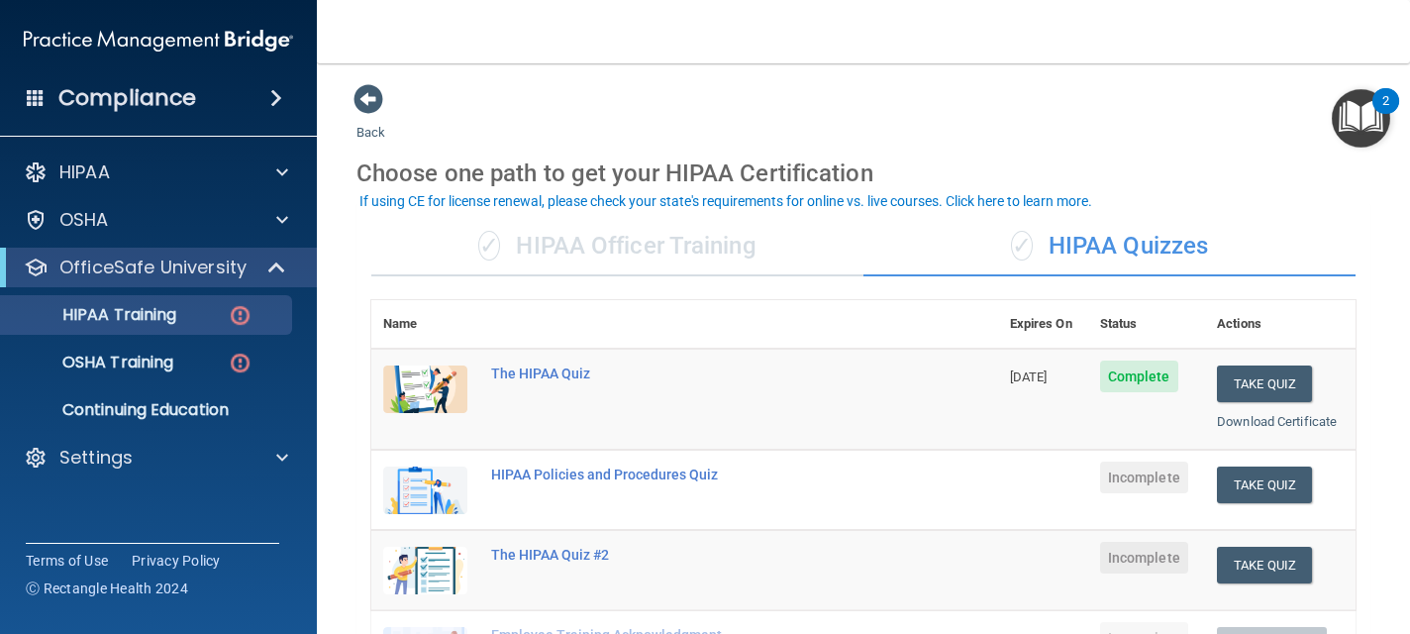
click at [674, 246] on div "✓ HIPAA Officer Training" at bounding box center [617, 246] width 492 height 59
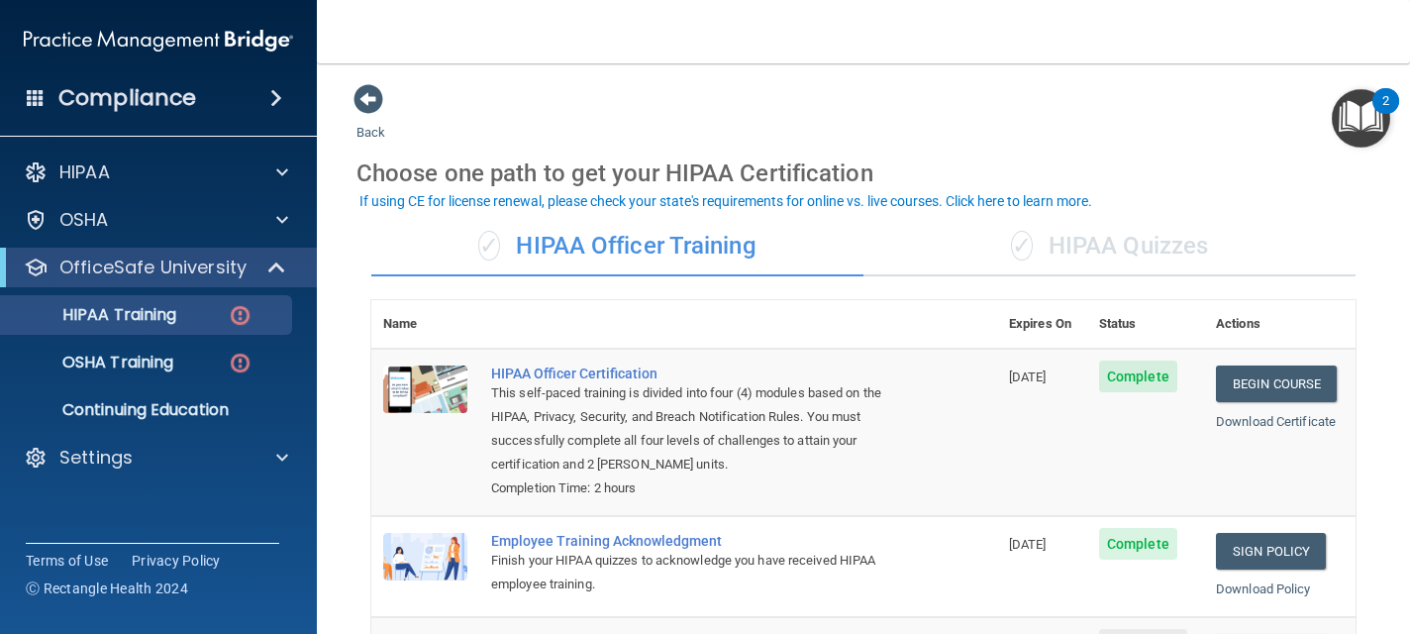
click at [1056, 242] on div "✓ HIPAA Quizzes" at bounding box center [1109, 246] width 492 height 59
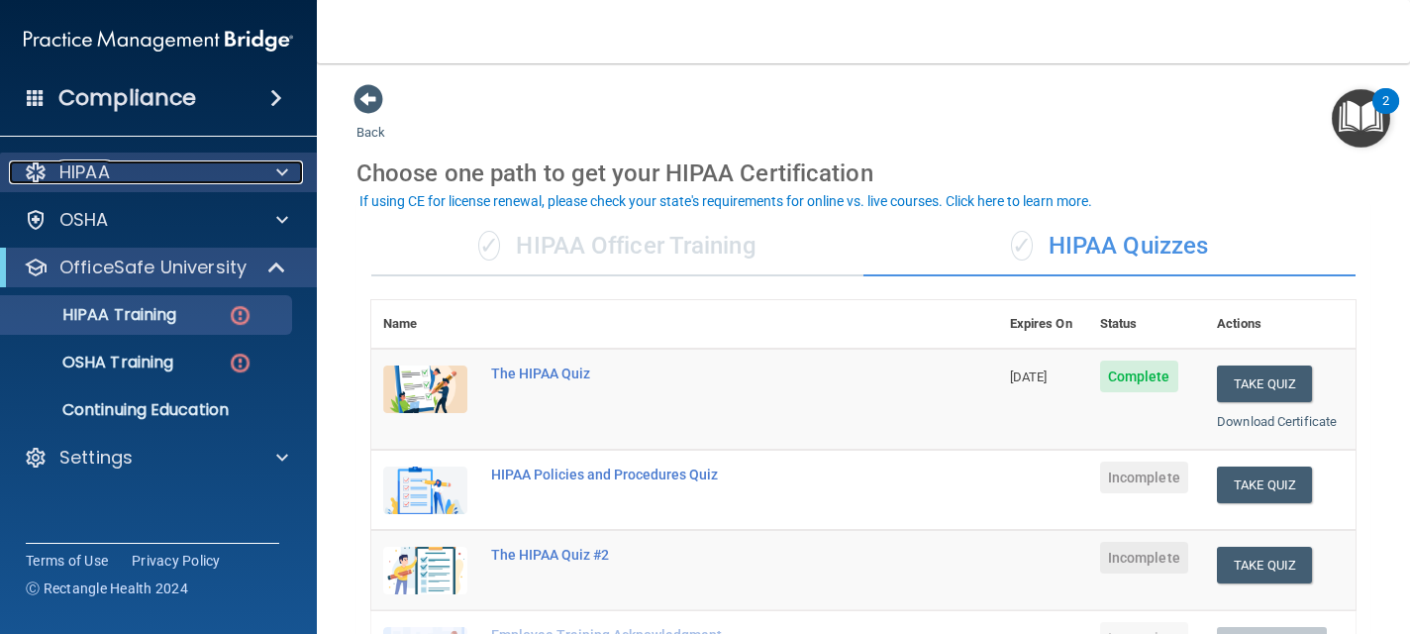
click at [250, 166] on div "HIPAA" at bounding box center [131, 172] width 245 height 24
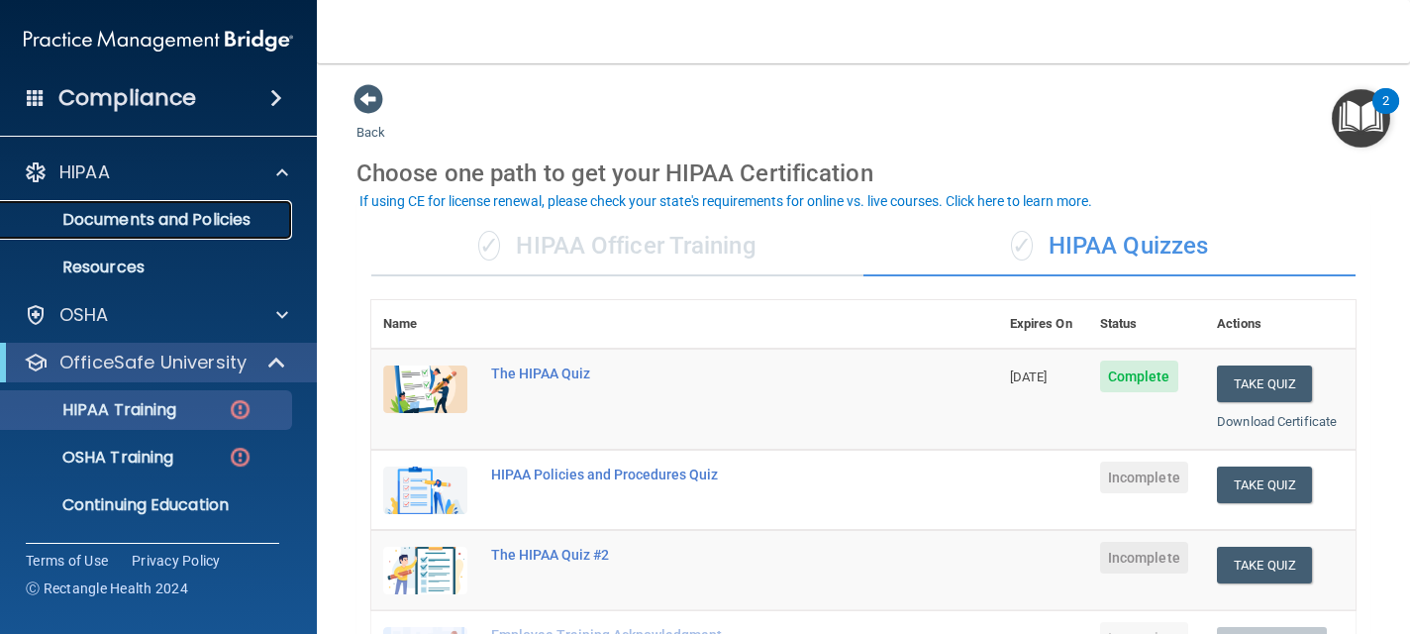
click at [236, 222] on p "Documents and Policies" at bounding box center [148, 220] width 270 height 20
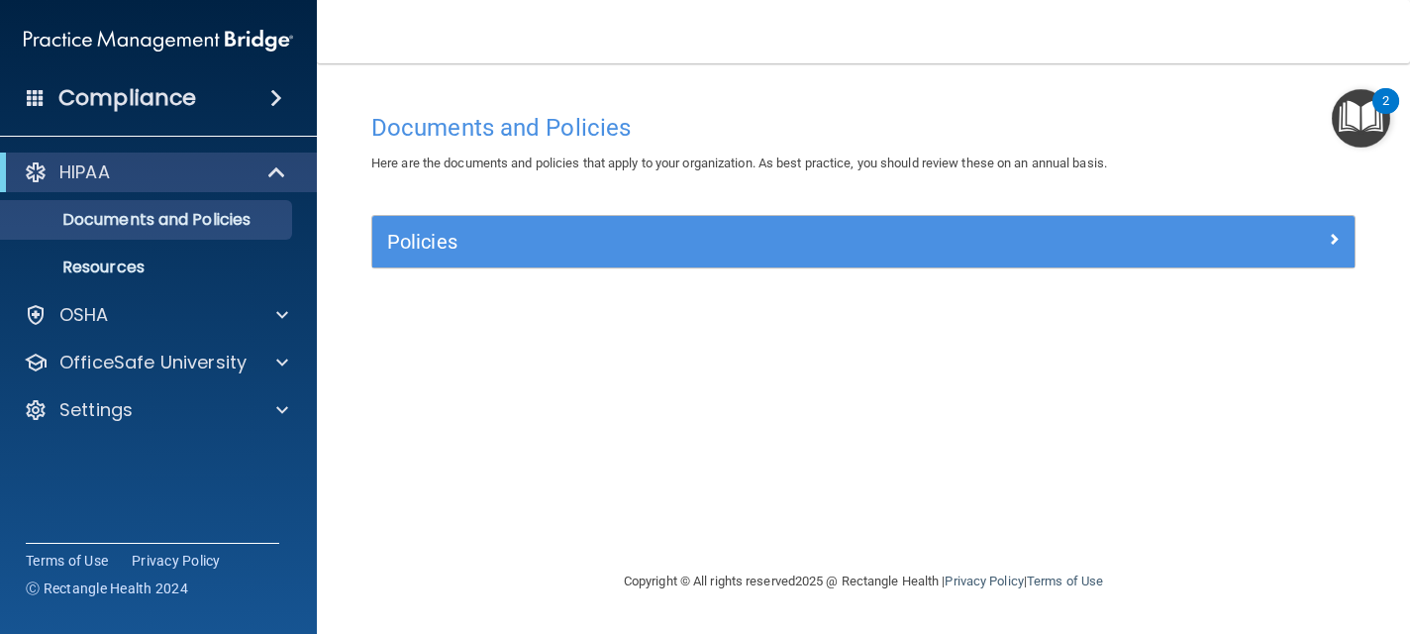
click at [517, 260] on div "Policies" at bounding box center [863, 241] width 982 height 51
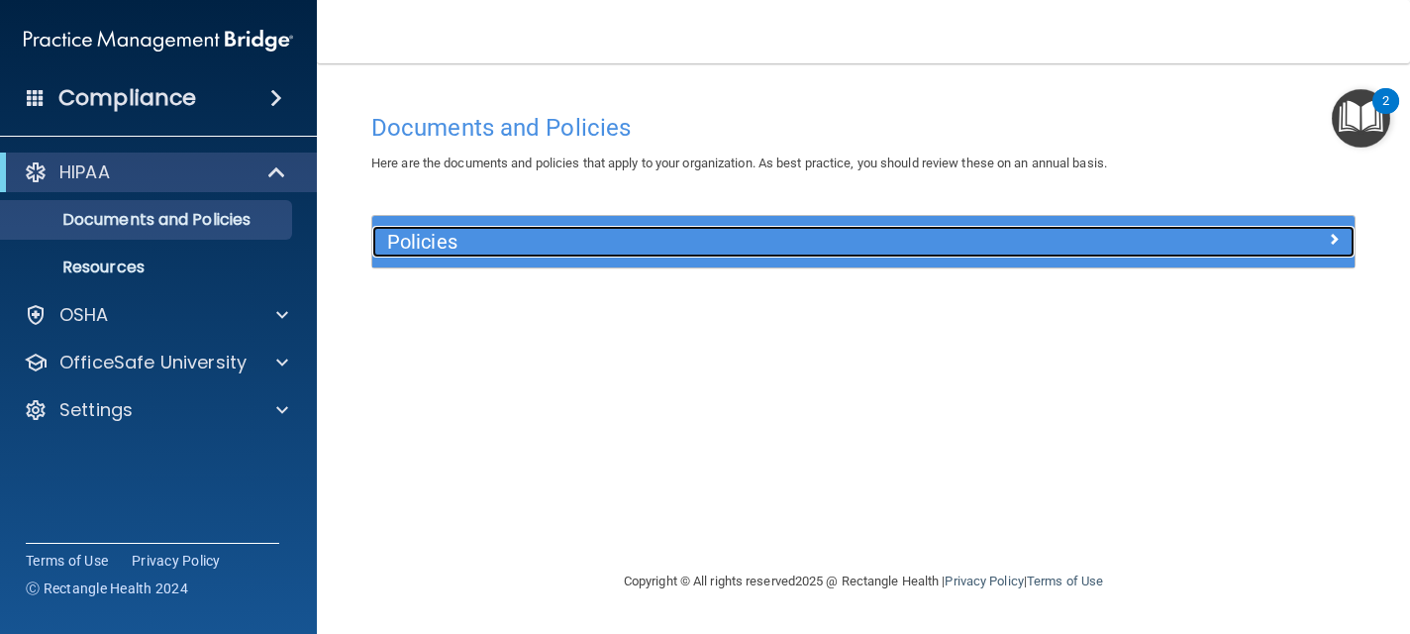
click at [1322, 235] on div at bounding box center [1231, 238] width 245 height 24
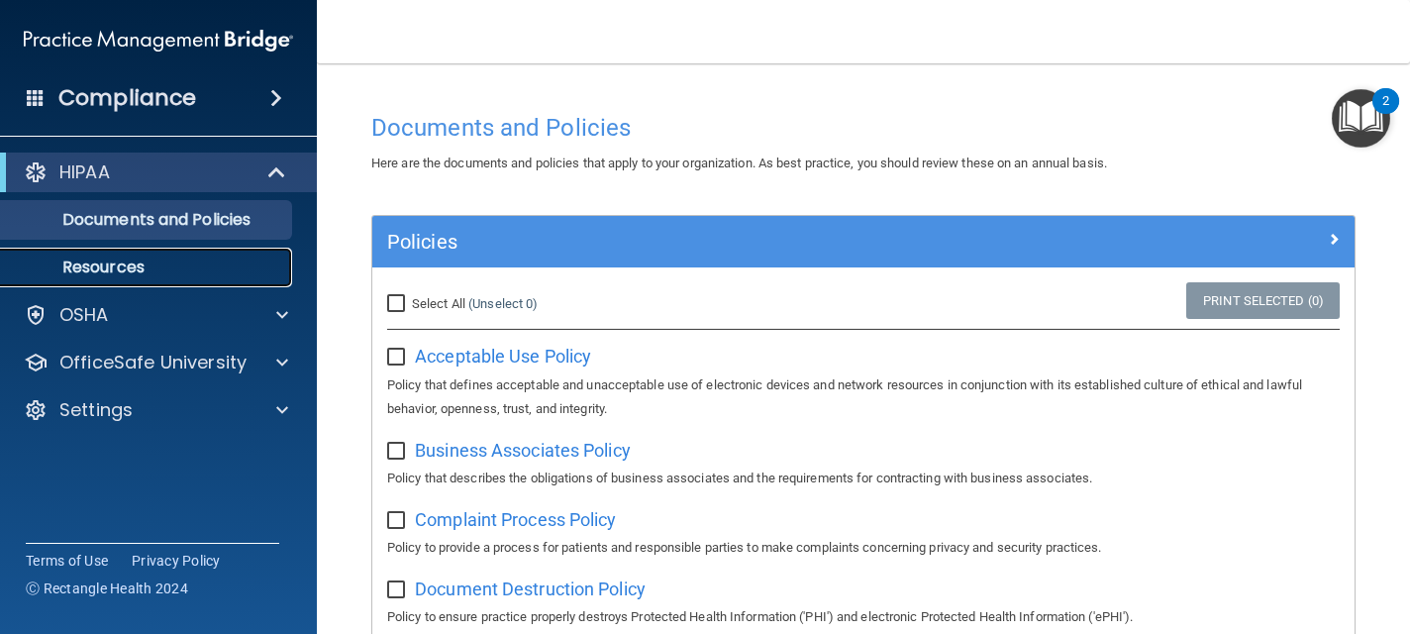
click at [139, 269] on p "Resources" at bounding box center [148, 267] width 270 height 20
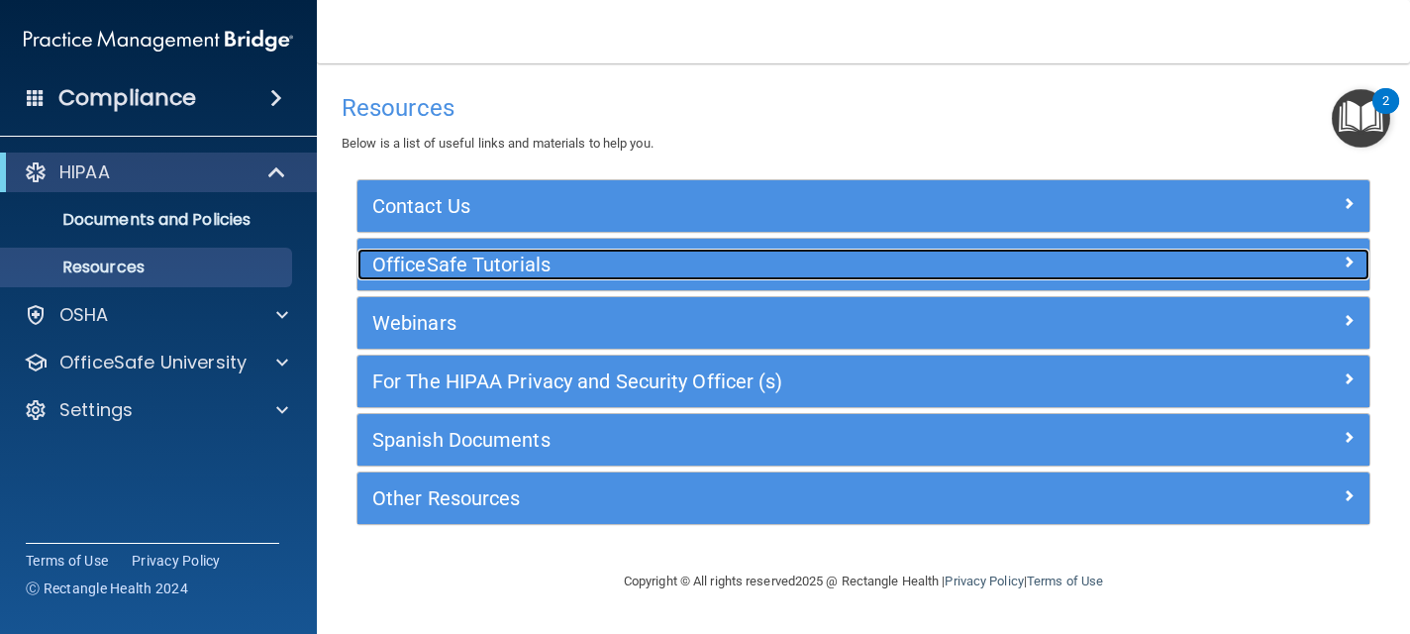
click at [911, 252] on div "OfficeSafe Tutorials" at bounding box center [736, 264] width 759 height 32
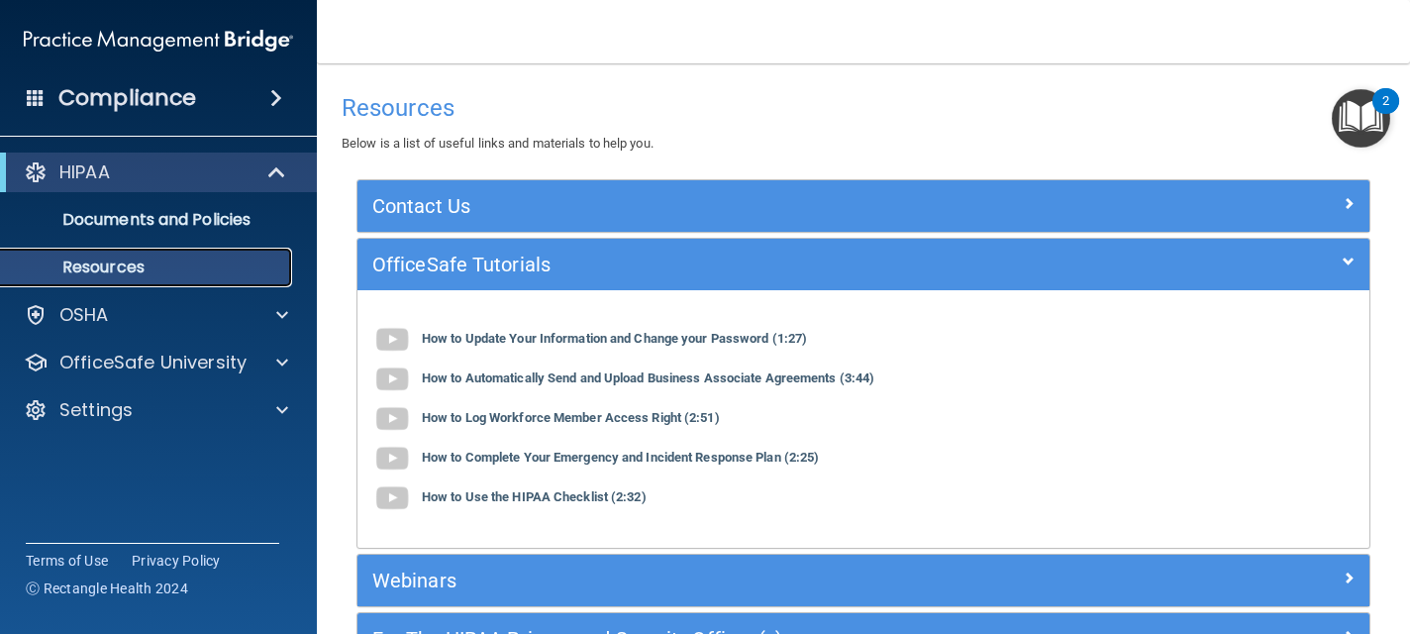
click at [272, 276] on p "Resources" at bounding box center [148, 267] width 270 height 20
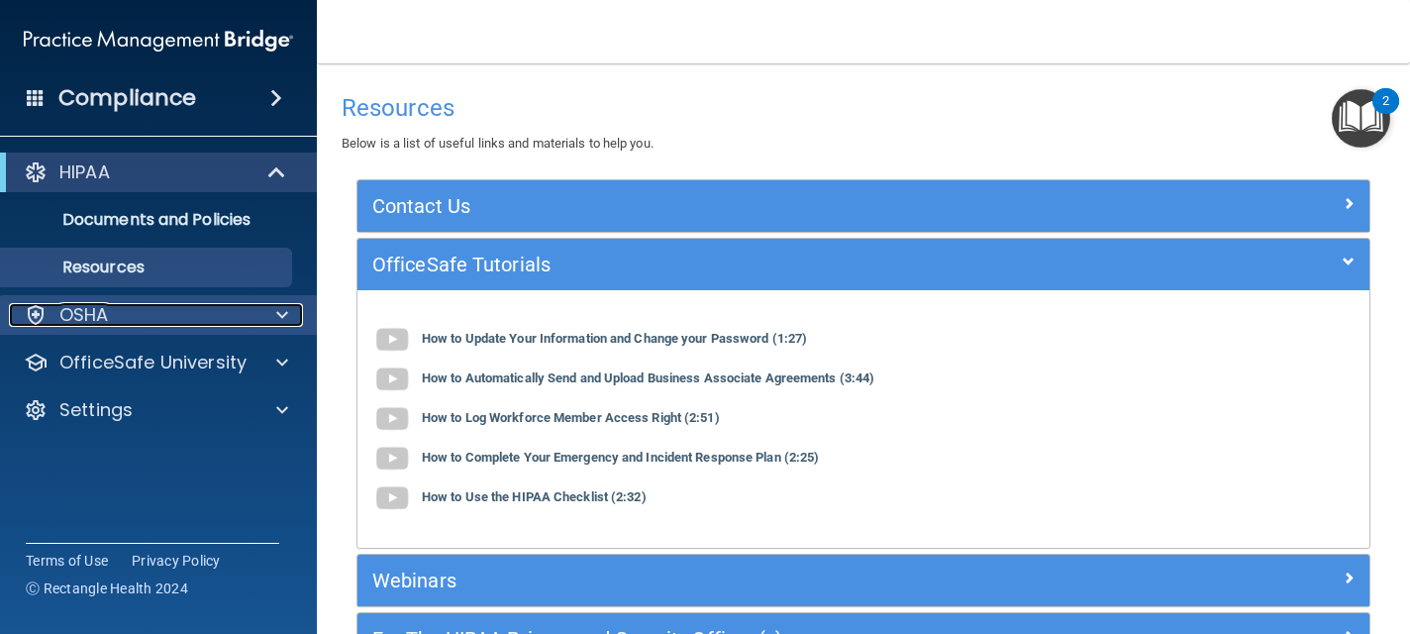
click at [250, 304] on div "OSHA" at bounding box center [131, 315] width 245 height 24
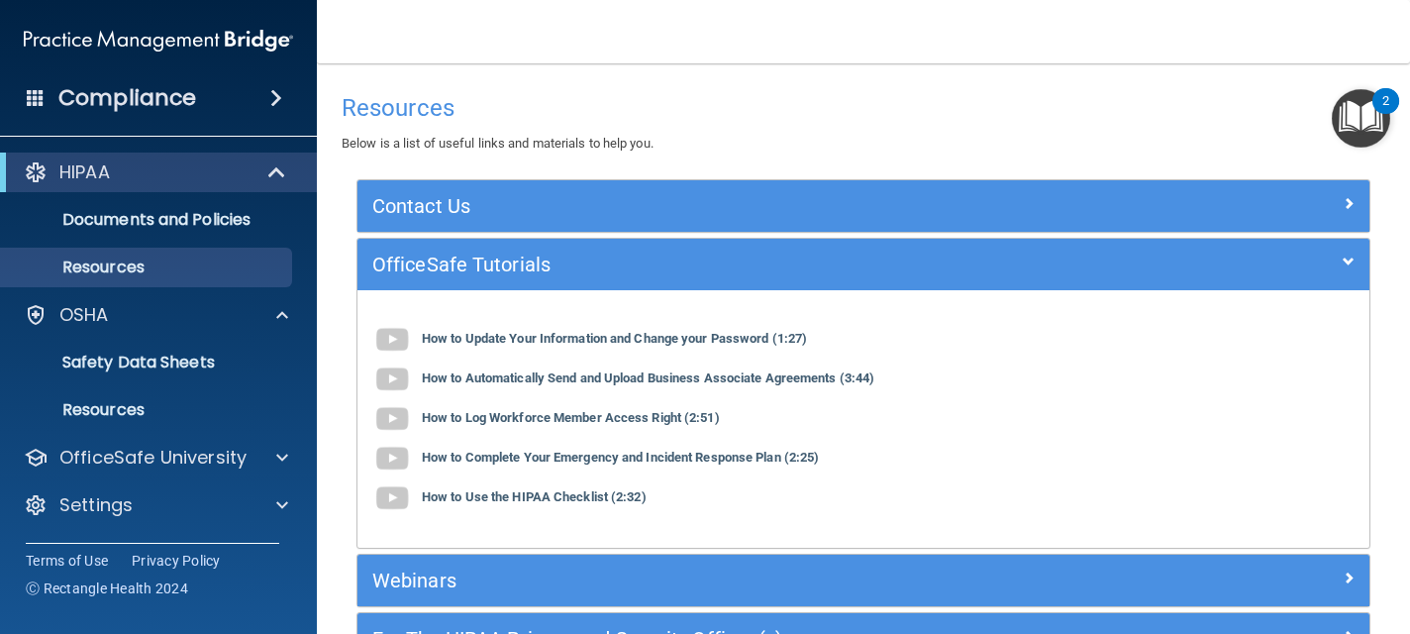
click at [246, 287] on div "HIPAA Documents and Policies Report an Incident Business Associates Emergency P…" at bounding box center [159, 343] width 318 height 396
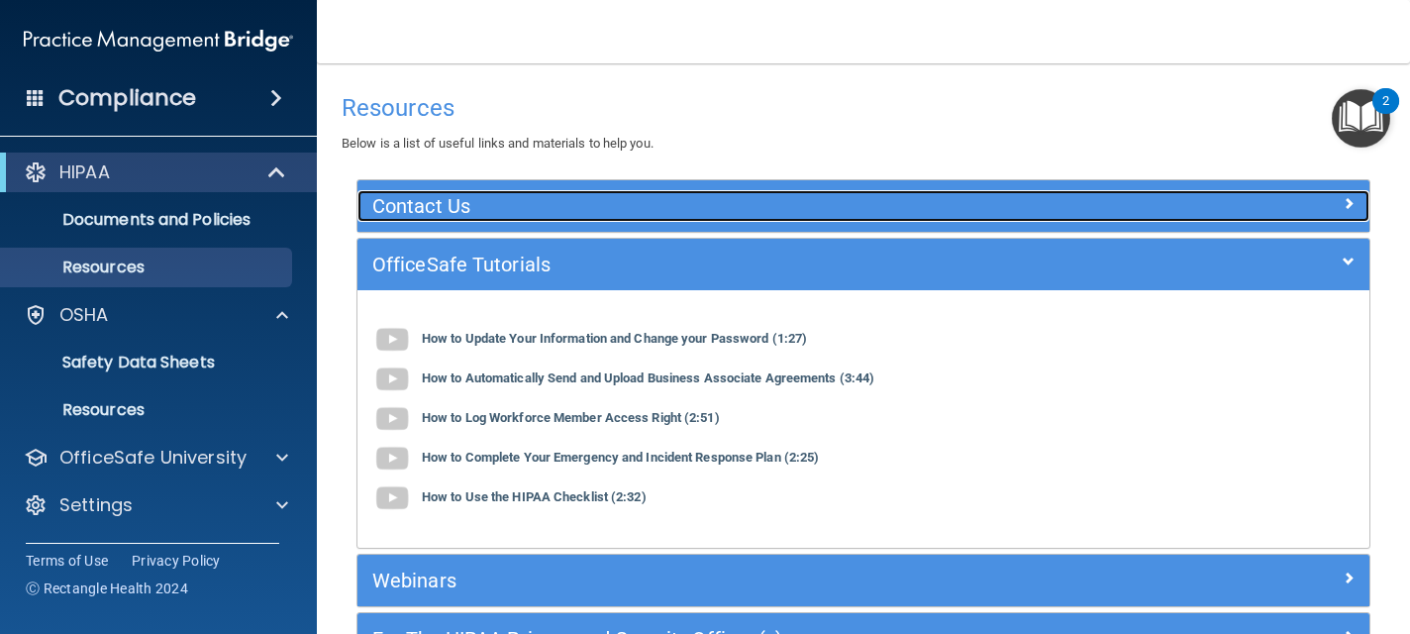
click at [445, 195] on h5 "Contact Us" at bounding box center [737, 206] width 730 height 22
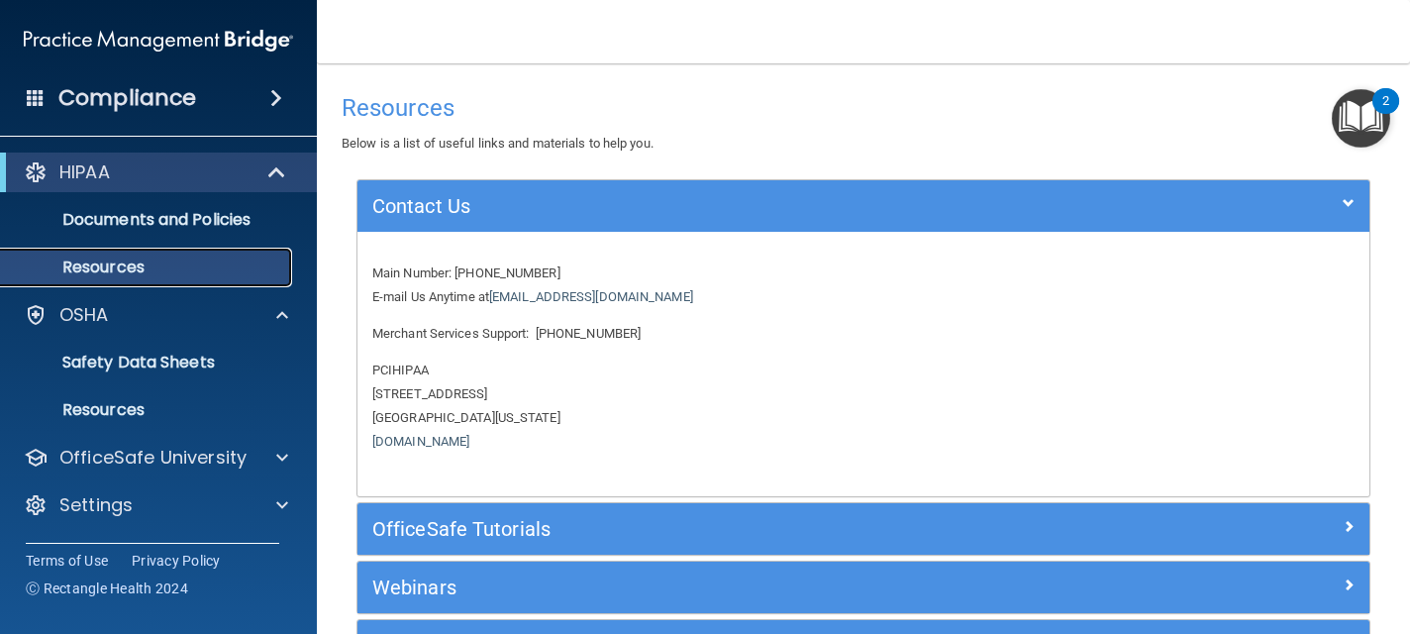
click at [249, 259] on p "Resources" at bounding box center [148, 267] width 270 height 20
click at [231, 229] on p "Documents and Policies" at bounding box center [148, 220] width 270 height 20
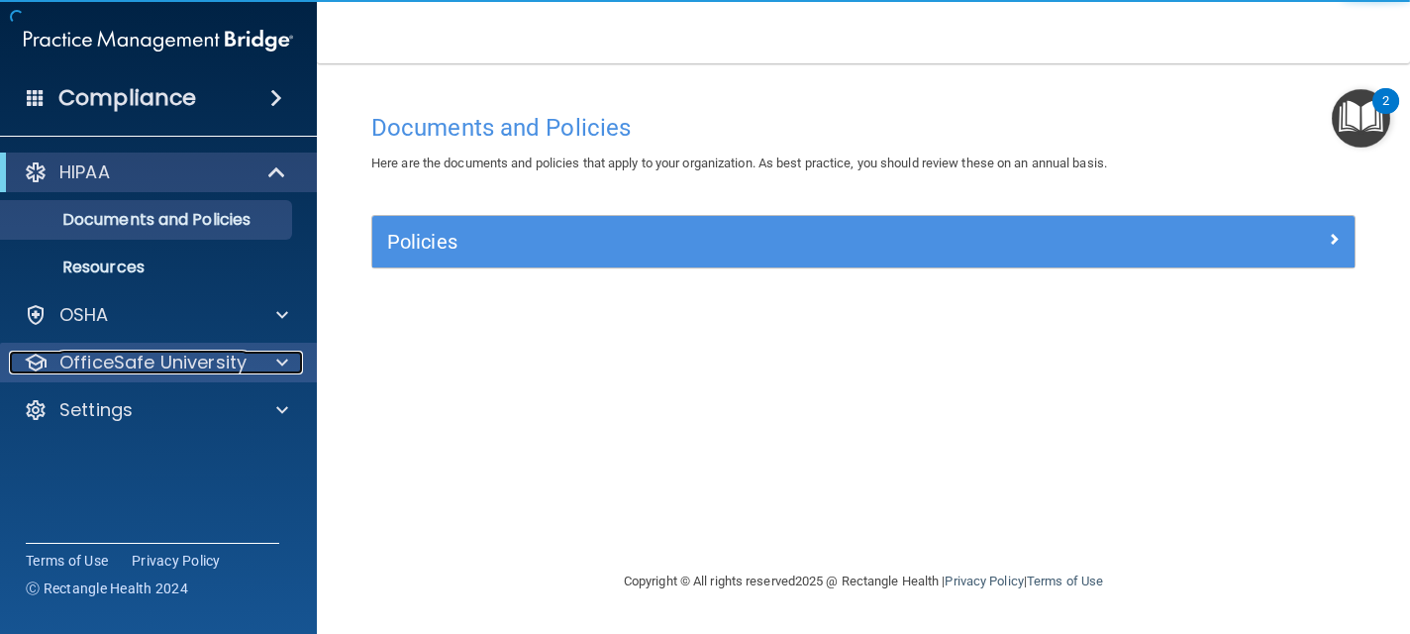
click at [193, 363] on p "OfficeSafe University" at bounding box center [152, 362] width 187 height 24
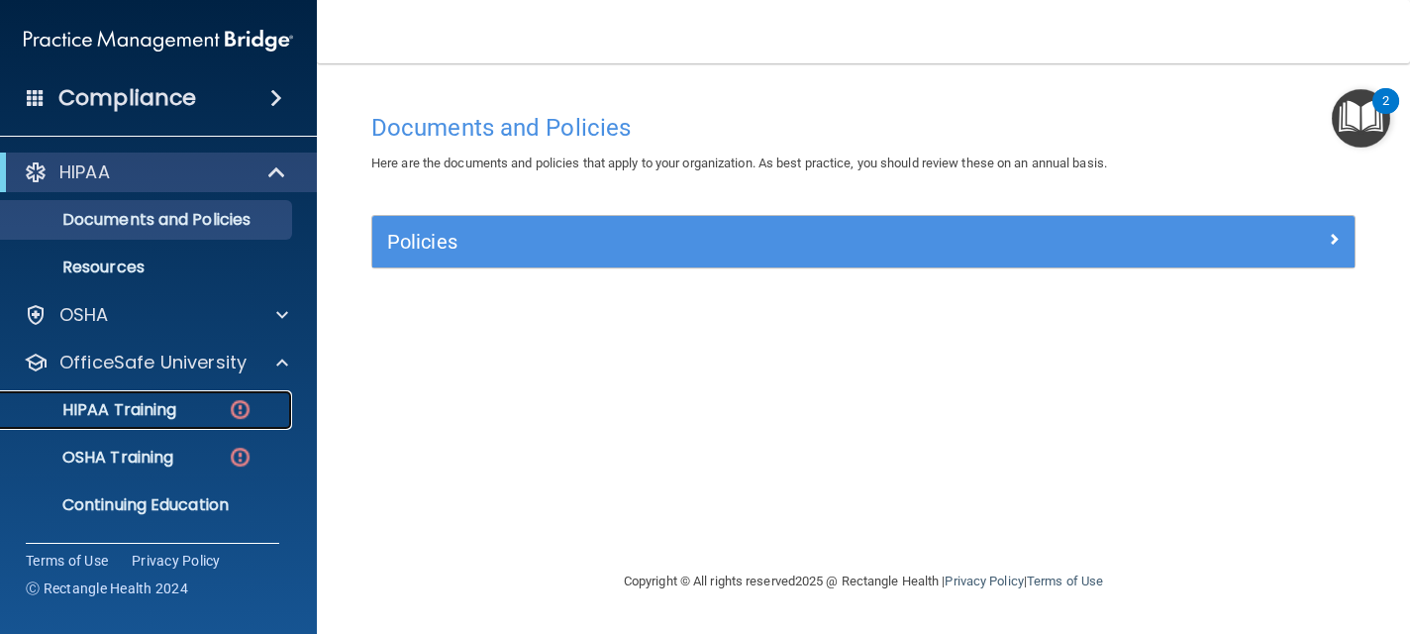
click at [176, 406] on p "HIPAA Training" at bounding box center [94, 410] width 163 height 20
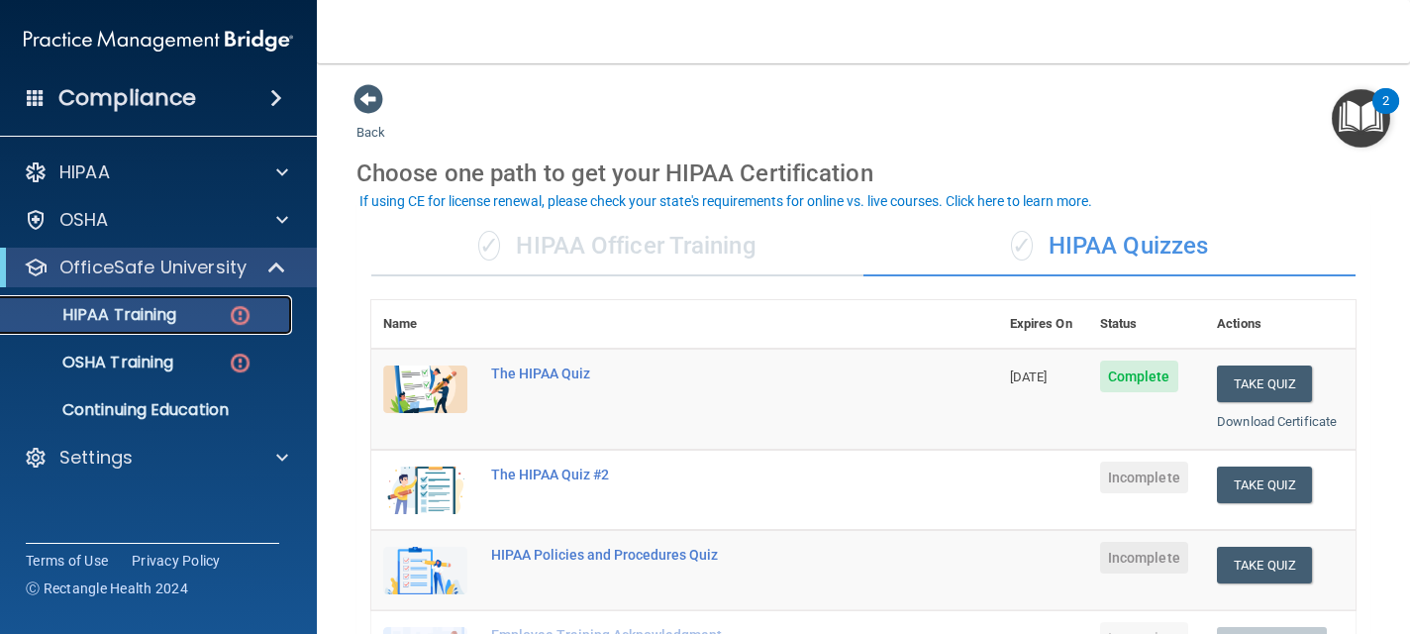
click at [169, 321] on p "HIPAA Training" at bounding box center [94, 315] width 163 height 20
click at [205, 364] on div "OSHA Training" at bounding box center [148, 362] width 270 height 20
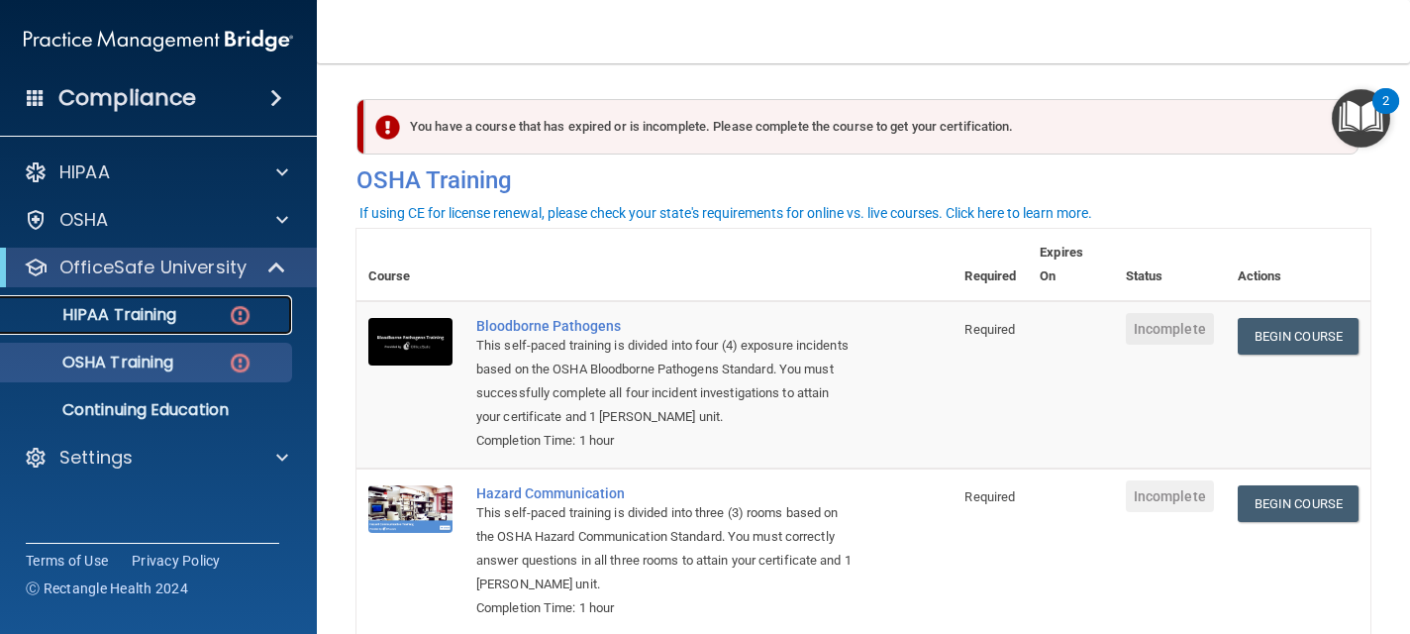
click at [149, 312] on p "HIPAA Training" at bounding box center [94, 315] width 163 height 20
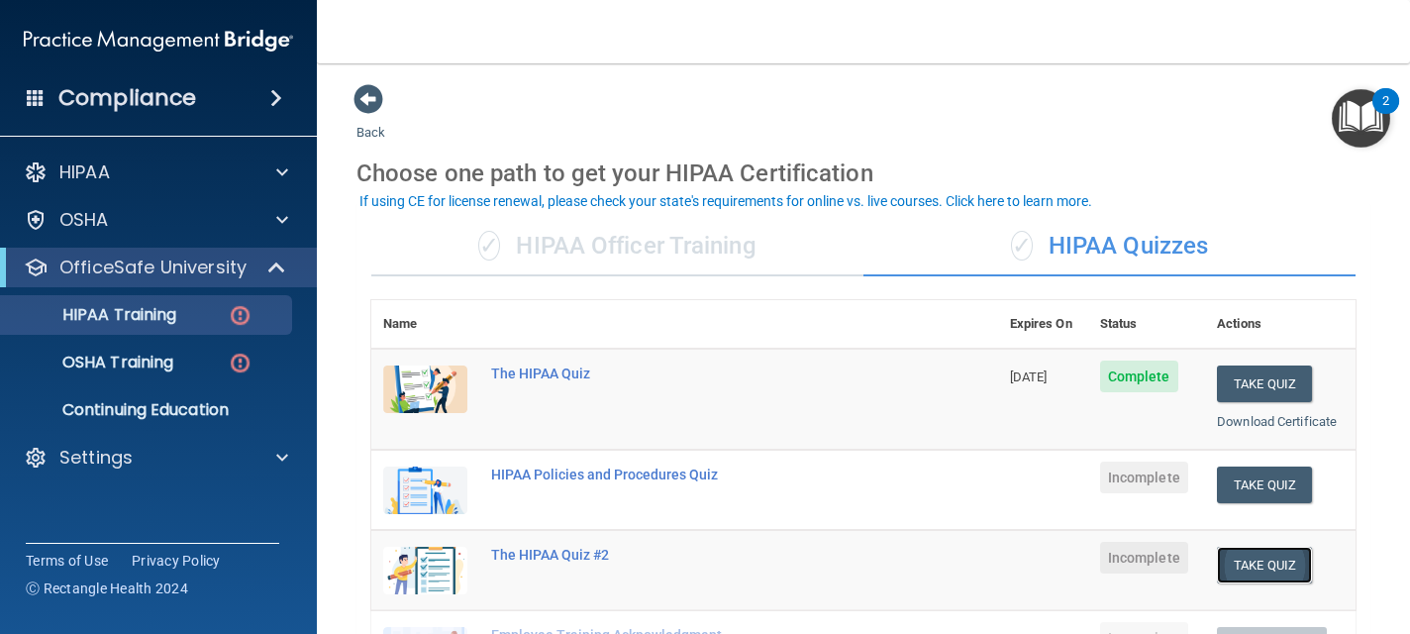
click at [1239, 566] on button "Take Quiz" at bounding box center [1264, 564] width 95 height 37
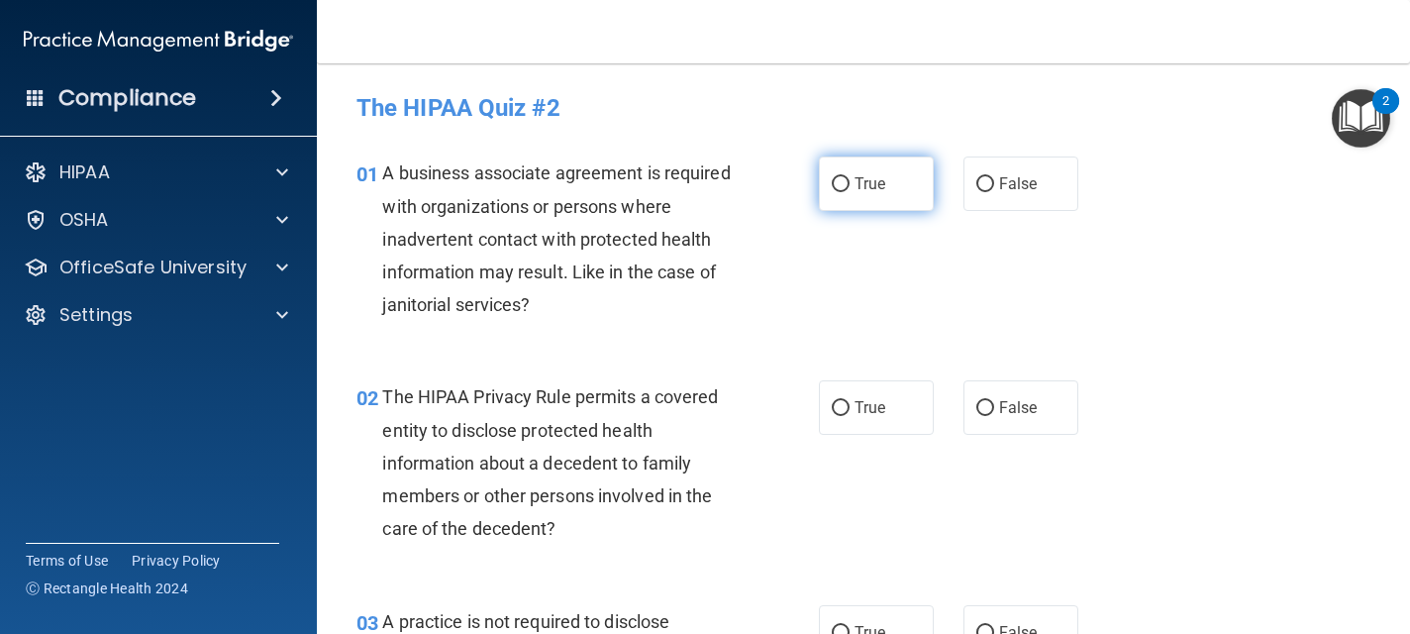
click at [862, 196] on label "True" at bounding box center [876, 183] width 115 height 54
click at [849, 192] on input "True" at bounding box center [841, 184] width 18 height 15
radio input "true"
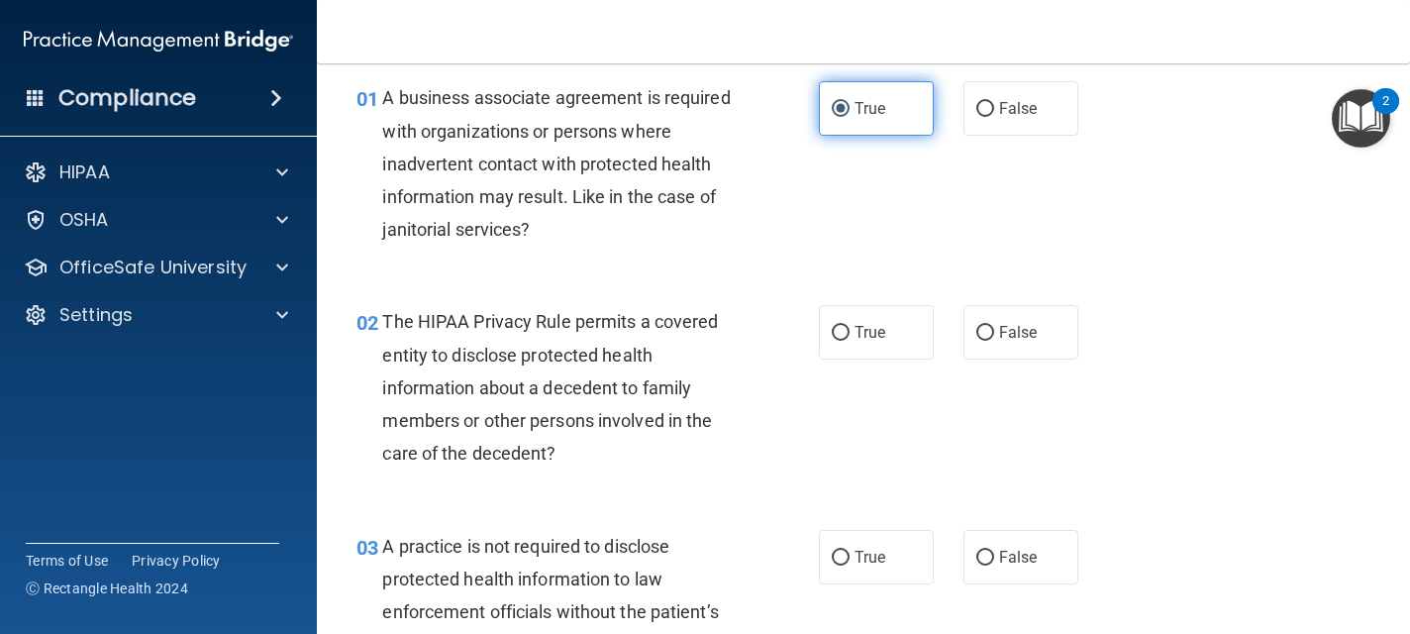
scroll to position [79, 0]
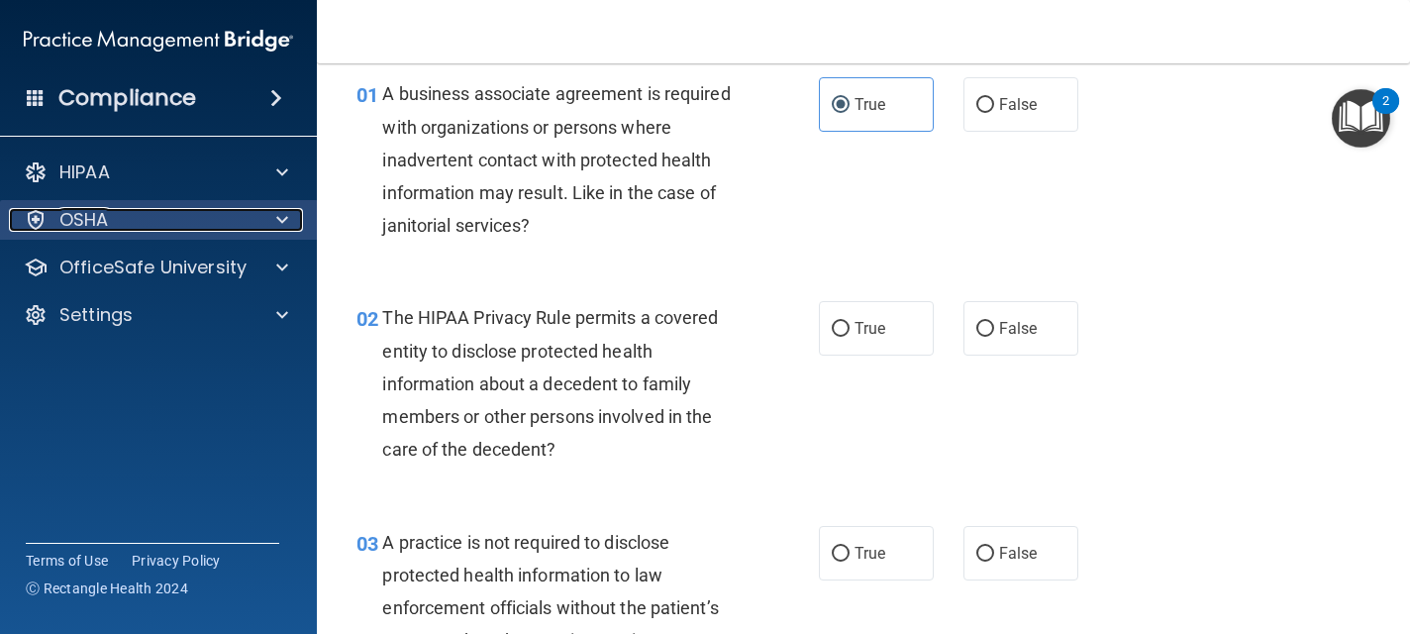
click at [205, 226] on div "OSHA" at bounding box center [131, 220] width 245 height 24
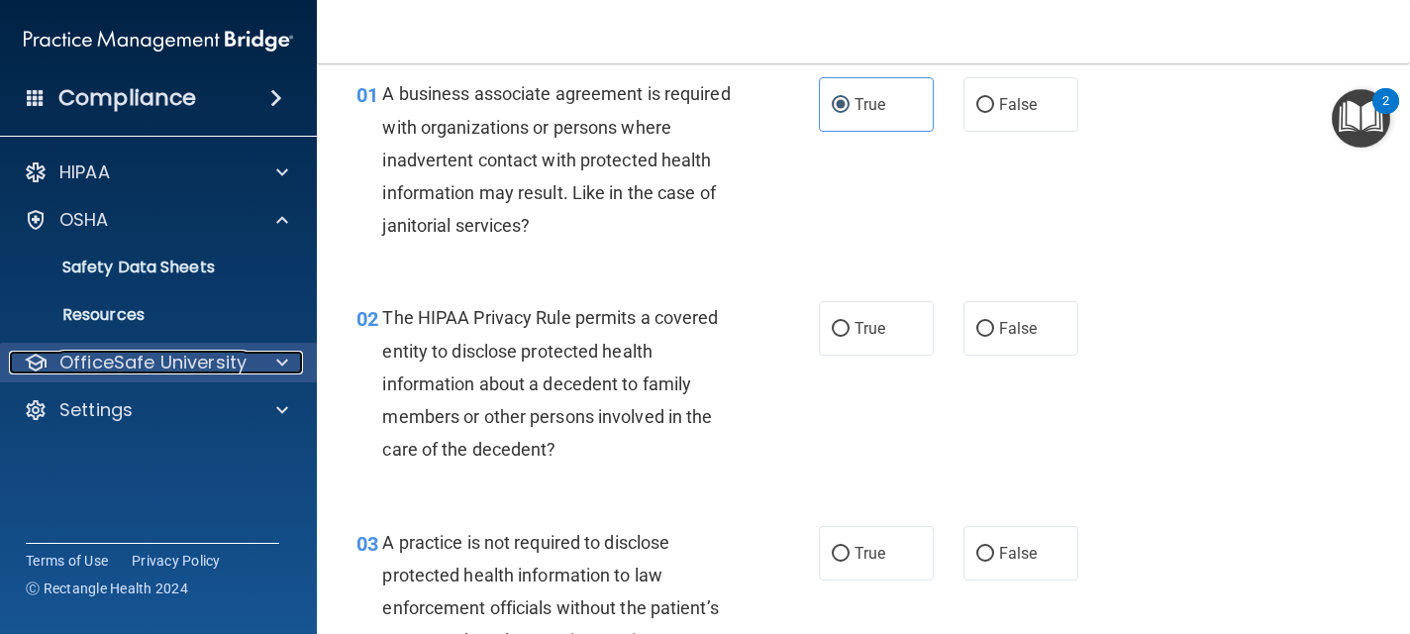
click at [191, 360] on p "OfficeSafe University" at bounding box center [152, 362] width 187 height 24
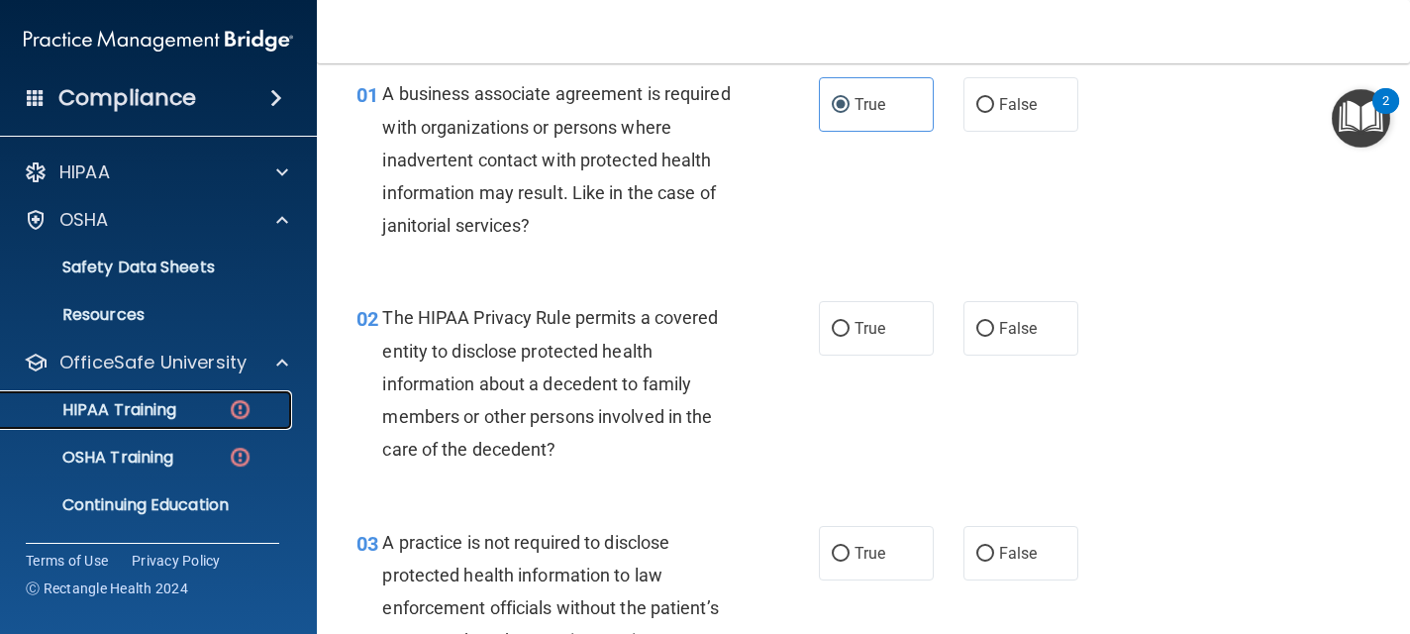
click at [190, 398] on link "HIPAA Training" at bounding box center [136, 410] width 312 height 40
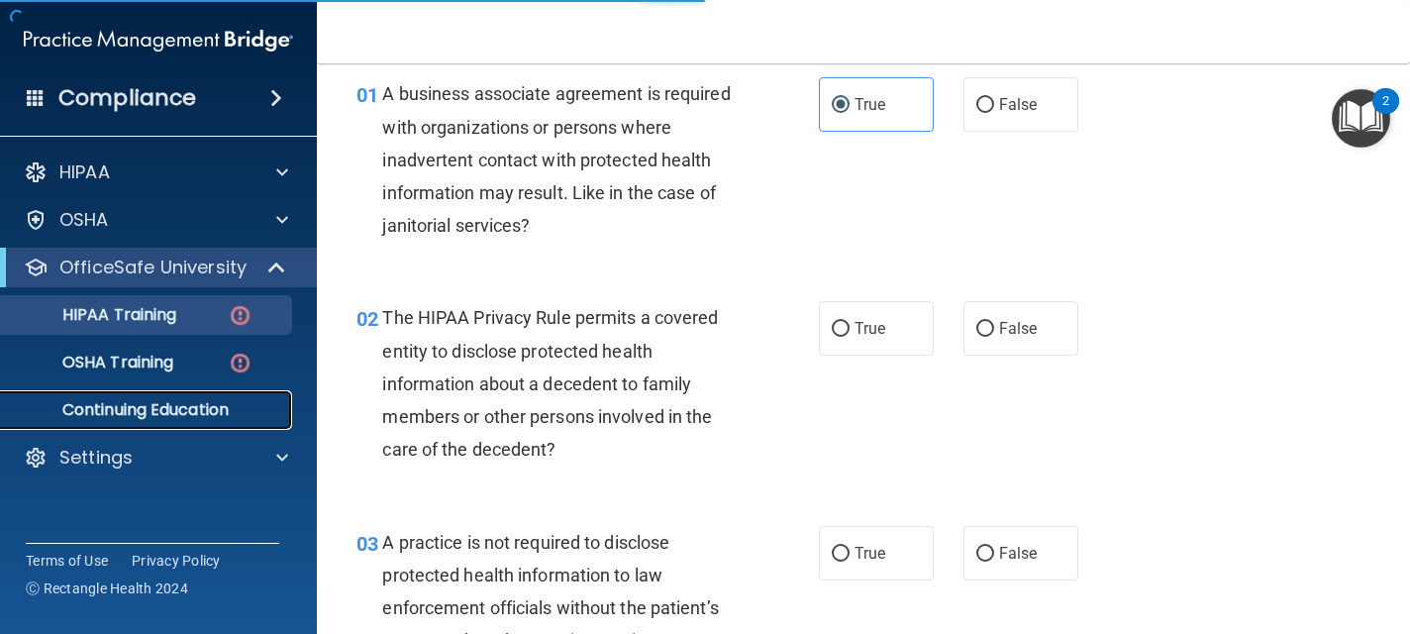
click at [188, 421] on link "Continuing Education" at bounding box center [136, 410] width 312 height 40
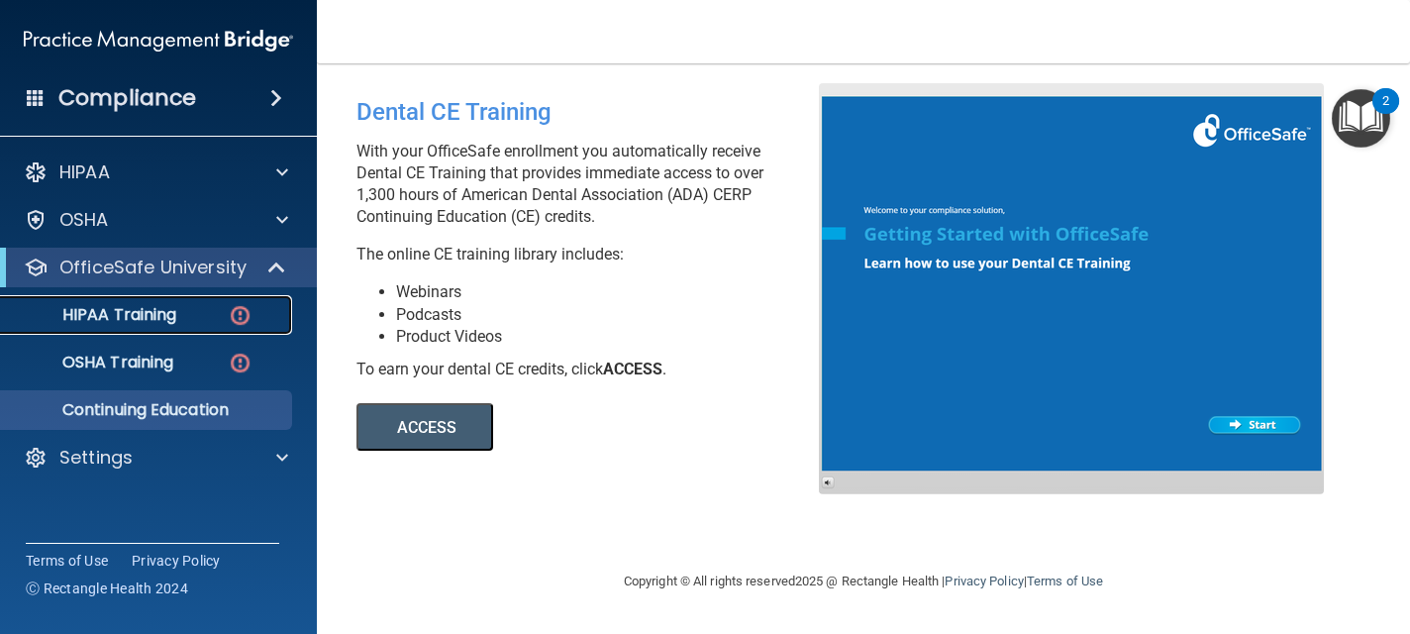
click at [196, 320] on div "HIPAA Training" at bounding box center [148, 315] width 270 height 20
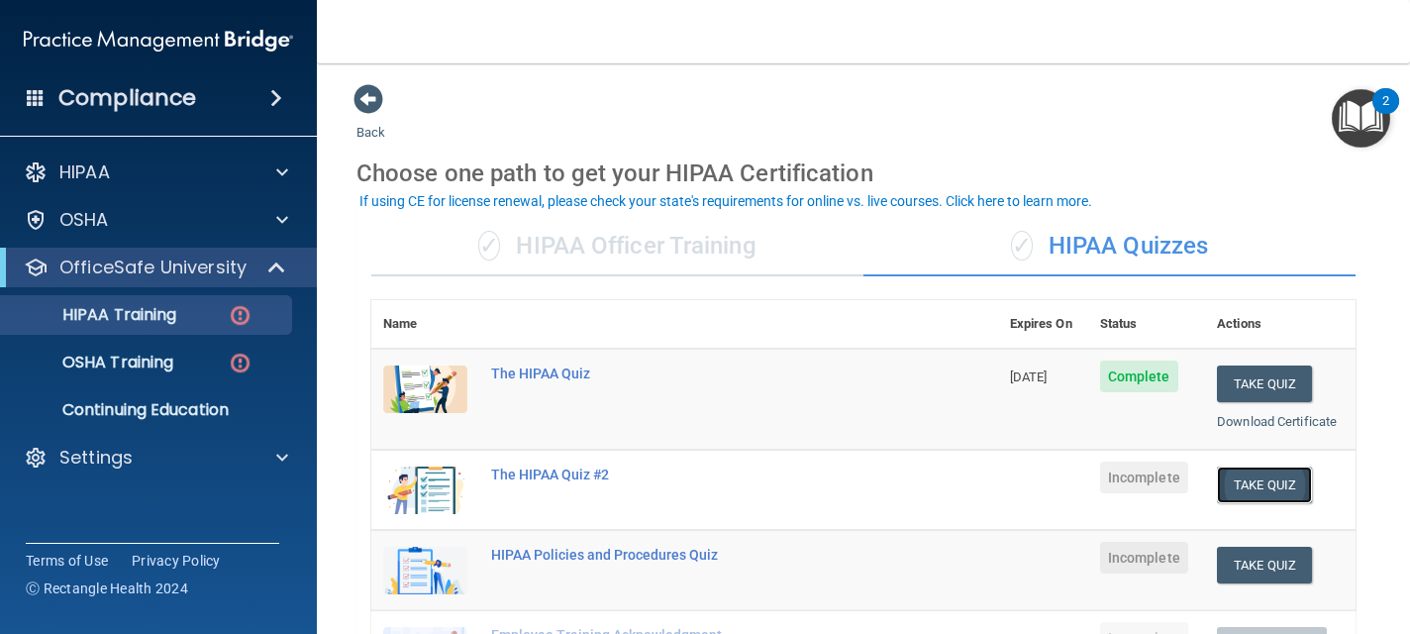
click at [1251, 480] on button "Take Quiz" at bounding box center [1264, 484] width 95 height 37
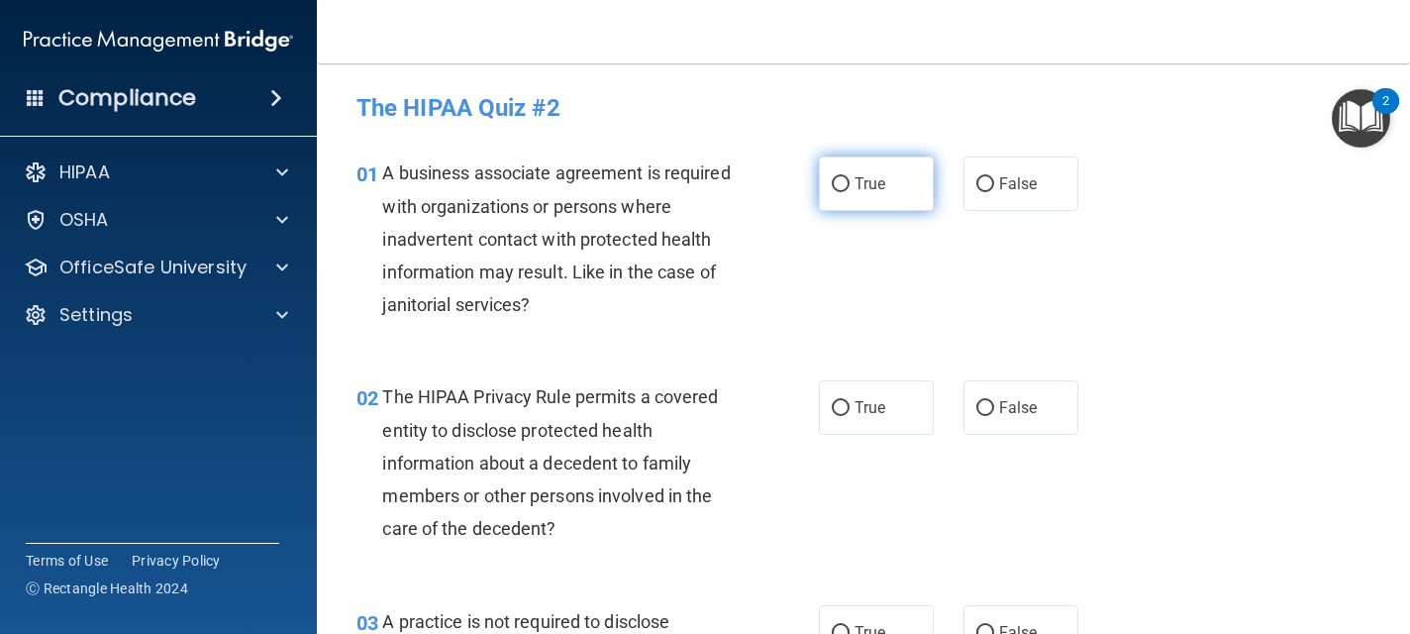
click at [896, 178] on label "True" at bounding box center [876, 183] width 115 height 54
click at [849, 178] on input "True" at bounding box center [841, 184] width 18 height 15
radio input "true"
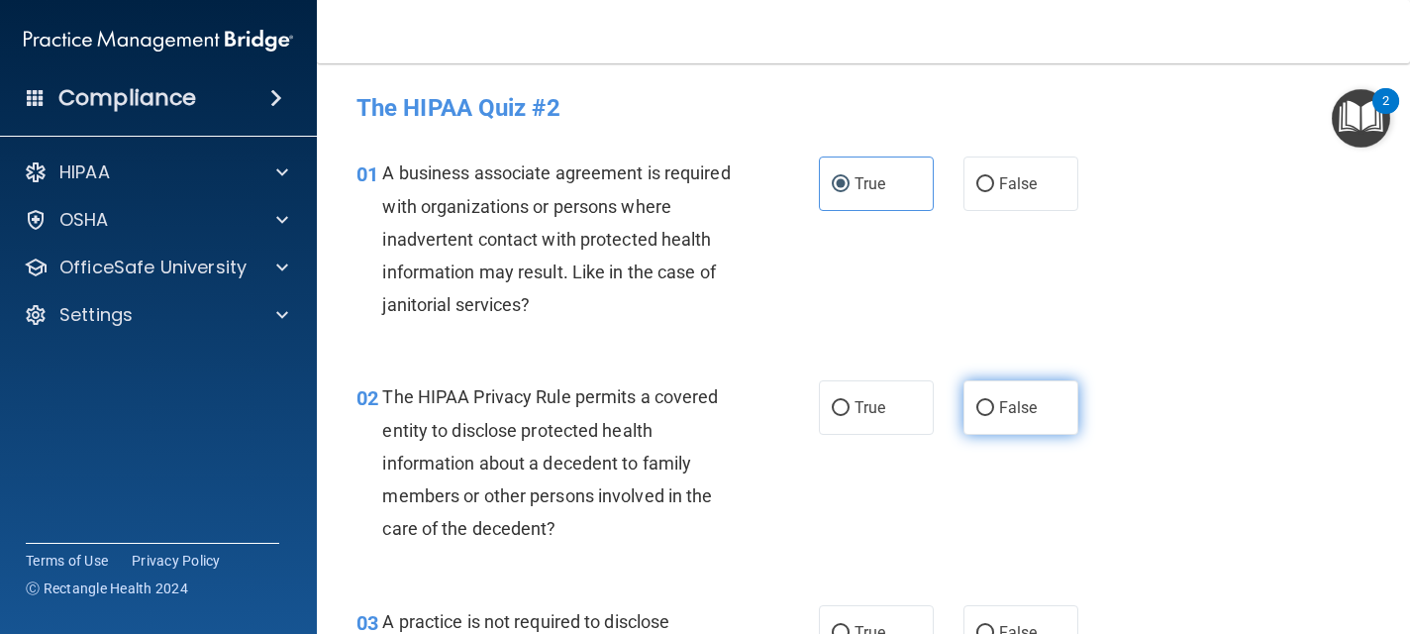
click at [1026, 406] on span "False" at bounding box center [1018, 407] width 39 height 19
click at [994, 406] on input "False" at bounding box center [985, 408] width 18 height 15
radio input "true"
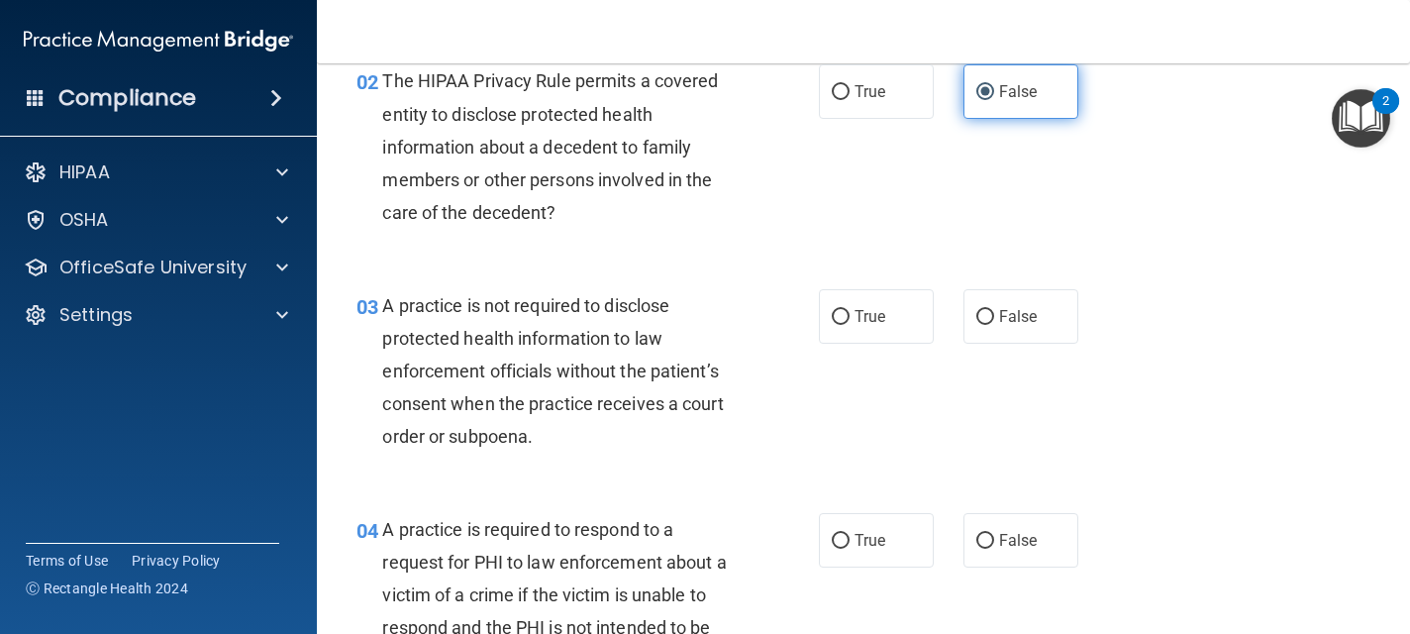
scroll to position [317, 0]
click at [905, 314] on label "True" at bounding box center [876, 315] width 115 height 54
click at [849, 314] on input "True" at bounding box center [841, 316] width 18 height 15
radio input "true"
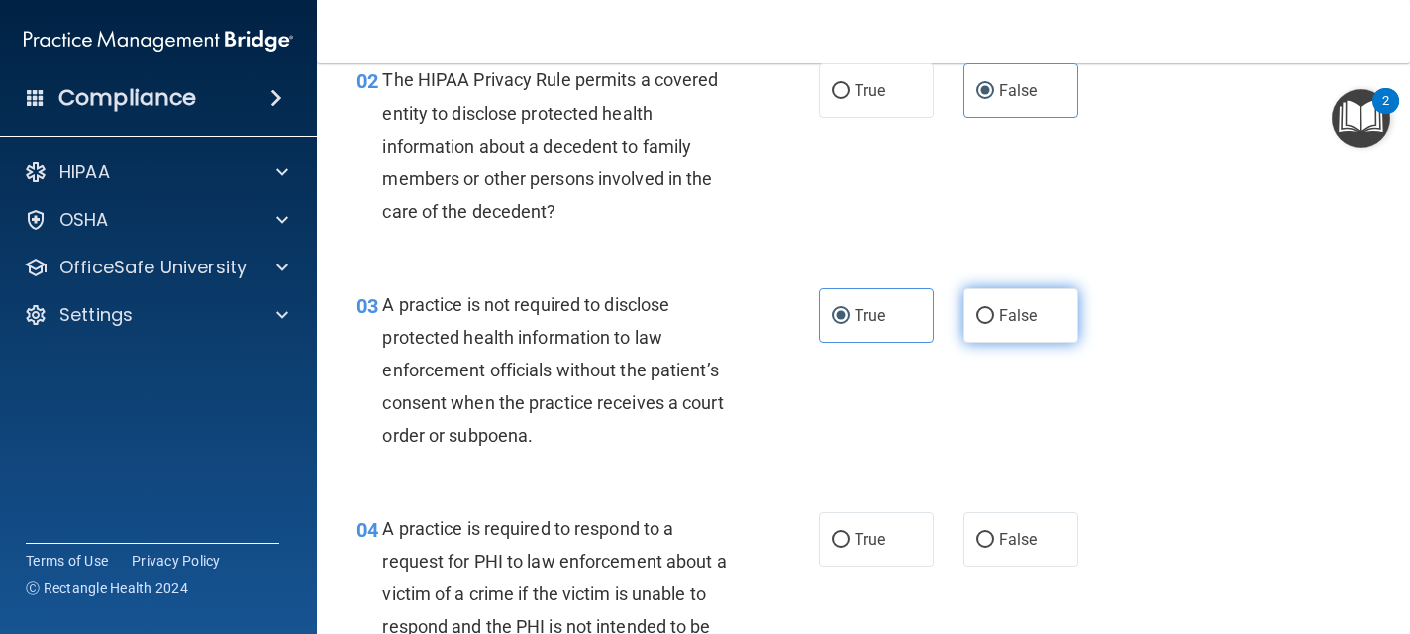
click at [1002, 326] on label "False" at bounding box center [1020, 315] width 115 height 54
click at [994, 324] on input "False" at bounding box center [985, 316] width 18 height 15
radio input "true"
radio input "false"
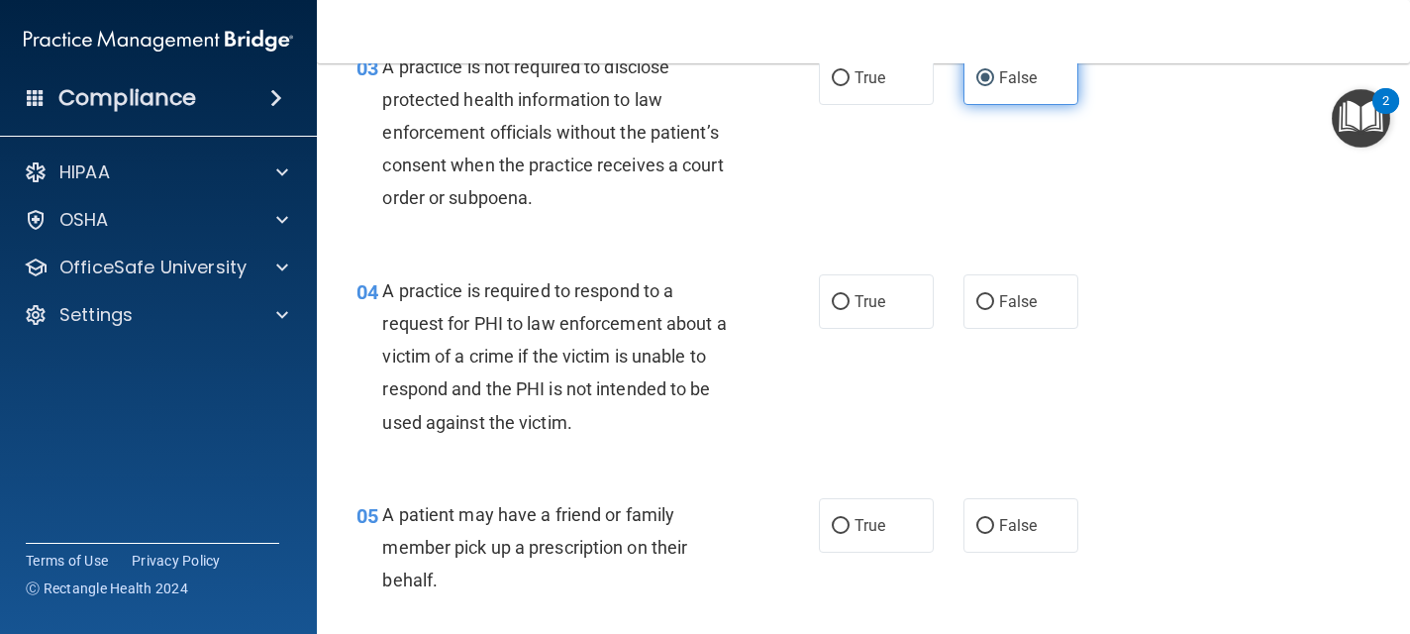
scroll to position [594, 0]
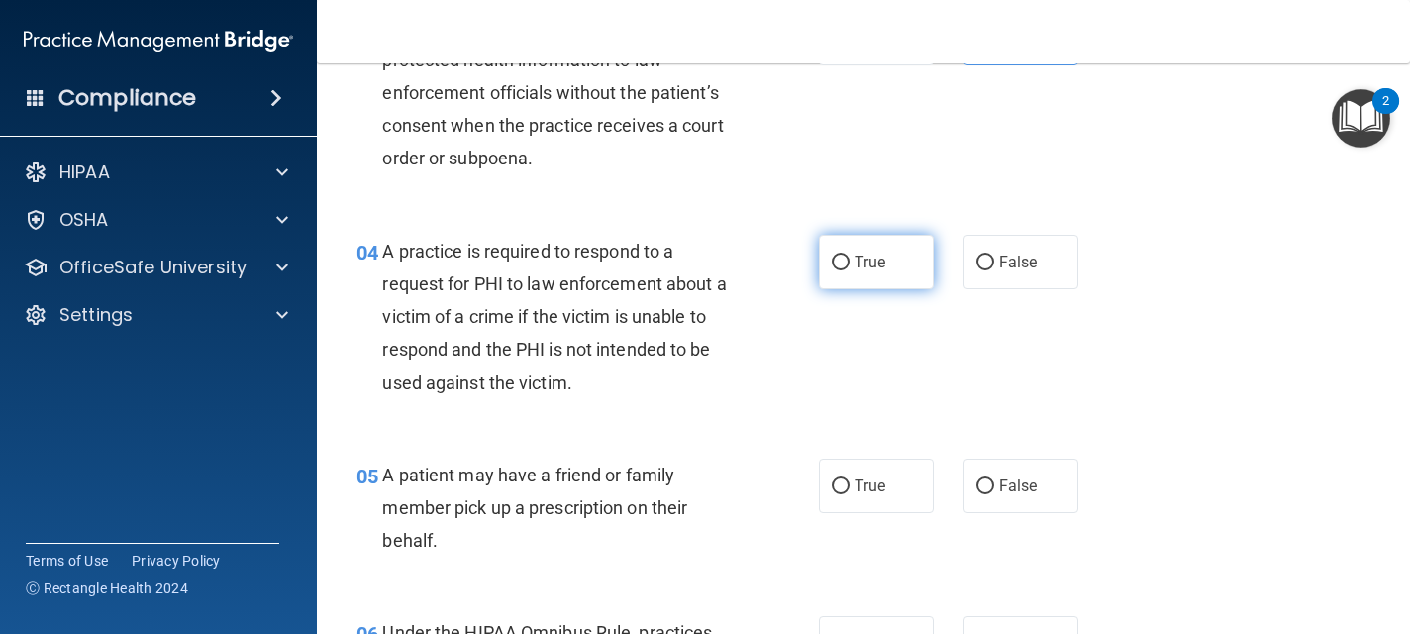
click at [912, 273] on label "True" at bounding box center [876, 262] width 115 height 54
click at [849, 270] on input "True" at bounding box center [841, 262] width 18 height 15
radio input "true"
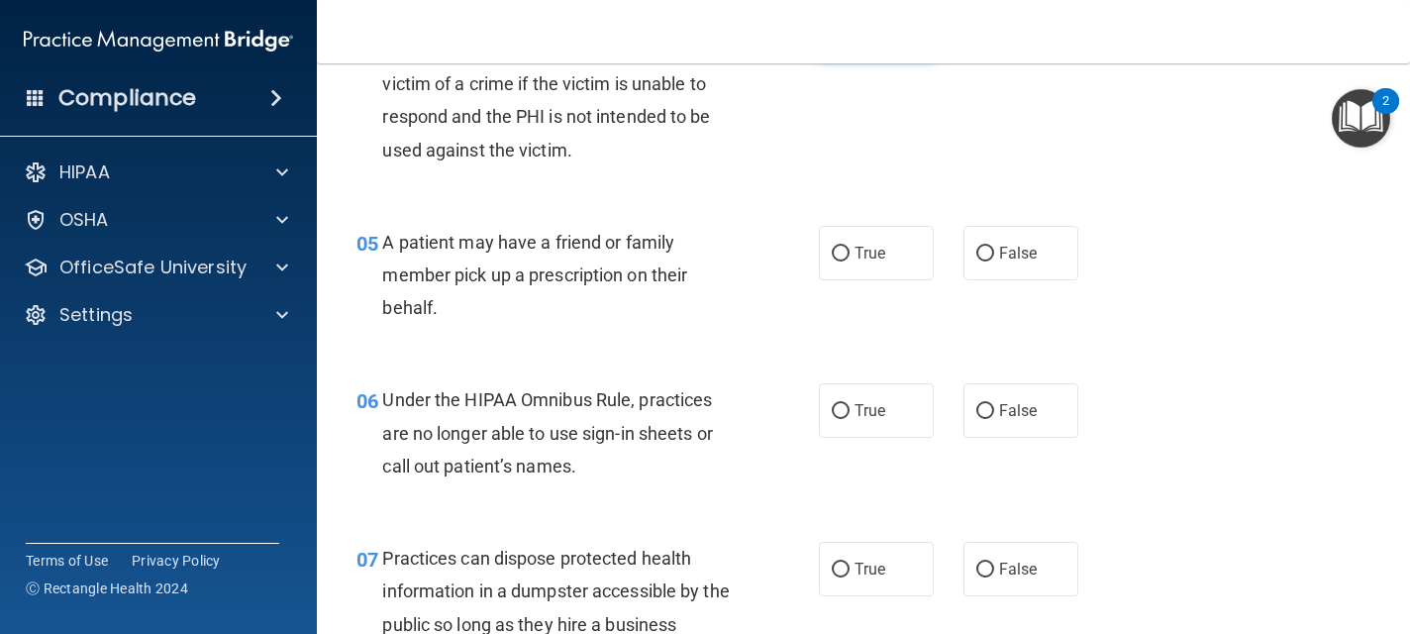
scroll to position [871, 0]
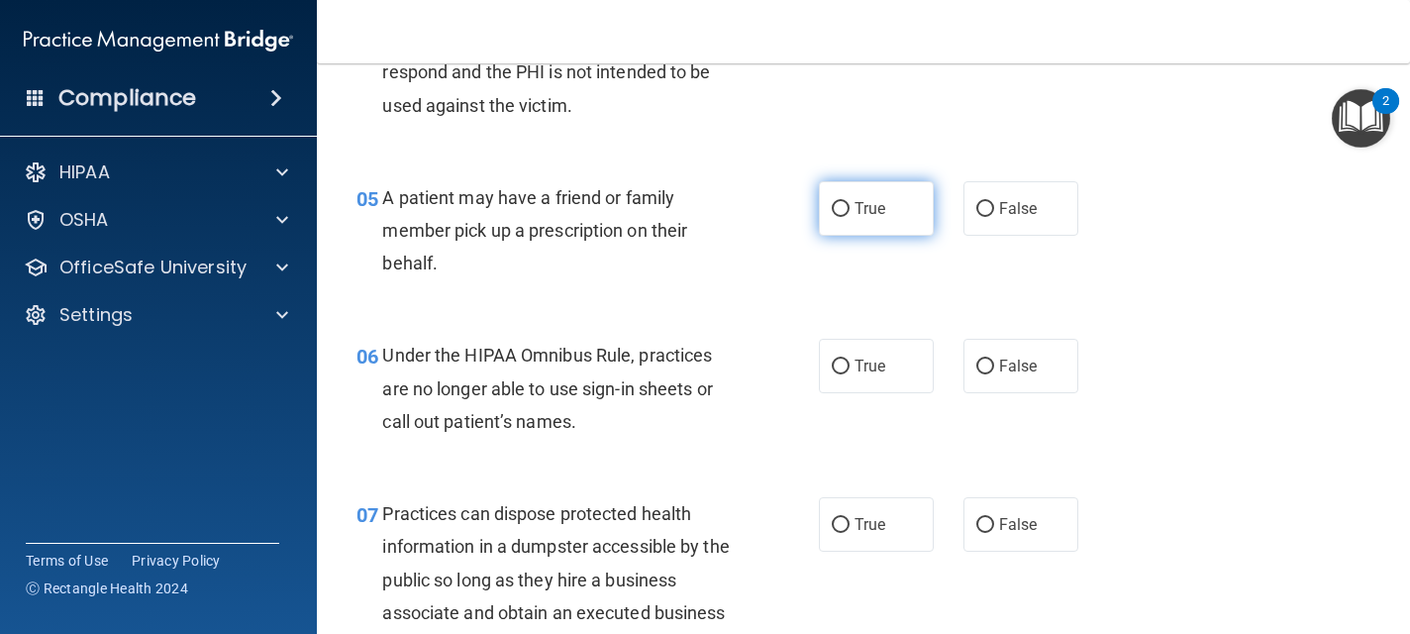
click at [917, 212] on label "True" at bounding box center [876, 208] width 115 height 54
click at [849, 212] on input "True" at bounding box center [841, 209] width 18 height 15
radio input "true"
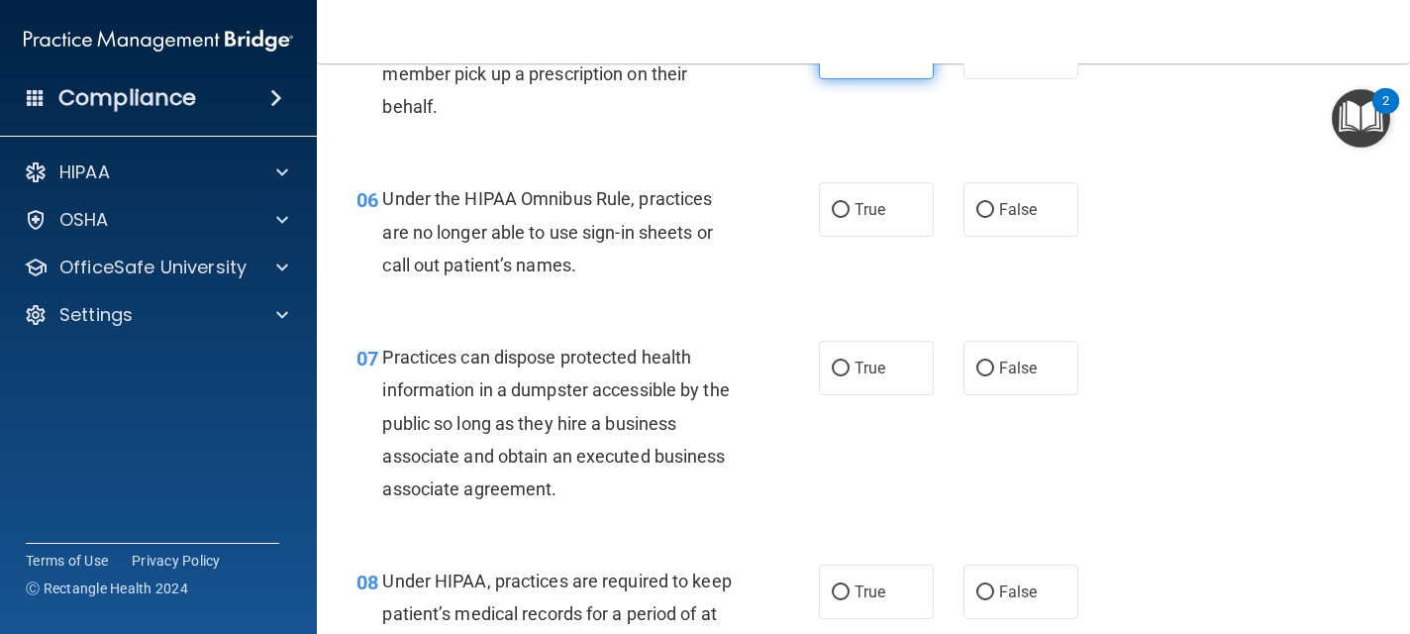
scroll to position [1029, 0]
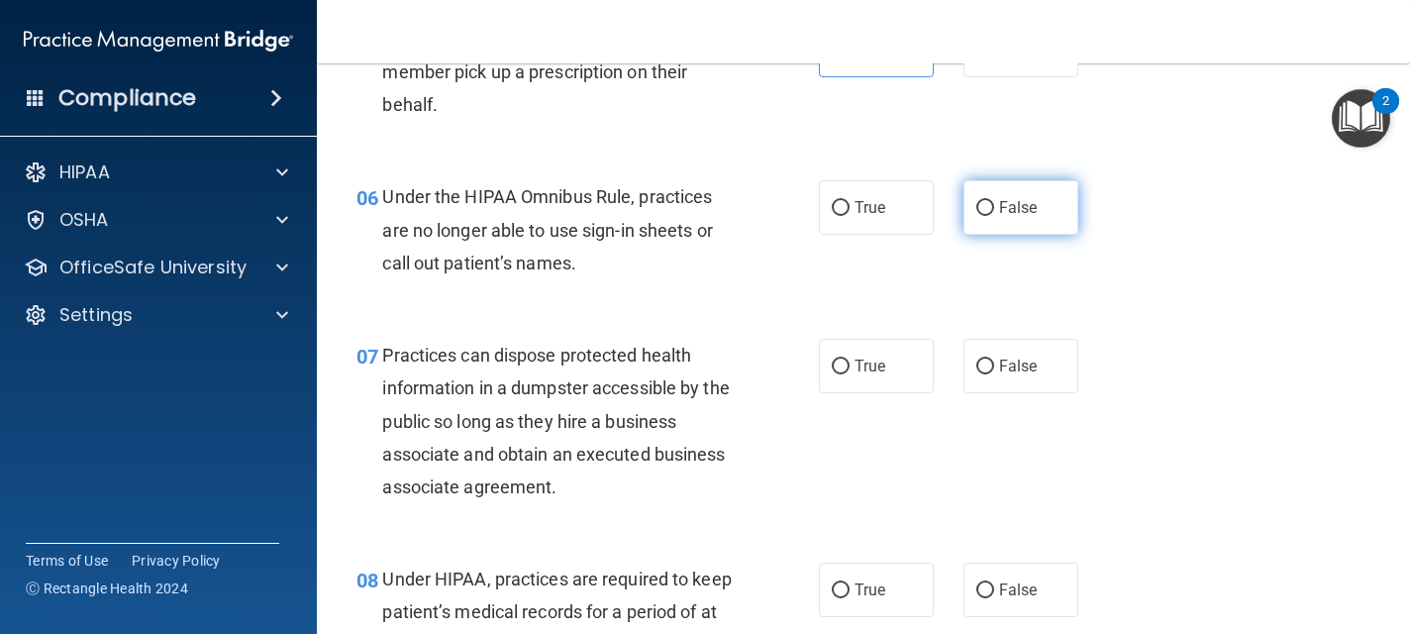
click at [994, 211] on label "False" at bounding box center [1020, 207] width 115 height 54
click at [994, 211] on input "False" at bounding box center [985, 208] width 18 height 15
radio input "true"
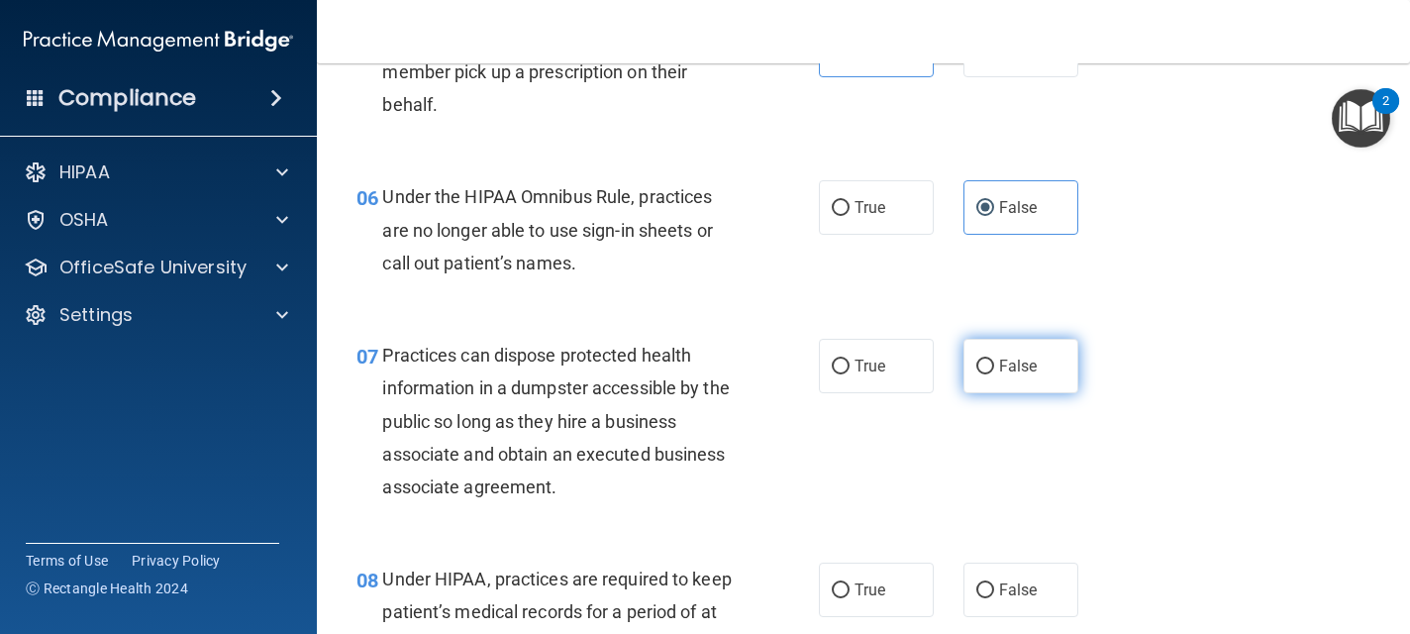
click at [986, 361] on input "False" at bounding box center [985, 366] width 18 height 15
radio input "true"
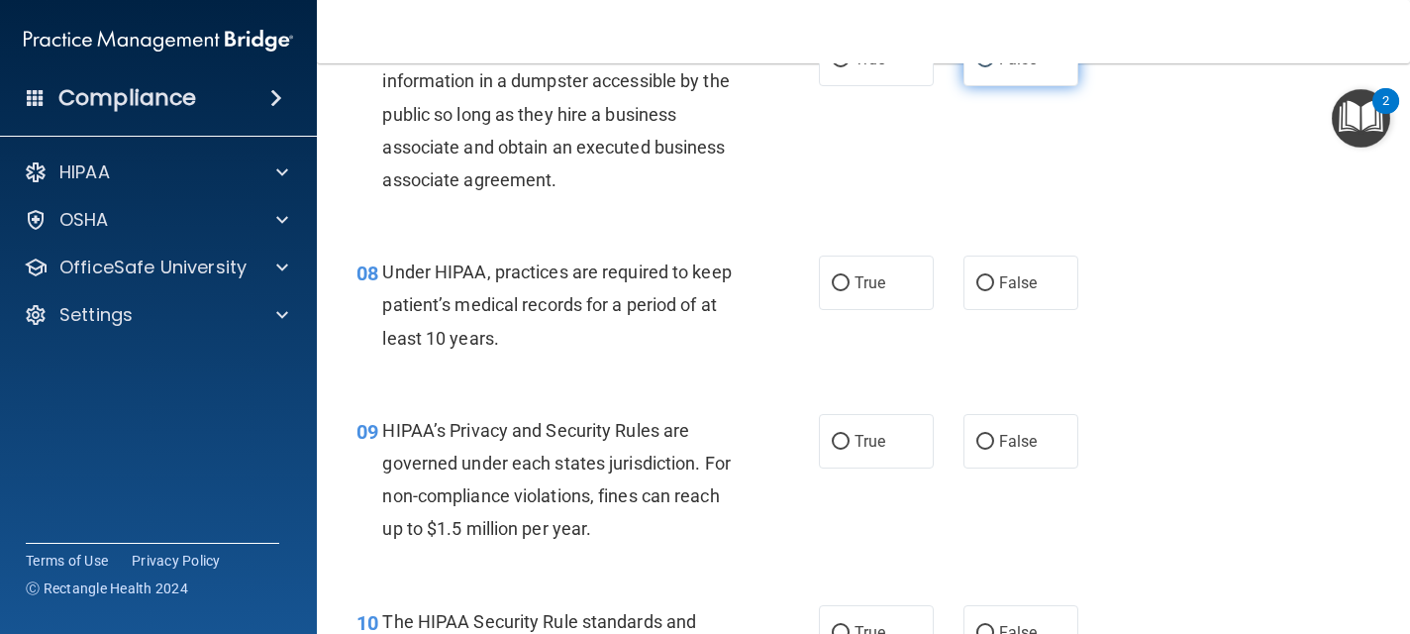
scroll to position [1386, 0]
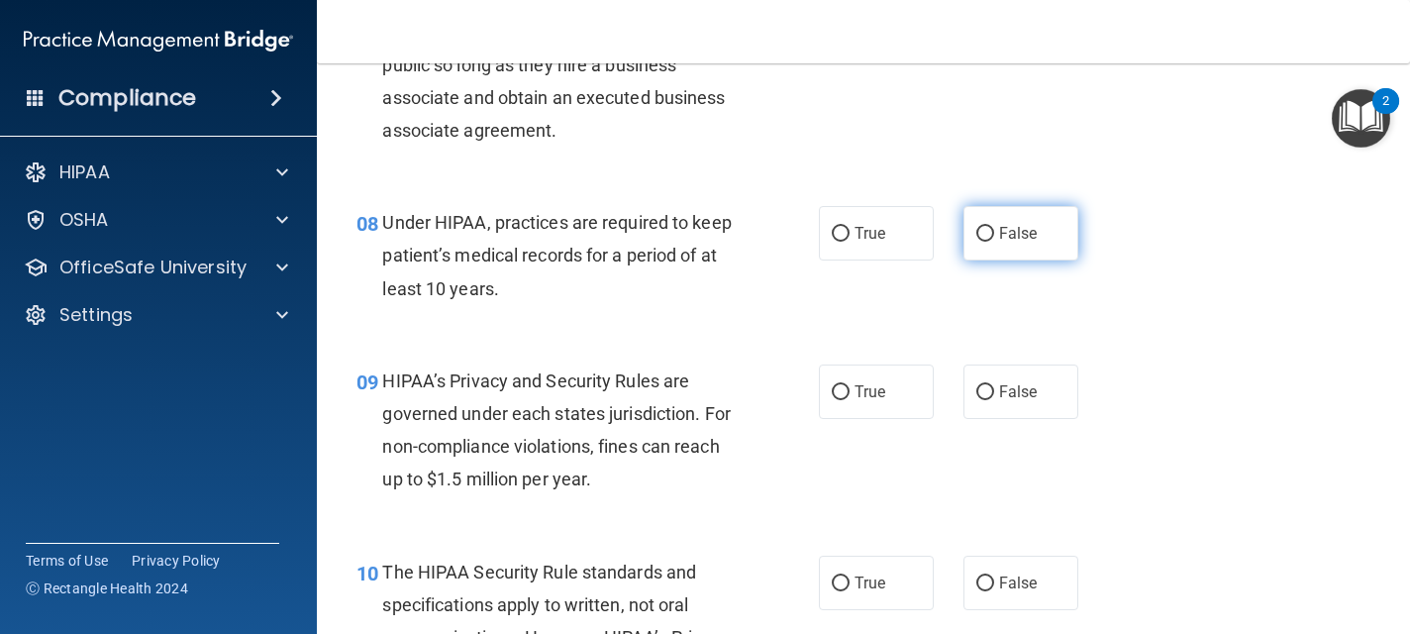
click at [1027, 240] on span "False" at bounding box center [1018, 233] width 39 height 19
click at [994, 240] on input "False" at bounding box center [985, 234] width 18 height 15
radio input "true"
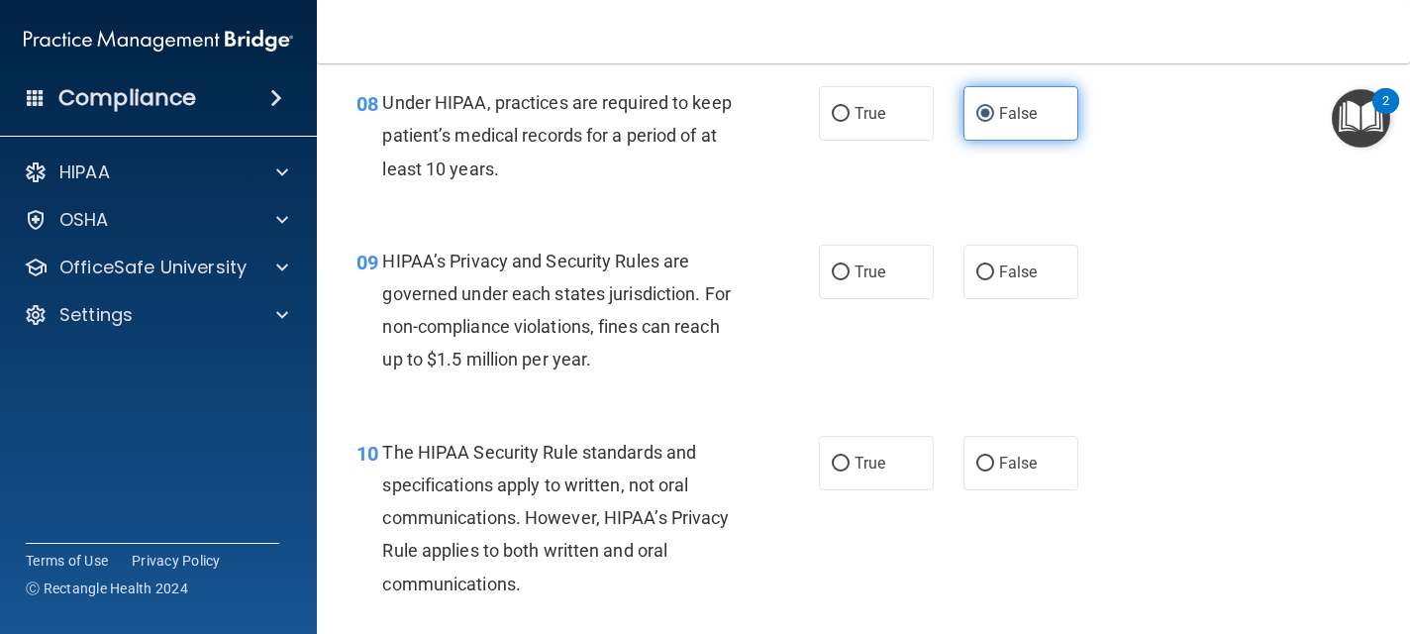
scroll to position [1544, 0]
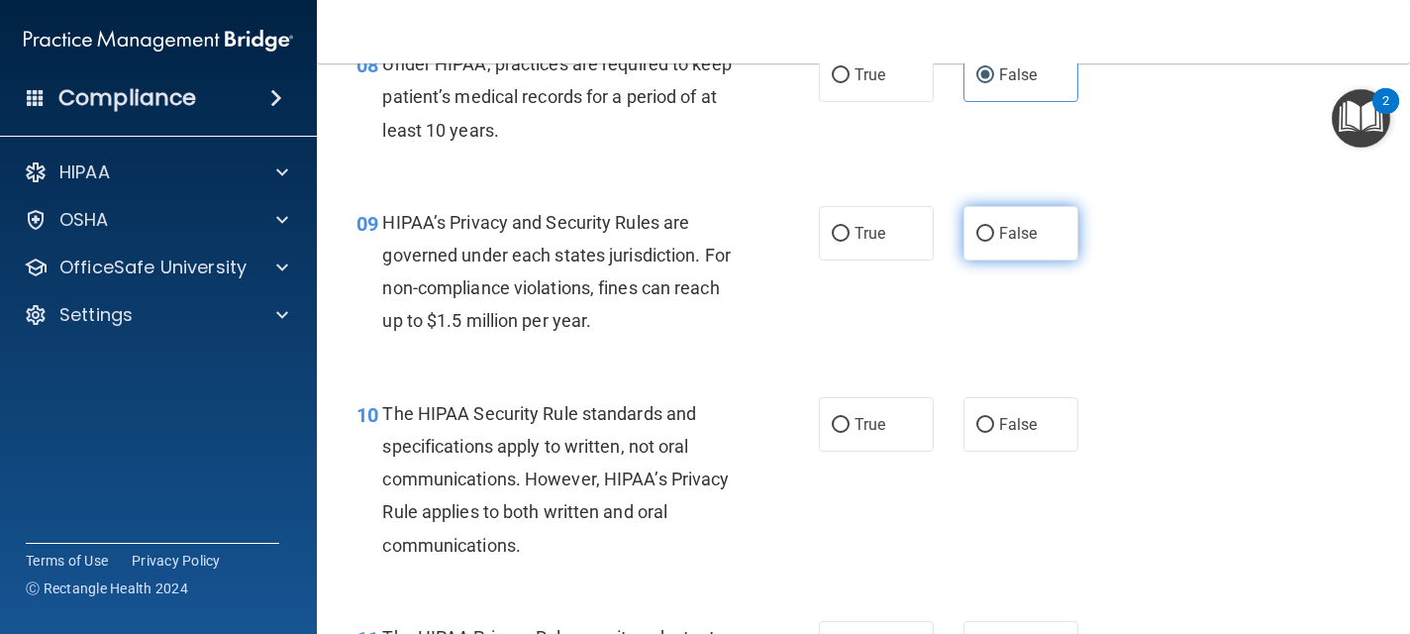
click at [1027, 240] on span "False" at bounding box center [1018, 233] width 39 height 19
click at [994, 240] on input "False" at bounding box center [985, 234] width 18 height 15
radio input "true"
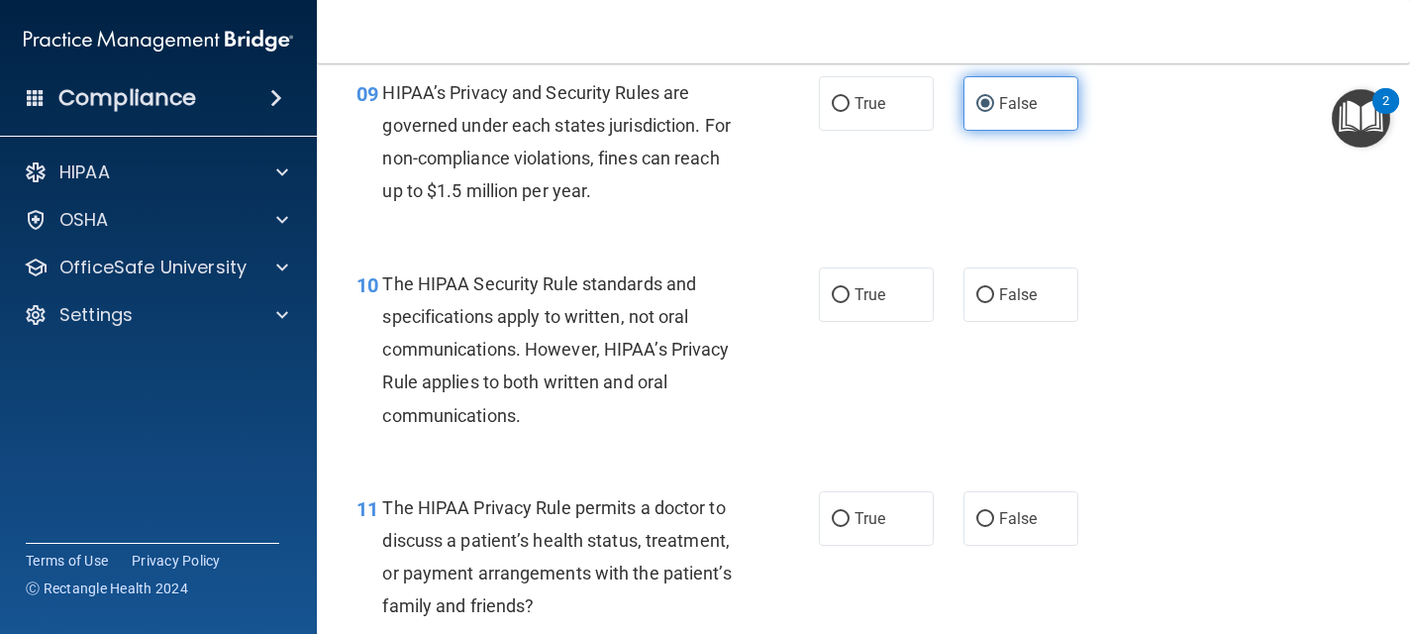
scroll to position [1703, 0]
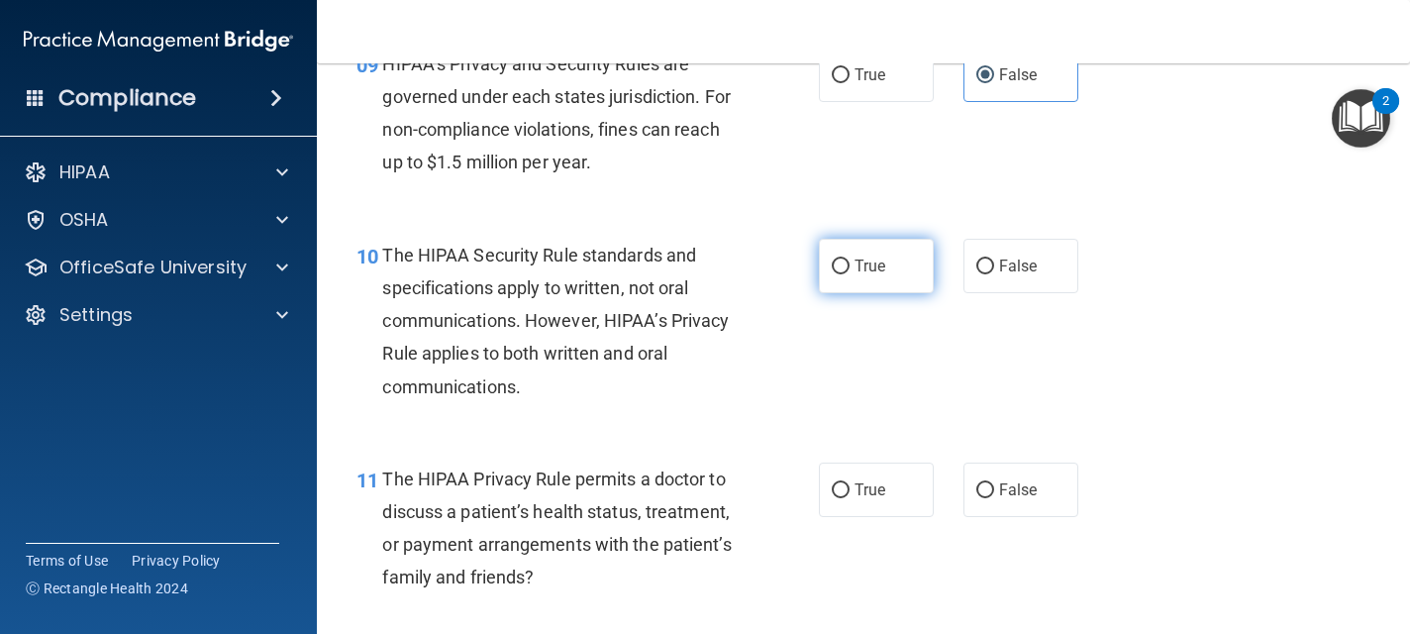
click at [867, 269] on span "True" at bounding box center [869, 265] width 31 height 19
click at [849, 269] on input "True" at bounding box center [841, 266] width 18 height 15
radio input "true"
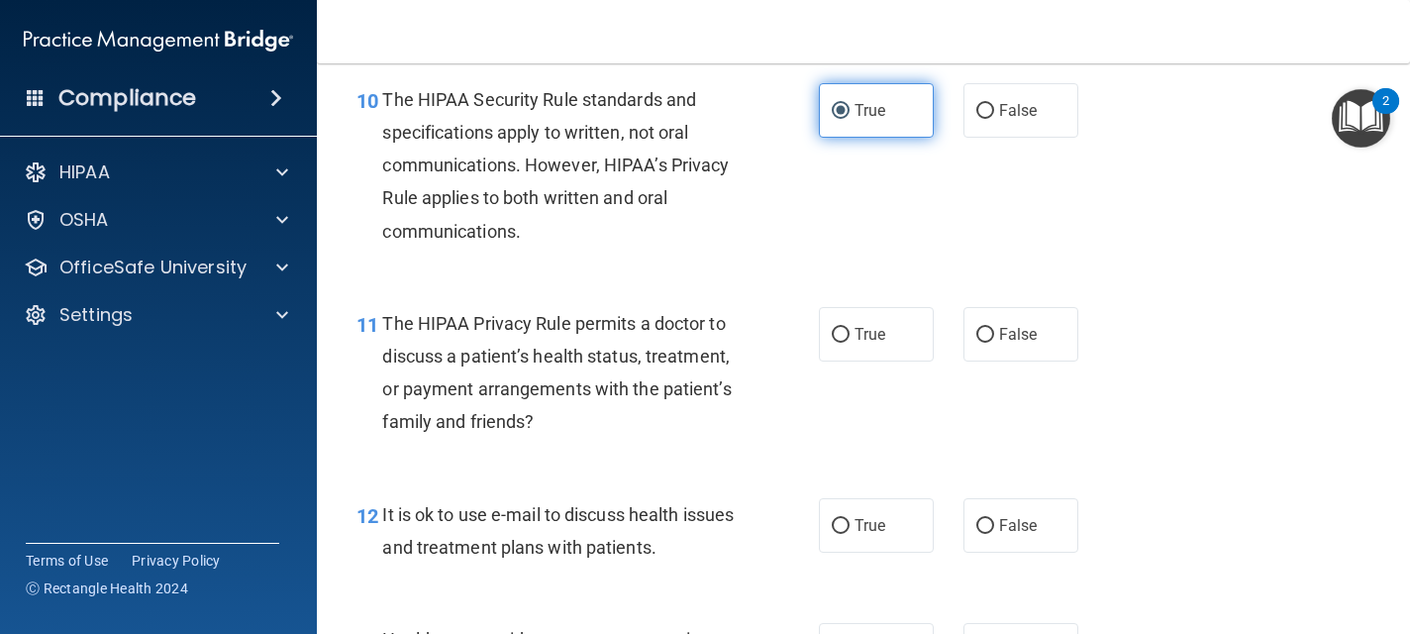
scroll to position [1861, 0]
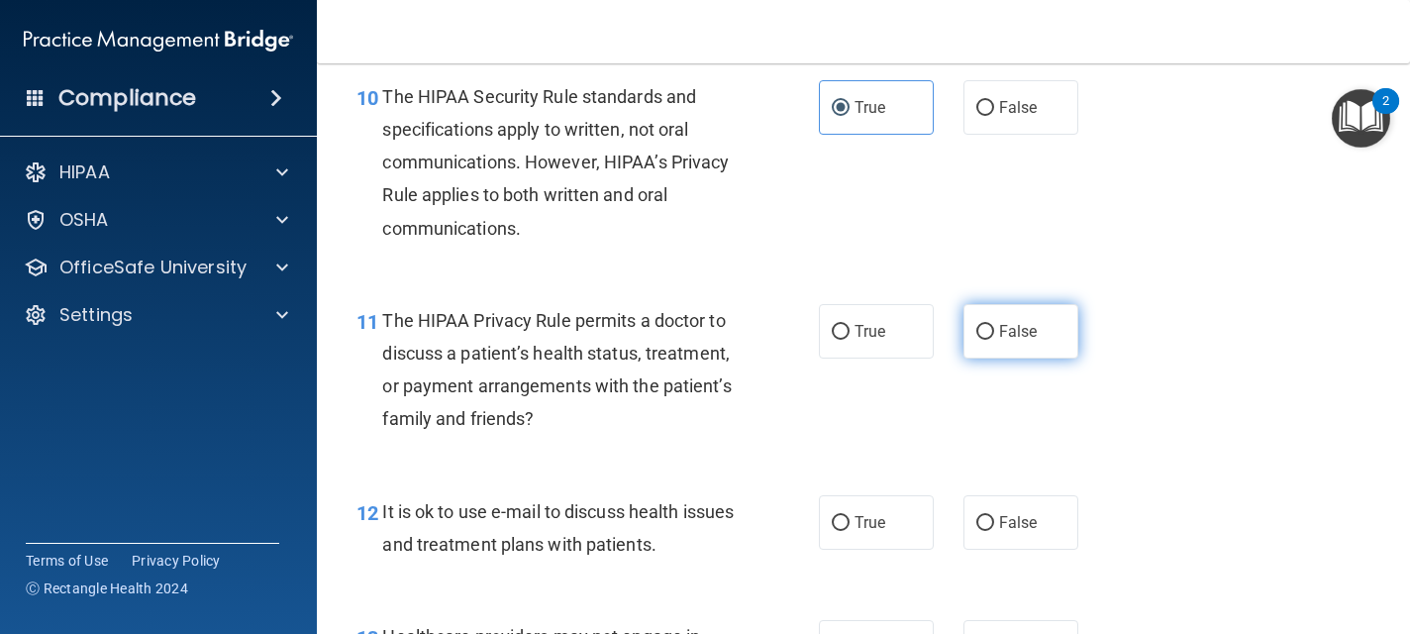
click at [1022, 337] on span "False" at bounding box center [1018, 331] width 39 height 19
click at [994, 337] on input "False" at bounding box center [985, 332] width 18 height 15
radio input "true"
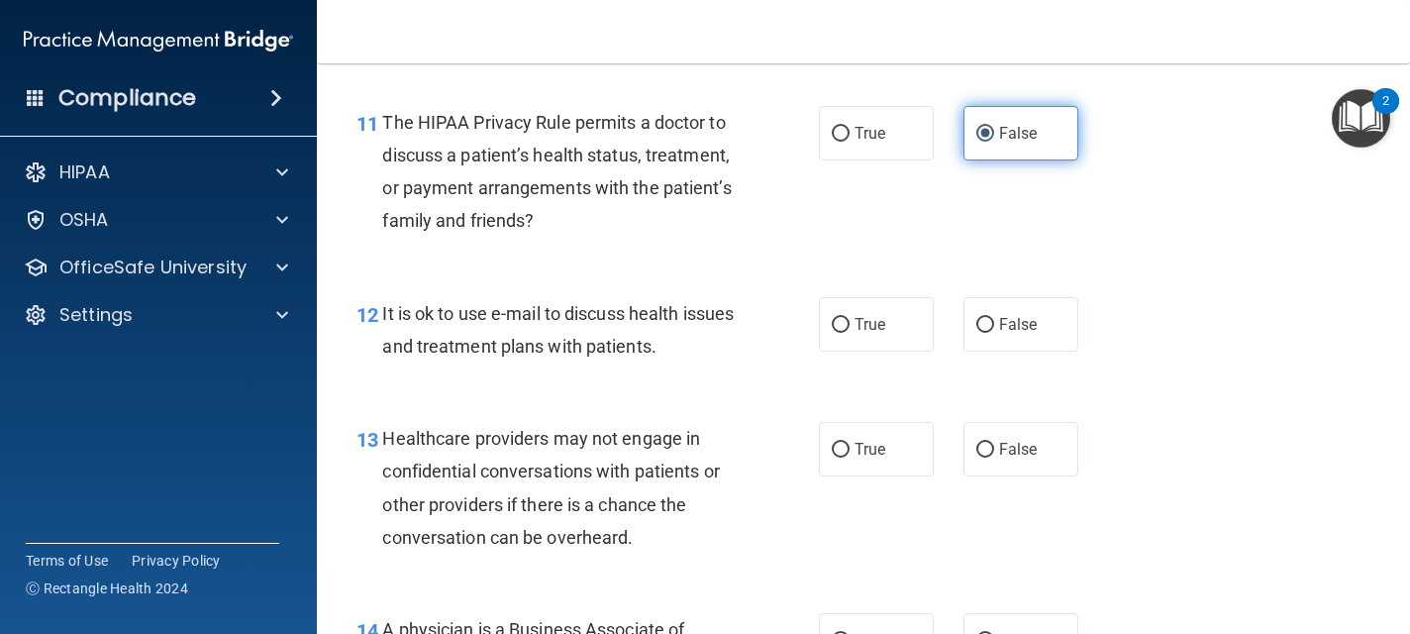
scroll to position [2099, 0]
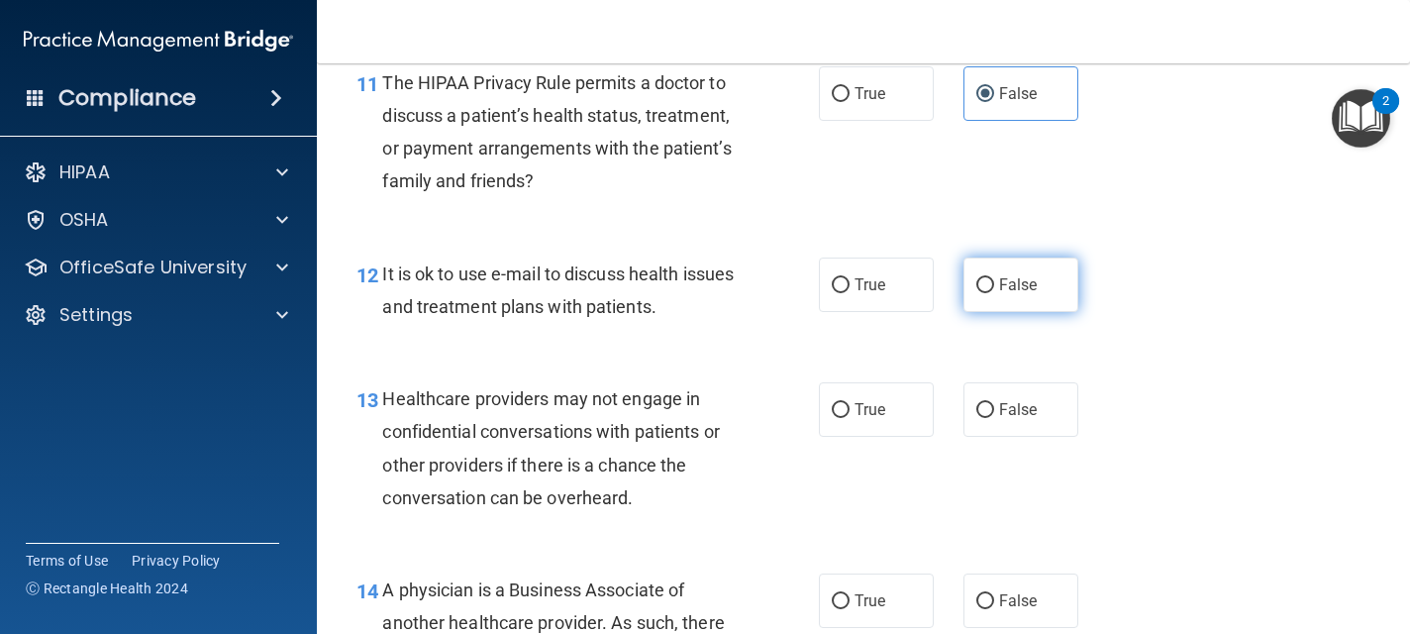
click at [993, 289] on input "False" at bounding box center [985, 285] width 18 height 15
radio input "true"
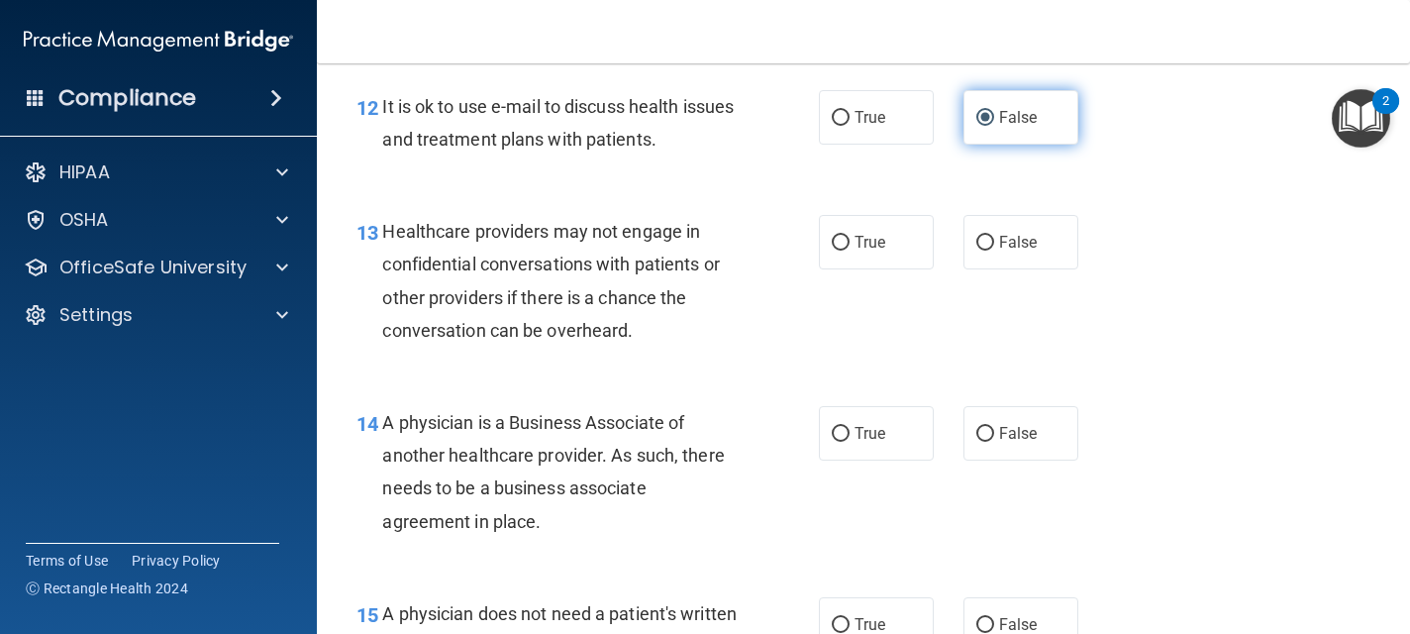
scroll to position [2297, 0]
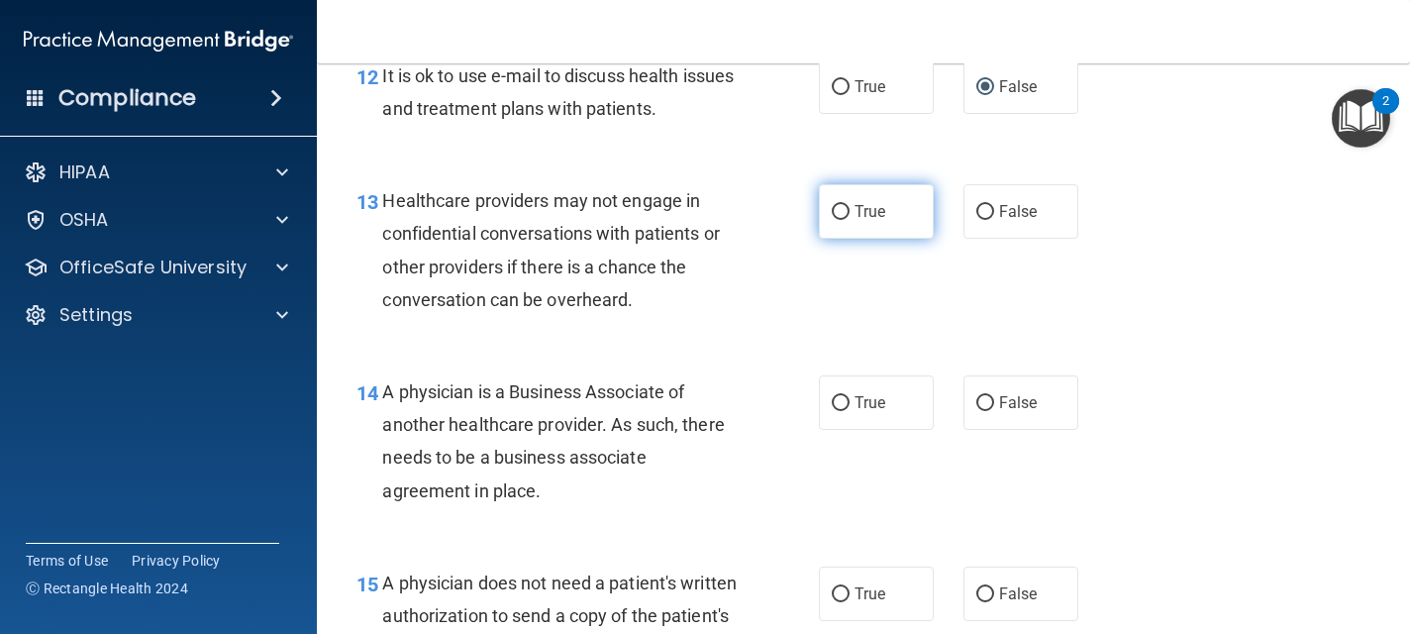
click at [891, 225] on label "True" at bounding box center [876, 211] width 115 height 54
click at [849, 220] on input "True" at bounding box center [841, 212] width 18 height 15
radio input "true"
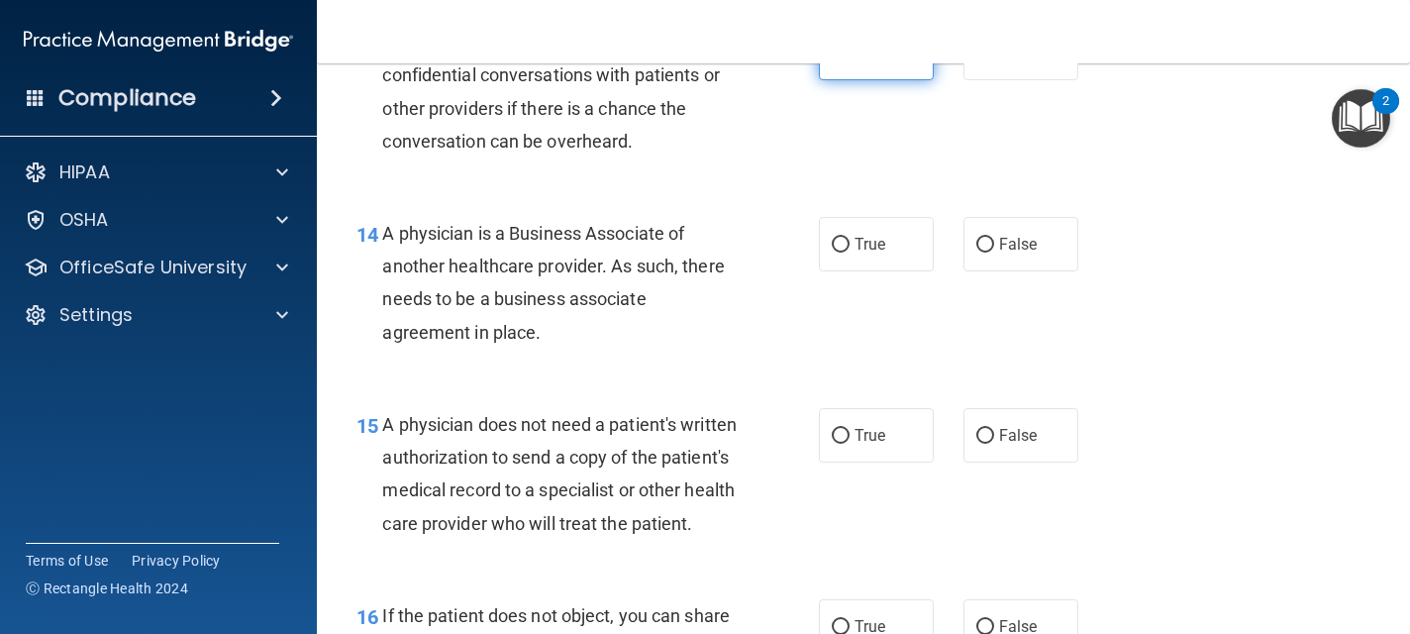
scroll to position [2495, 0]
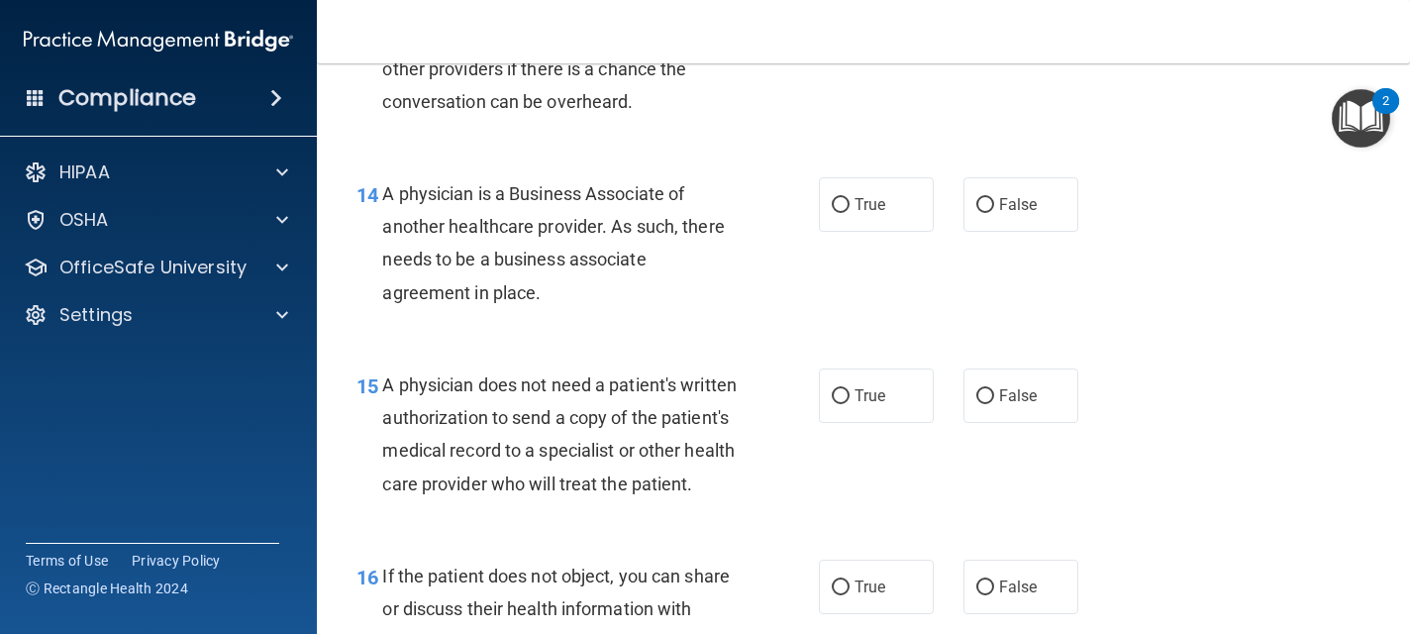
click at [891, 225] on label "True" at bounding box center [876, 204] width 115 height 54
click at [849, 213] on input "True" at bounding box center [841, 205] width 18 height 15
radio input "true"
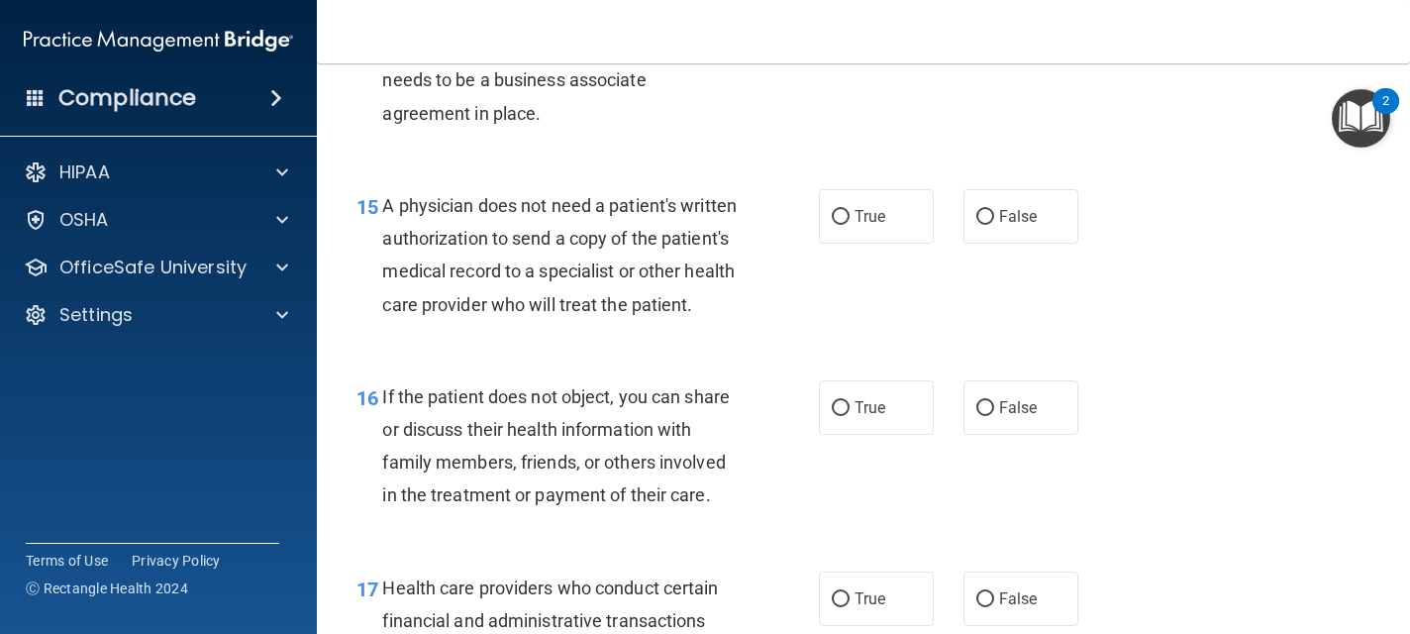
scroll to position [2692, 0]
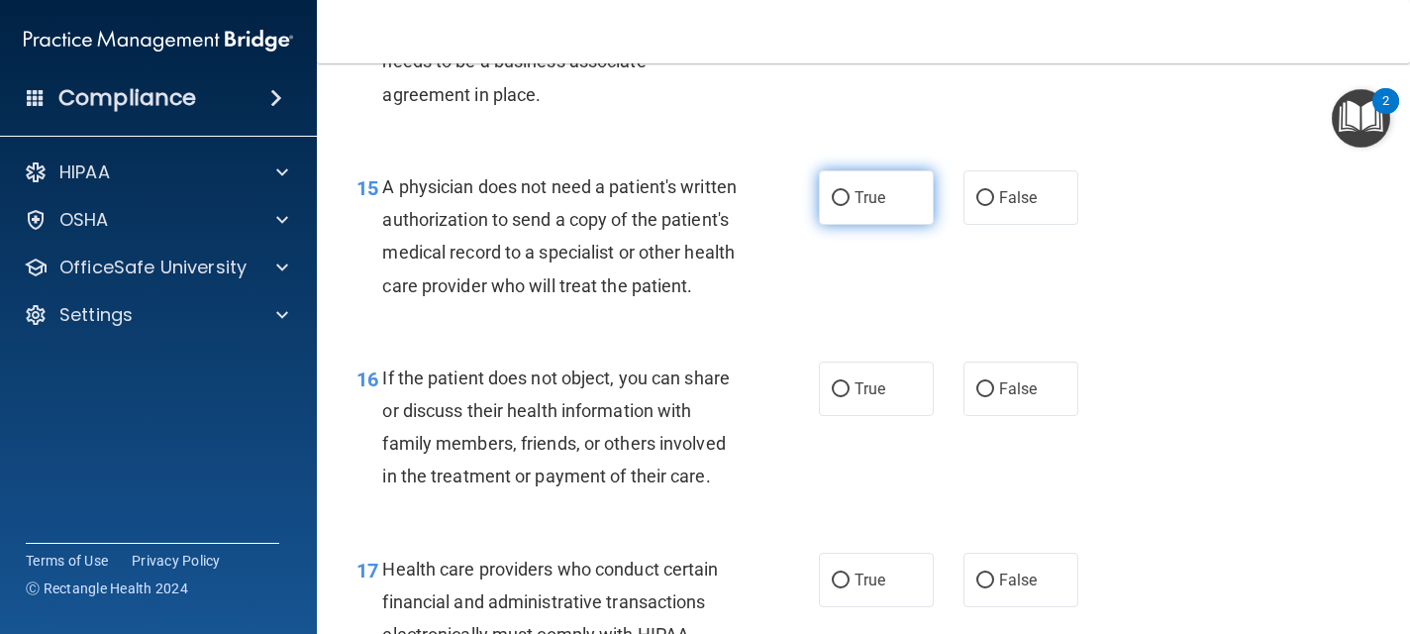
click at [890, 199] on label "True" at bounding box center [876, 197] width 115 height 54
click at [849, 199] on input "True" at bounding box center [841, 198] width 18 height 15
radio input "true"
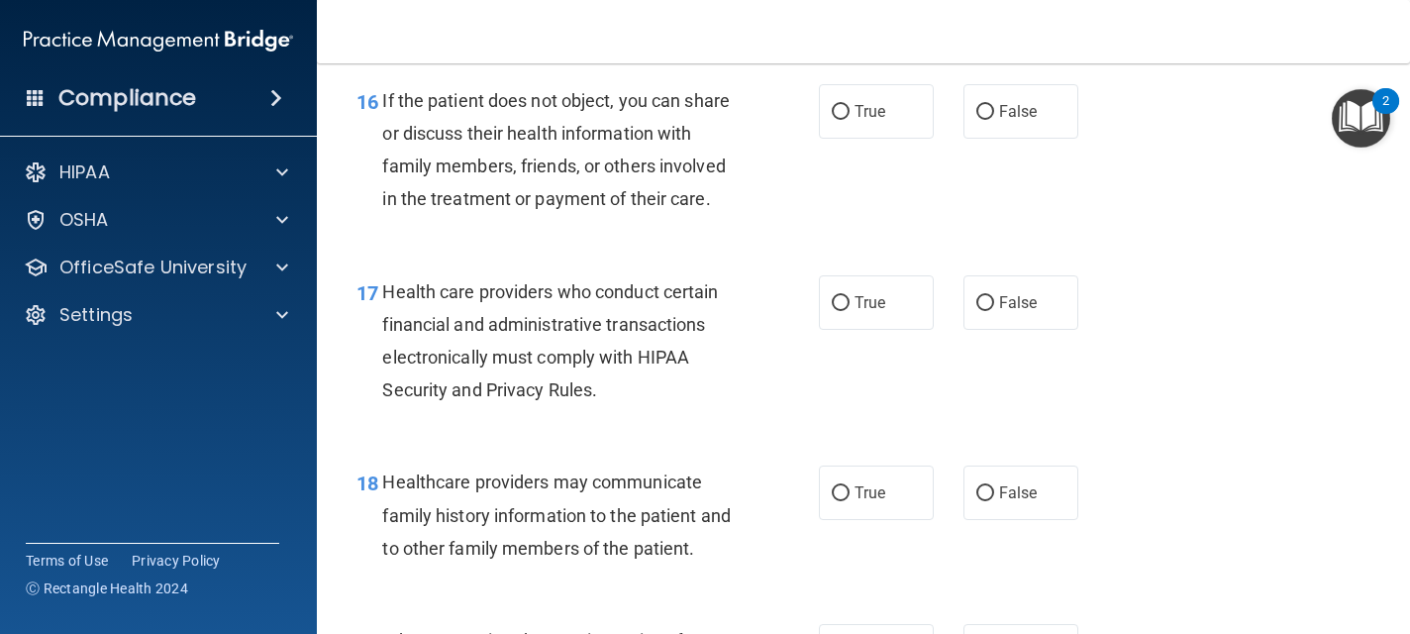
scroll to position [3009, 0]
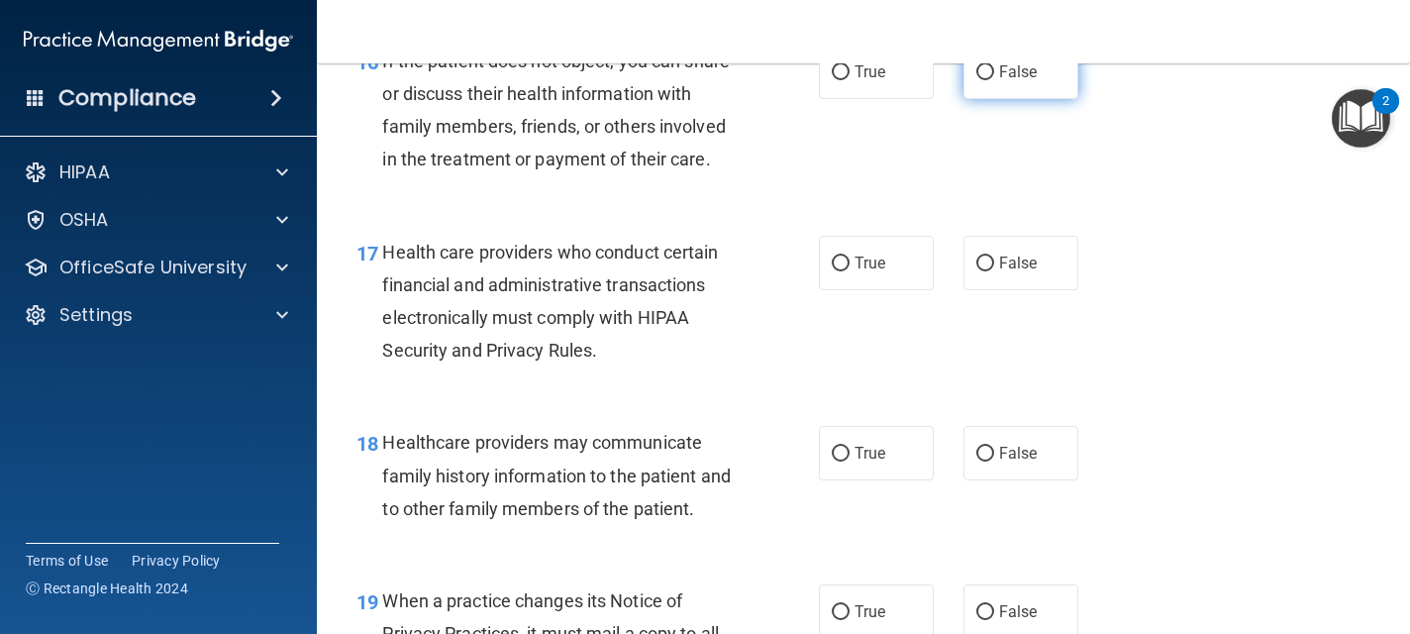
click at [1003, 81] on span "False" at bounding box center [1018, 71] width 39 height 19
click at [994, 80] on input "False" at bounding box center [985, 72] width 18 height 15
radio input "true"
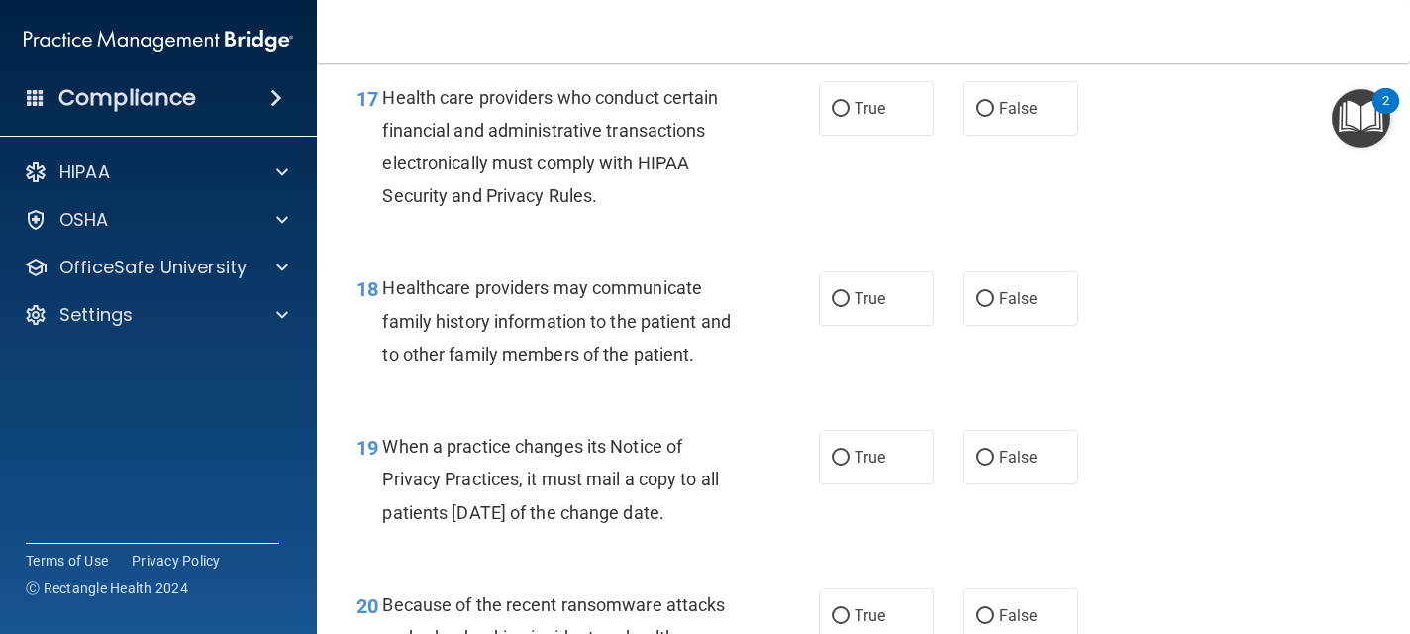
scroll to position [3168, 0]
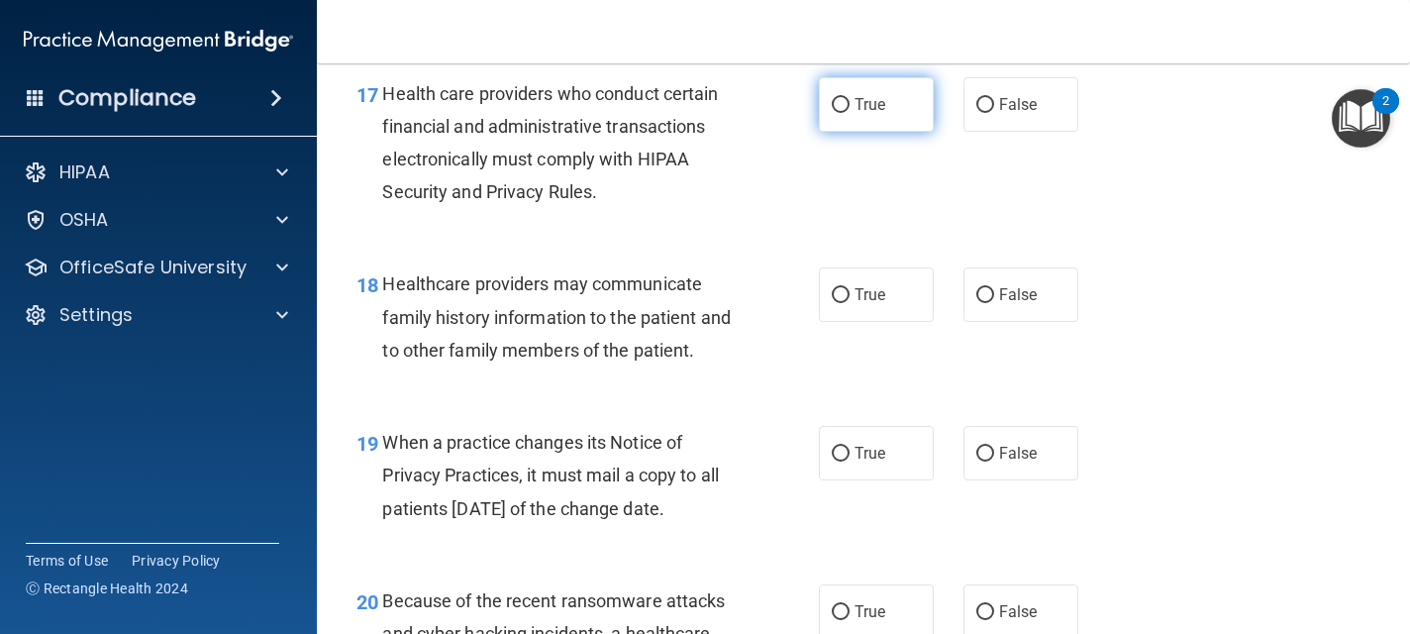
click at [865, 114] on span "True" at bounding box center [869, 104] width 31 height 19
click at [849, 113] on input "True" at bounding box center [841, 105] width 18 height 15
radio input "true"
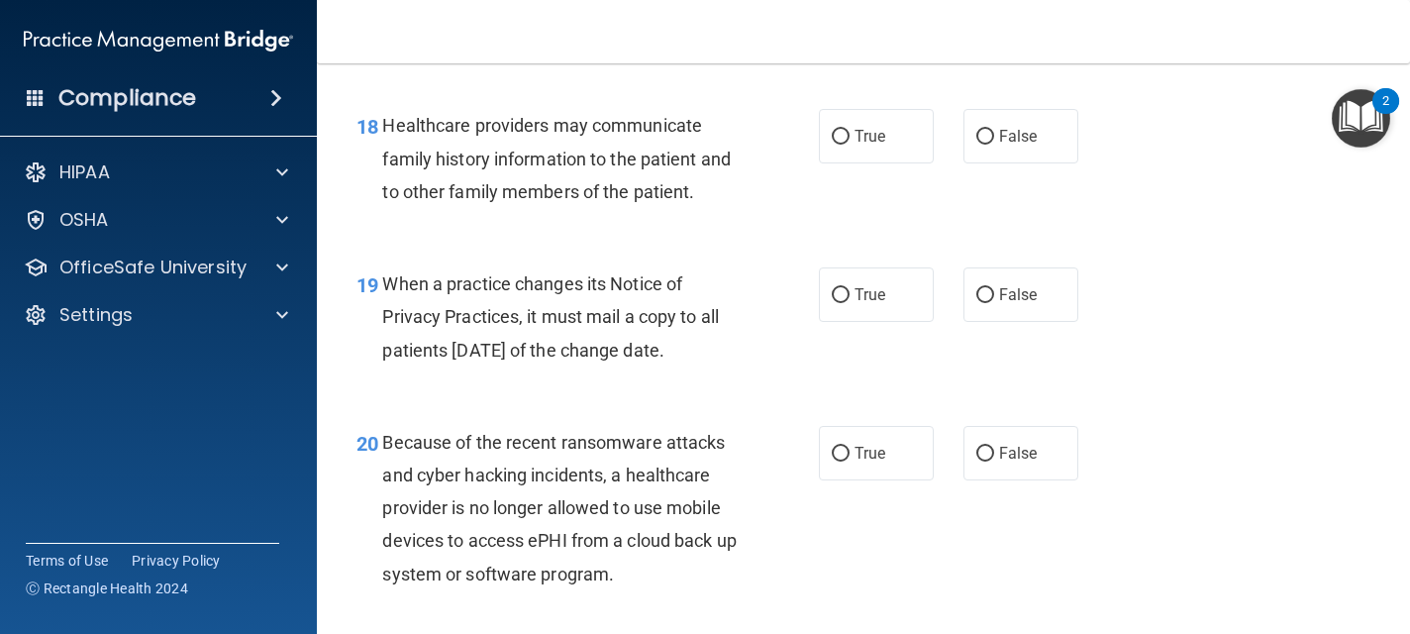
scroll to position [3366, 0]
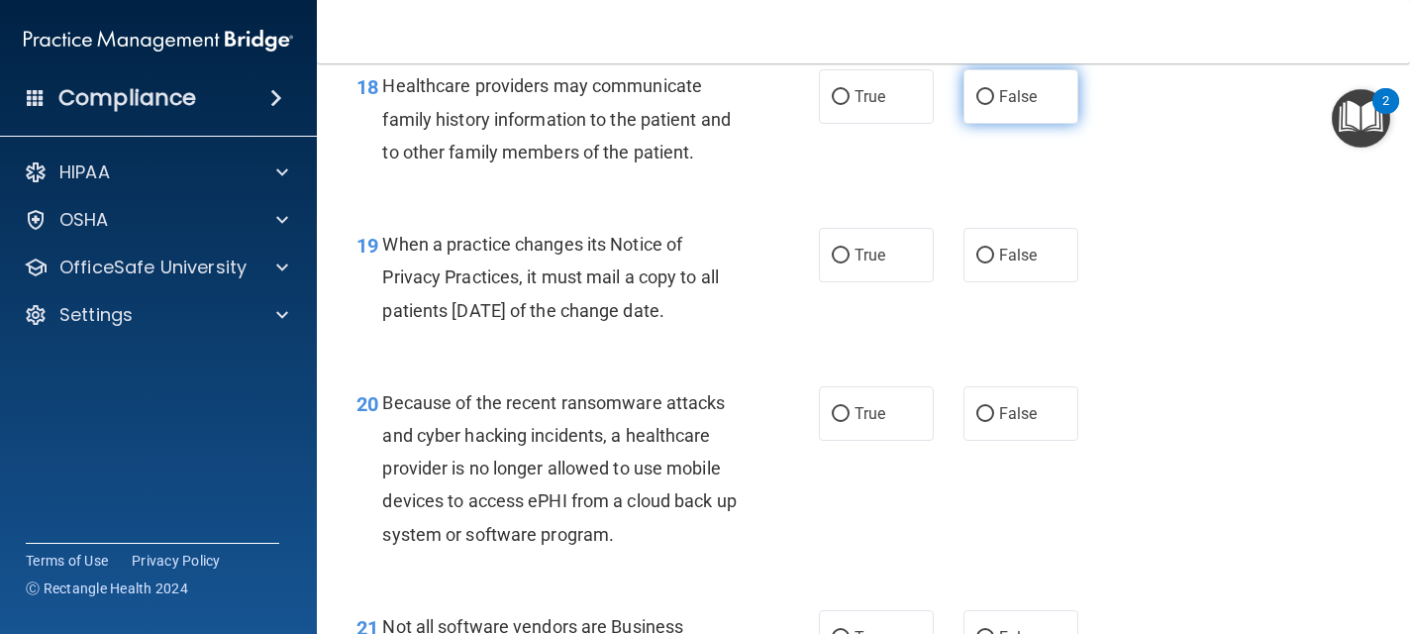
click at [1007, 106] on span "False" at bounding box center [1018, 96] width 39 height 19
click at [994, 105] on input "False" at bounding box center [985, 97] width 18 height 15
radio input "true"
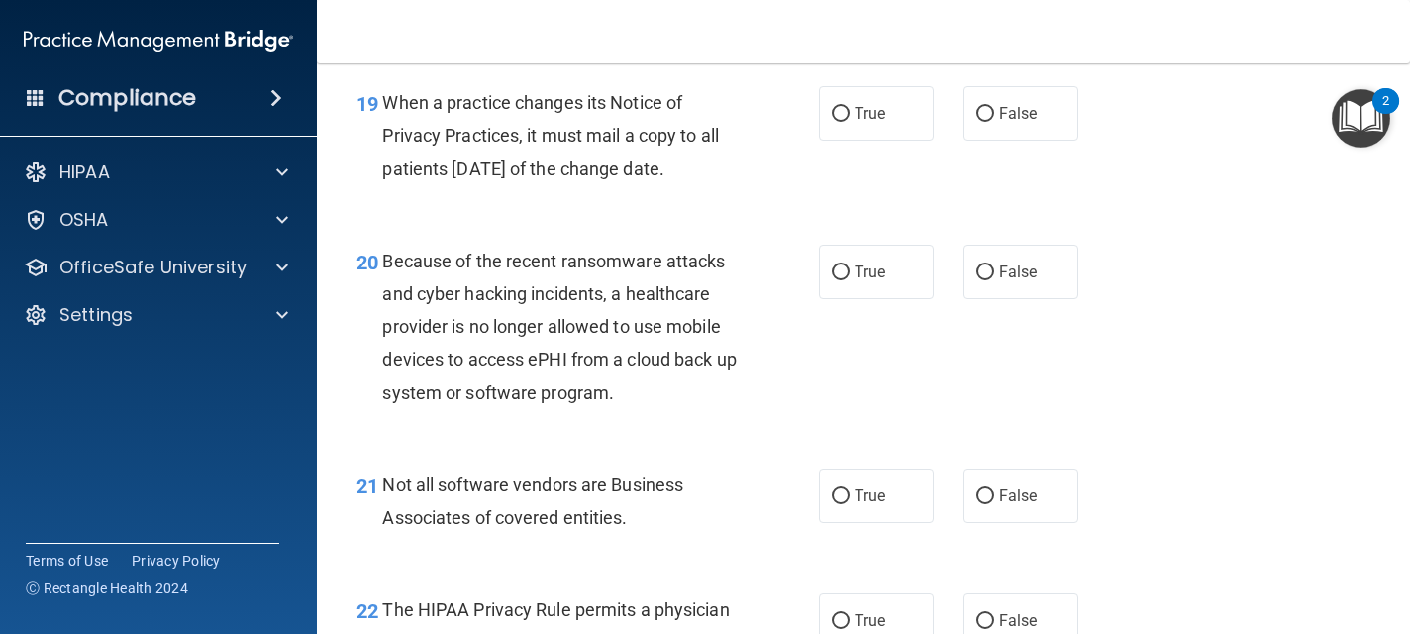
scroll to position [3524, 0]
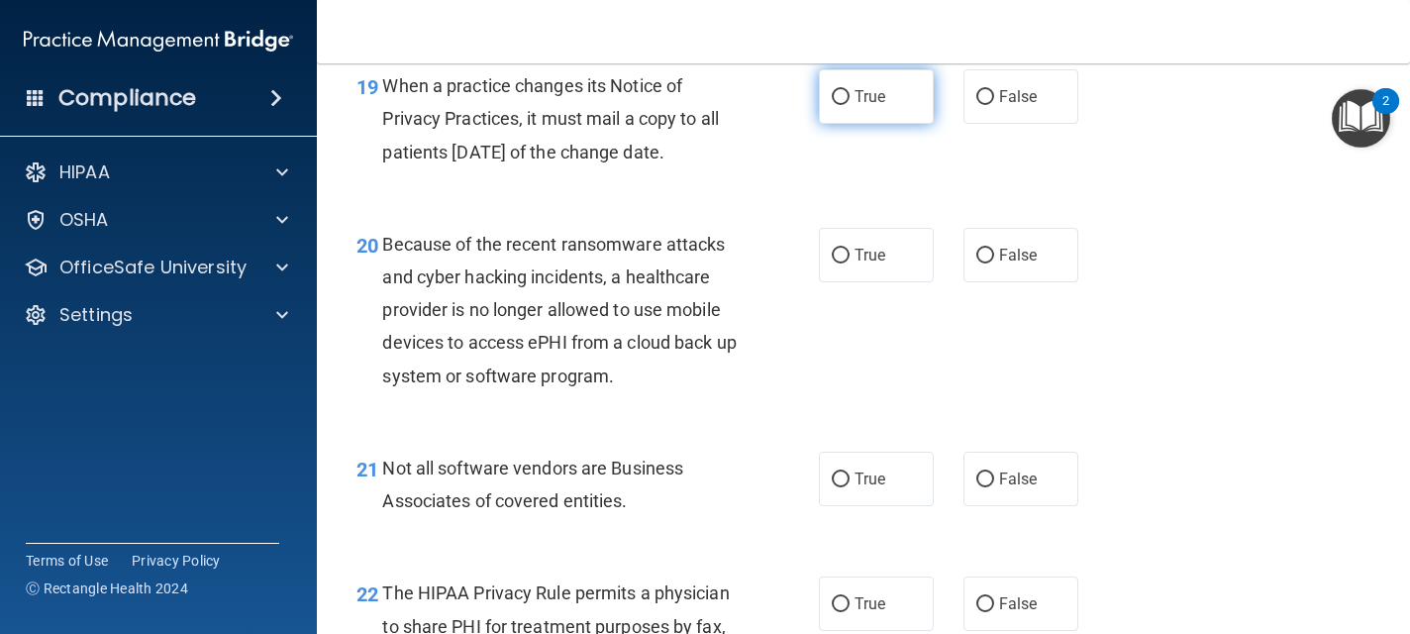
click at [897, 124] on label "True" at bounding box center [876, 96] width 115 height 54
click at [849, 105] on input "True" at bounding box center [841, 97] width 18 height 15
radio input "true"
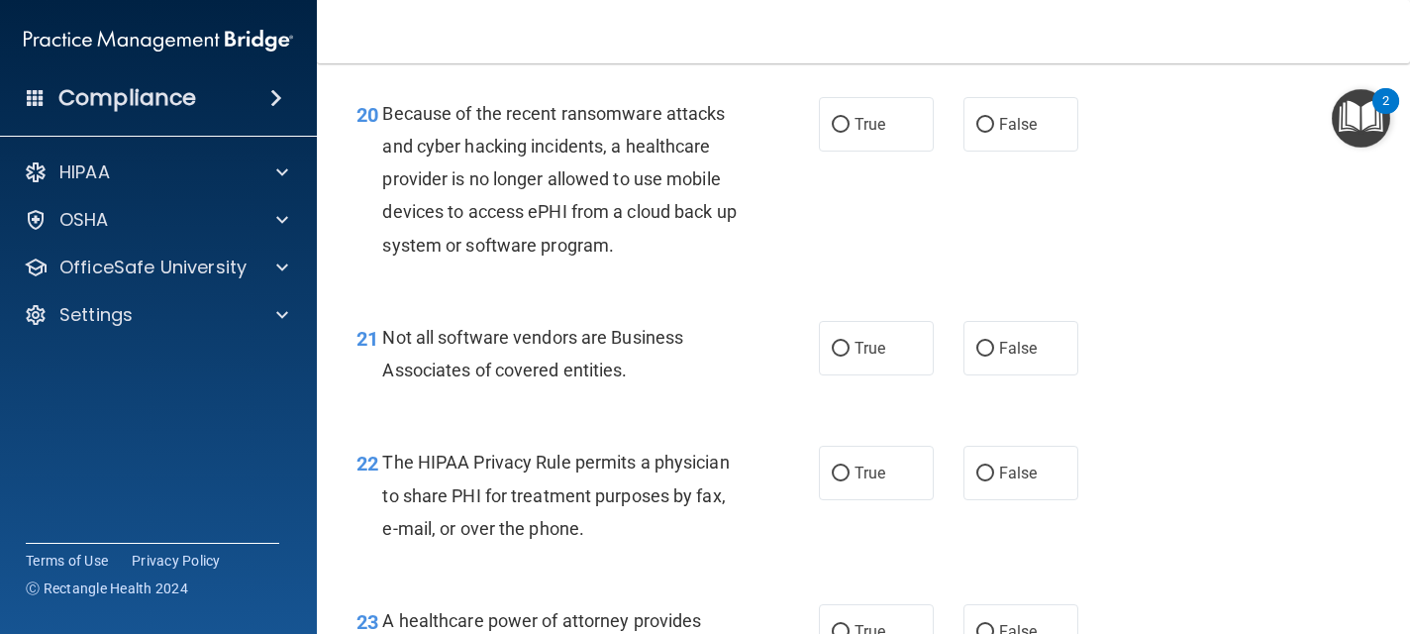
scroll to position [3682, 0]
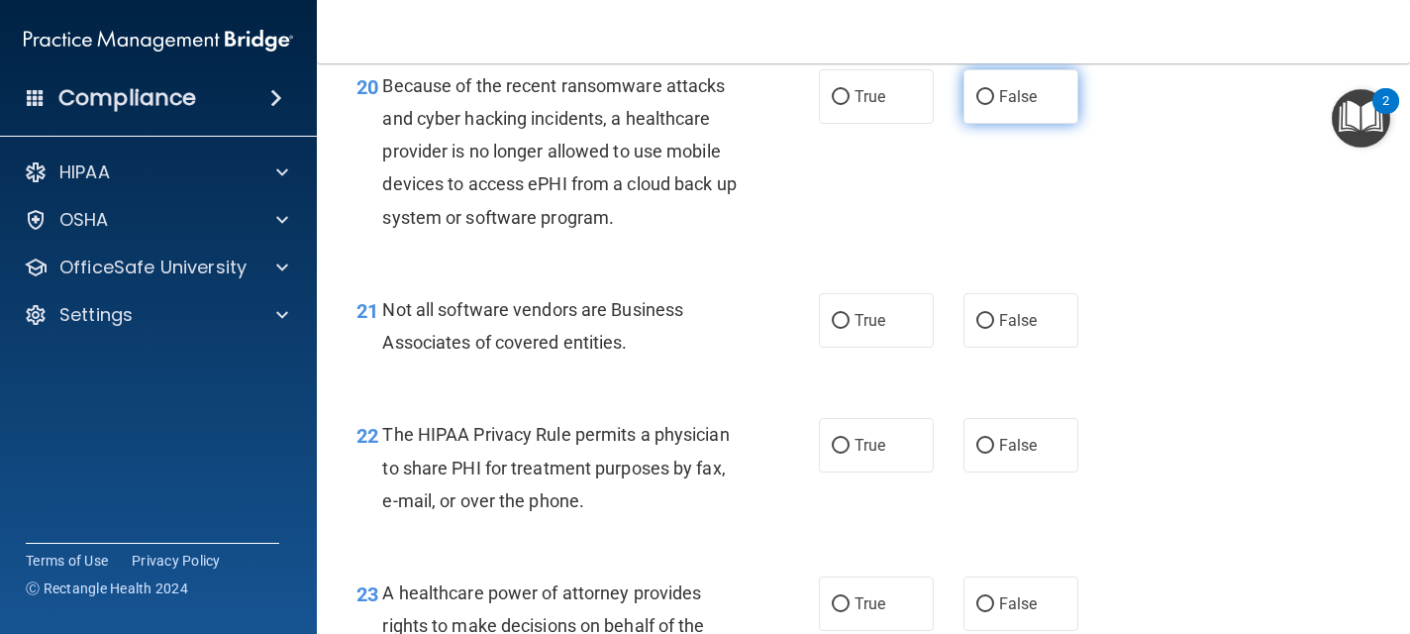
click at [994, 124] on label "False" at bounding box center [1020, 96] width 115 height 54
click at [994, 105] on input "False" at bounding box center [985, 97] width 18 height 15
radio input "true"
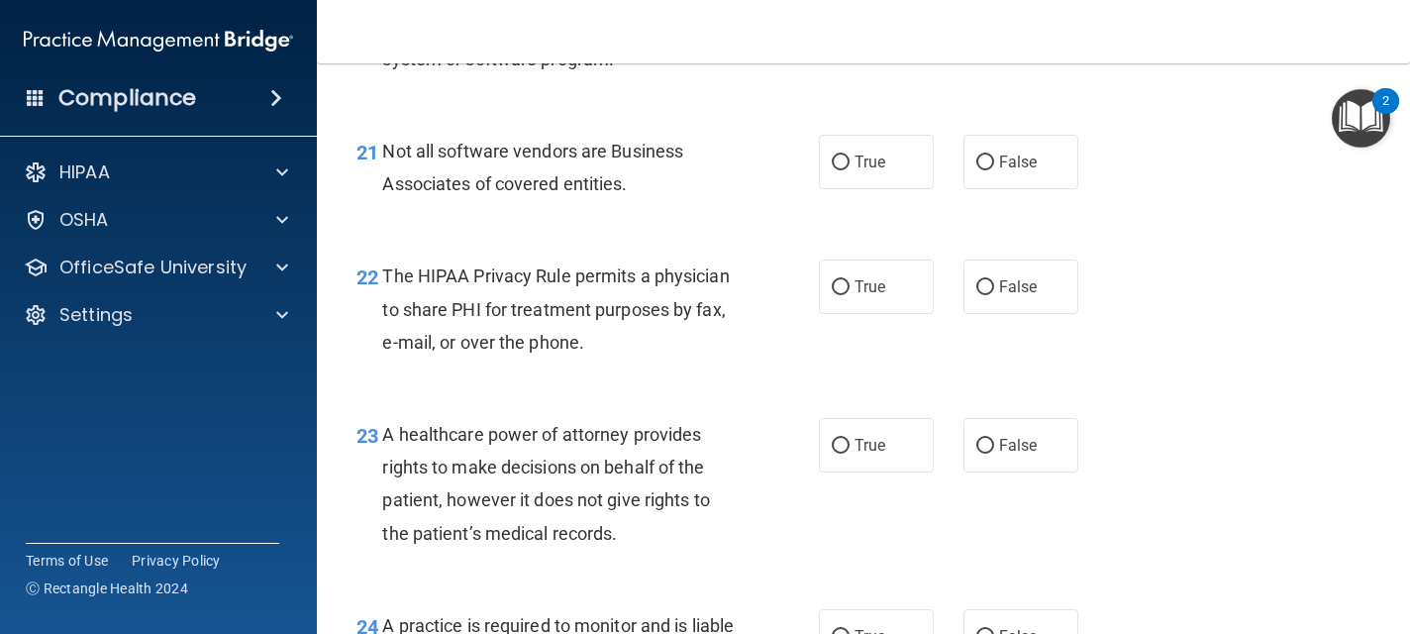
scroll to position [3880, 0]
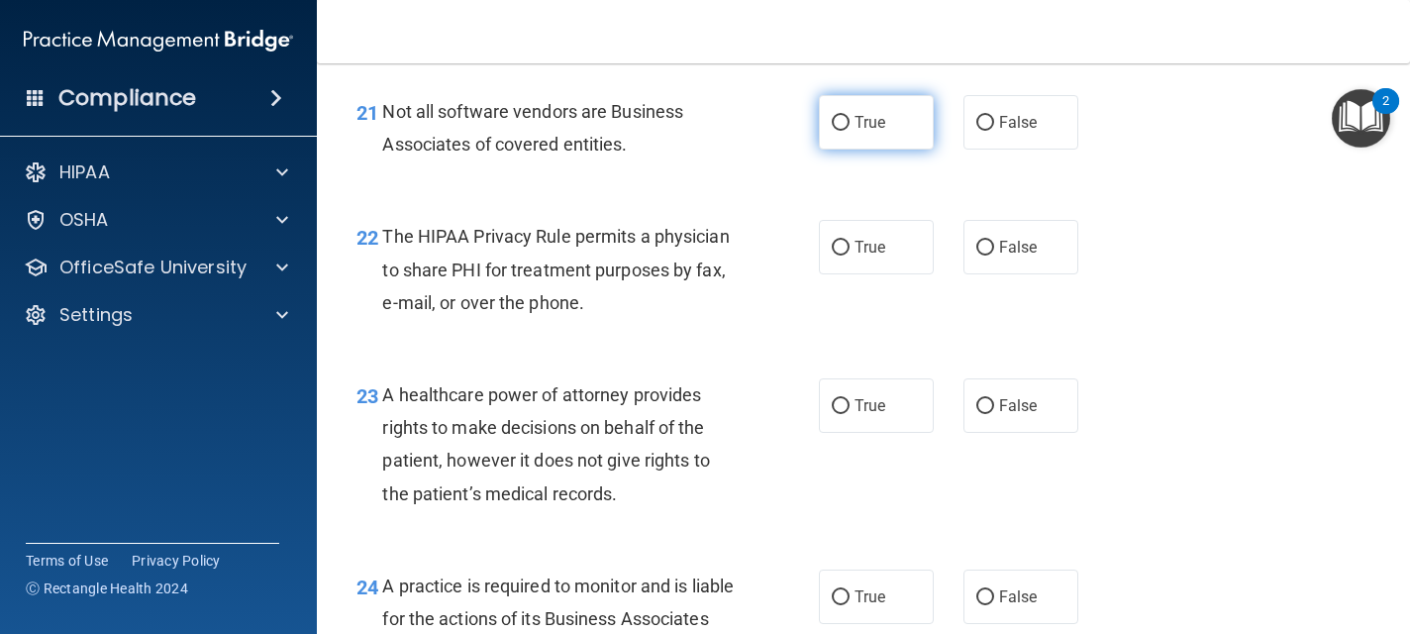
click at [892, 149] on label "True" at bounding box center [876, 122] width 115 height 54
click at [849, 131] on input "True" at bounding box center [841, 123] width 18 height 15
radio input "true"
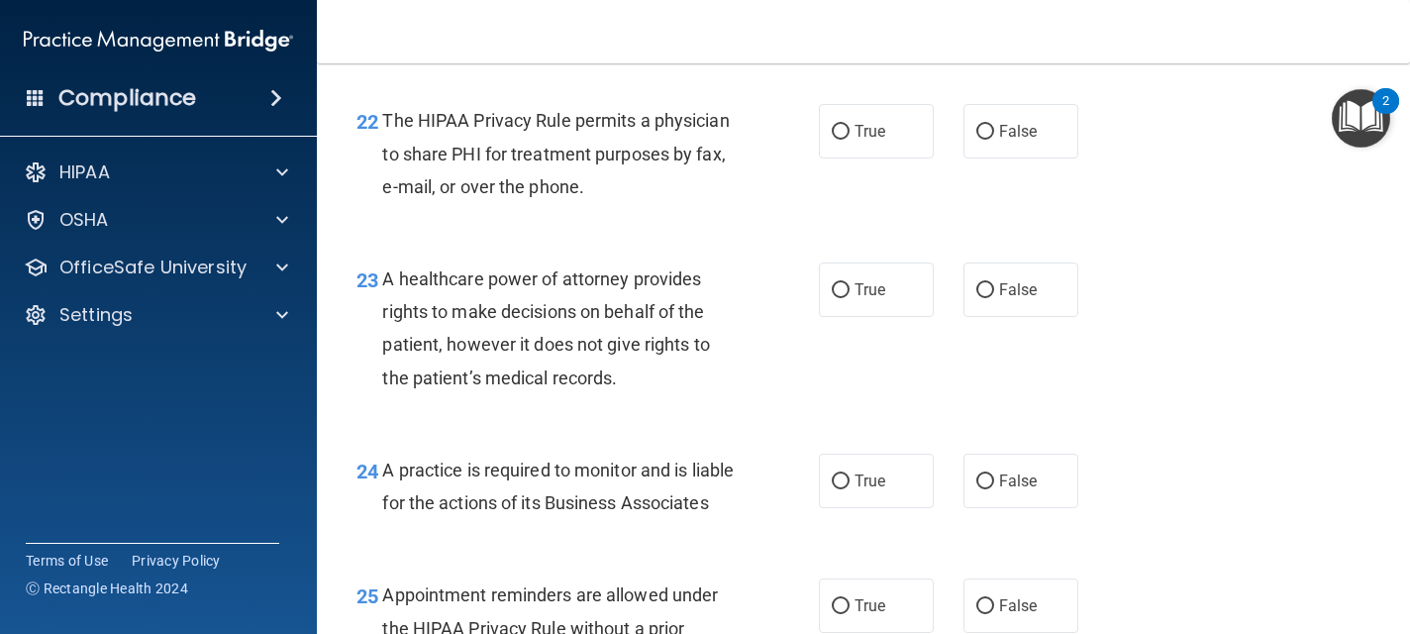
scroll to position [3999, 0]
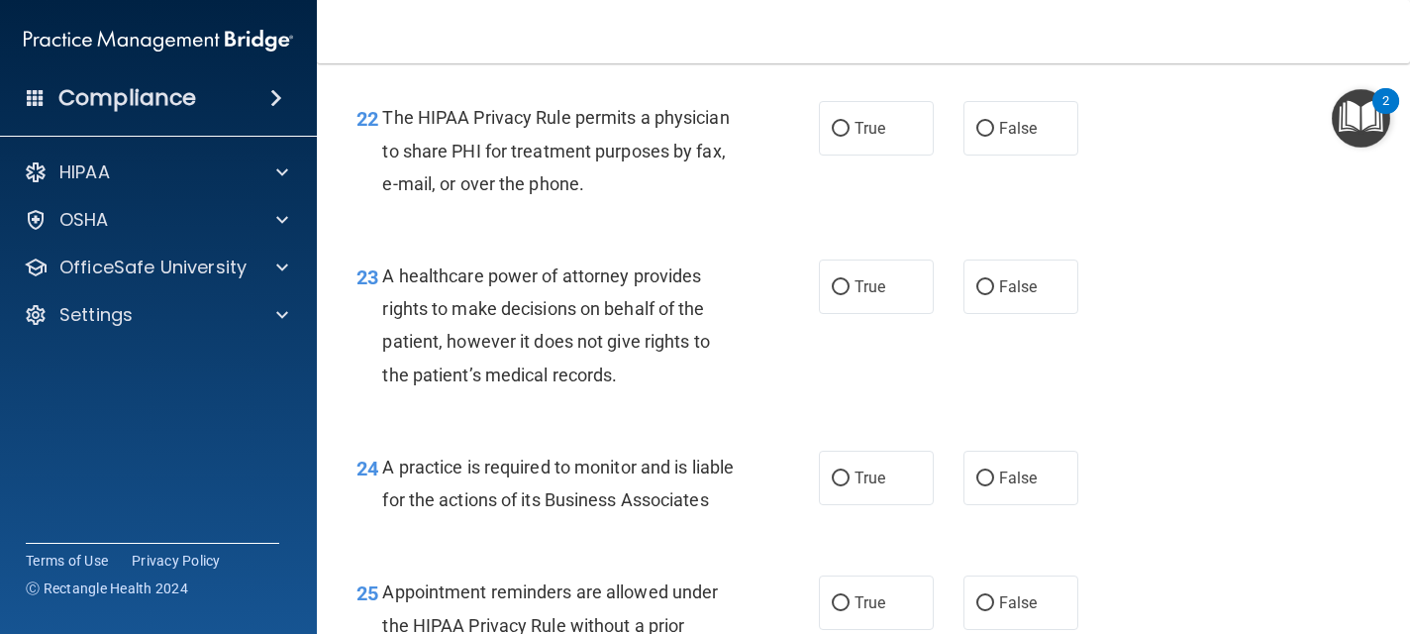
click at [892, 155] on label "True" at bounding box center [876, 128] width 115 height 54
click at [849, 137] on input "True" at bounding box center [841, 129] width 18 height 15
radio input "true"
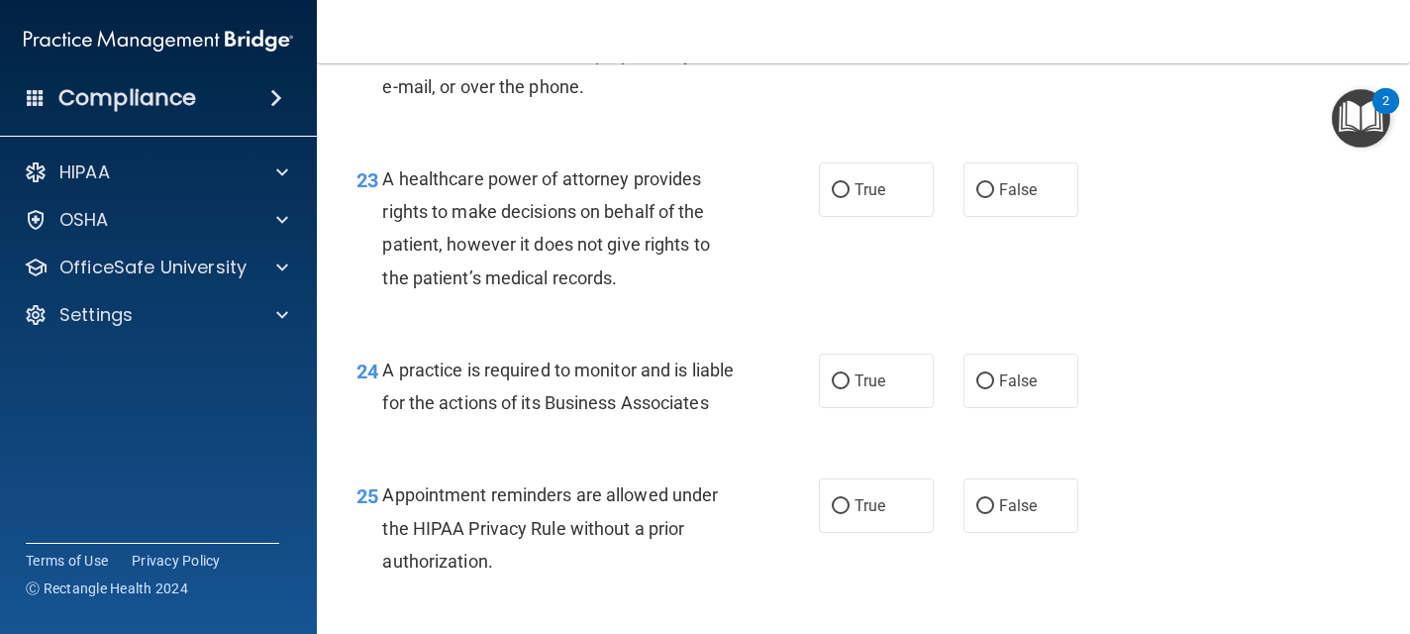
scroll to position [4158, 0]
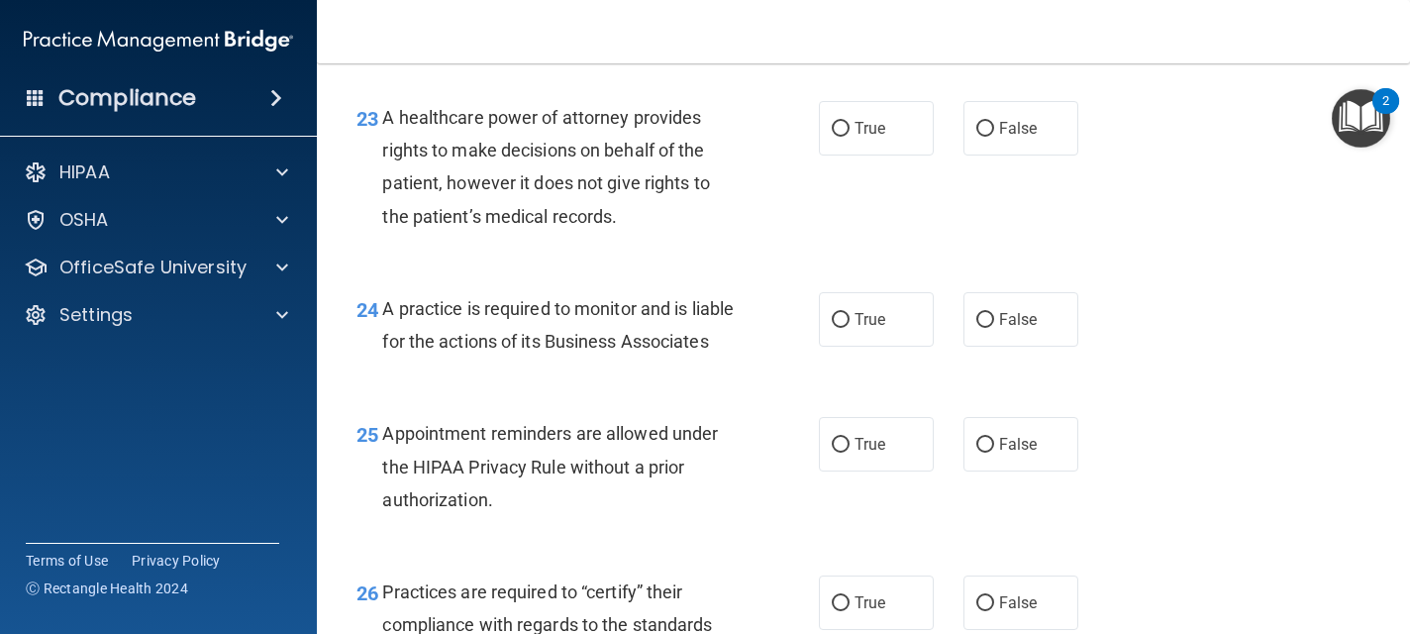
click at [892, 155] on label "True" at bounding box center [876, 128] width 115 height 54
click at [849, 137] on input "True" at bounding box center [841, 129] width 18 height 15
radio input "true"
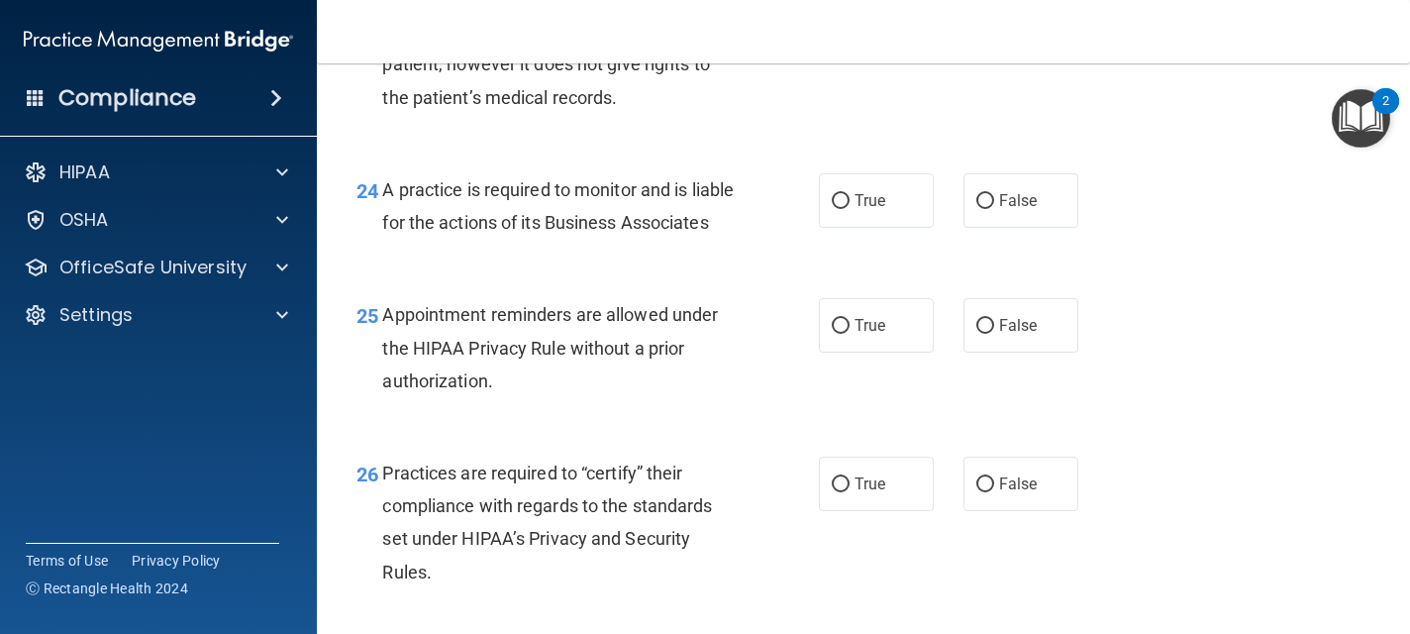
scroll to position [4316, 0]
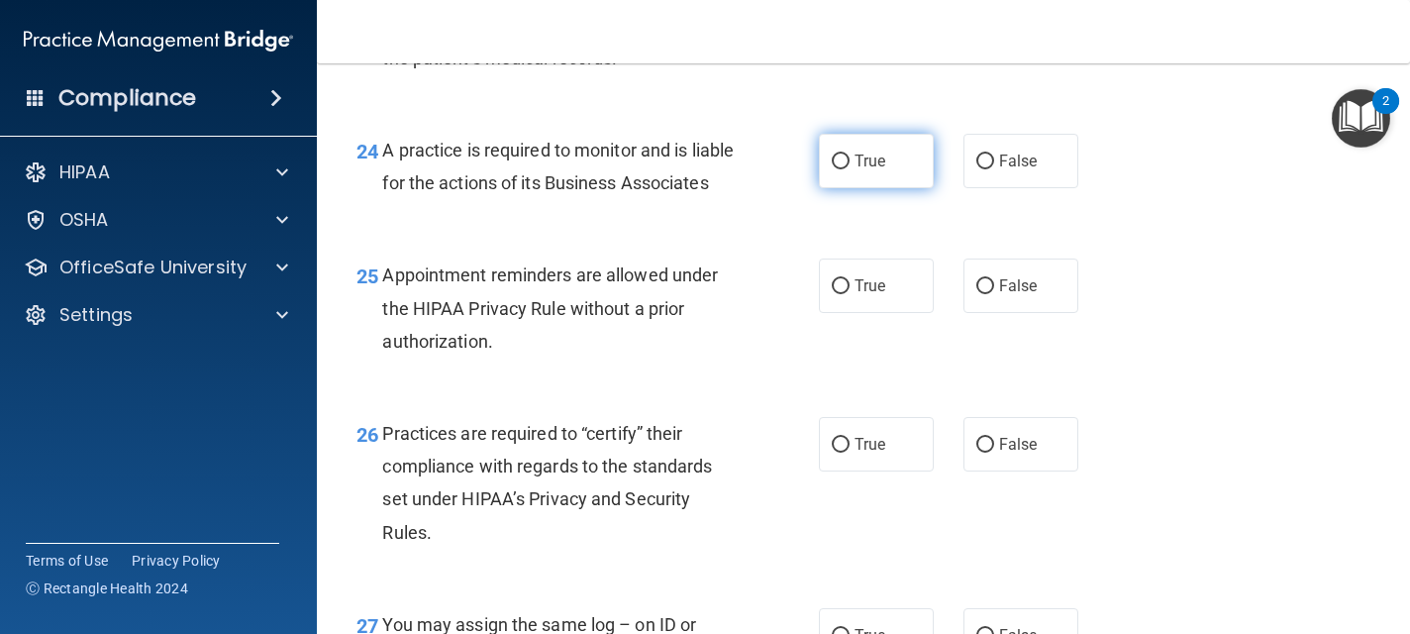
click at [871, 170] on span "True" at bounding box center [869, 160] width 31 height 19
click at [849, 169] on input "True" at bounding box center [841, 161] width 18 height 15
radio input "true"
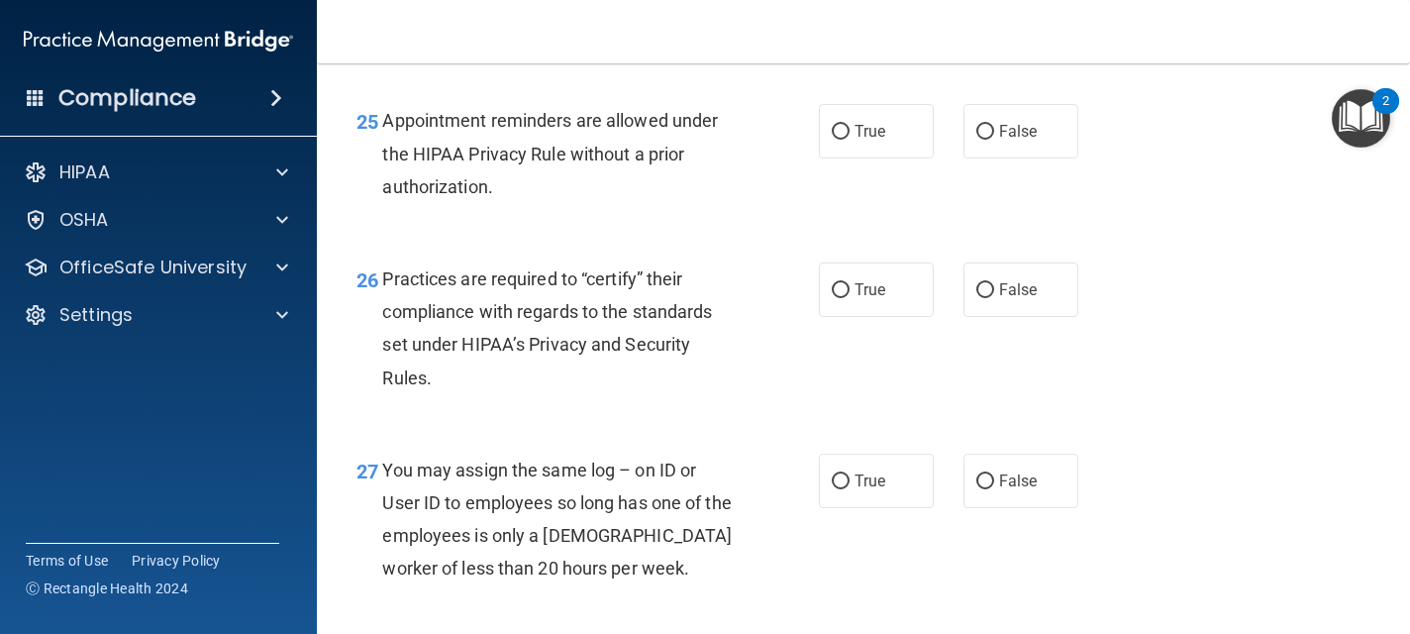
scroll to position [4474, 0]
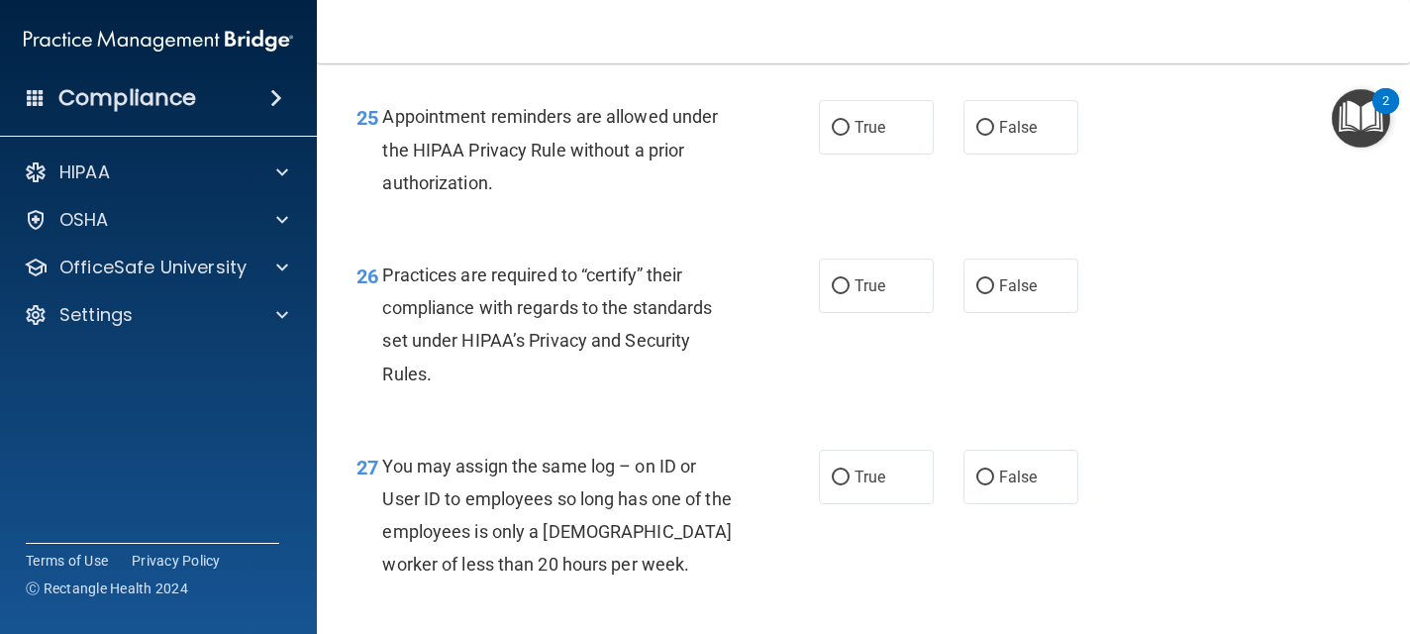
click at [871, 137] on span "True" at bounding box center [869, 127] width 31 height 19
click at [849, 136] on input "True" at bounding box center [841, 128] width 18 height 15
radio input "true"
click at [862, 313] on label "True" at bounding box center [876, 285] width 115 height 54
click at [849, 294] on input "True" at bounding box center [841, 286] width 18 height 15
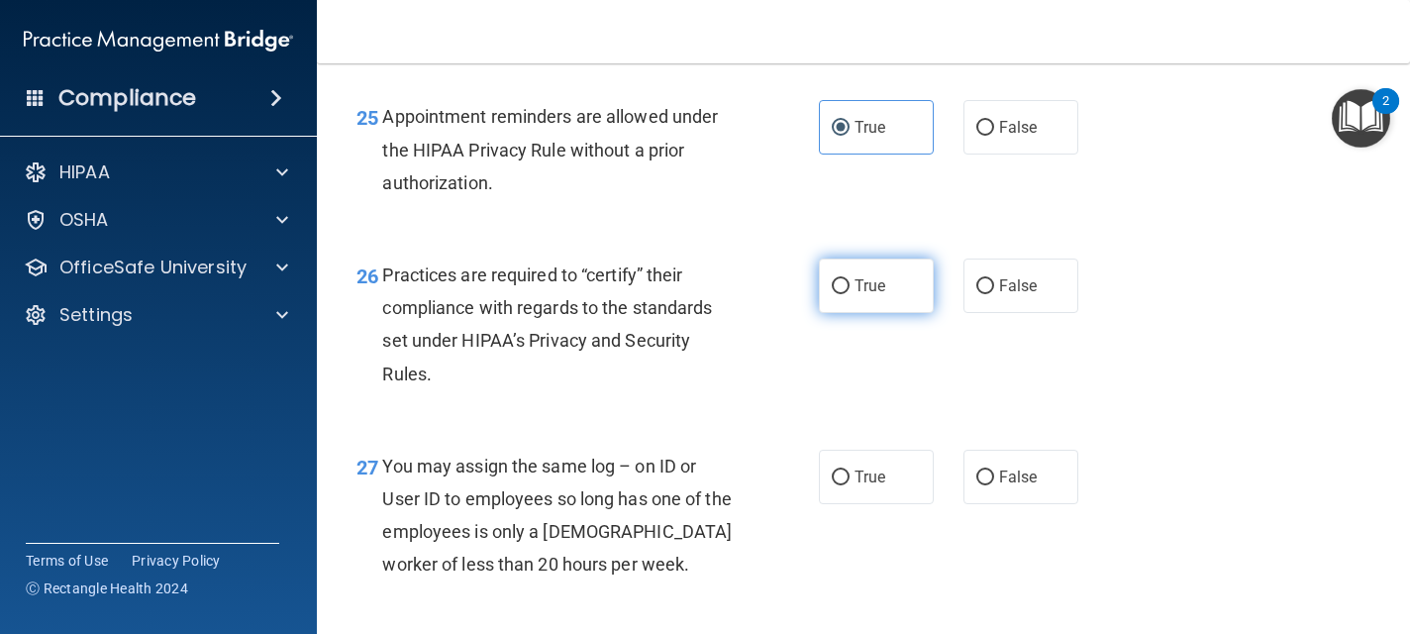
radio input "true"
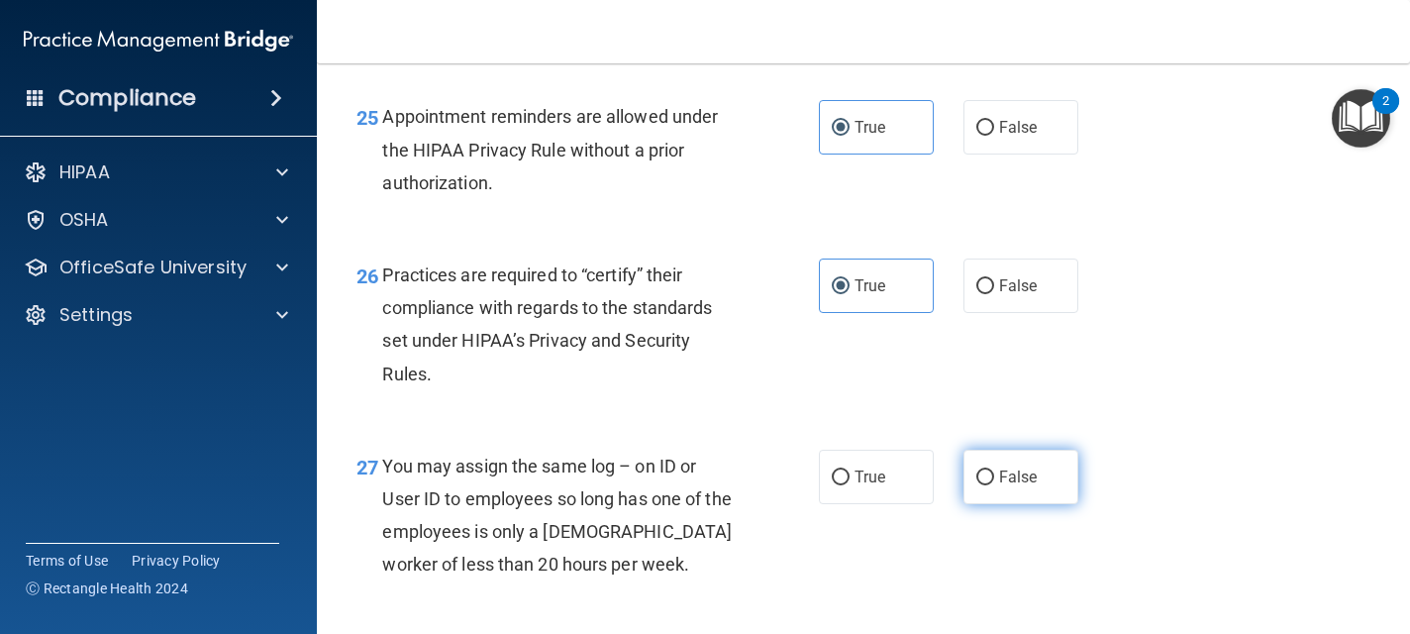
click at [1024, 486] on span "False" at bounding box center [1018, 476] width 39 height 19
click at [994, 485] on input "False" at bounding box center [985, 477] width 18 height 15
radio input "true"
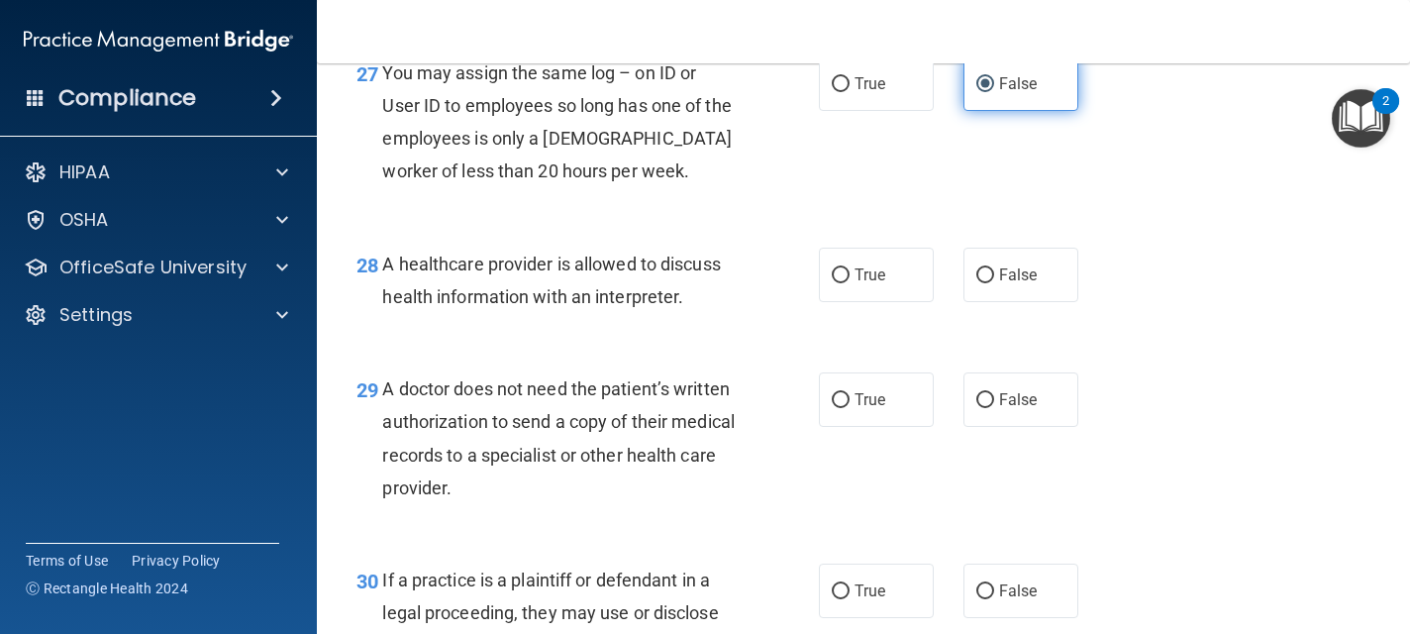
scroll to position [4870, 0]
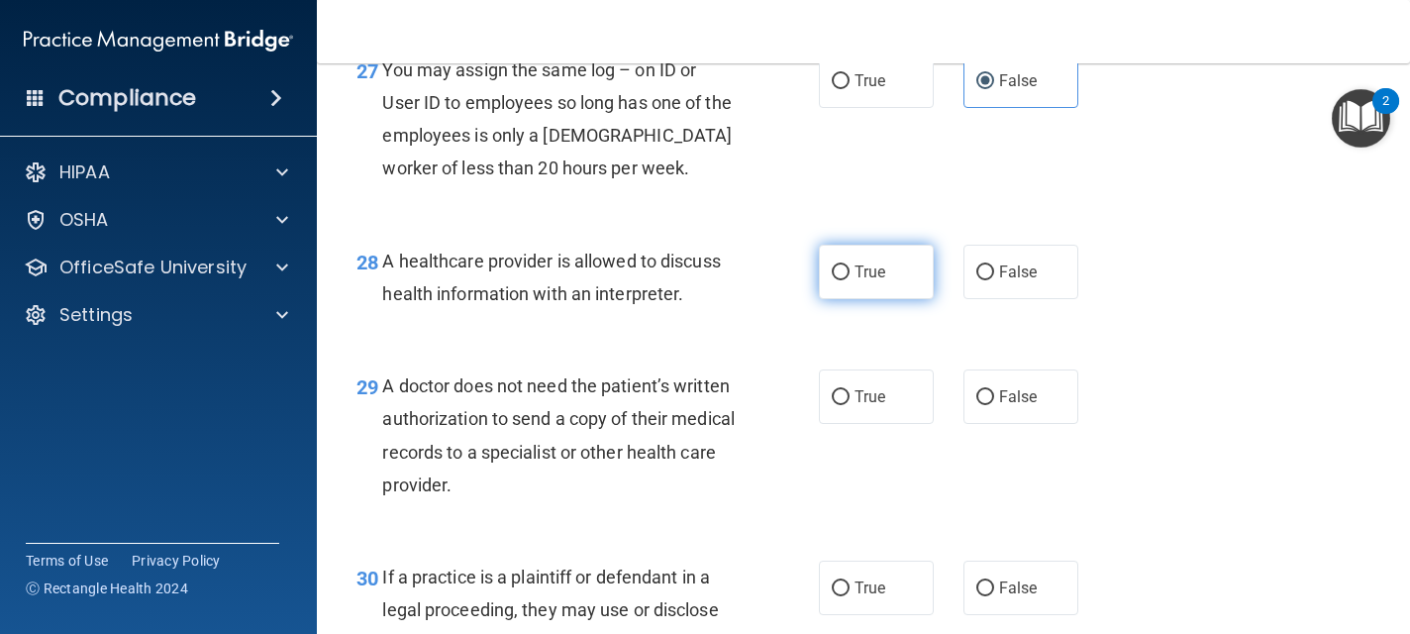
click at [848, 280] on input "True" at bounding box center [841, 272] width 18 height 15
radio input "true"
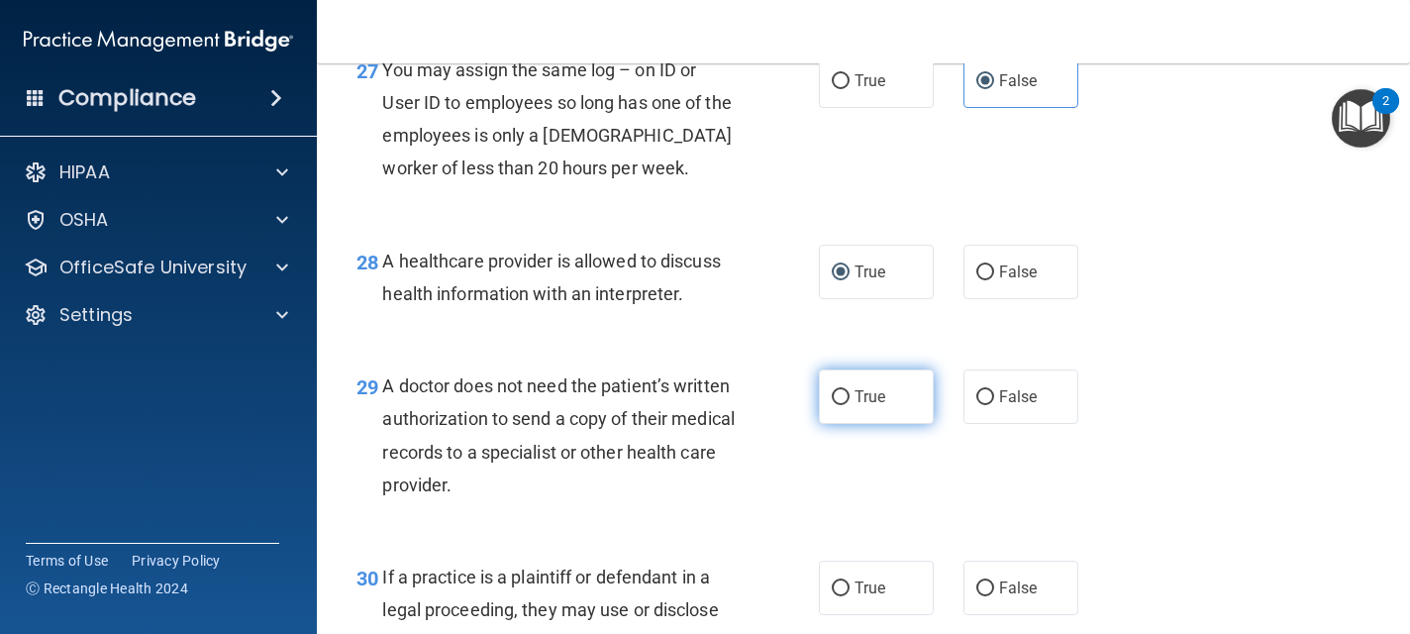
click at [871, 406] on span "True" at bounding box center [869, 396] width 31 height 19
click at [849, 405] on input "True" at bounding box center [841, 397] width 18 height 15
radio input "true"
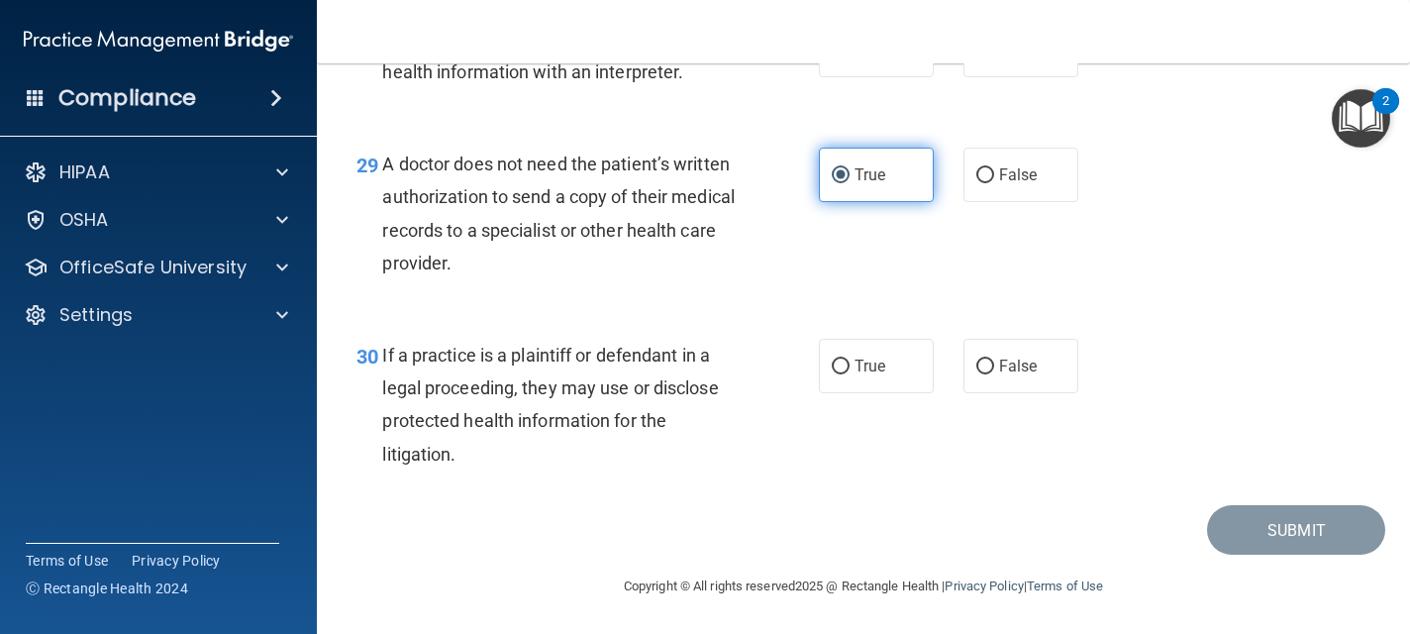
scroll to position [5159, 0]
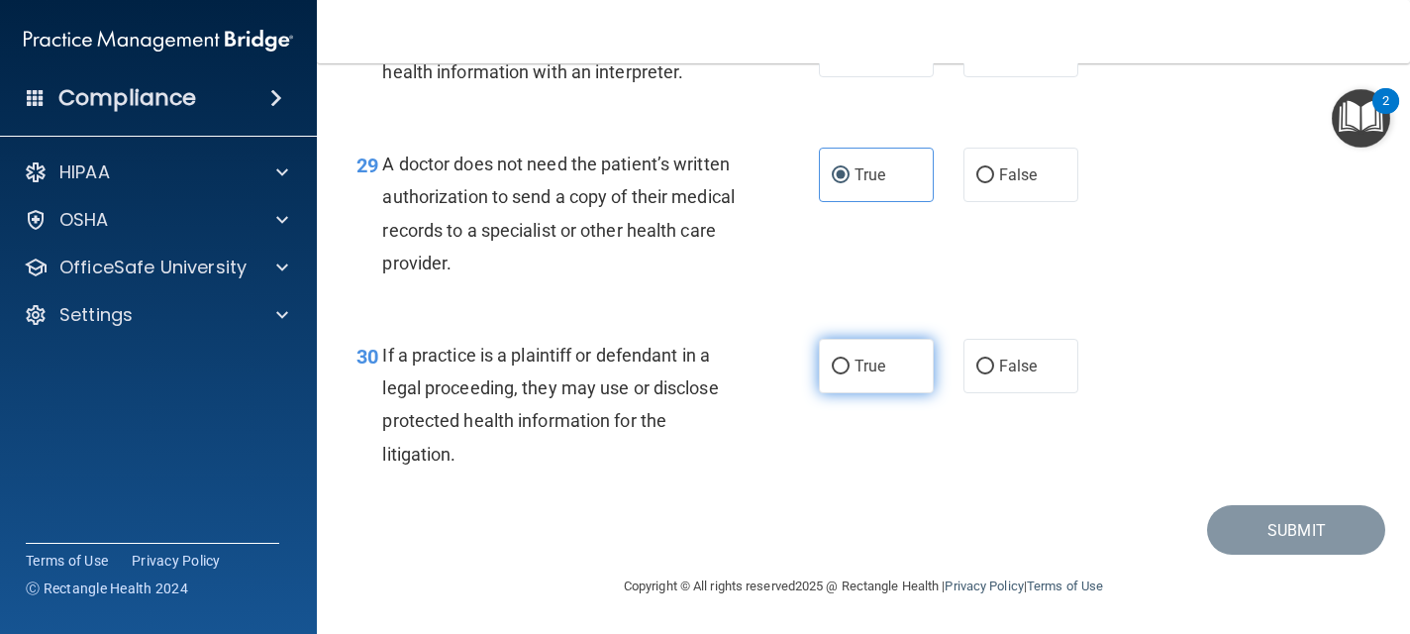
click at [885, 379] on label "True" at bounding box center [876, 366] width 115 height 54
click at [849, 374] on input "True" at bounding box center [841, 366] width 18 height 15
radio input "true"
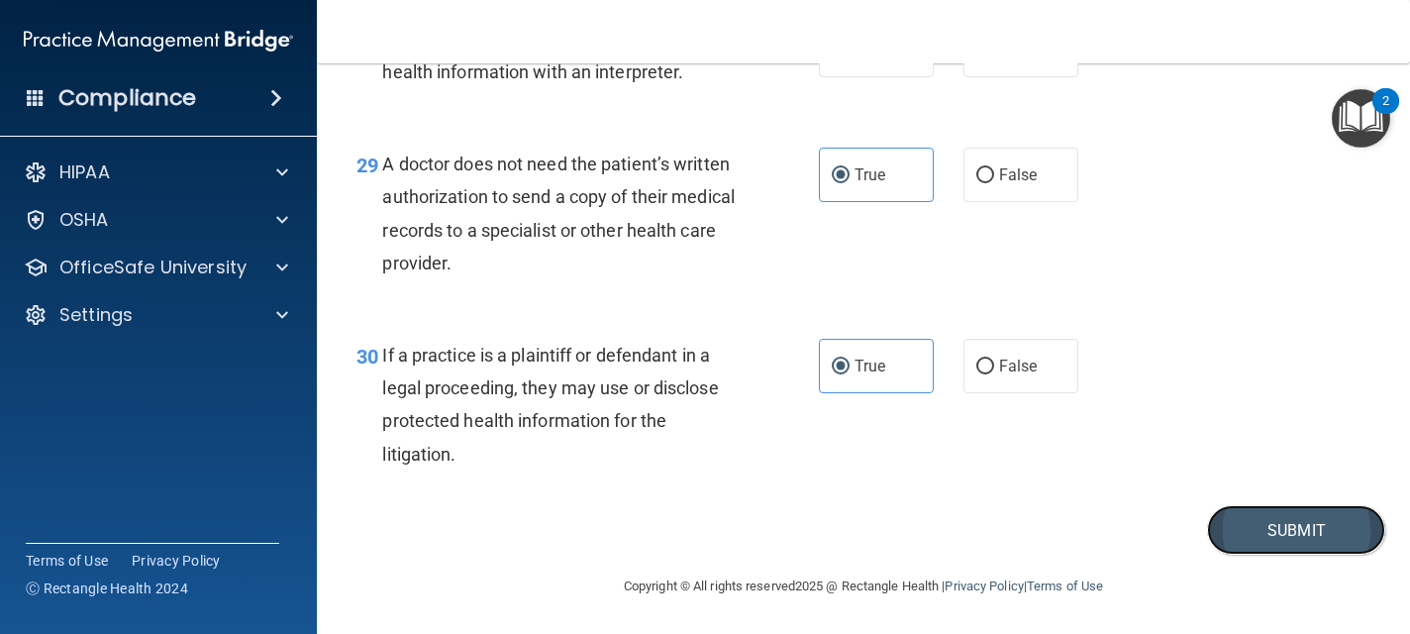
click at [1251, 538] on button "Submit" at bounding box center [1296, 530] width 178 height 50
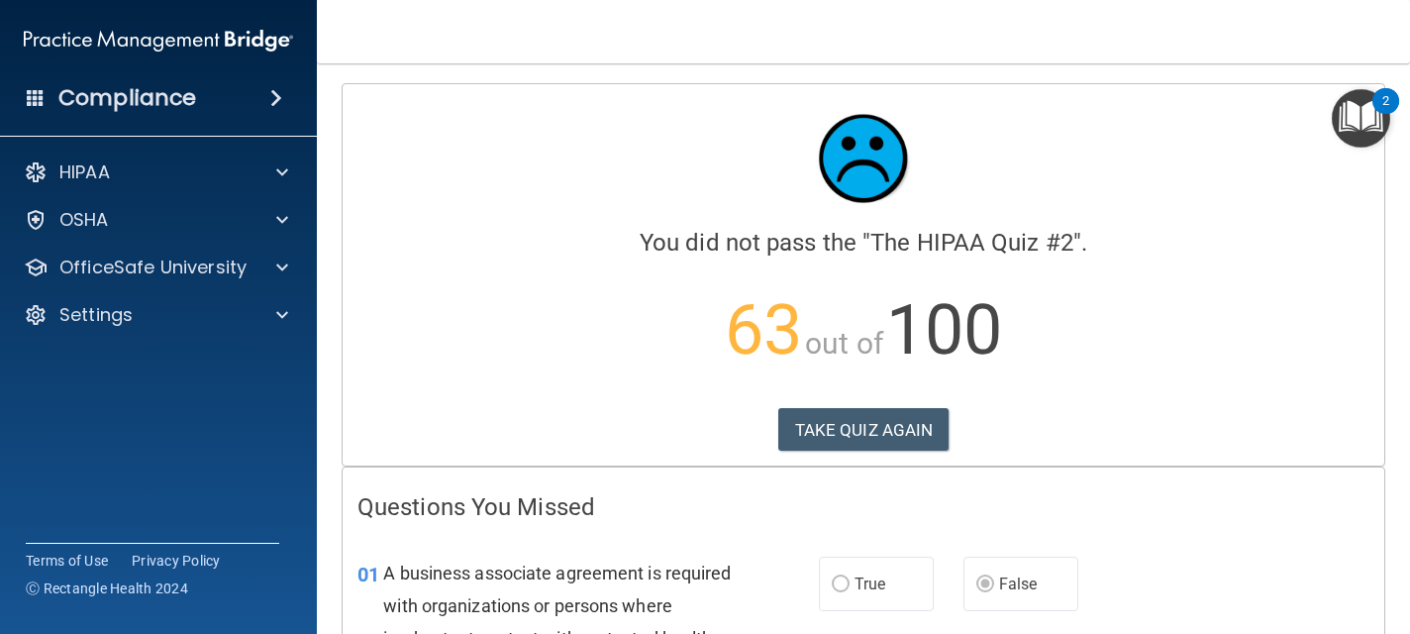
click at [267, 432] on div "Compliance HIPAA Documents and Policies Report an Incident Business Associates …" at bounding box center [158, 317] width 317 height 634
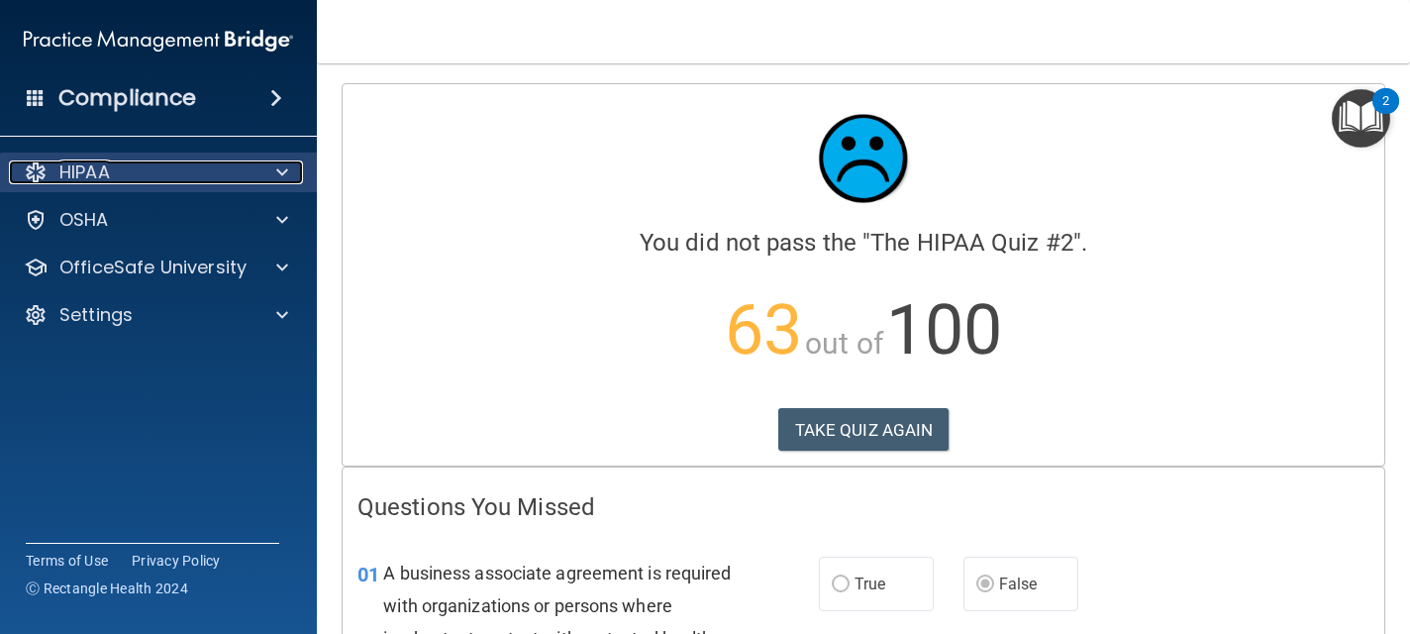
click at [245, 180] on div "HIPAA" at bounding box center [131, 172] width 245 height 24
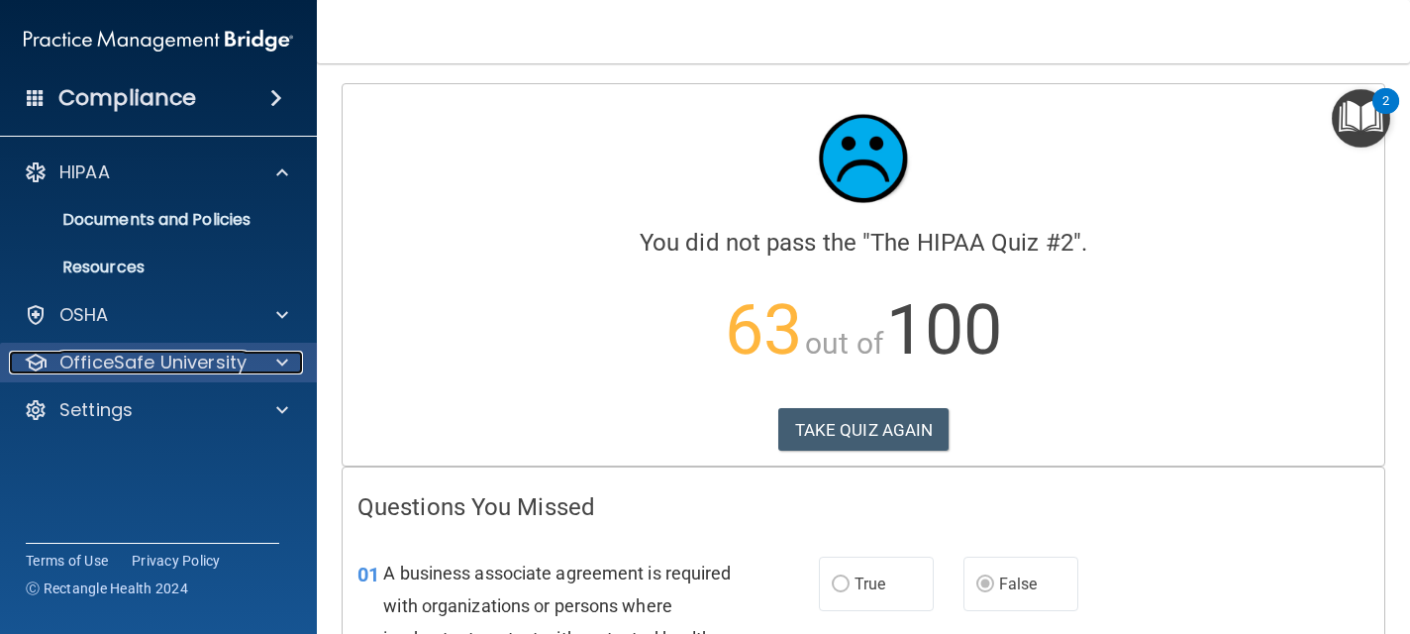
click at [201, 360] on p "OfficeSafe University" at bounding box center [152, 362] width 187 height 24
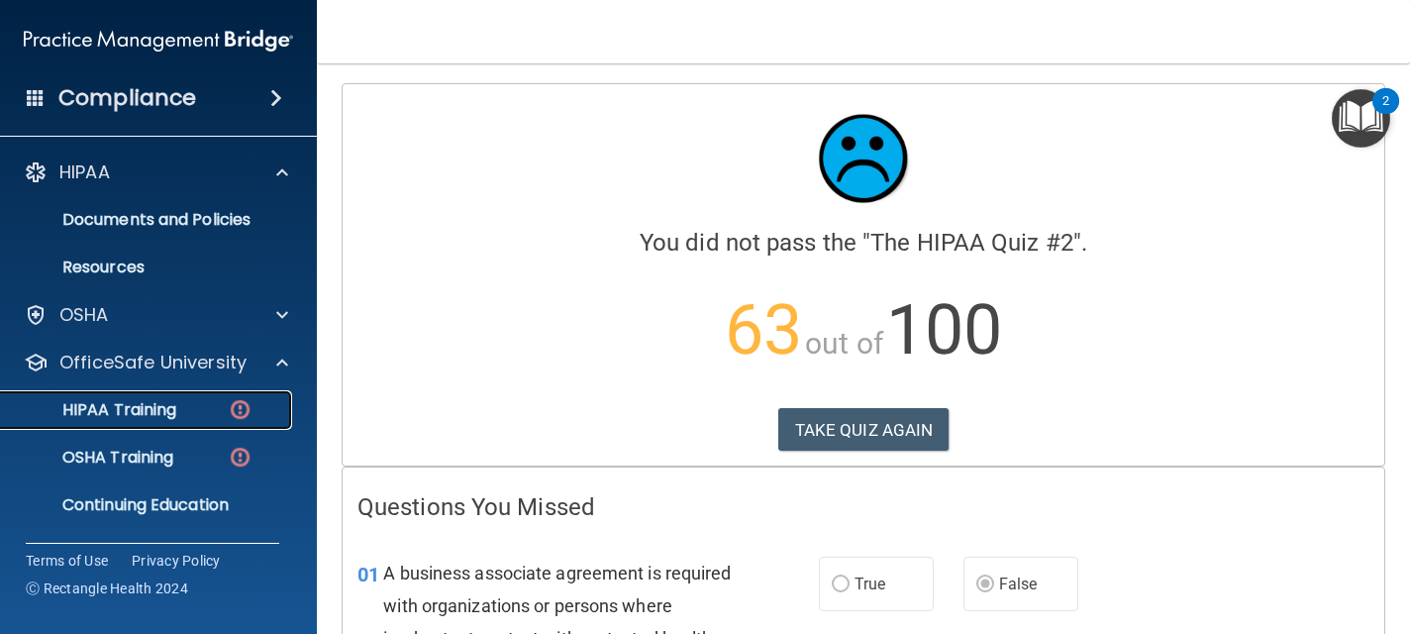
click at [202, 416] on div "HIPAA Training" at bounding box center [148, 410] width 270 height 20
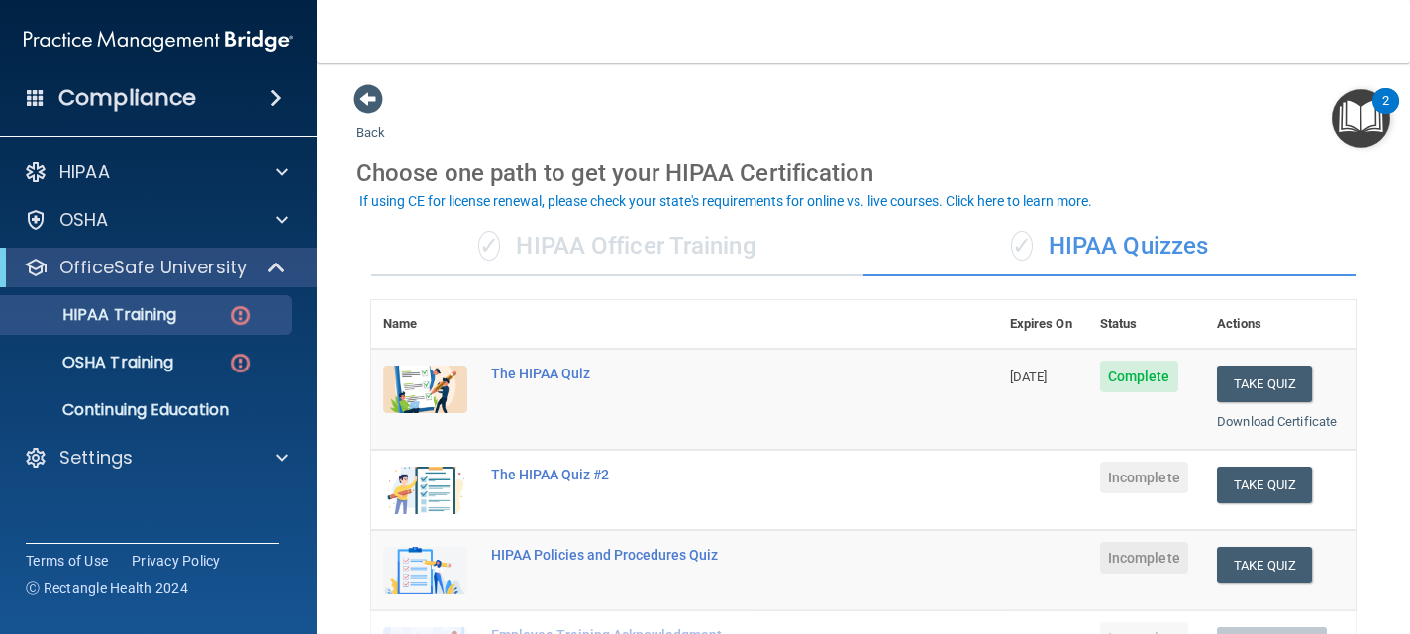
click at [1352, 124] on img "Open Resource Center, 2 new notifications" at bounding box center [1360, 118] width 58 height 58
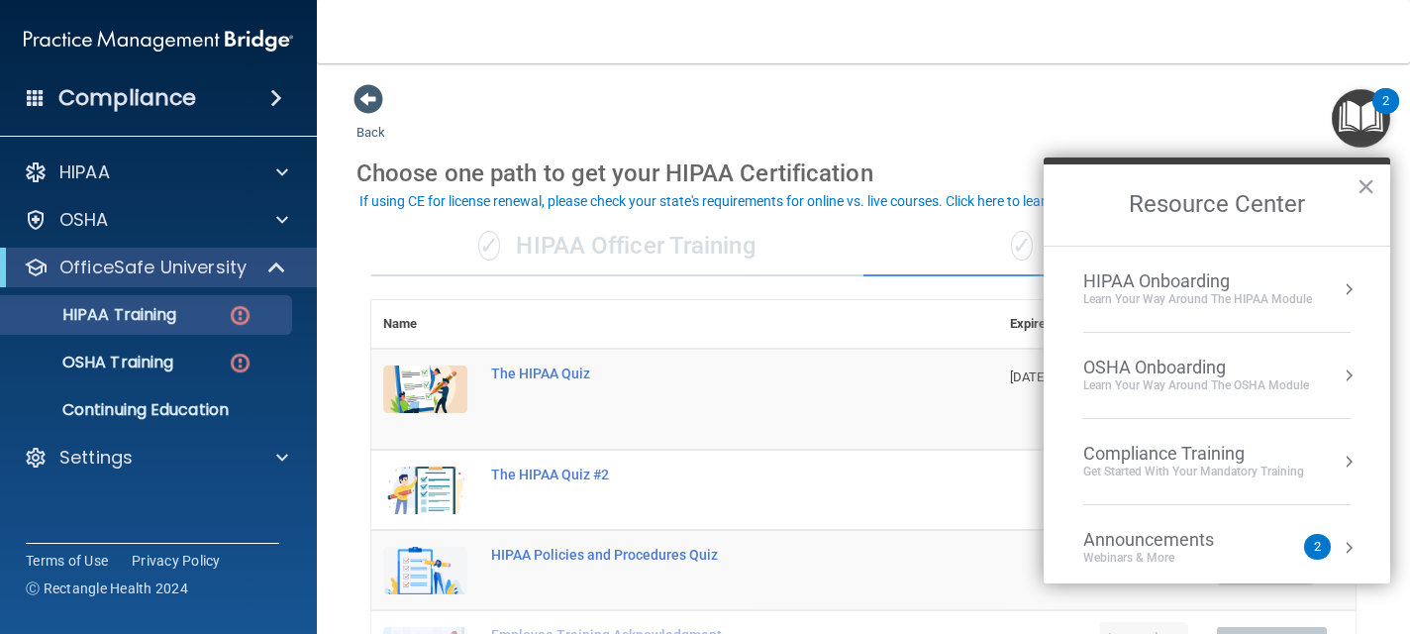
click at [1236, 472] on div "Get Started with your mandatory training" at bounding box center [1193, 471] width 221 height 17
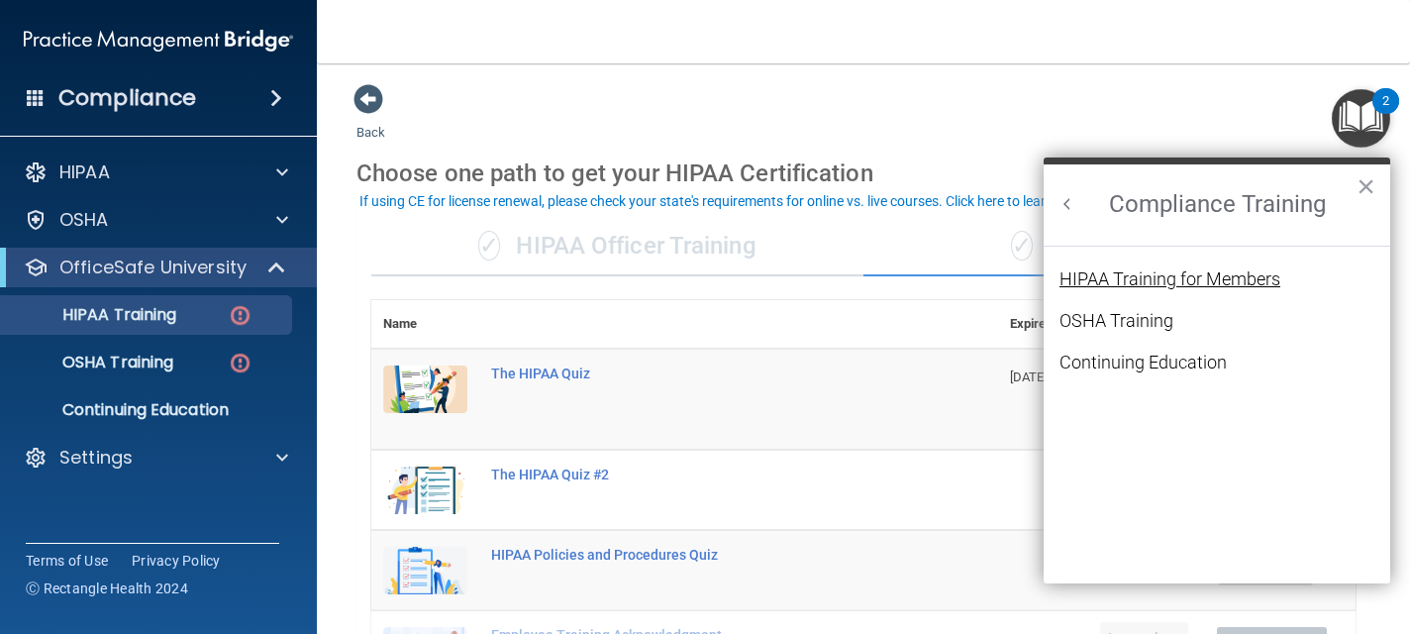
click at [1192, 280] on div "HIPAA Training for Members" at bounding box center [1169, 279] width 221 height 18
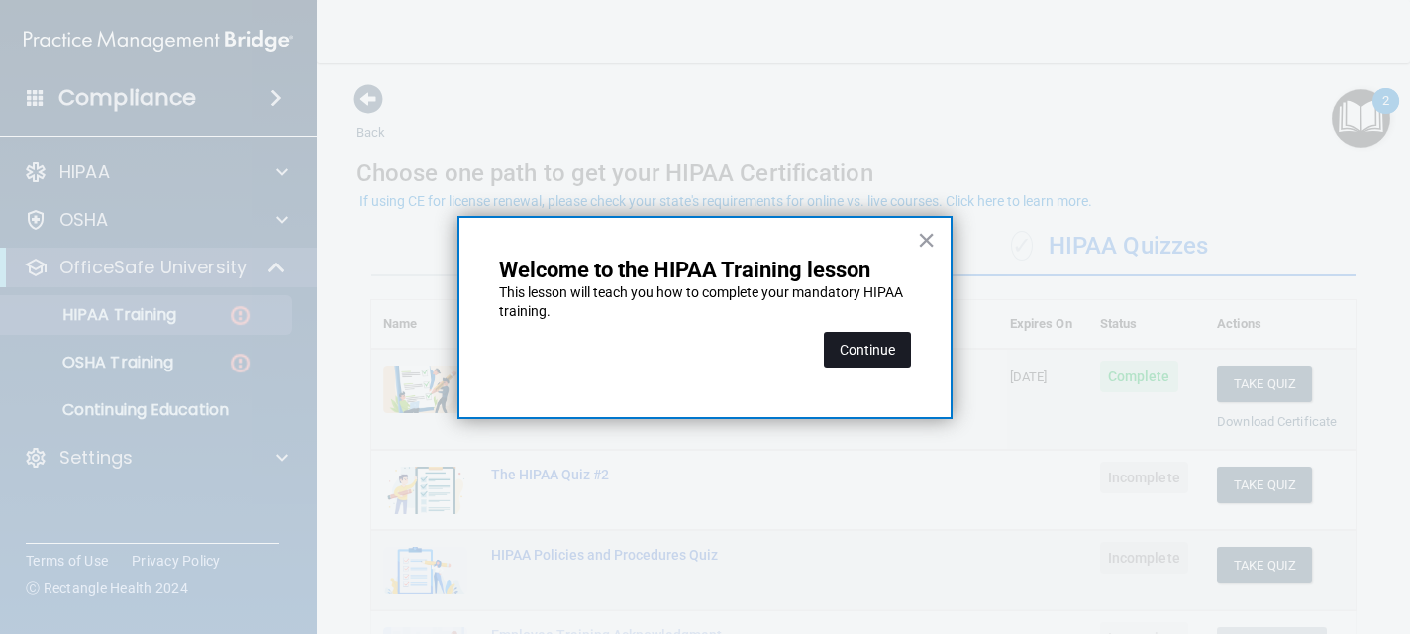
click at [865, 346] on button "Continue" at bounding box center [867, 350] width 87 height 36
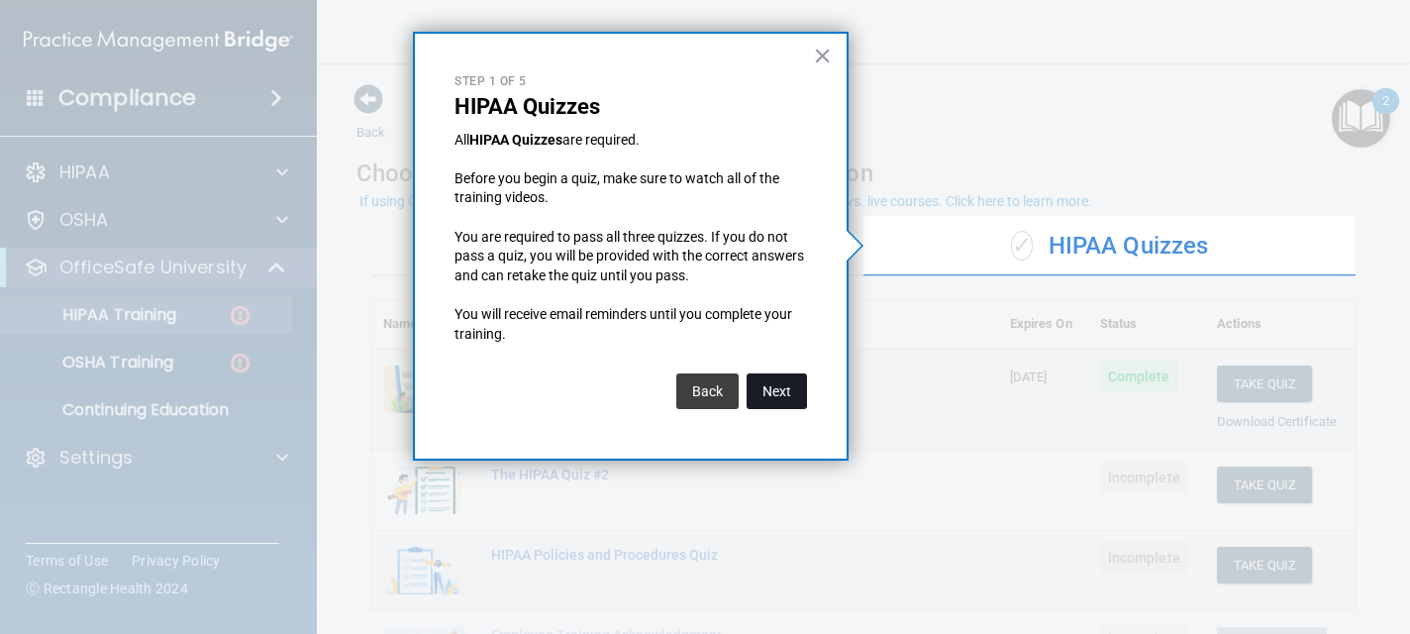
click at [760, 387] on button "Next" at bounding box center [776, 391] width 60 height 36
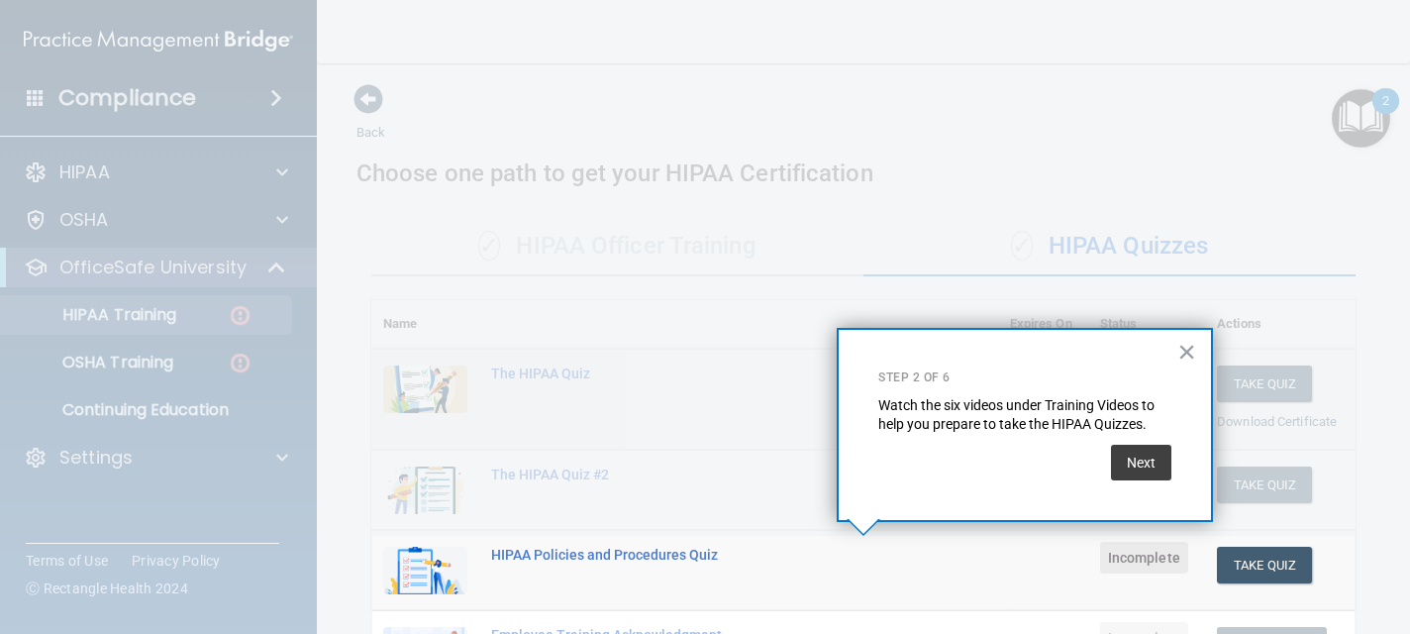
scroll to position [290, 0]
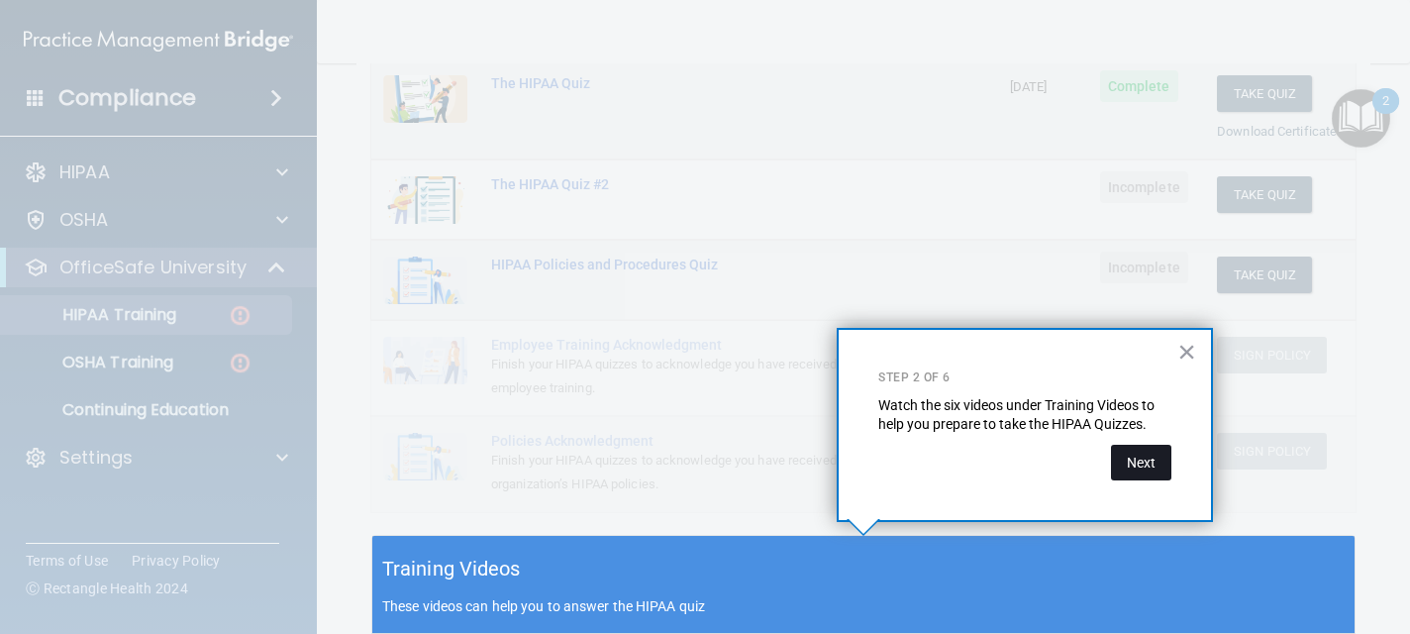
click at [1149, 473] on button "Next" at bounding box center [1141, 462] width 60 height 36
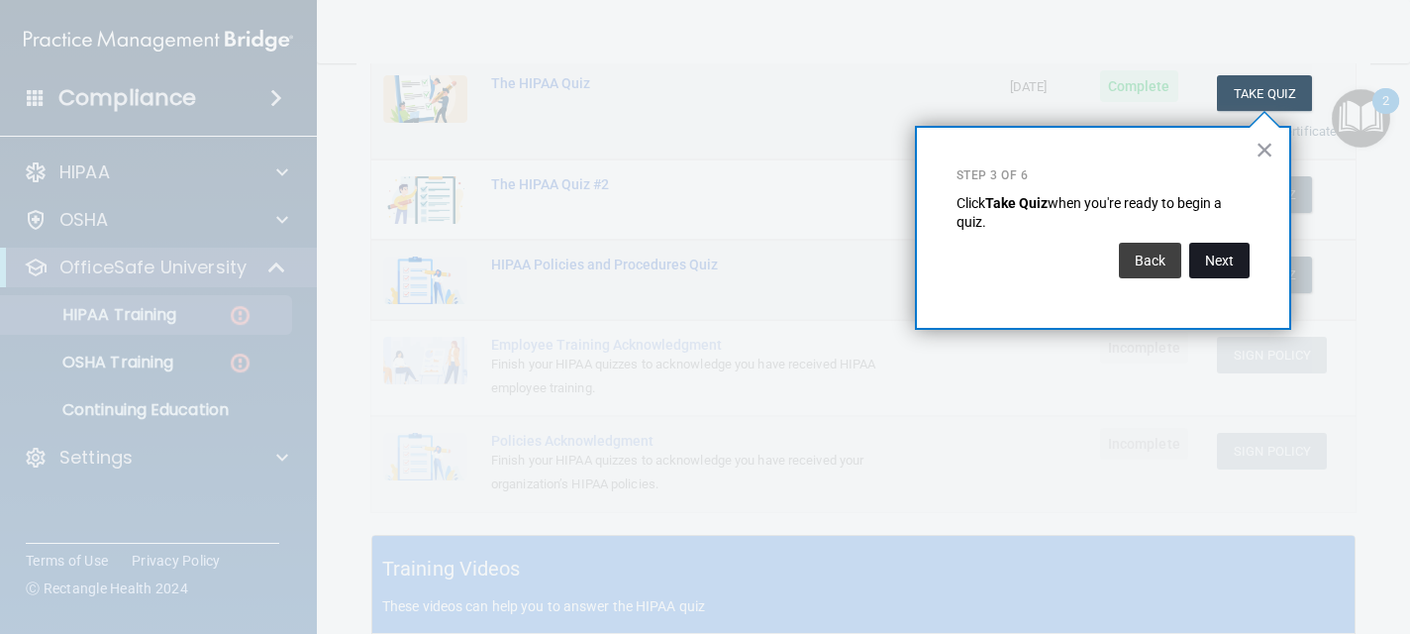
click at [1223, 258] on button "Next" at bounding box center [1219, 261] width 60 height 36
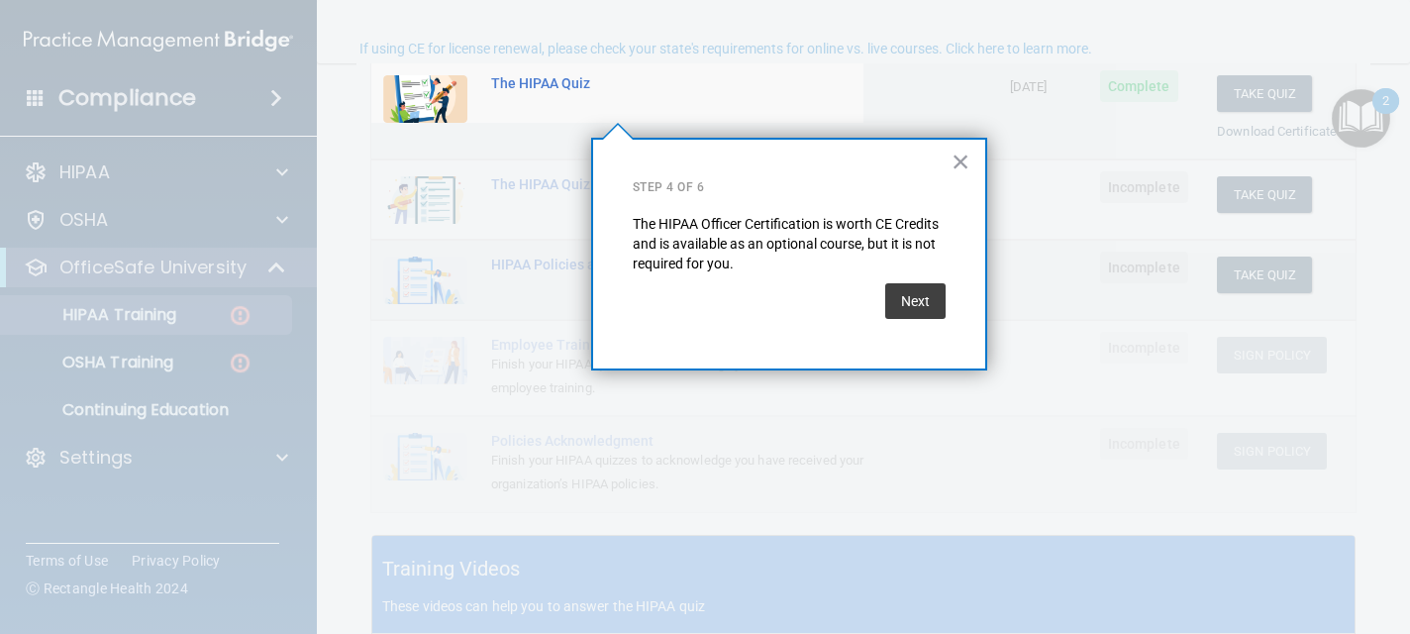
scroll to position [152, 0]
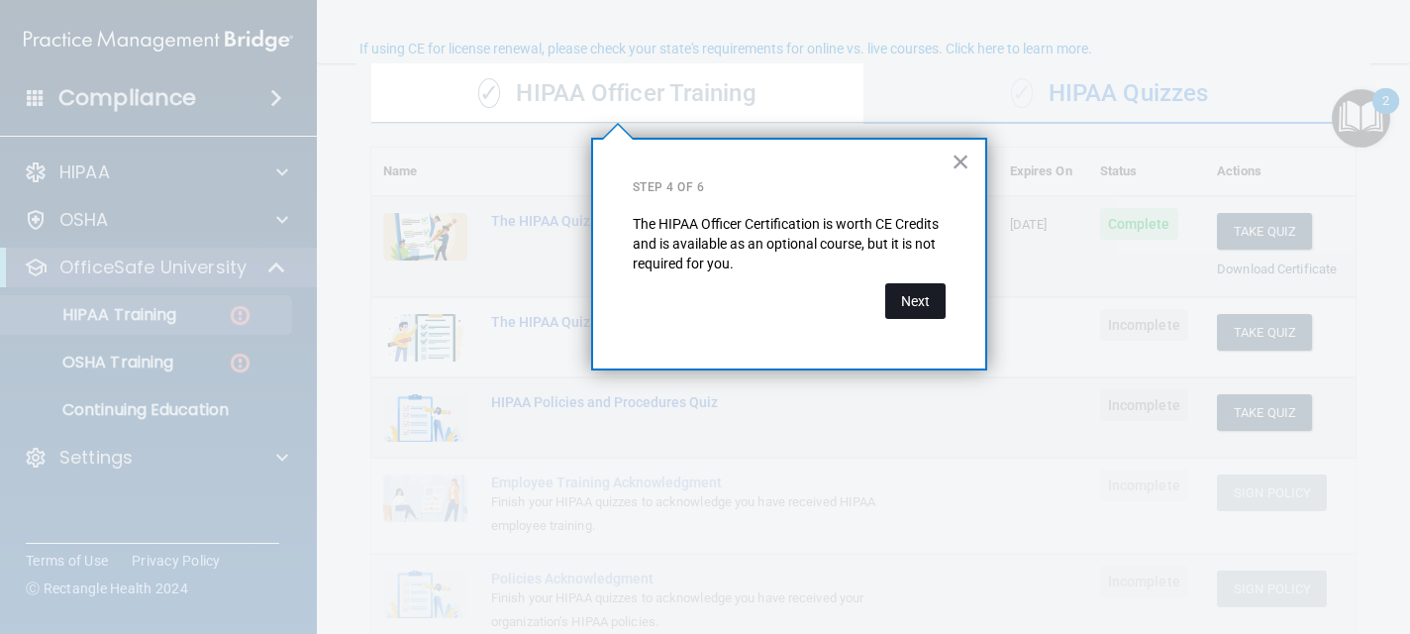
click at [930, 306] on button "Next" at bounding box center [915, 301] width 60 height 36
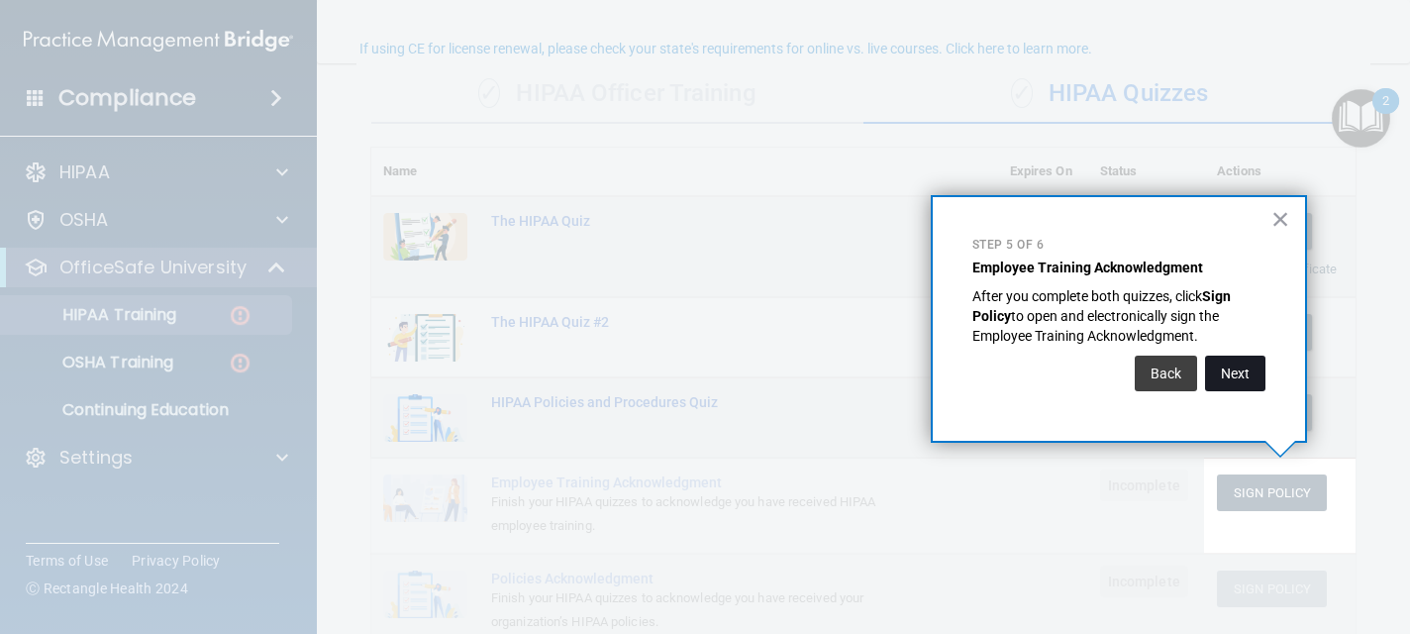
click at [1244, 373] on button "Next" at bounding box center [1235, 373] width 60 height 36
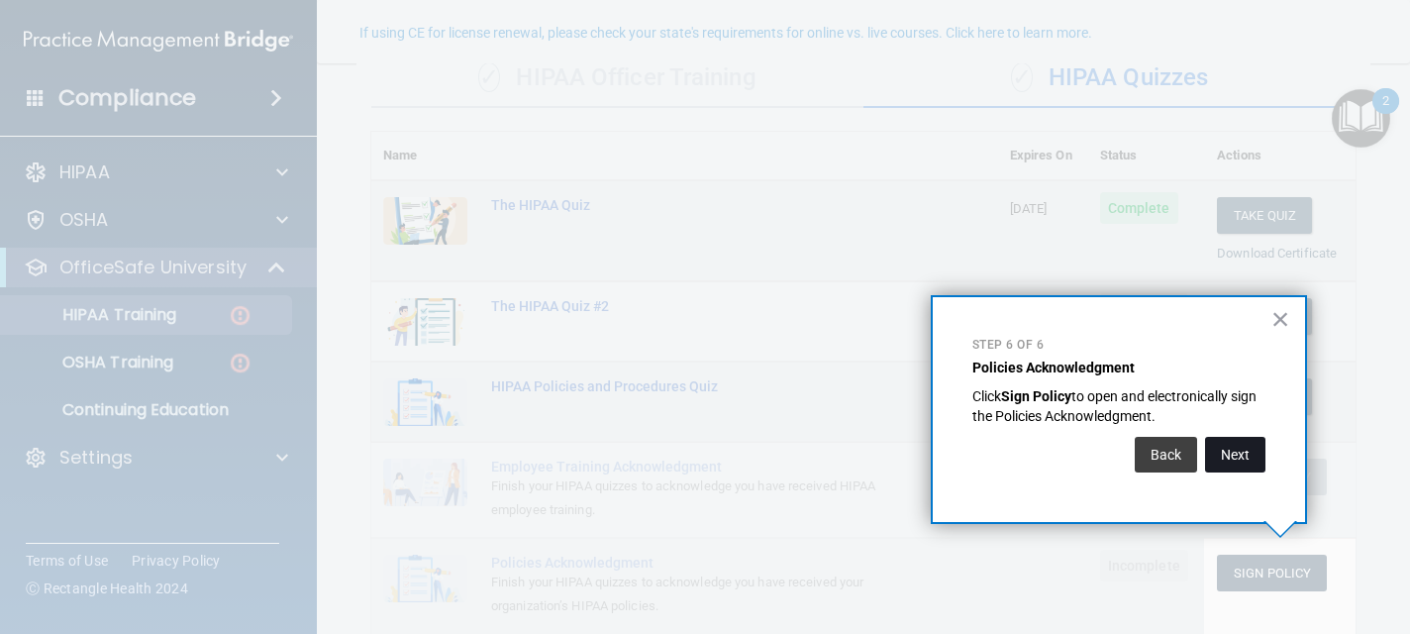
click at [1226, 448] on button "Next" at bounding box center [1235, 455] width 60 height 36
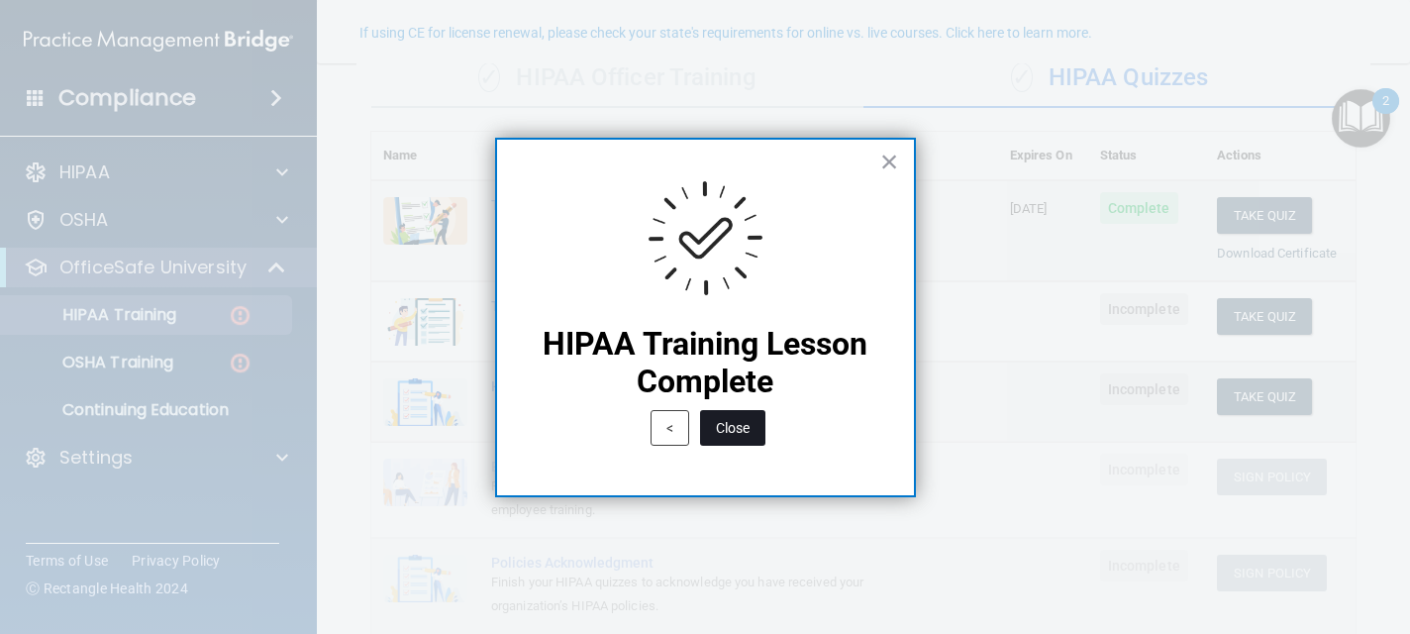
click at [722, 428] on button "Close" at bounding box center [732, 428] width 65 height 36
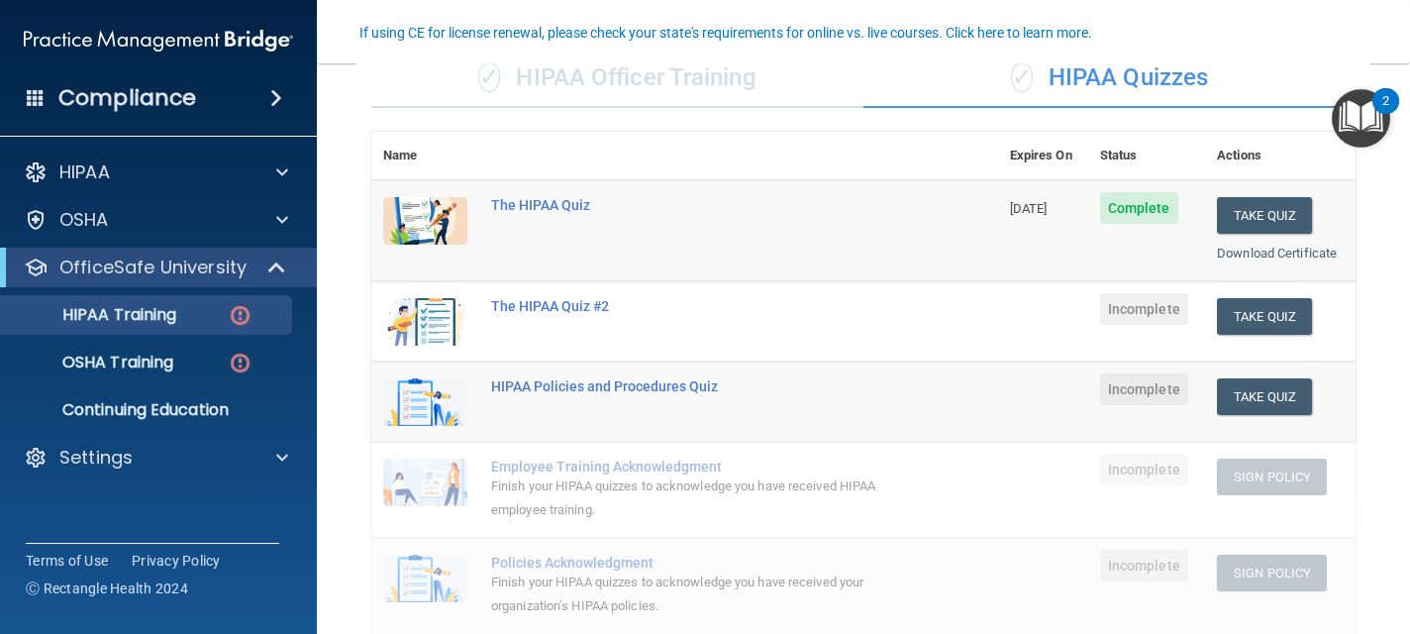
click at [1379, 114] on img "Open Resource Center, 2 new notifications" at bounding box center [1360, 118] width 58 height 58
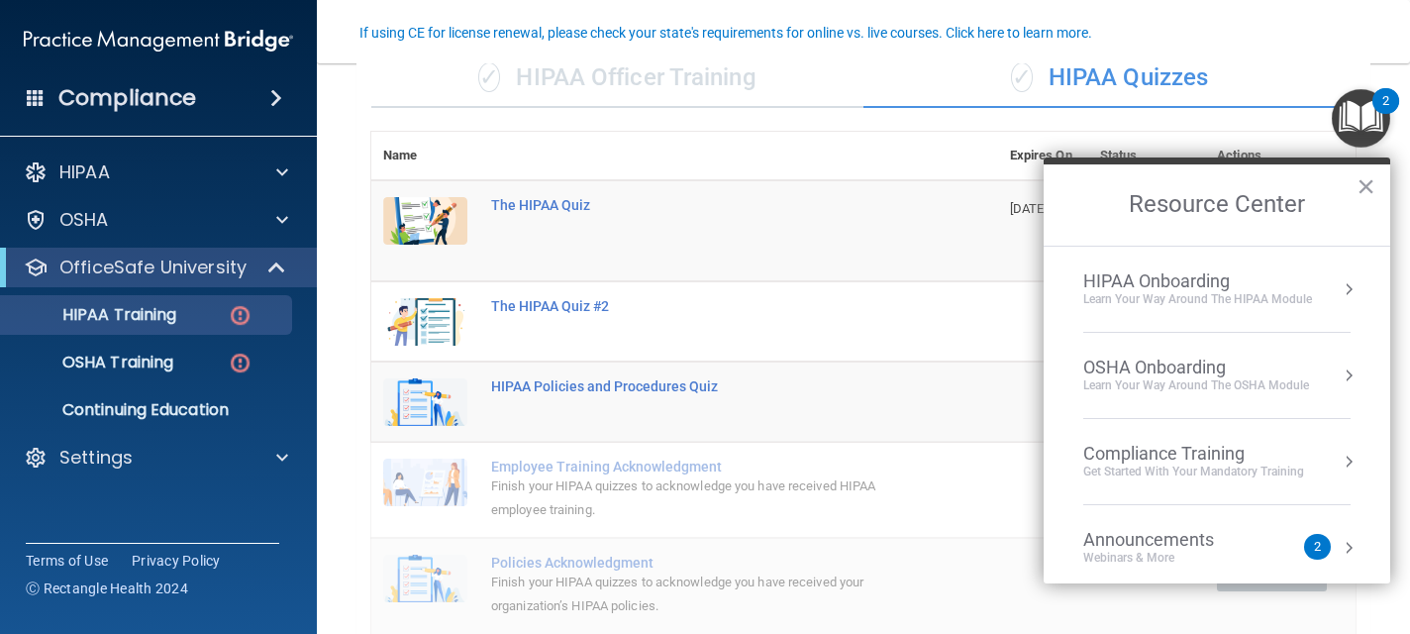
click at [1224, 444] on div "Compliance Training" at bounding box center [1193, 453] width 221 height 22
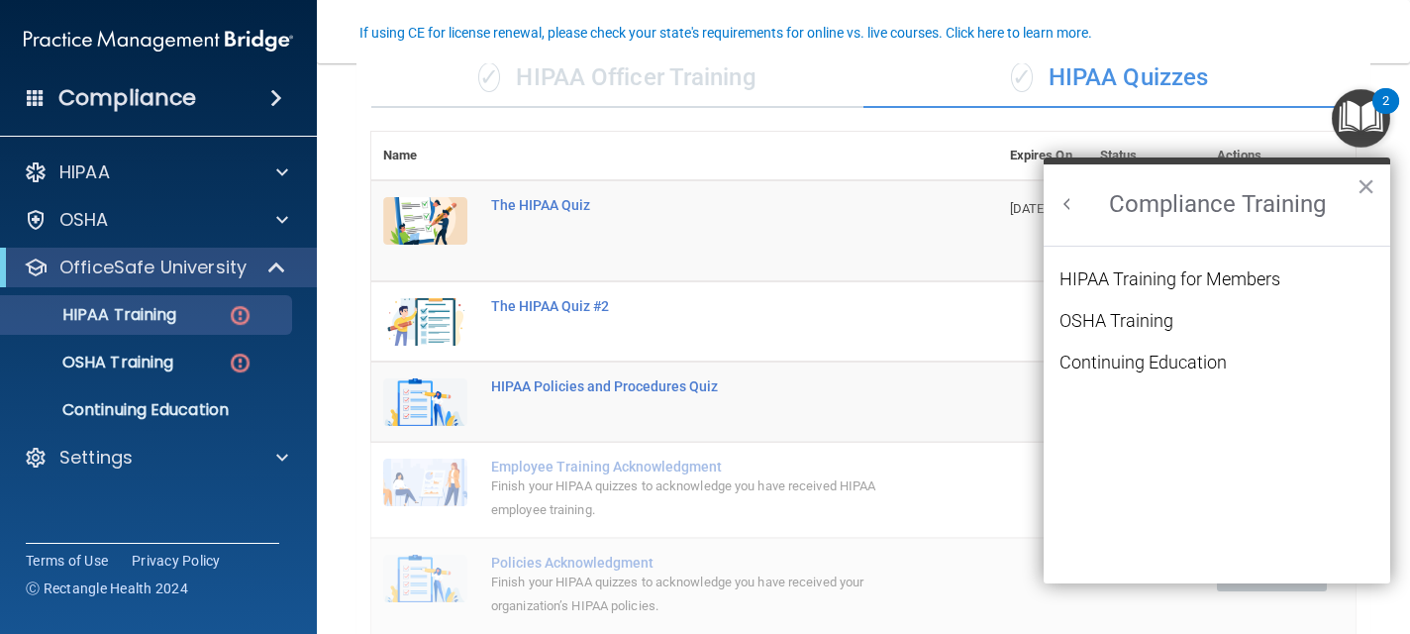
scroll to position [0, 0]
click at [1192, 278] on div "HIPAA Training for Members" at bounding box center [1169, 279] width 221 height 18
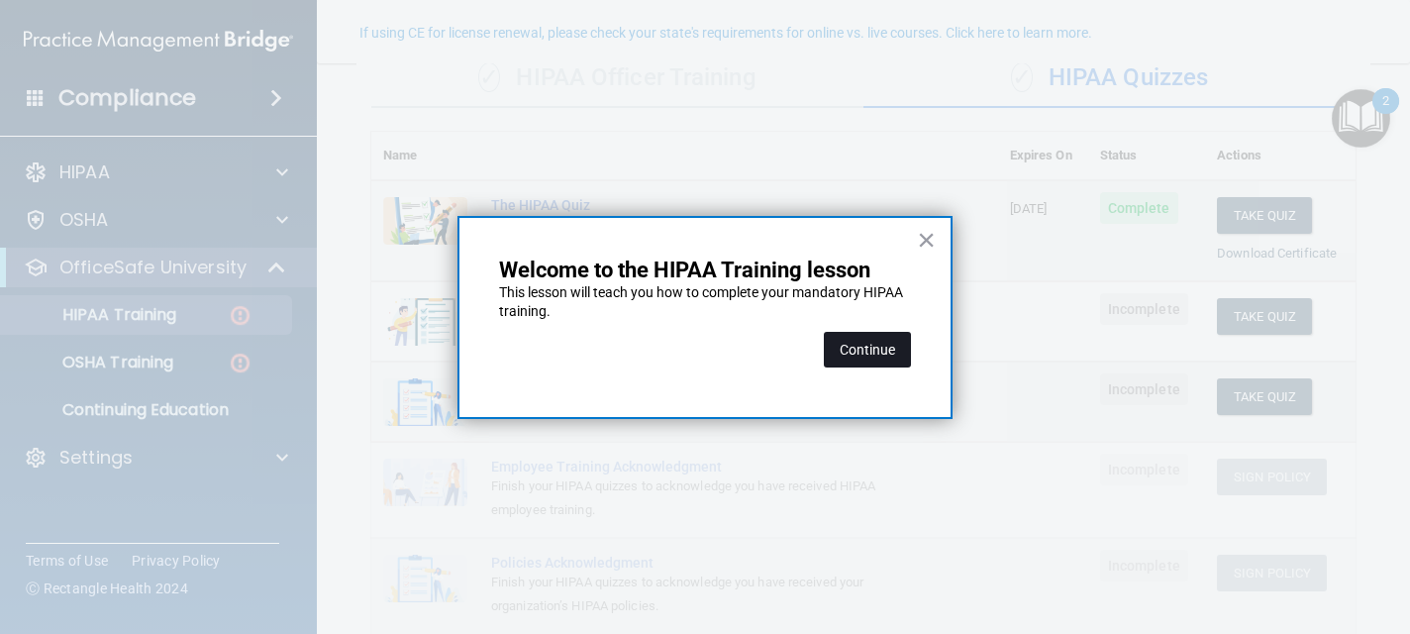
click at [876, 364] on button "Continue" at bounding box center [867, 350] width 87 height 36
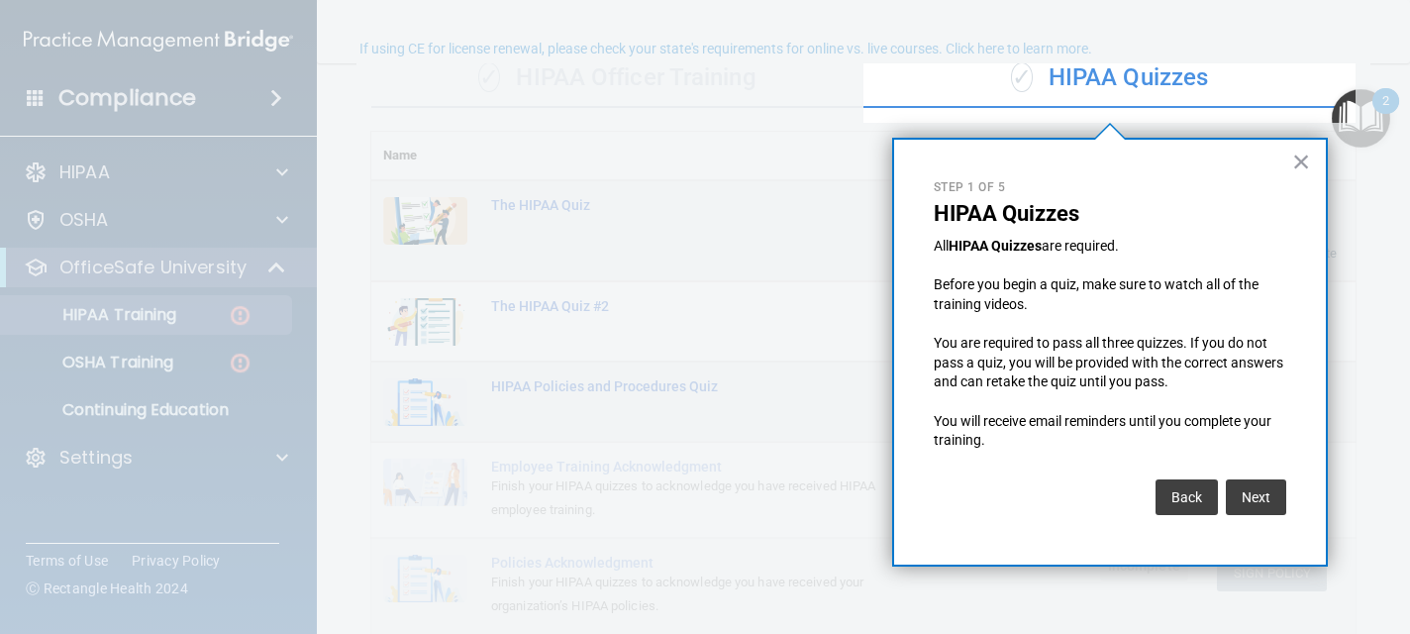
scroll to position [152, 0]
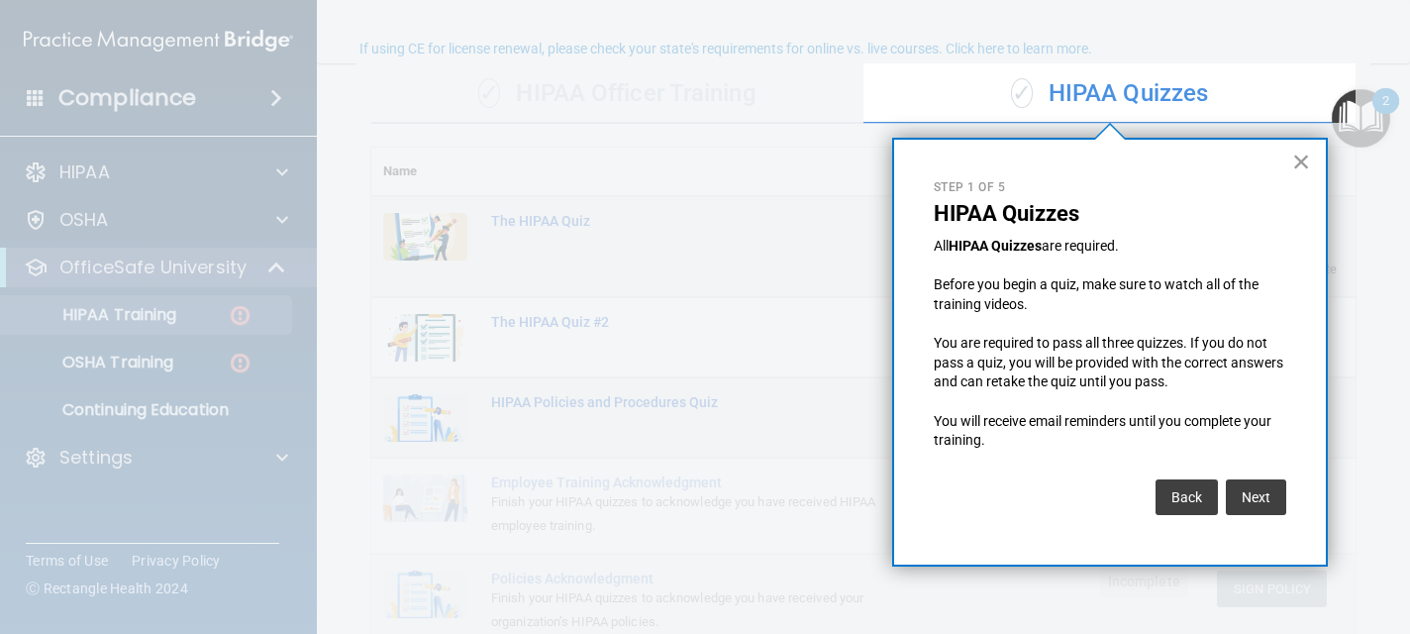
click at [1296, 164] on button "×" at bounding box center [1301, 162] width 19 height 32
